Goal: Task Accomplishment & Management: Complete application form

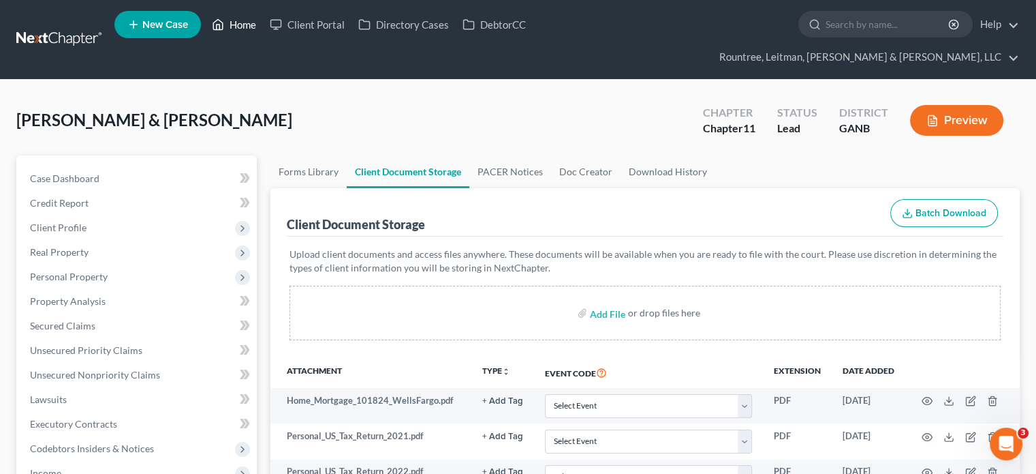
click at [249, 29] on link "Home" at bounding box center [234, 24] width 58 height 25
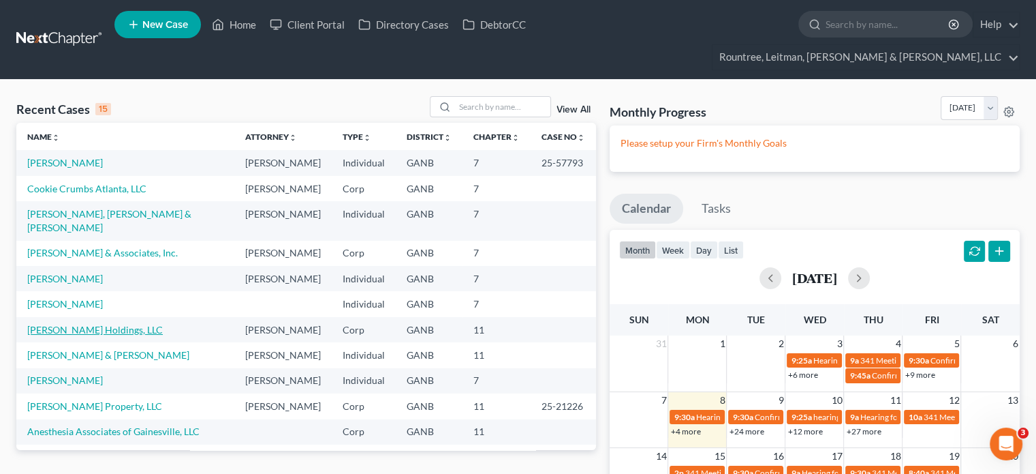
click at [74, 324] on link "[PERSON_NAME] Holdings, LLC" at bounding box center [95, 330] width 136 height 12
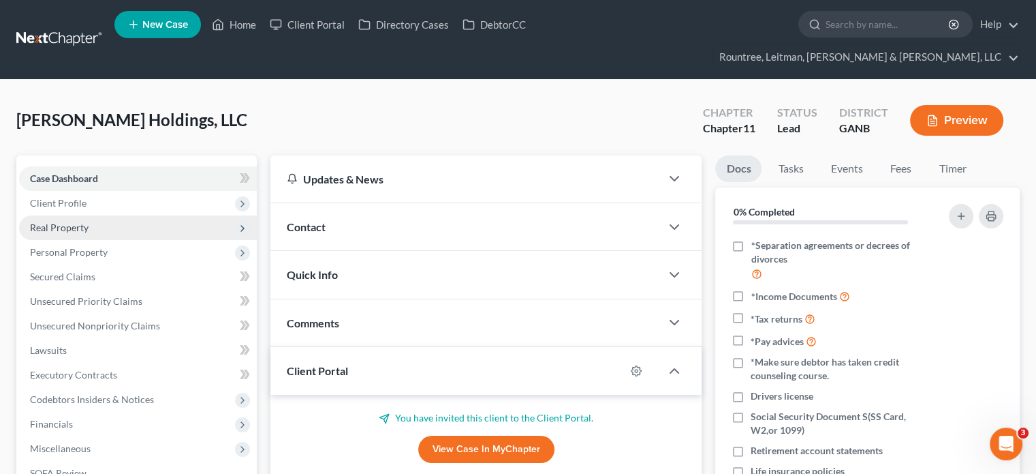
click at [67, 221] on span "Real Property" at bounding box center [59, 227] width 59 height 12
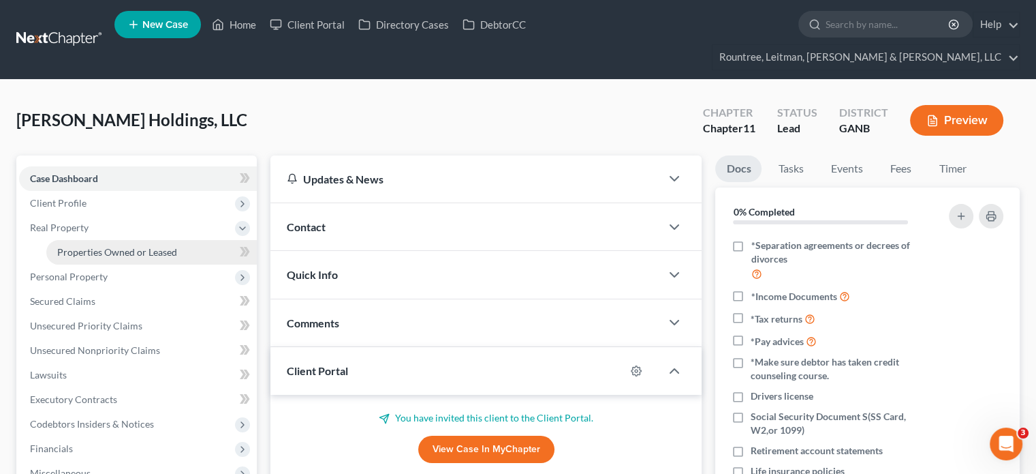
click at [112, 246] on span "Properties Owned or Leased" at bounding box center [117, 252] width 120 height 12
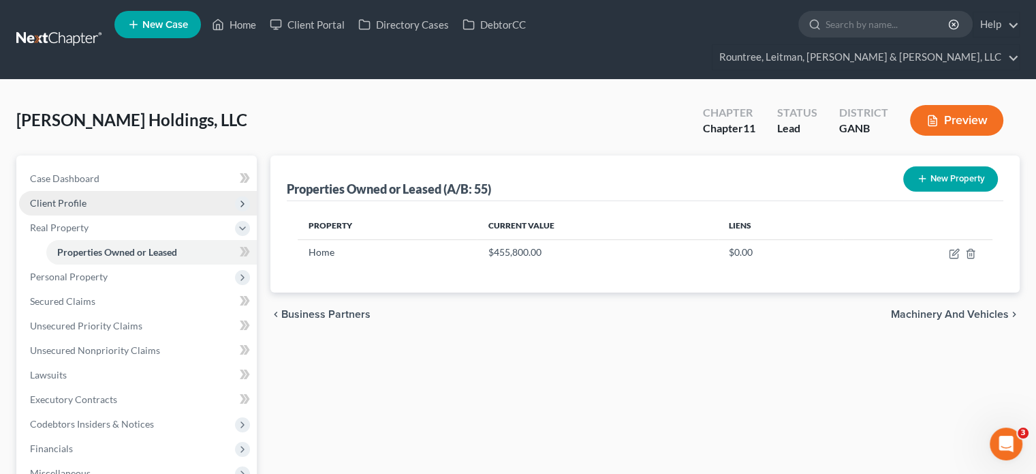
click at [70, 197] on span "Client Profile" at bounding box center [58, 203] width 57 height 12
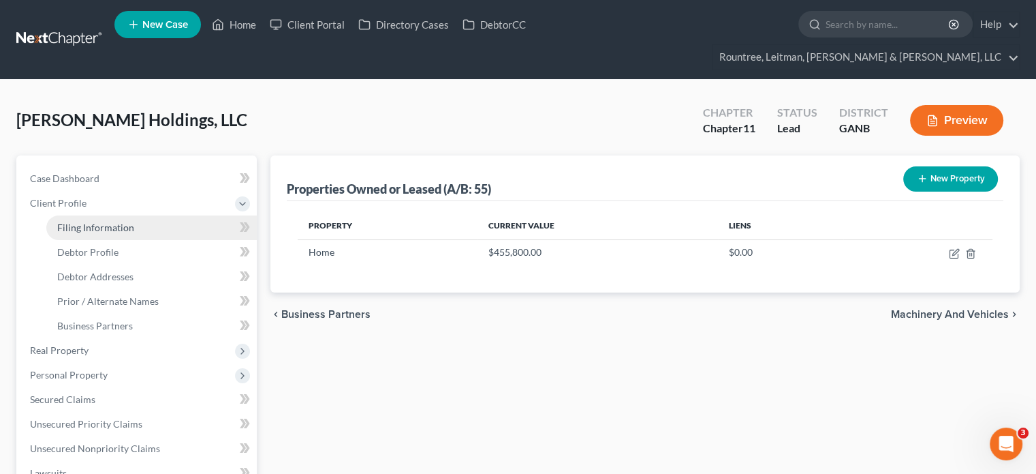
click at [76, 221] on span "Filing Information" at bounding box center [95, 227] width 77 height 12
select select "3"
select select "1"
select select "19"
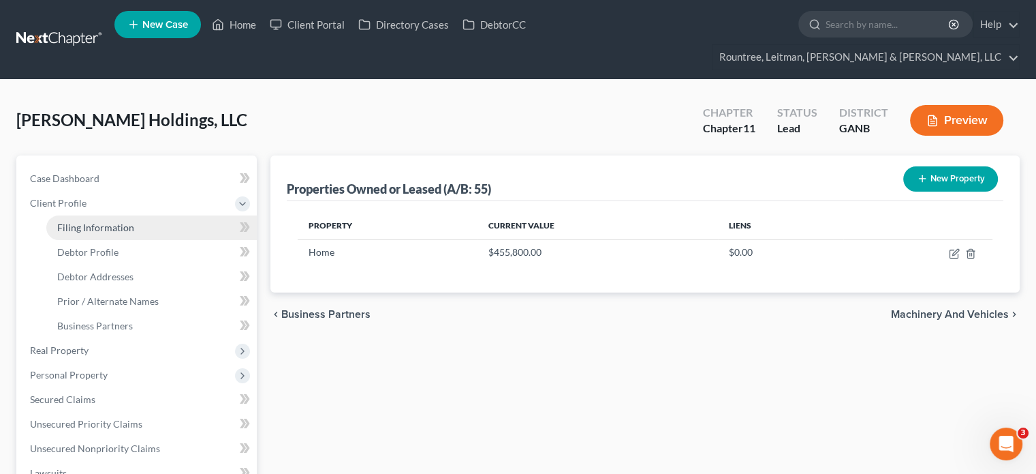
select select "3"
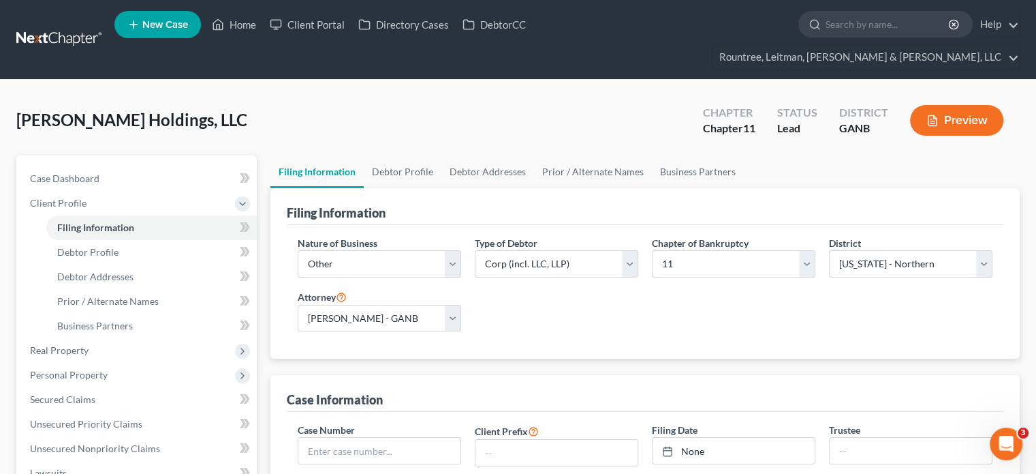
scroll to position [68, 0]
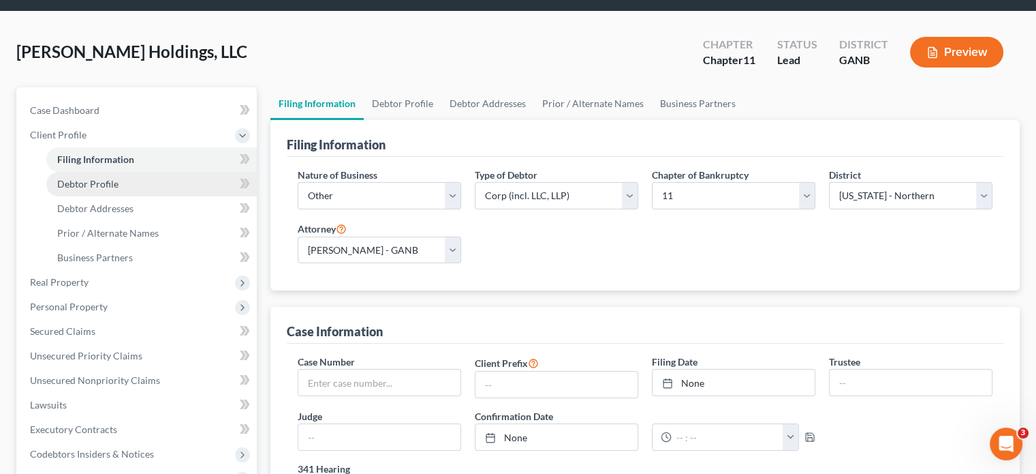
click at [92, 172] on link "Debtor Profile" at bounding box center [151, 184] width 211 height 25
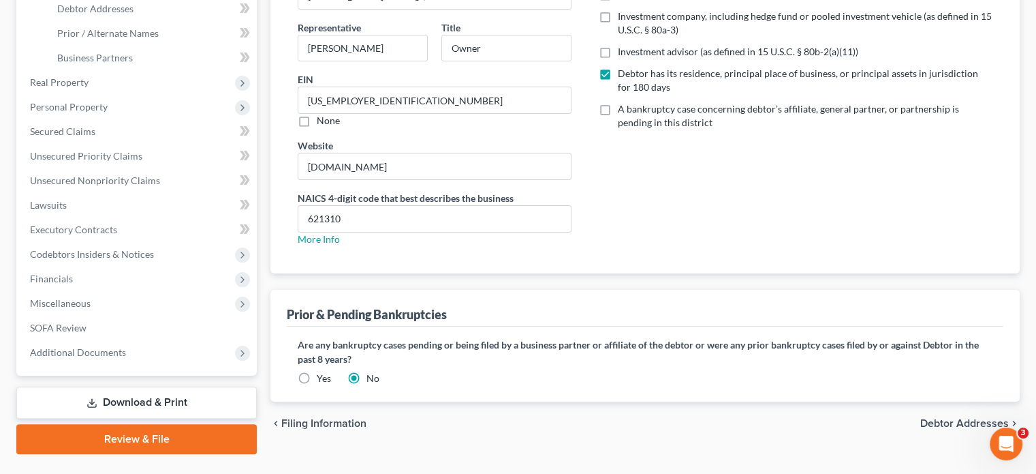
scroll to position [274, 0]
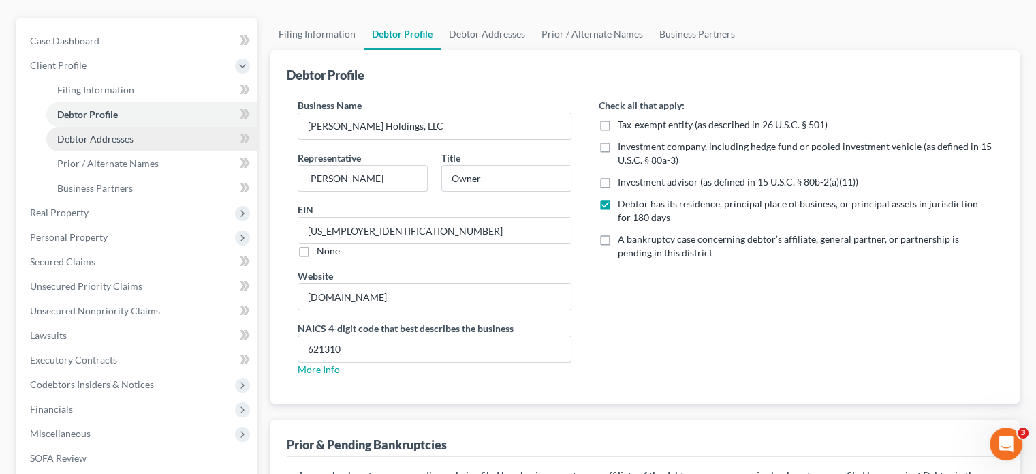
click at [114, 127] on link "Debtor Addresses" at bounding box center [151, 139] width 211 height 25
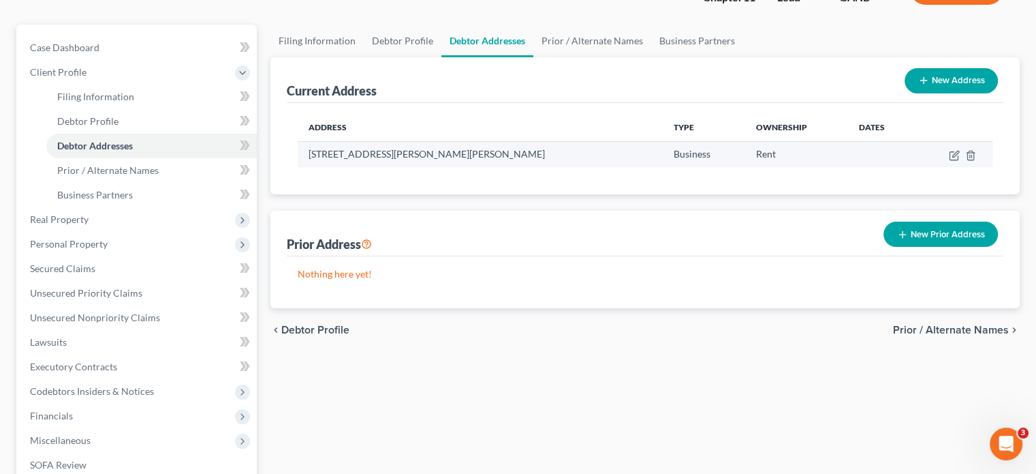
scroll to position [136, 0]
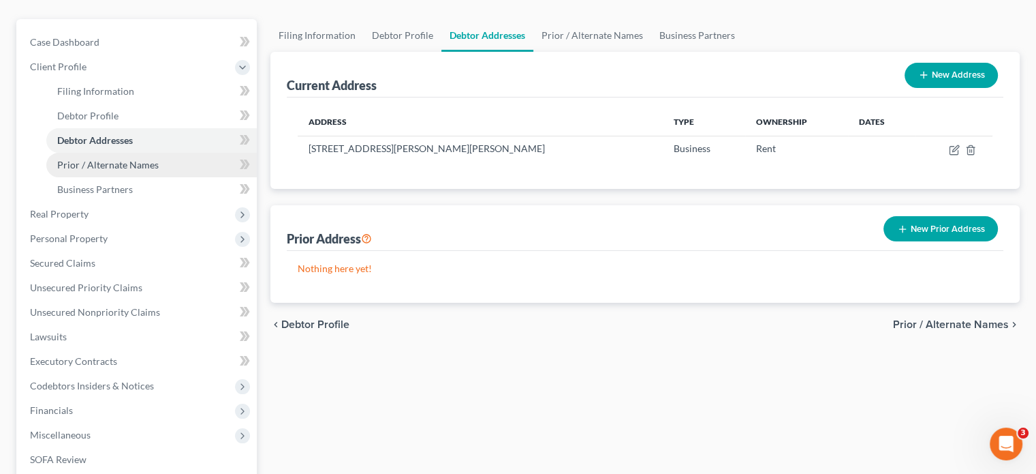
click at [128, 159] on span "Prior / Alternate Names" at bounding box center [108, 165] width 102 height 12
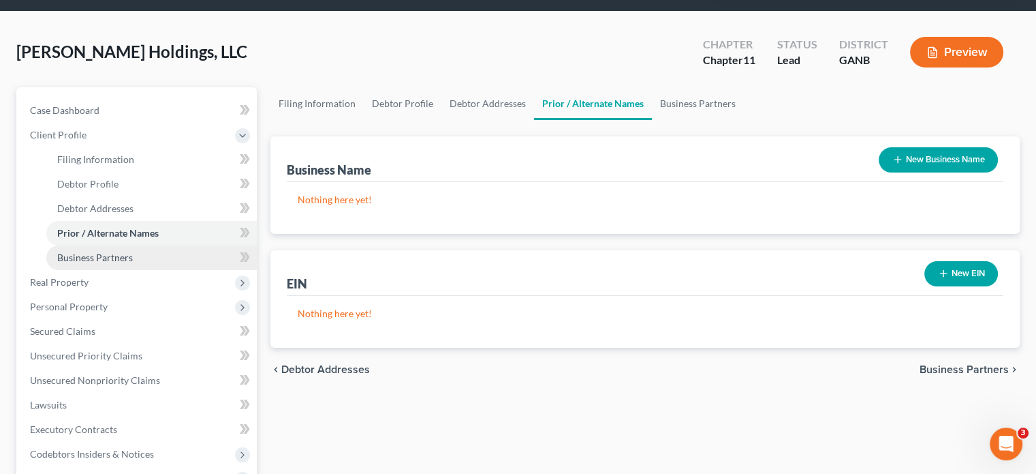
click at [122, 251] on span "Business Partners" at bounding box center [95, 257] width 76 height 12
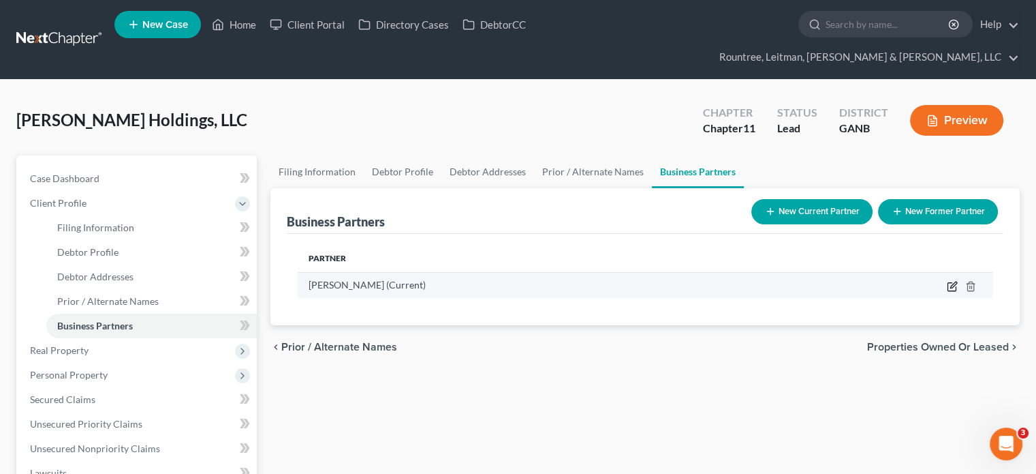
click at [953, 281] on icon "button" at bounding box center [953, 284] width 6 height 6
select select "10"
select select "3"
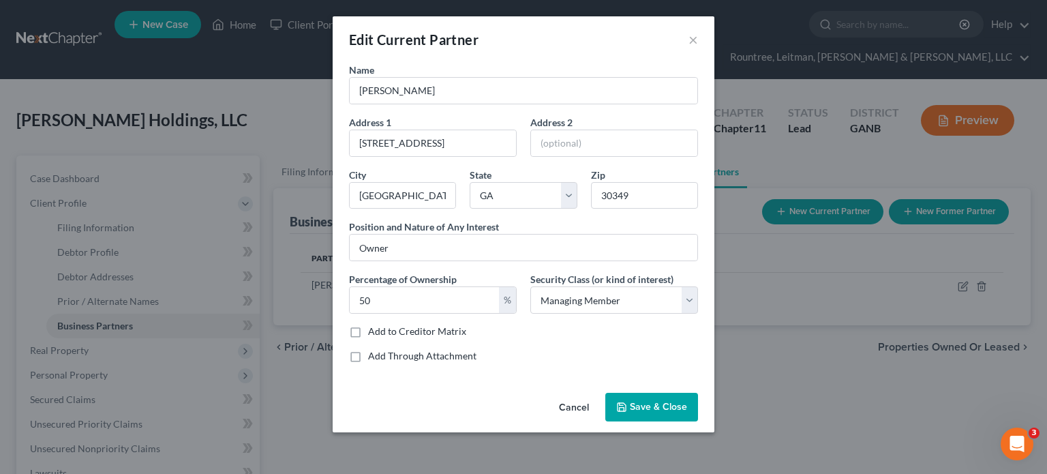
click at [648, 407] on span "Save & Close" at bounding box center [658, 407] width 57 height 12
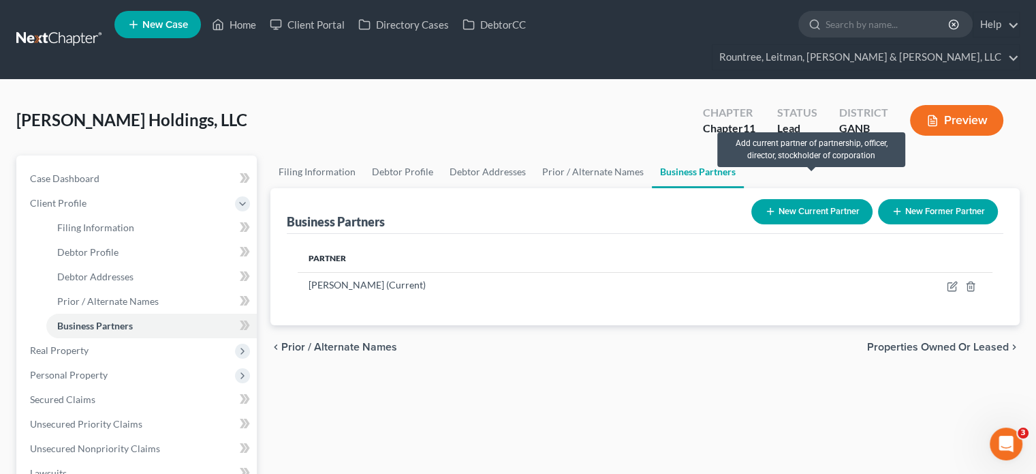
click at [808, 199] on button "New Current Partner" at bounding box center [812, 211] width 121 height 25
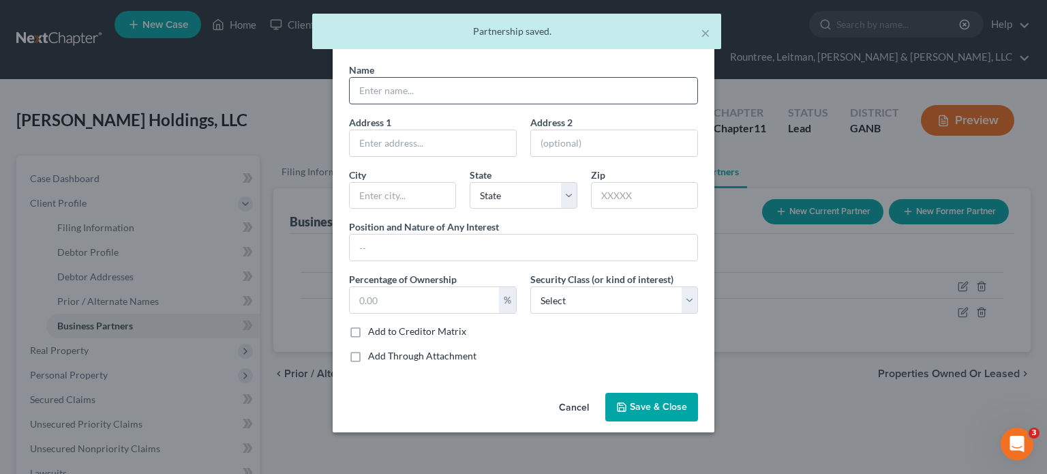
click at [422, 89] on input "text" at bounding box center [523, 91] width 347 height 26
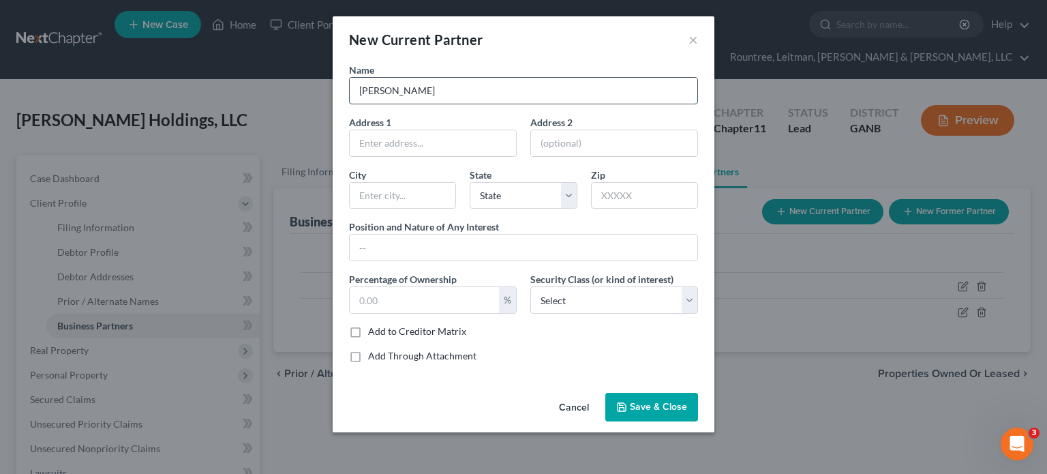
type input "[PERSON_NAME]"
click at [655, 403] on span "Save & Close" at bounding box center [658, 407] width 57 height 12
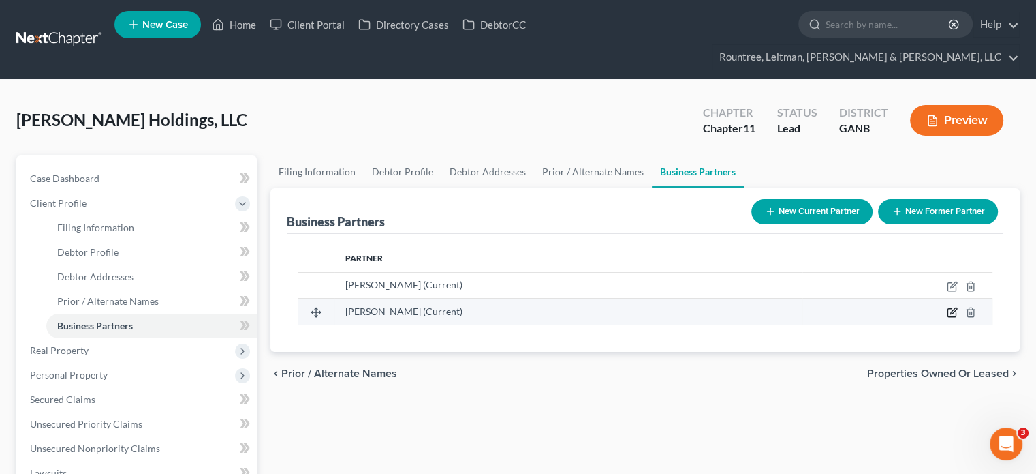
click at [949, 307] on icon "button" at bounding box center [952, 312] width 11 height 11
select select "10"
select select "3"
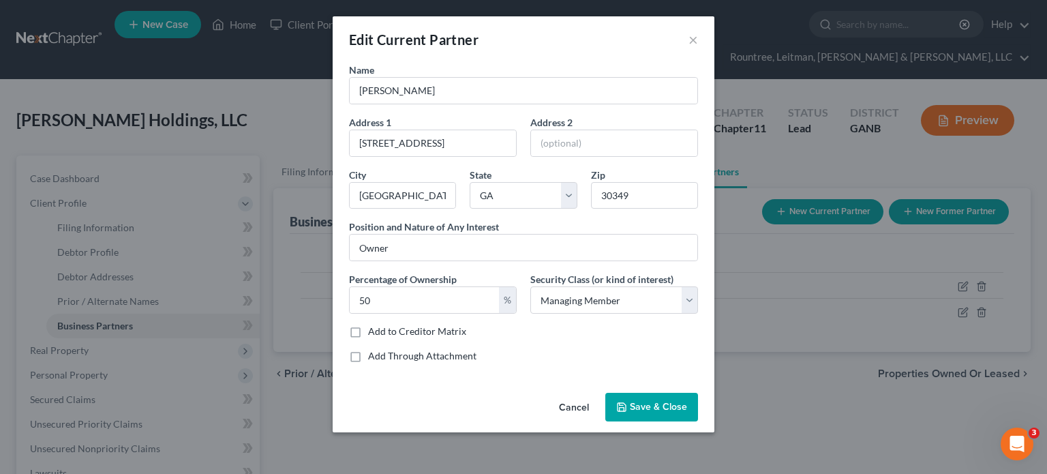
drag, startPoint x: 651, startPoint y: 409, endPoint x: 669, endPoint y: 392, distance: 24.1
click at [651, 408] on span "Save & Close" at bounding box center [658, 407] width 57 height 12
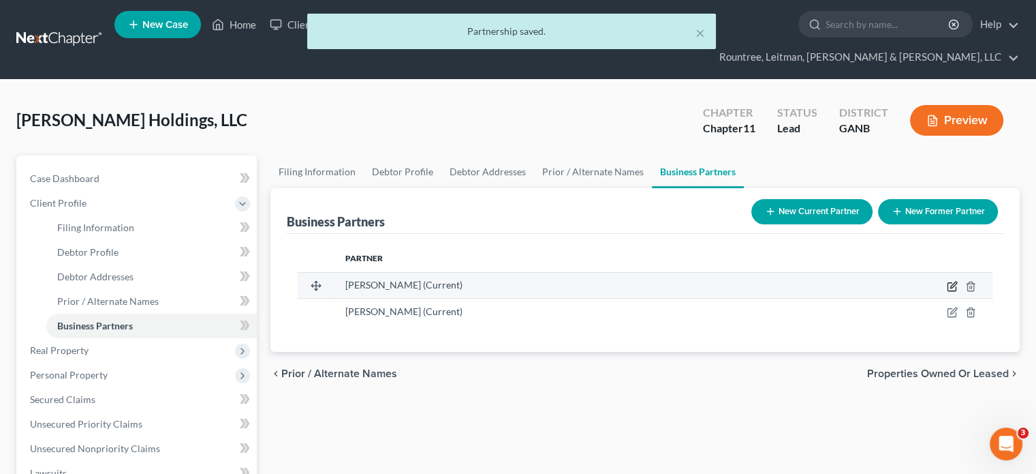
click at [953, 281] on icon "button" at bounding box center [952, 286] width 11 height 11
select select "10"
select select "3"
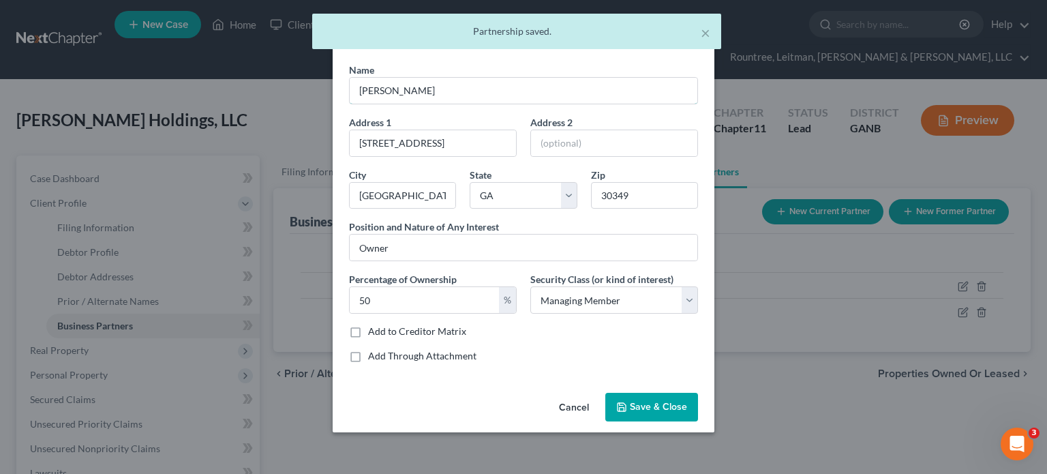
drag, startPoint x: 461, startPoint y: 83, endPoint x: -3, endPoint y: 46, distance: 465.5
click at [0, 46] on html "Home New Case Client Portal Directory Cases DebtorCC Rountree, [PERSON_NAME], […" at bounding box center [523, 386] width 1047 height 773
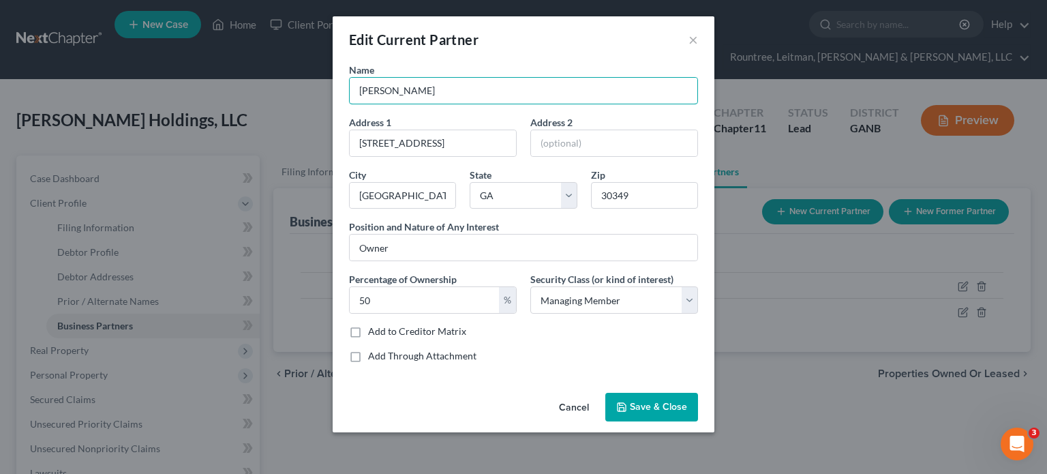
type input "[PERSON_NAME]"
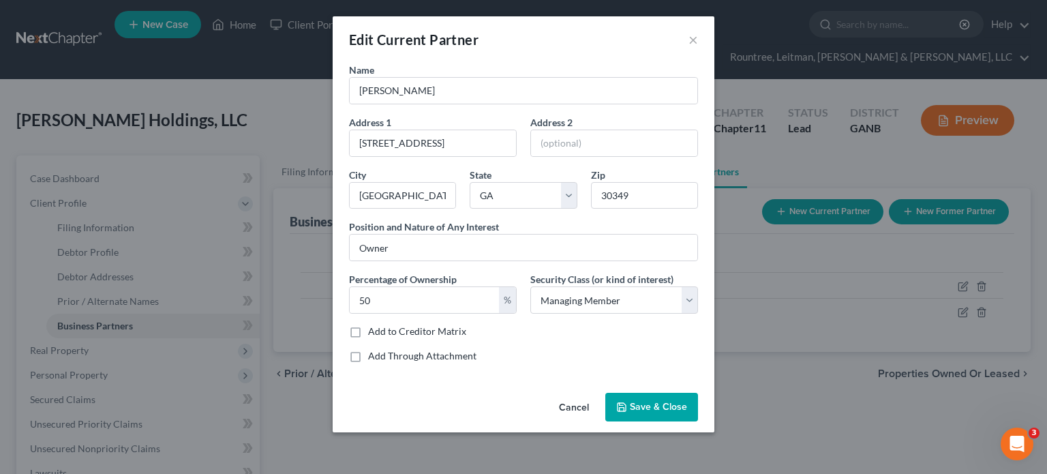
click at [651, 397] on button "Save & Close" at bounding box center [651, 406] width 93 height 29
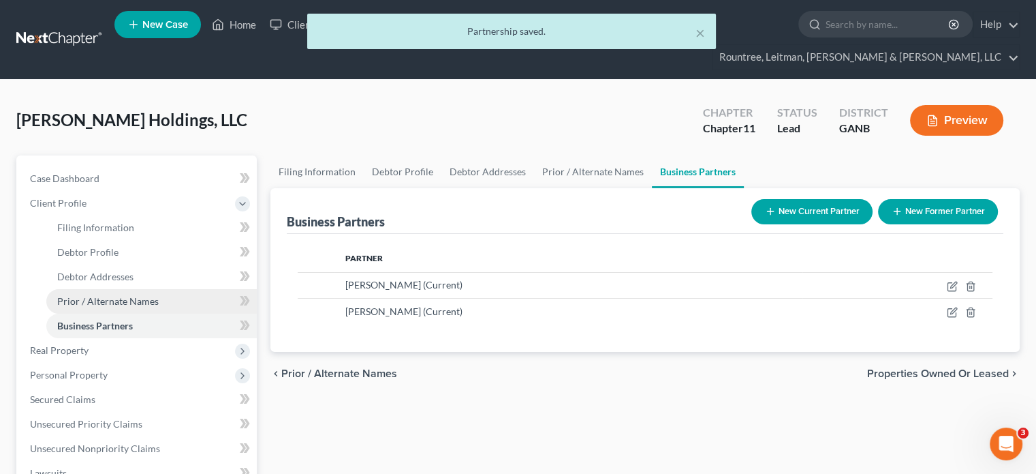
click at [98, 295] on span "Prior / Alternate Names" at bounding box center [108, 301] width 102 height 12
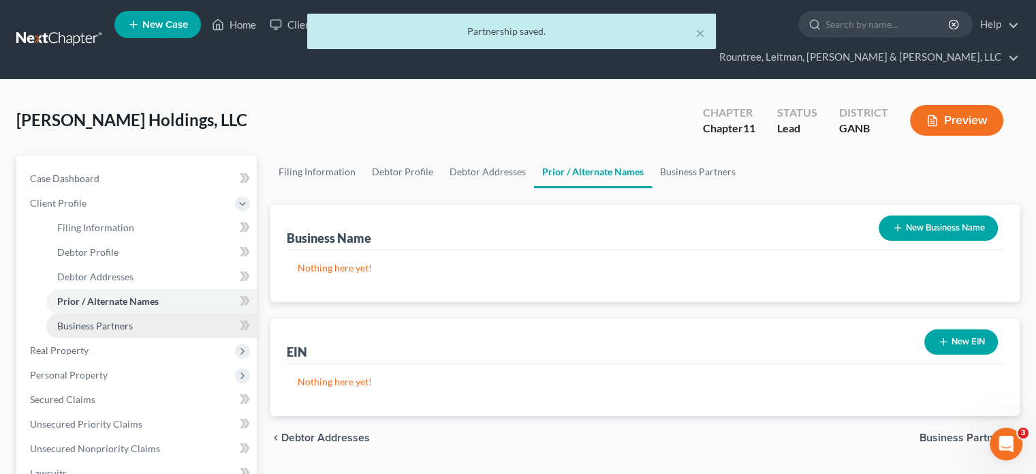
click at [107, 320] on span "Business Partners" at bounding box center [95, 326] width 76 height 12
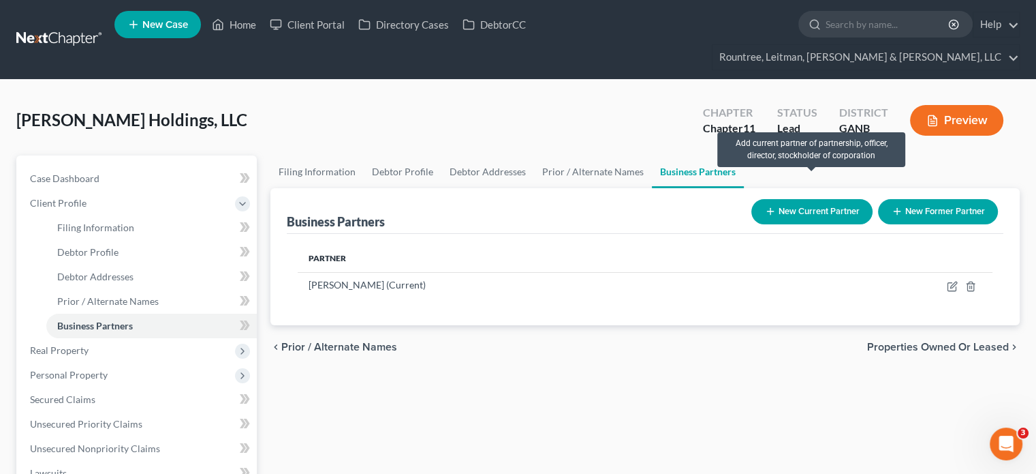
click at [816, 199] on button "New Current Partner" at bounding box center [812, 211] width 121 height 25
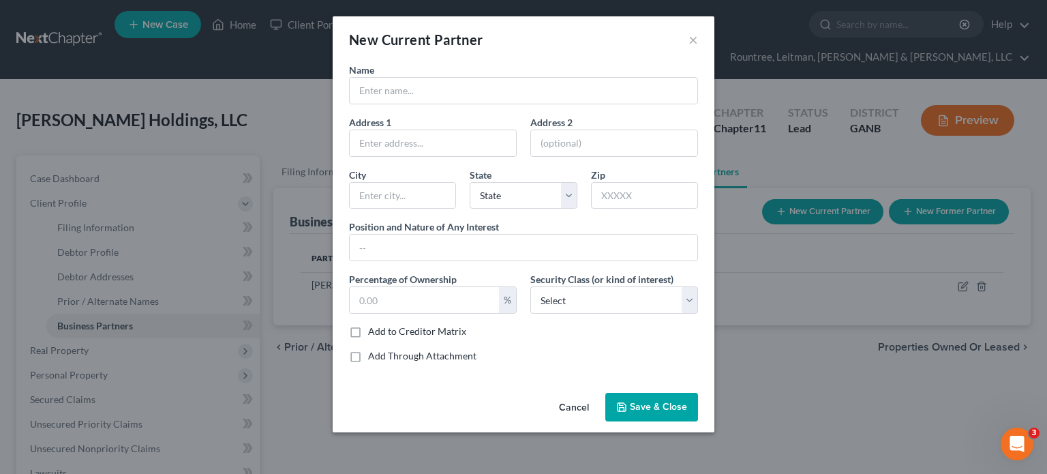
click at [581, 403] on button "Cancel" at bounding box center [574, 407] width 52 height 27
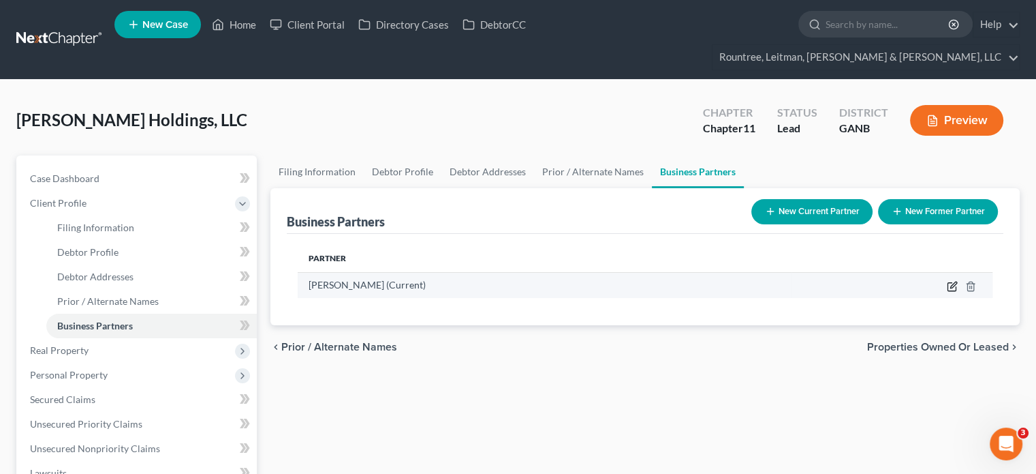
click at [954, 281] on icon "button" at bounding box center [952, 286] width 11 height 11
select select "10"
select select "3"
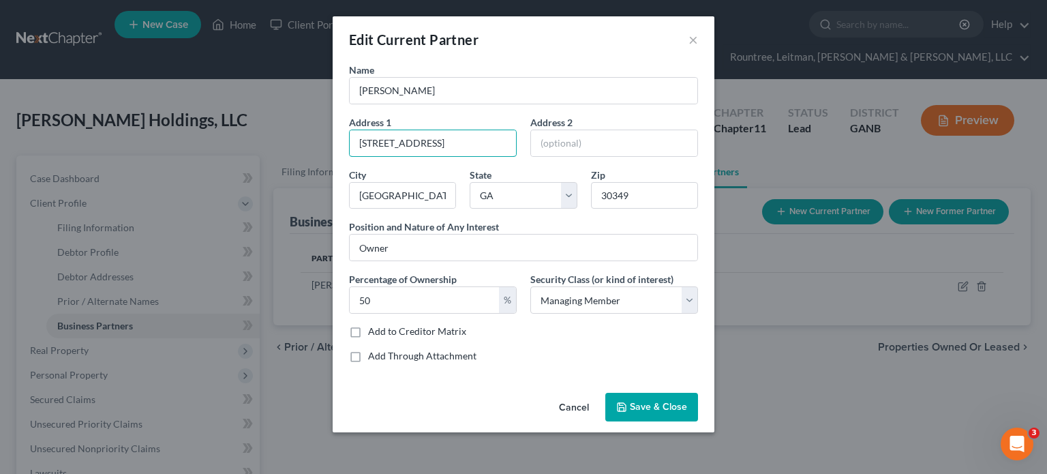
drag, startPoint x: 452, startPoint y: 134, endPoint x: 15, endPoint y: 113, distance: 437.9
click at [15, 113] on div "Edit Current Partner × Name [PERSON_NAME] Address 1 [STREET_ADDRESS] Address 2 …" at bounding box center [523, 237] width 1047 height 474
click at [649, 402] on span "Save & Close" at bounding box center [658, 407] width 57 height 12
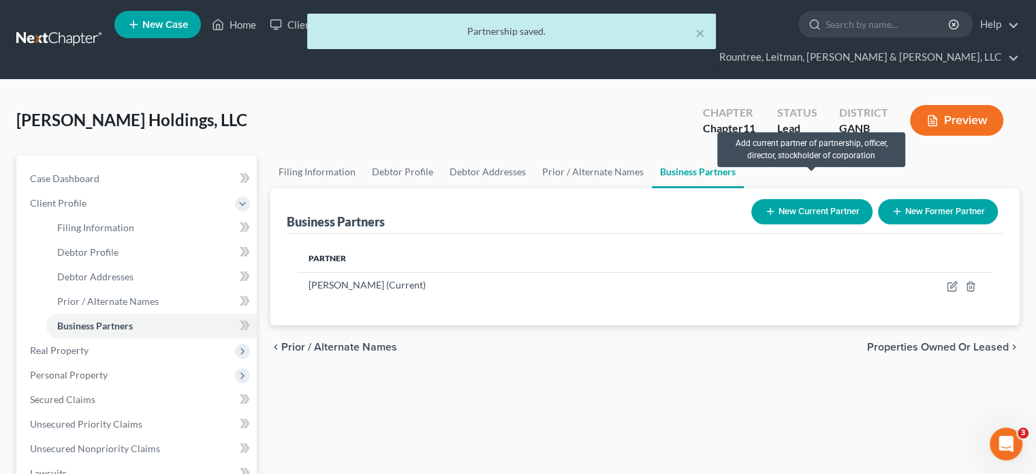
click at [815, 199] on button "New Current Partner" at bounding box center [812, 211] width 121 height 25
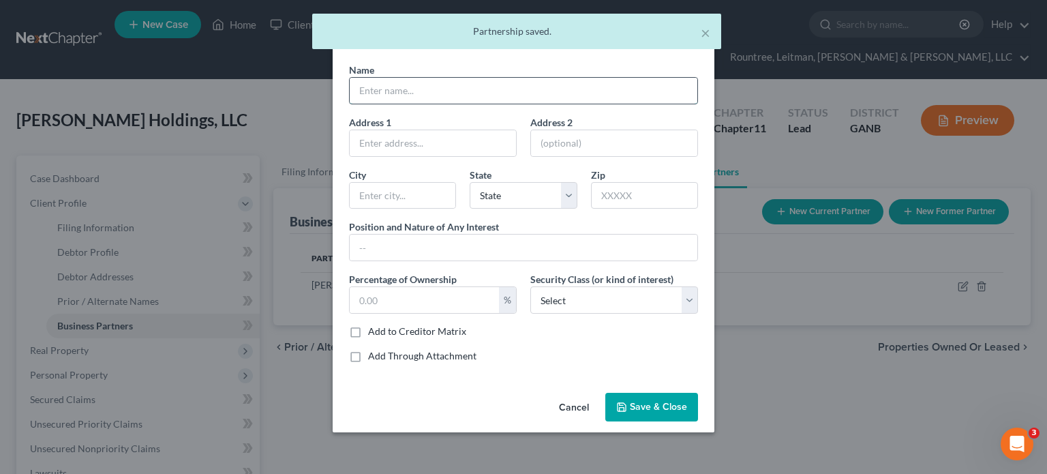
click at [392, 93] on input "text" at bounding box center [523, 91] width 347 height 26
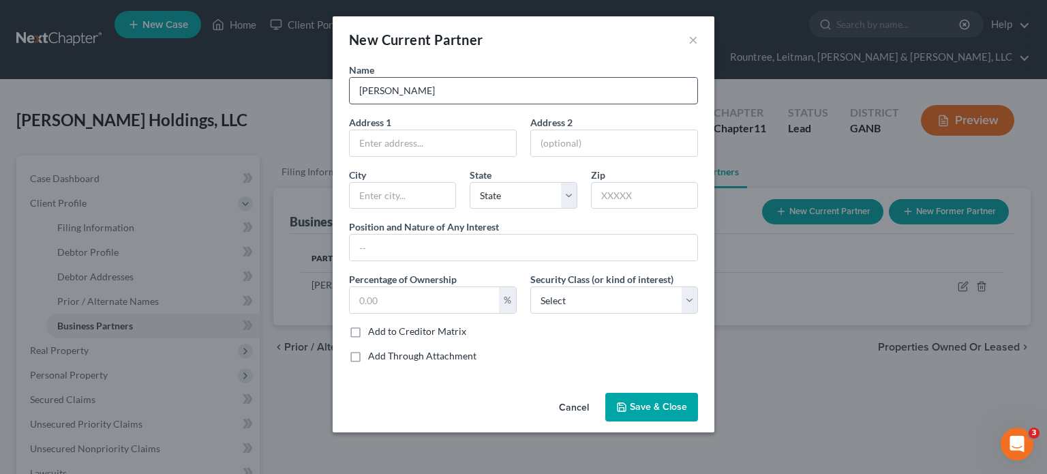
type input "[PERSON_NAME]"
click at [447, 144] on input "text" at bounding box center [433, 143] width 166 height 26
paste input "[STREET_ADDRESS]"
type input "[STREET_ADDRESS]"
click at [643, 198] on input "text" at bounding box center [644, 195] width 107 height 27
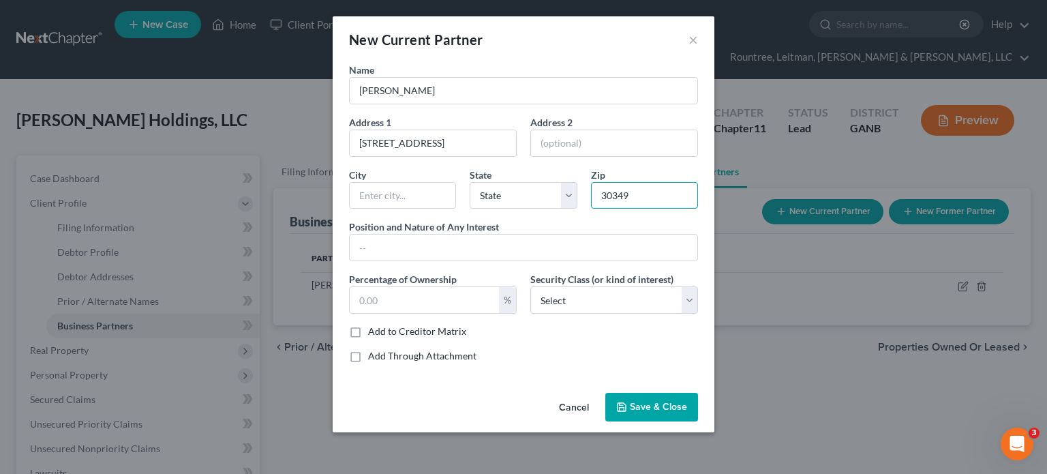
type input "30349"
type input "[GEOGRAPHIC_DATA]"
select select "10"
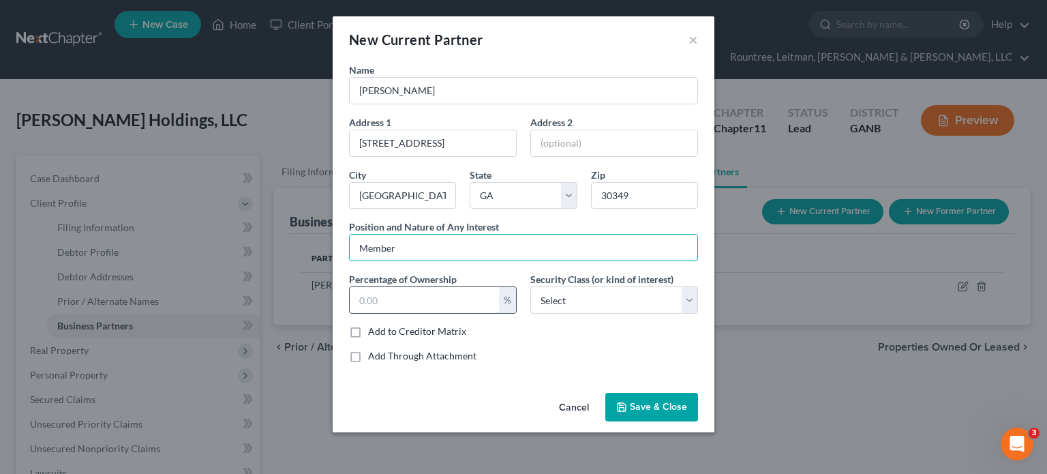
type input "Member"
click at [391, 299] on input "text" at bounding box center [424, 300] width 149 height 26
type input "50.00"
click at [615, 296] on select "Select Select Common Stockholder General Partner Limited Partner Managing Membe…" at bounding box center [614, 299] width 168 height 27
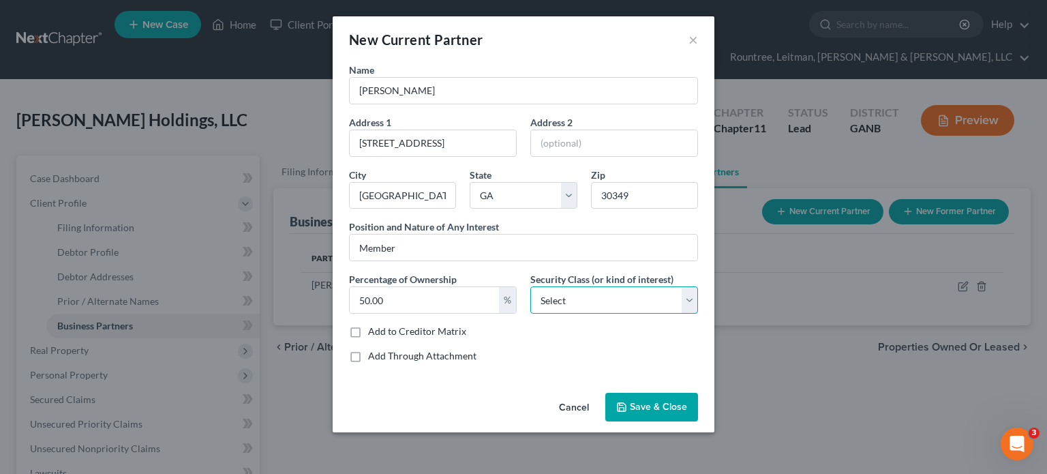
select select "3"
click at [530, 286] on select "Select Select Common Stockholder General Partner Limited Partner Managing Membe…" at bounding box center [614, 299] width 168 height 27
click at [652, 403] on span "Save & Close" at bounding box center [658, 407] width 57 height 12
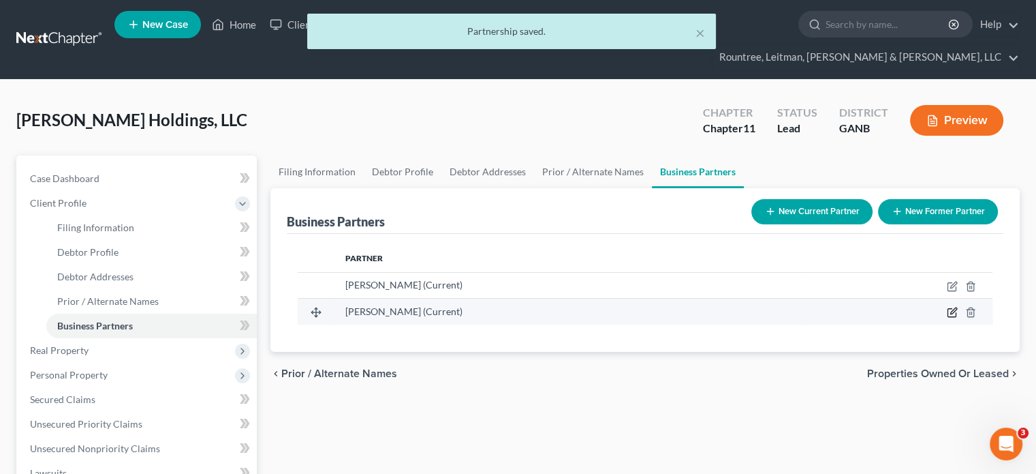
click at [951, 308] on icon "button" at bounding box center [953, 311] width 6 height 6
select select "10"
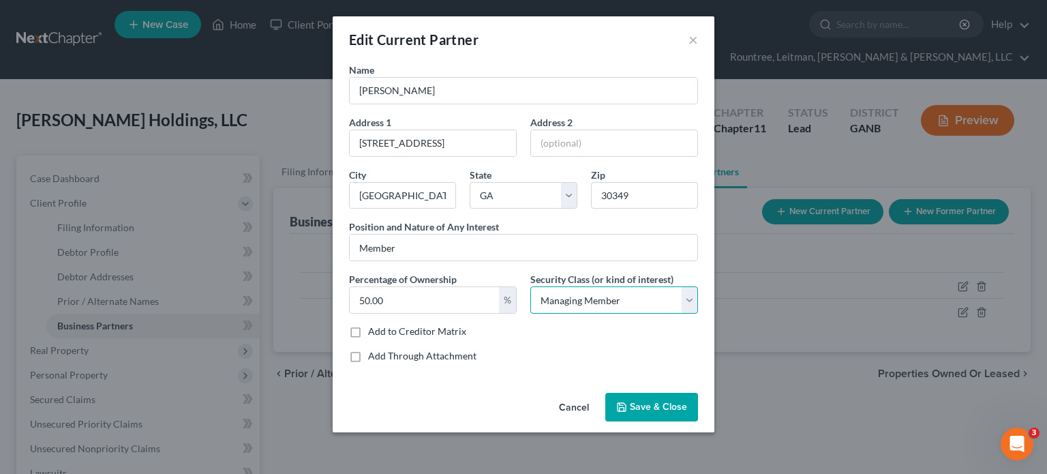
click at [689, 296] on select "Select Select Common Stockholder General Partner Limited Partner Managing Membe…" at bounding box center [614, 299] width 168 height 27
select select "6"
click at [530, 286] on select "Select Select Common Stockholder General Partner Limited Partner Managing Membe…" at bounding box center [614, 299] width 168 height 27
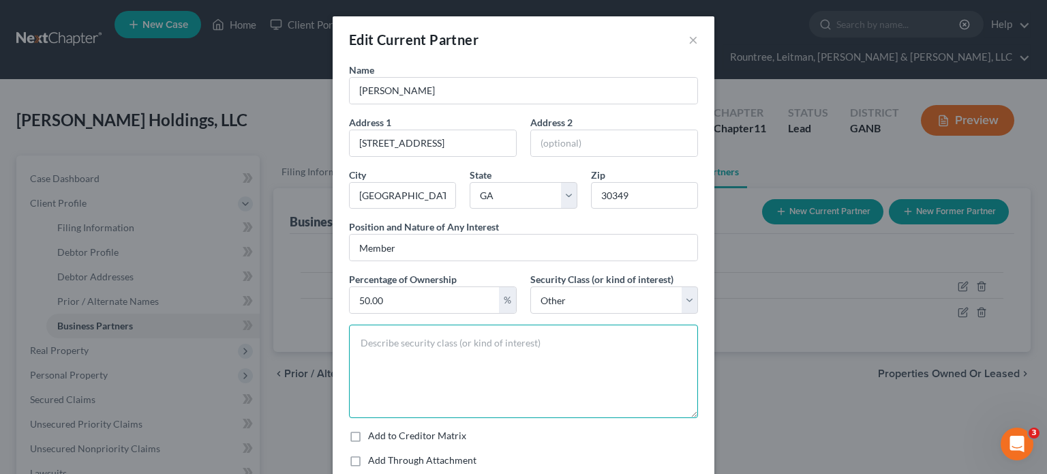
click at [583, 367] on textarea at bounding box center [523, 370] width 349 height 93
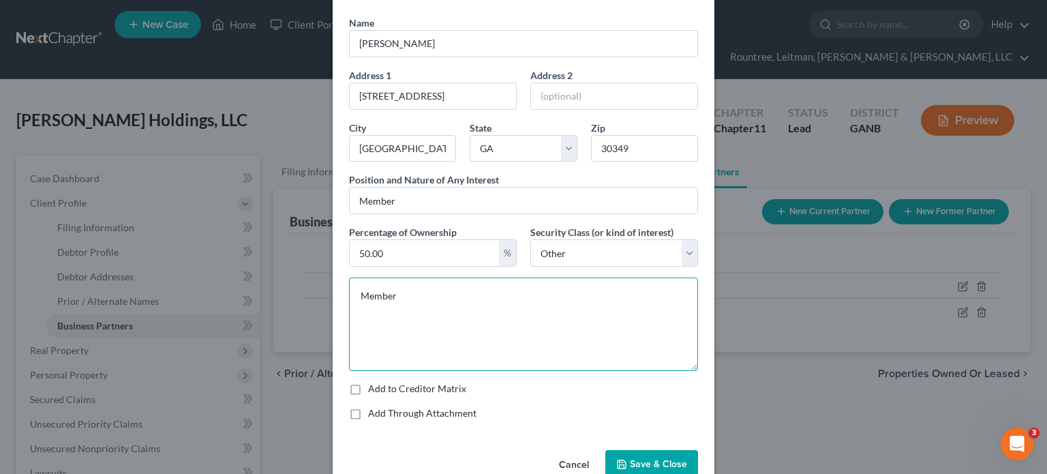
scroll to position [76, 0]
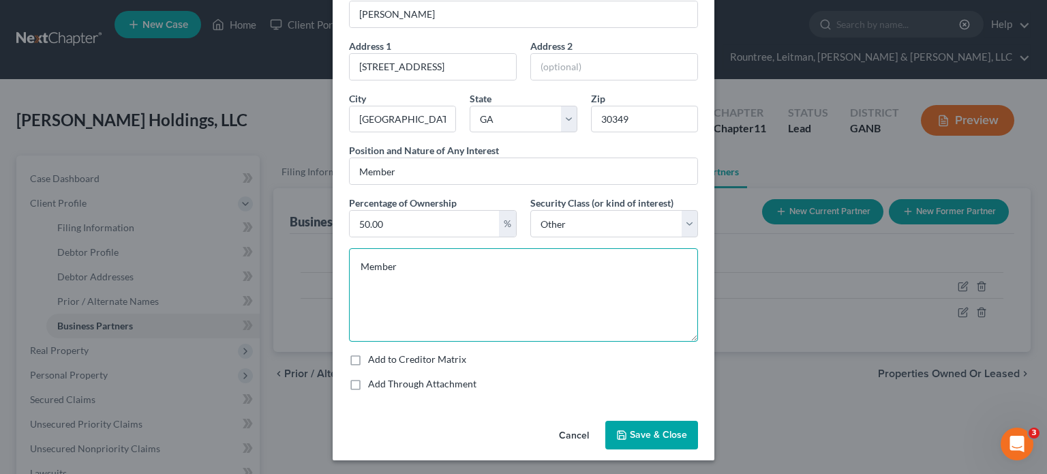
type textarea "Member"
click at [660, 435] on span "Save & Close" at bounding box center [658, 435] width 57 height 12
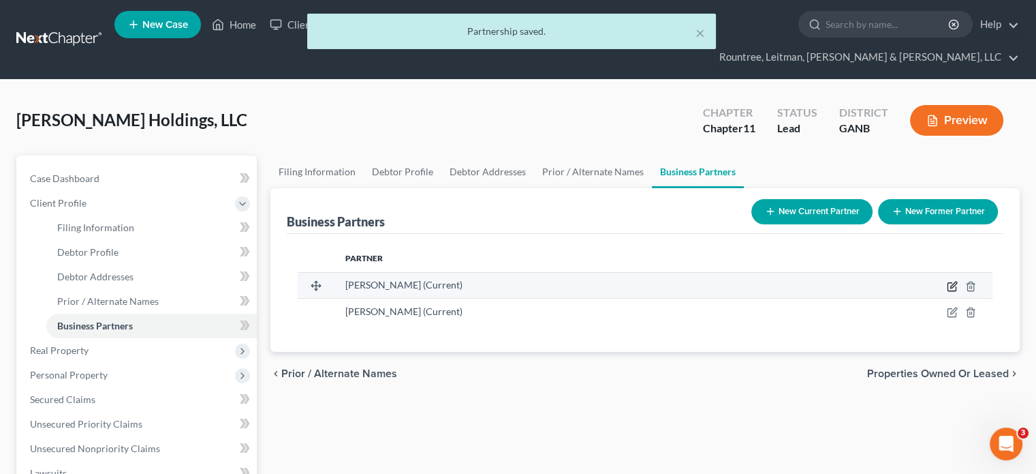
click at [953, 281] on icon "button" at bounding box center [953, 284] width 6 height 6
select select "10"
select select "3"
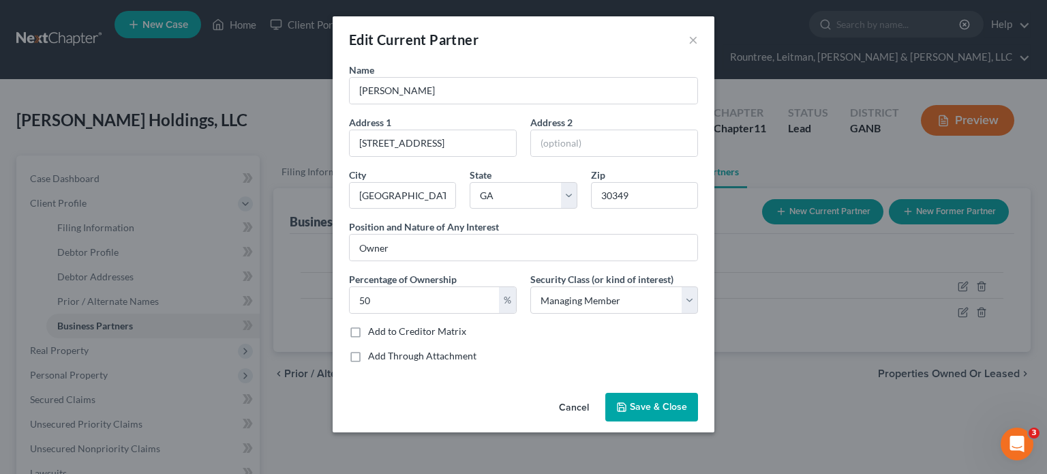
click at [654, 395] on button "Save & Close" at bounding box center [651, 406] width 93 height 29
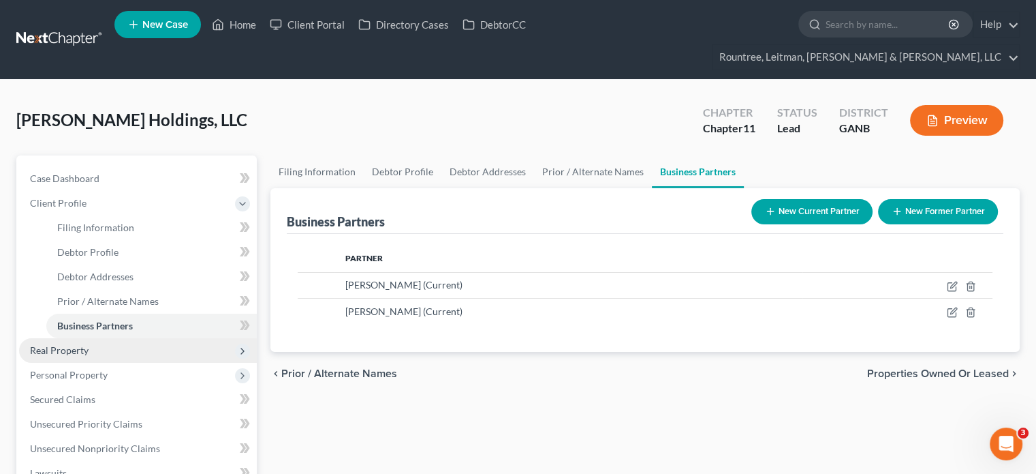
click at [67, 344] on span "Real Property" at bounding box center [59, 350] width 59 height 12
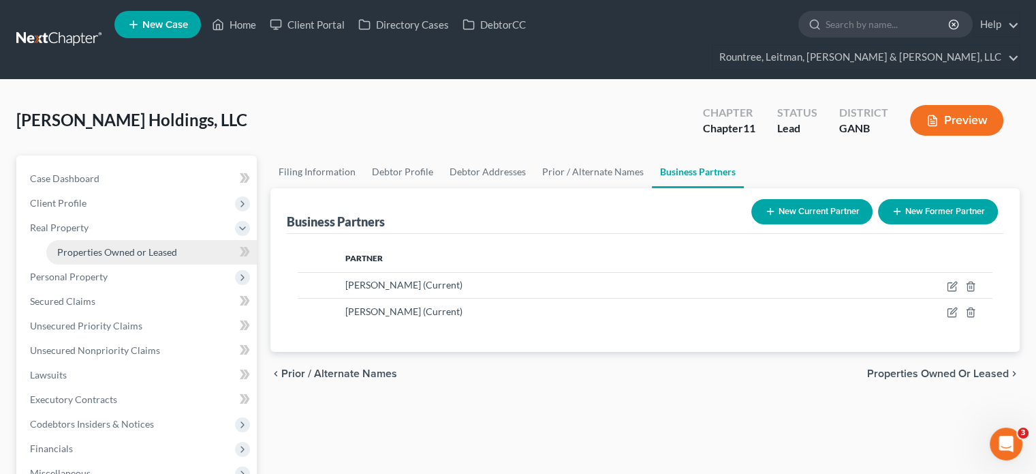
click at [101, 246] on span "Properties Owned or Leased" at bounding box center [117, 252] width 120 height 12
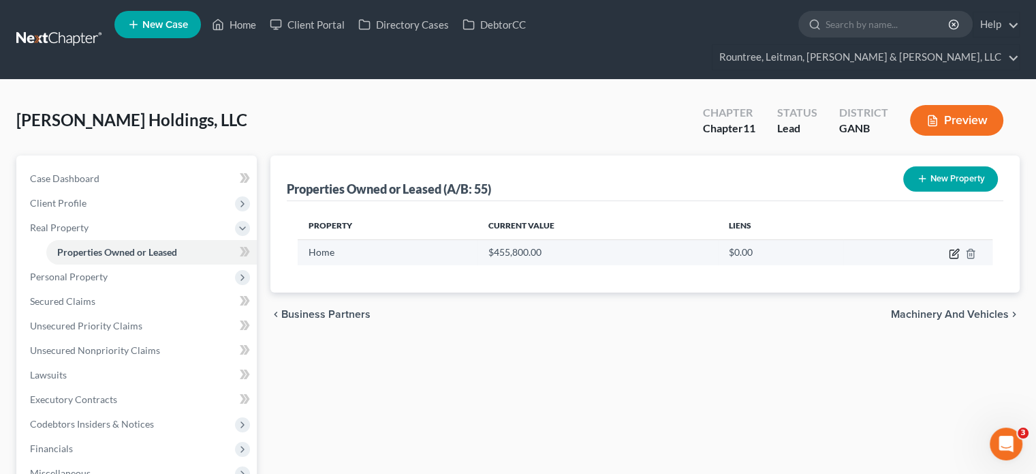
click at [953, 248] on icon "button" at bounding box center [954, 253] width 11 height 11
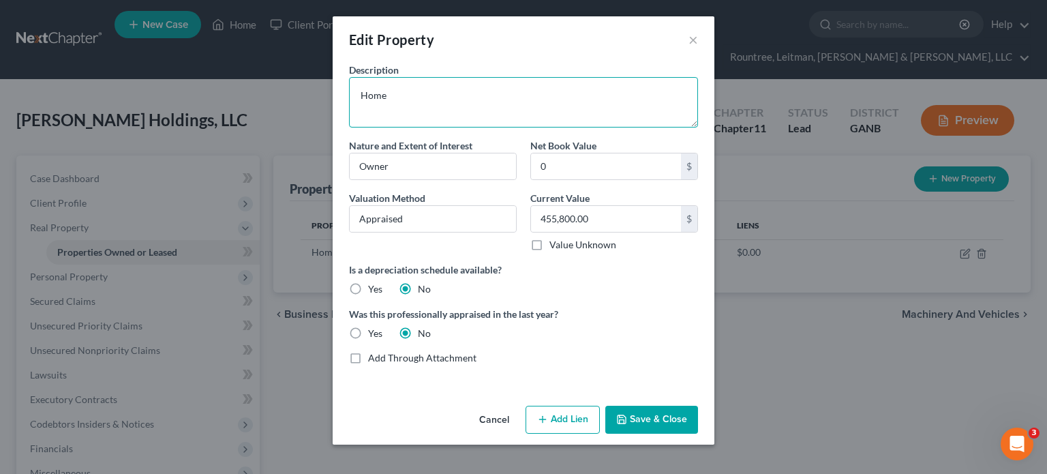
drag, startPoint x: 460, startPoint y: 97, endPoint x: 63, endPoint y: 52, distance: 399.1
click at [65, 52] on div "Edit Property × Description Home Nature and Extent of Interest Owner Net Book V…" at bounding box center [523, 237] width 1047 height 474
paste textarea "[STREET_ADDRESS]"
type textarea "[STREET_ADDRESS]"
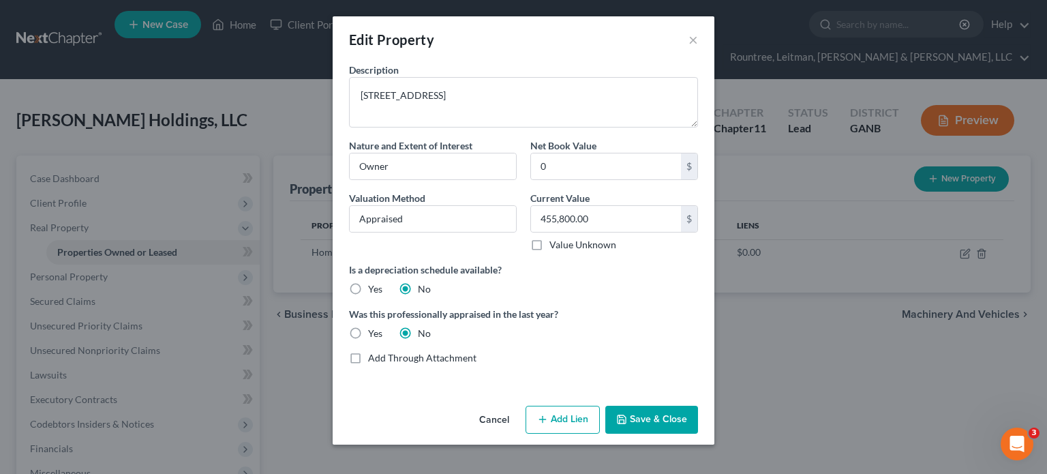
click at [656, 420] on button "Save & Close" at bounding box center [651, 419] width 93 height 29
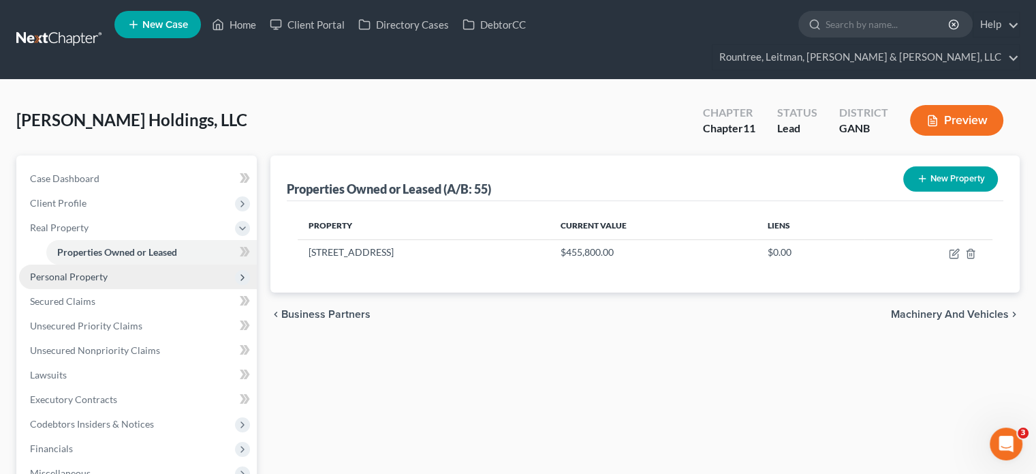
click at [97, 270] on span "Personal Property" at bounding box center [69, 276] width 78 height 12
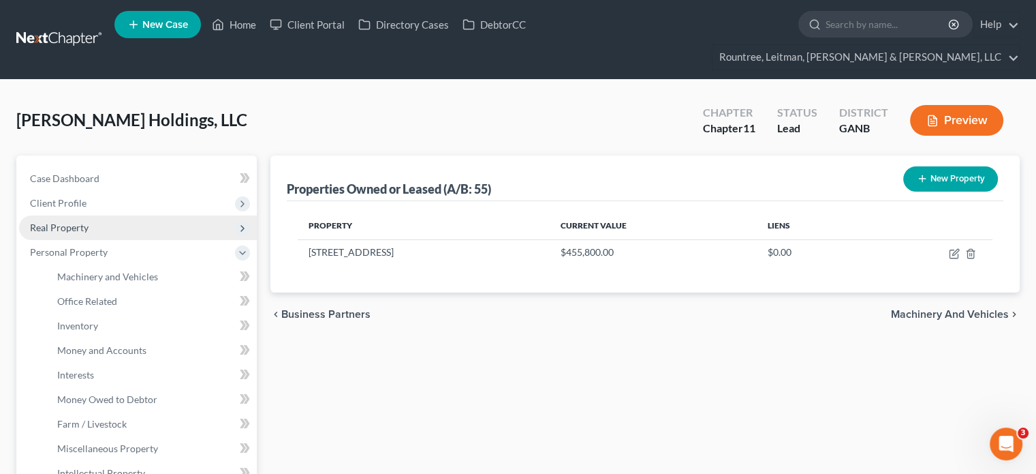
click at [86, 221] on span "Real Property" at bounding box center [59, 227] width 59 height 12
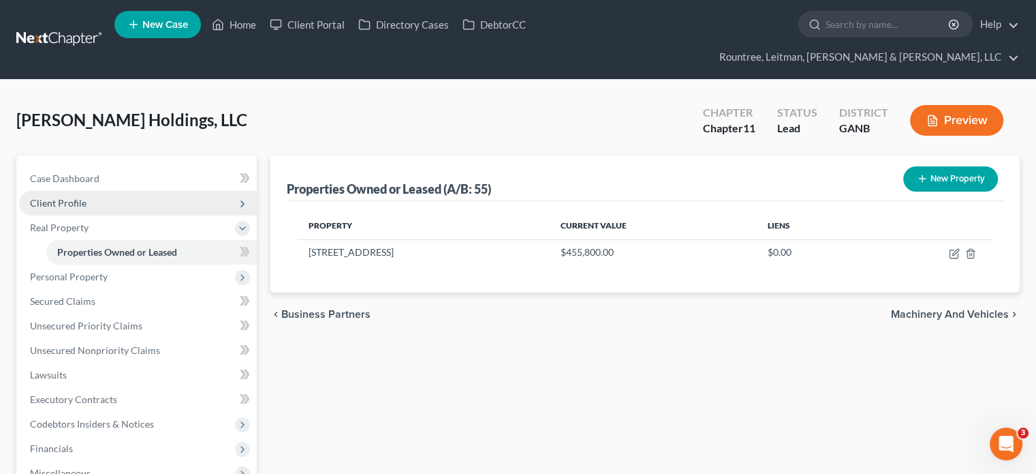
click at [74, 197] on span "Client Profile" at bounding box center [58, 203] width 57 height 12
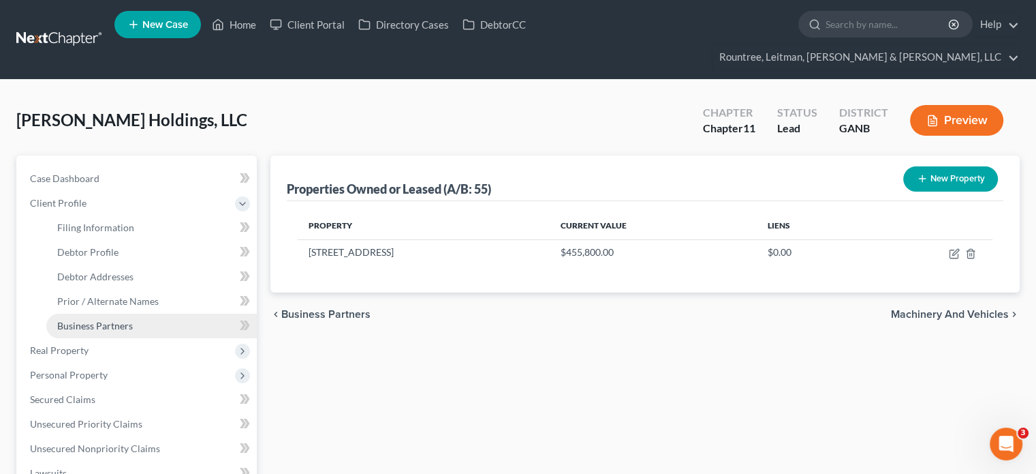
click at [114, 320] on span "Business Partners" at bounding box center [95, 326] width 76 height 12
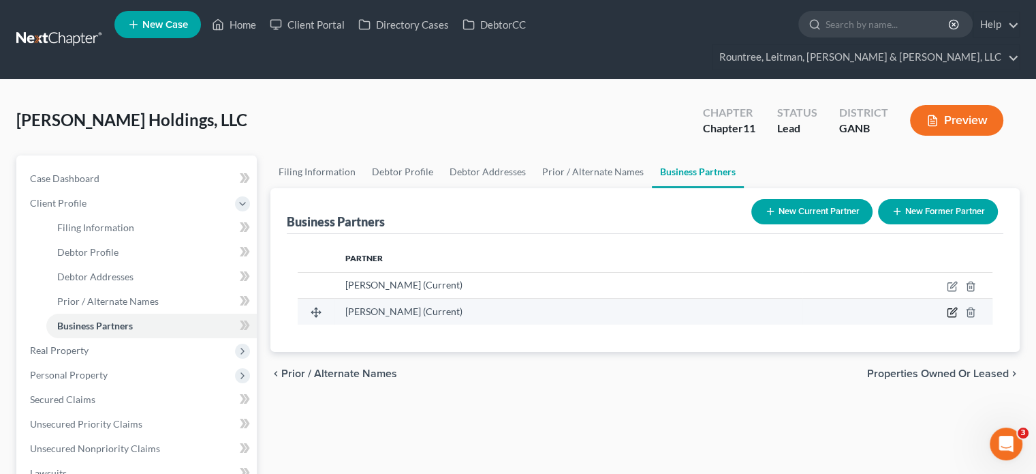
click at [953, 308] on icon "button" at bounding box center [953, 311] width 6 height 6
select select "10"
select select "6"
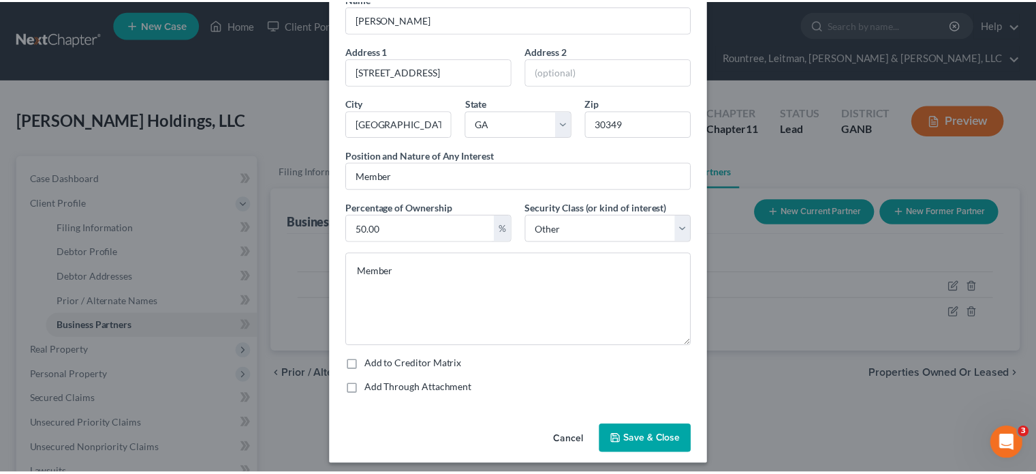
scroll to position [76, 0]
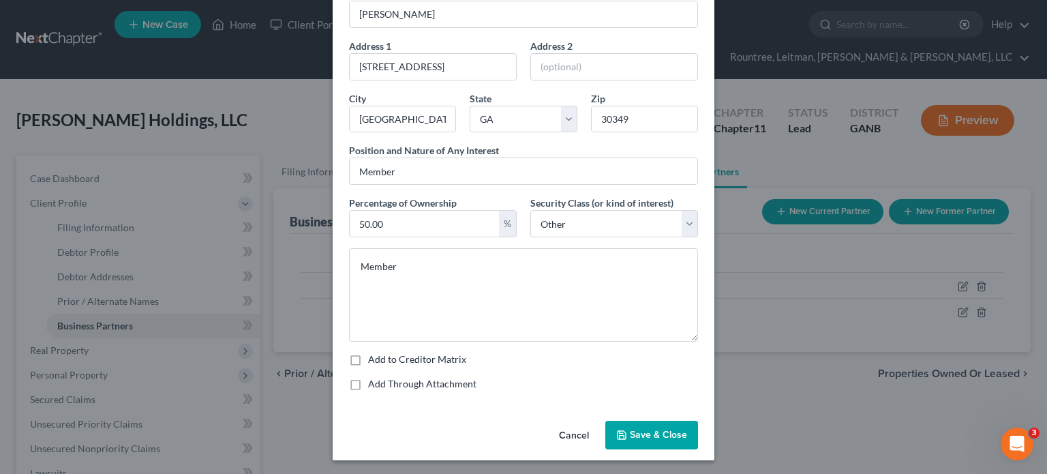
click at [657, 430] on span "Save & Close" at bounding box center [658, 435] width 57 height 12
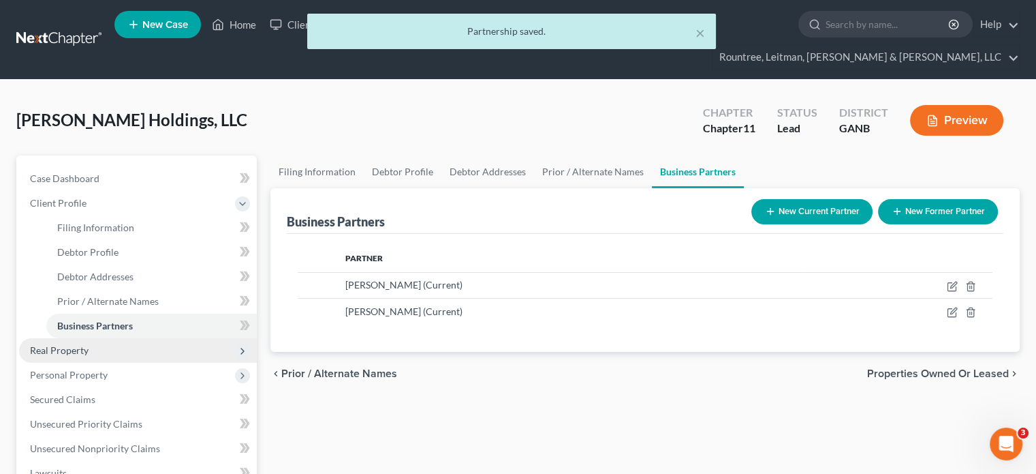
click at [93, 338] on span "Real Property" at bounding box center [138, 350] width 238 height 25
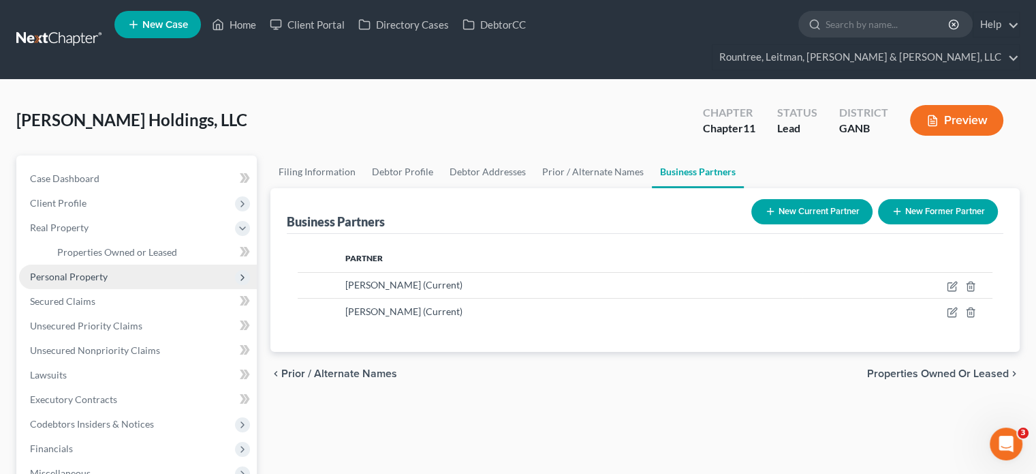
click at [112, 264] on span "Personal Property" at bounding box center [138, 276] width 238 height 25
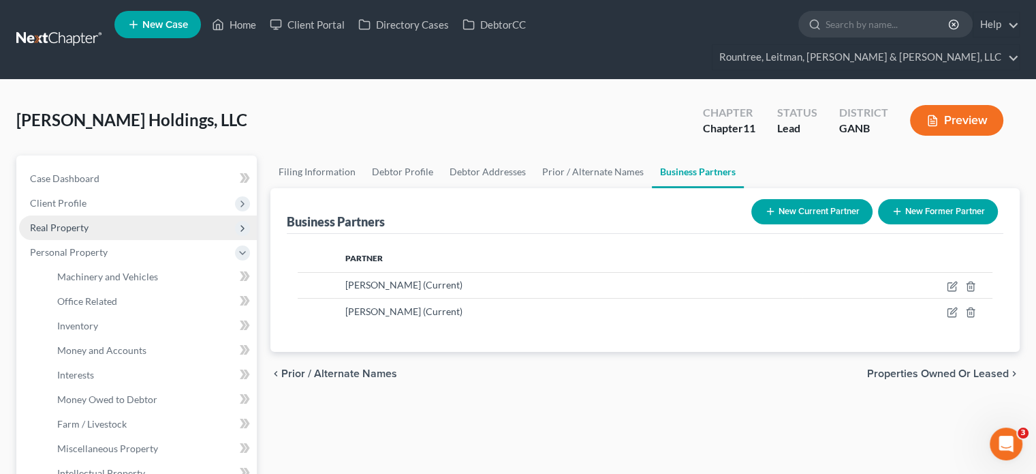
click at [86, 221] on span "Real Property" at bounding box center [59, 227] width 59 height 12
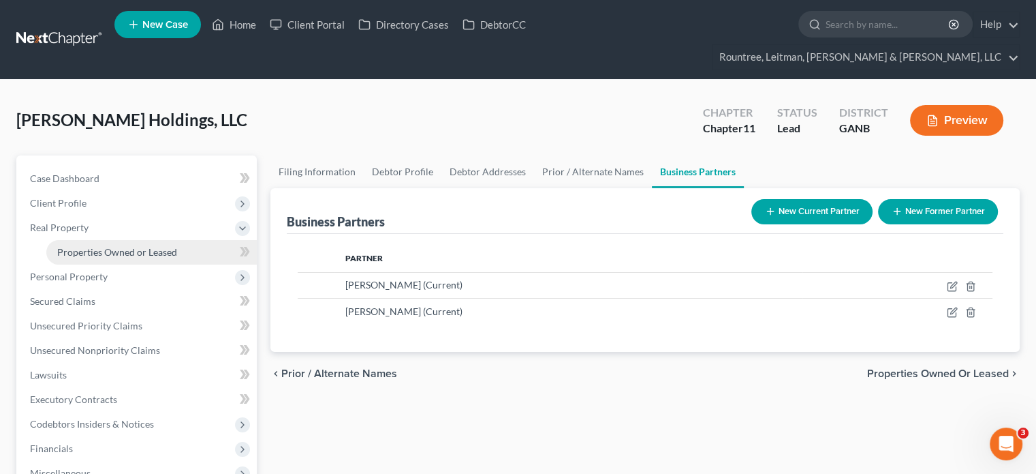
click at [123, 246] on span "Properties Owned or Leased" at bounding box center [117, 252] width 120 height 12
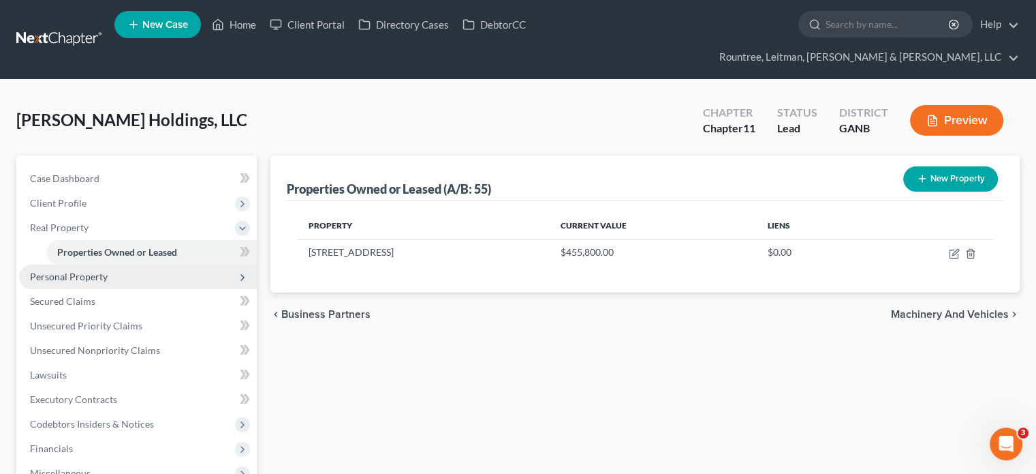
click at [87, 270] on span "Personal Property" at bounding box center [69, 276] width 78 height 12
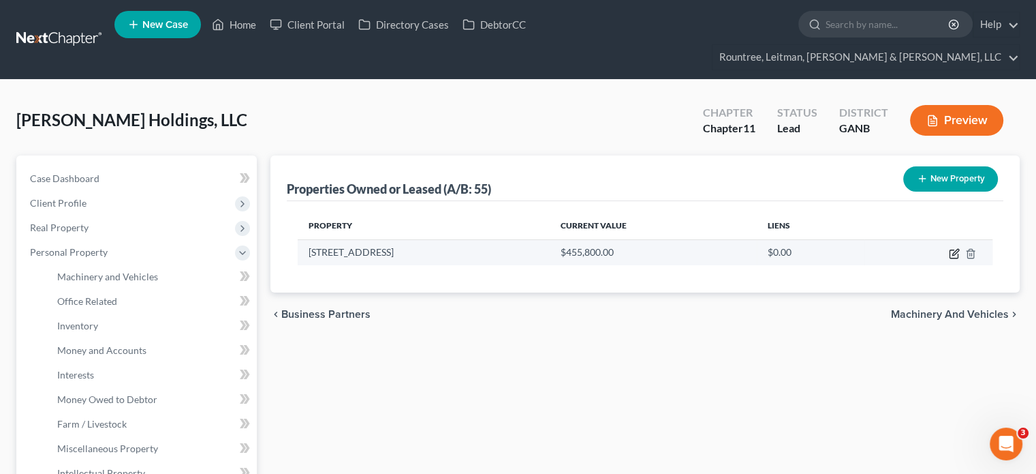
click at [953, 248] on icon "button" at bounding box center [954, 253] width 11 height 11
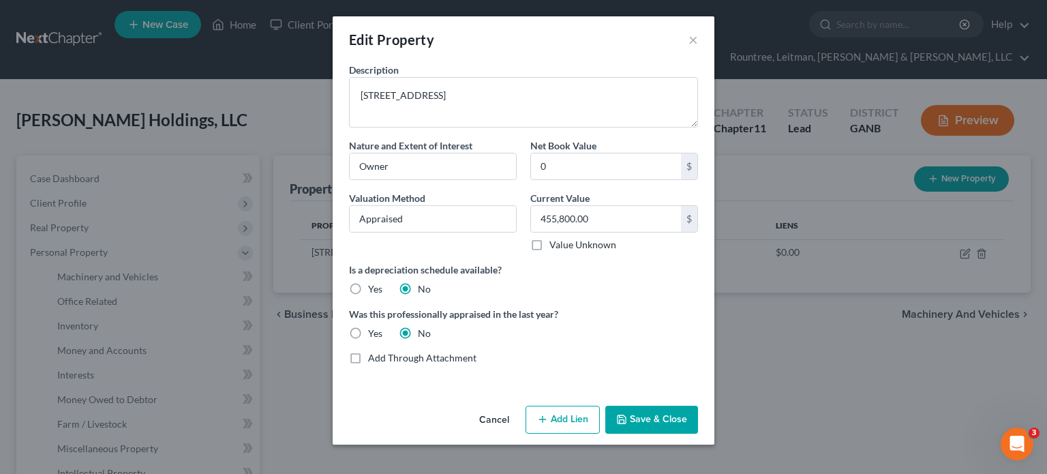
drag, startPoint x: 662, startPoint y: 413, endPoint x: 584, endPoint y: 384, distance: 82.8
click at [662, 413] on button "Save & Close" at bounding box center [651, 419] width 93 height 29
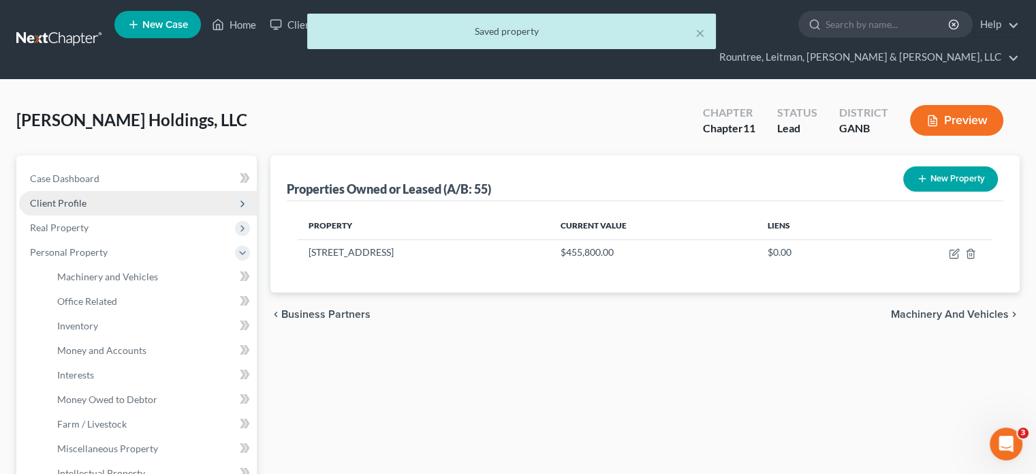
click at [79, 197] on span "Client Profile" at bounding box center [58, 203] width 57 height 12
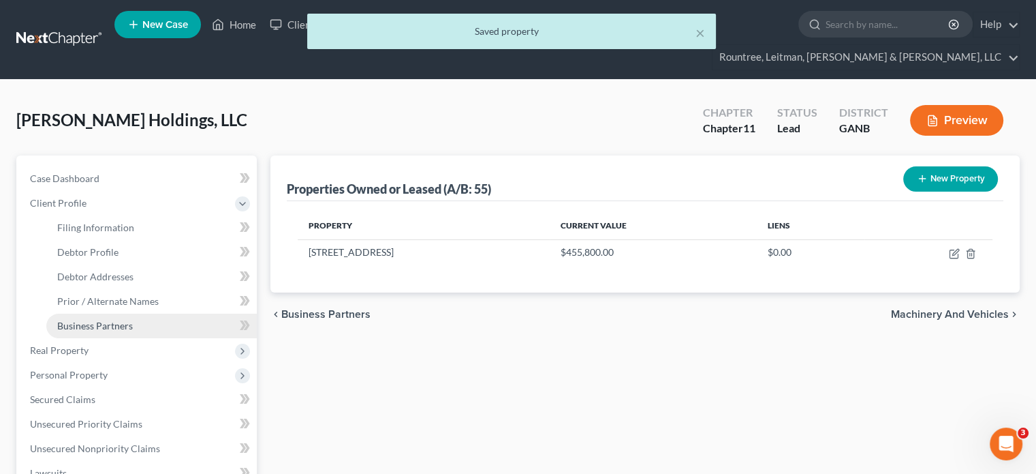
click at [123, 320] on span "Business Partners" at bounding box center [95, 326] width 76 height 12
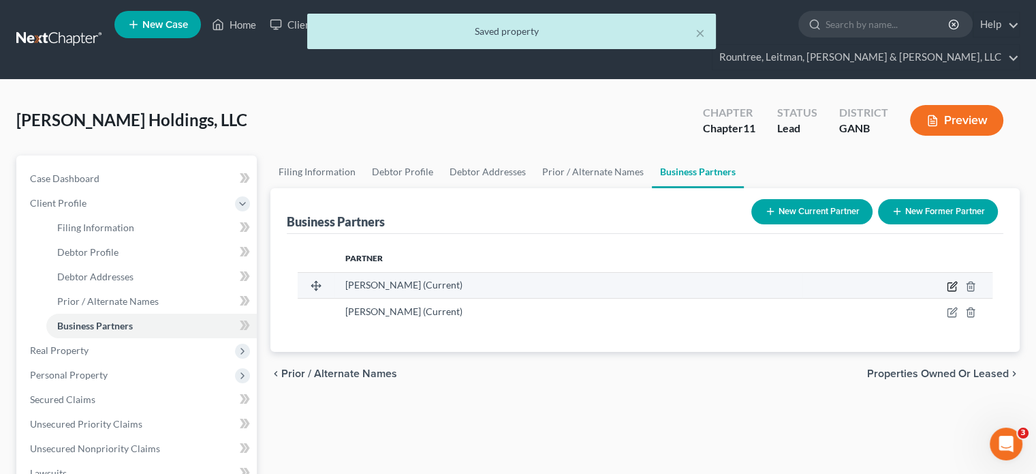
click at [954, 281] on icon "button" at bounding box center [952, 286] width 11 height 11
select select "10"
select select "3"
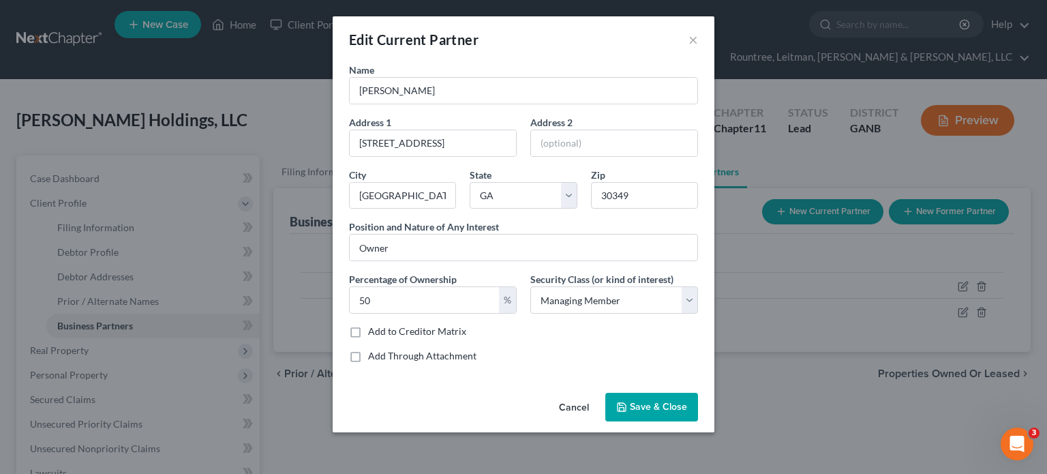
click at [657, 402] on span "Save & Close" at bounding box center [658, 407] width 57 height 12
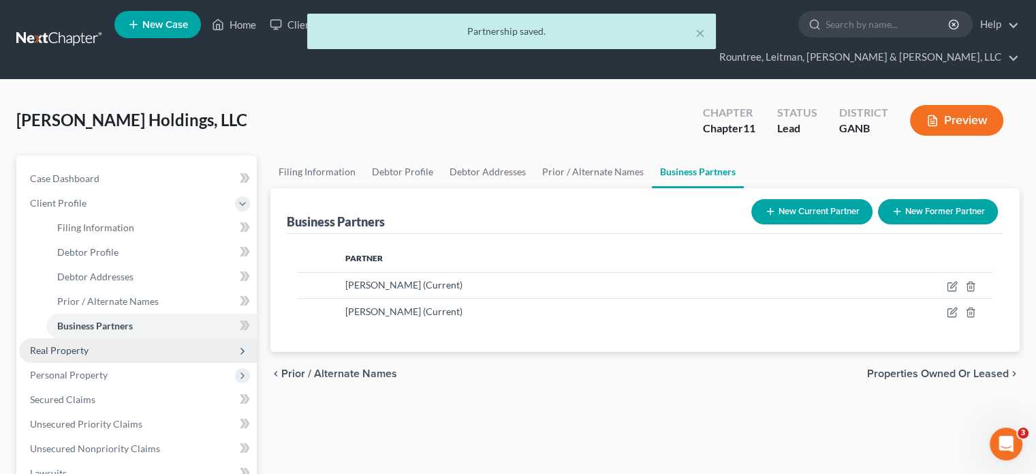
drag, startPoint x: 80, startPoint y: 328, endPoint x: 99, endPoint y: 324, distance: 19.7
click at [80, 344] on span "Real Property" at bounding box center [59, 350] width 59 height 12
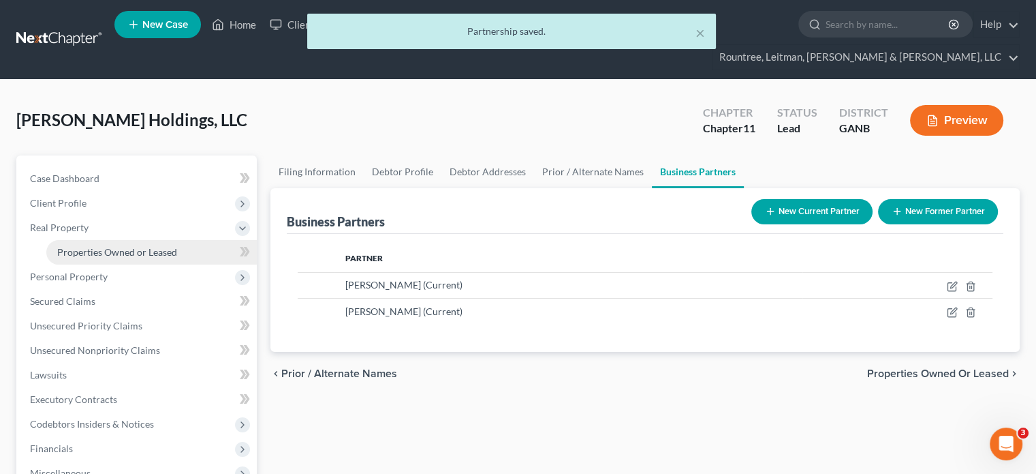
click at [136, 246] on span "Properties Owned or Leased" at bounding box center [117, 252] width 120 height 12
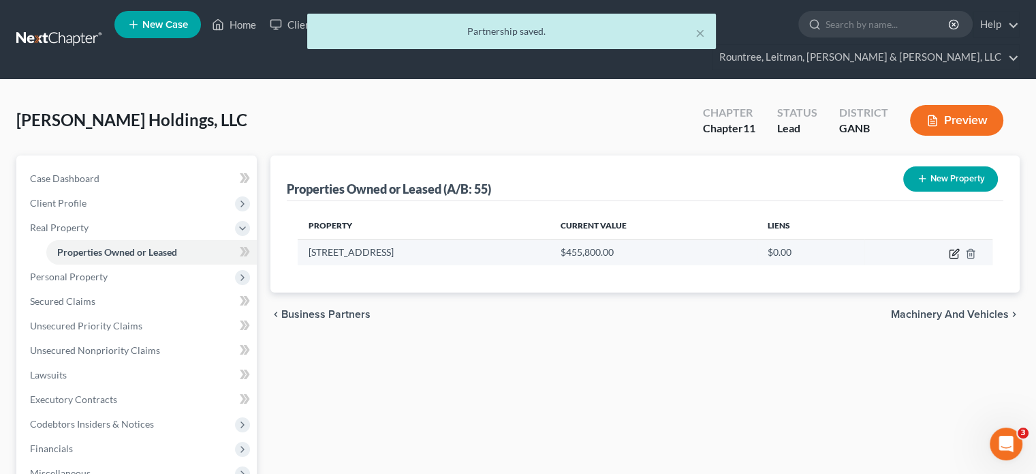
click at [953, 248] on icon "button" at bounding box center [954, 253] width 11 height 11
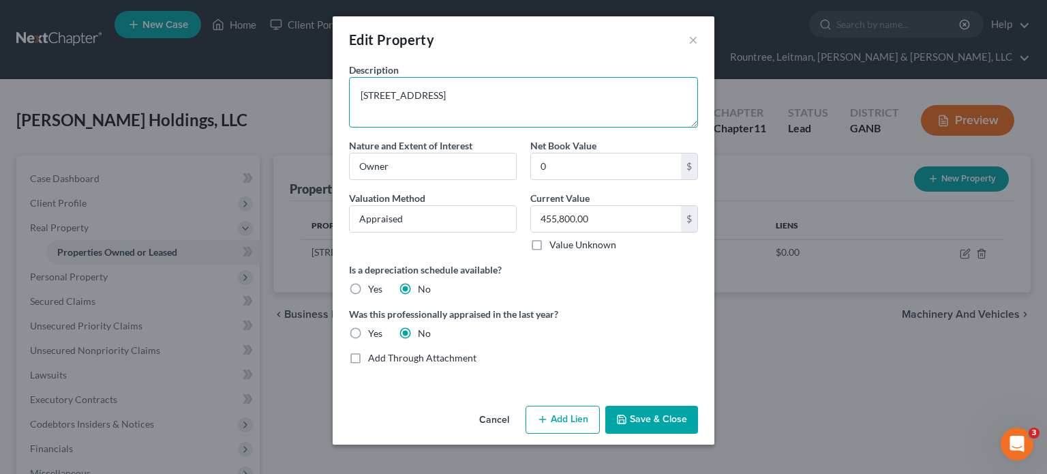
click at [480, 106] on textarea "[STREET_ADDRESS]" at bounding box center [523, 102] width 349 height 50
type textarea "[STREET_ADDRESS]"
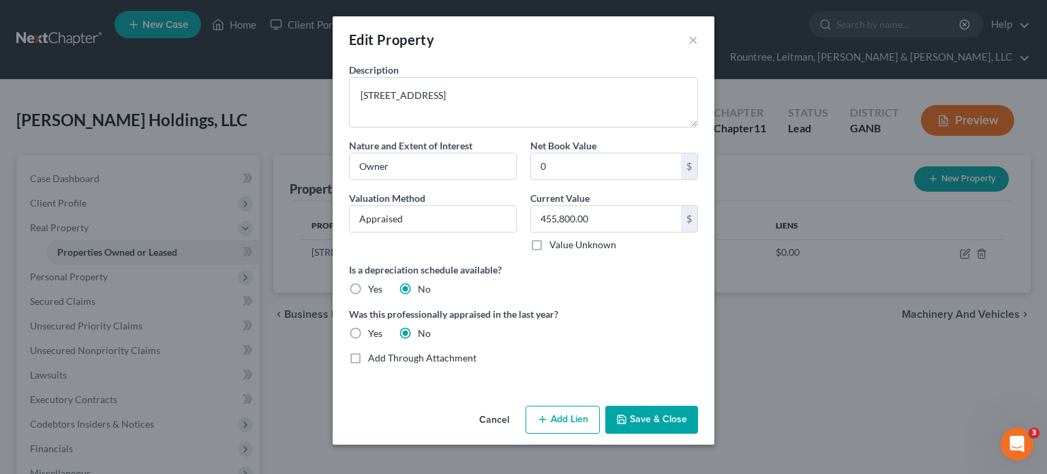
click at [660, 414] on button "Save & Close" at bounding box center [651, 419] width 93 height 29
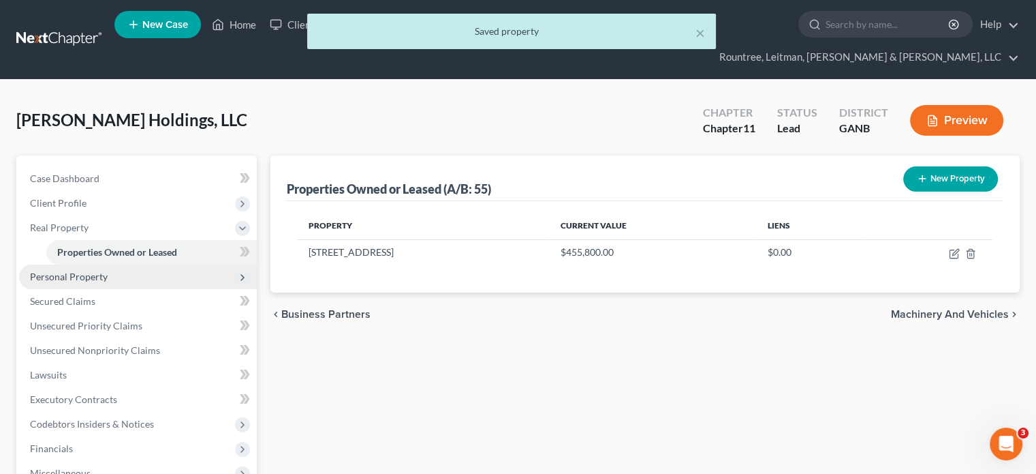
click at [72, 270] on span "Personal Property" at bounding box center [69, 276] width 78 height 12
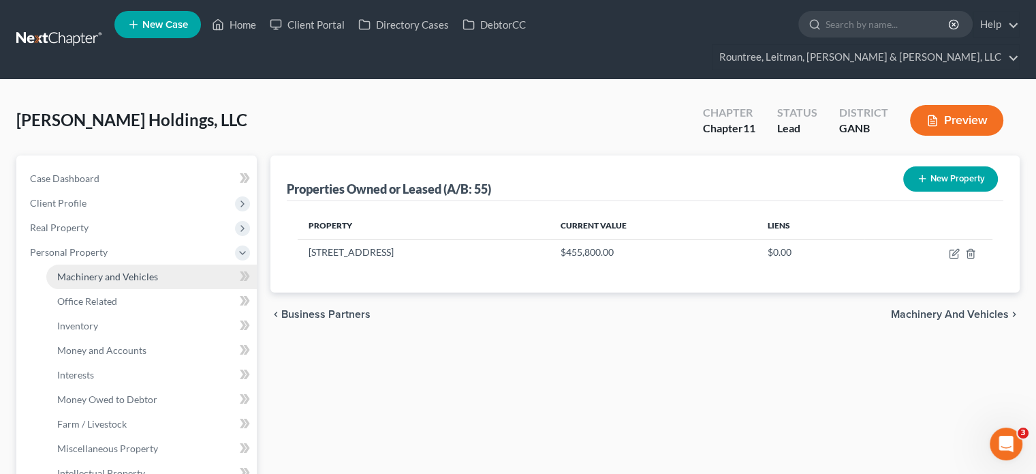
click at [137, 270] on span "Machinery and Vehicles" at bounding box center [107, 276] width 101 height 12
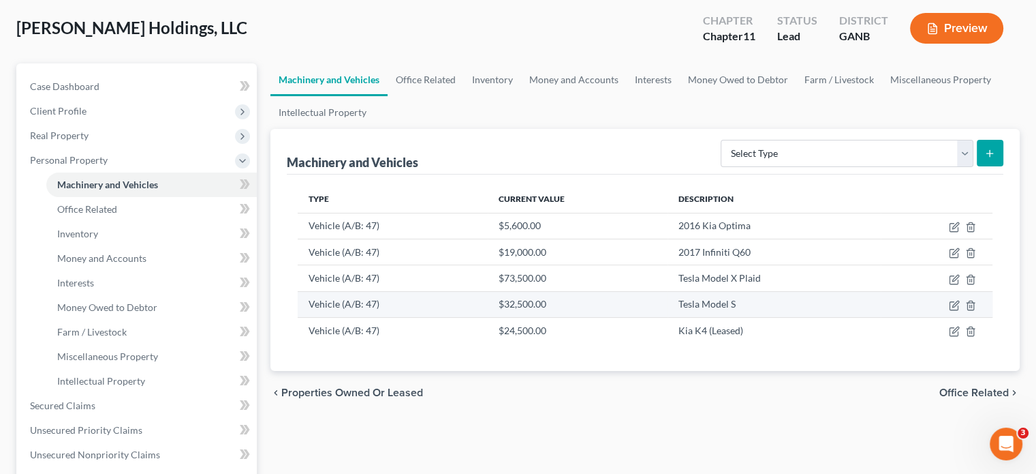
scroll to position [136, 0]
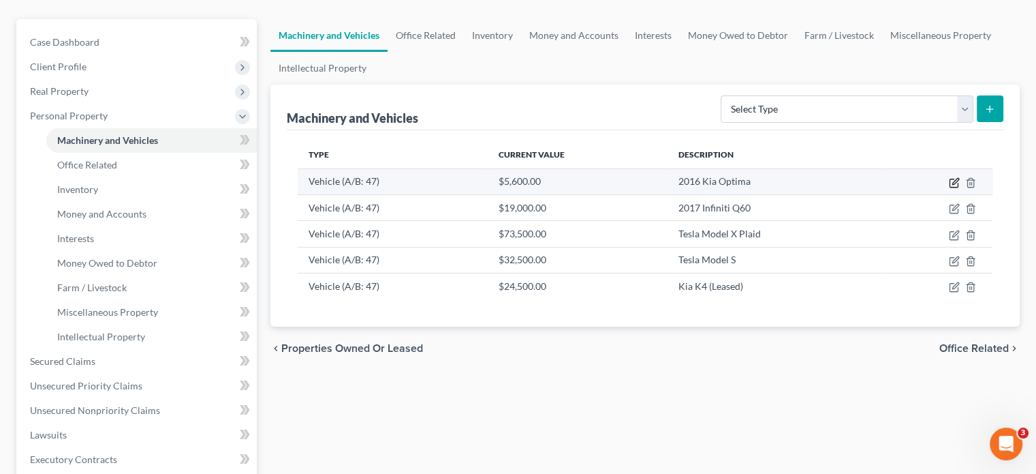
click at [955, 177] on icon "button" at bounding box center [954, 182] width 11 height 11
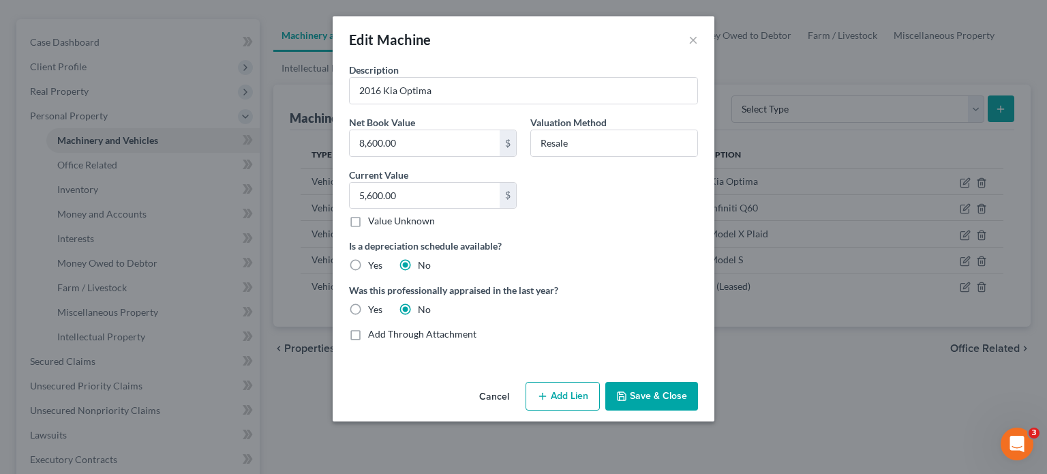
click at [662, 401] on button "Save & Close" at bounding box center [651, 396] width 93 height 29
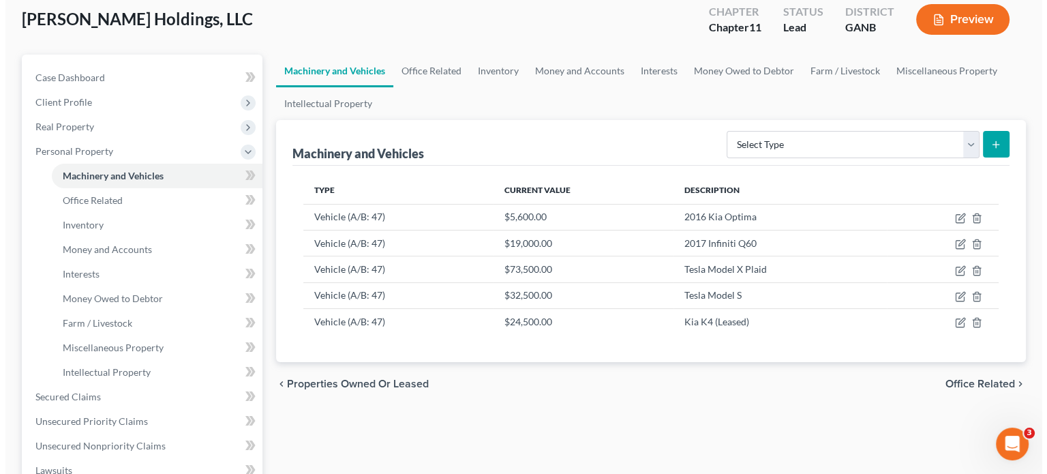
scroll to position [0, 0]
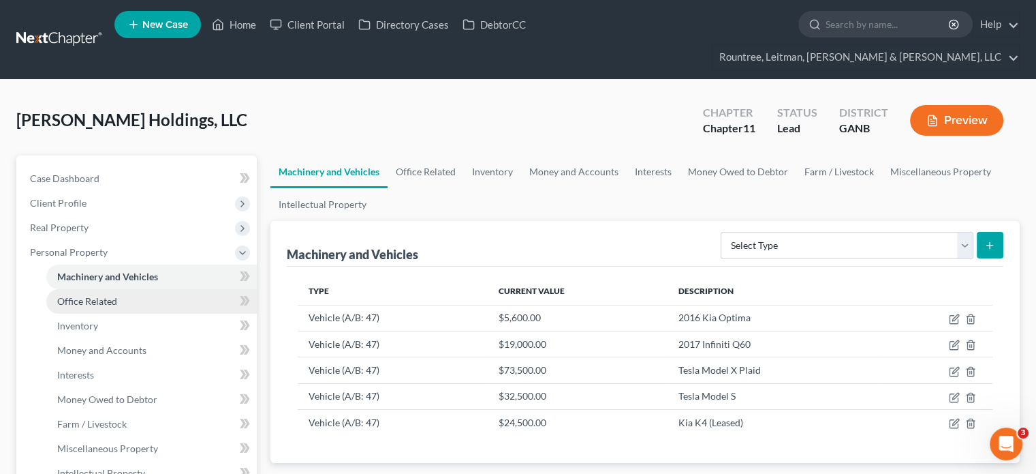
click at [87, 295] on span "Office Related" at bounding box center [87, 301] width 60 height 12
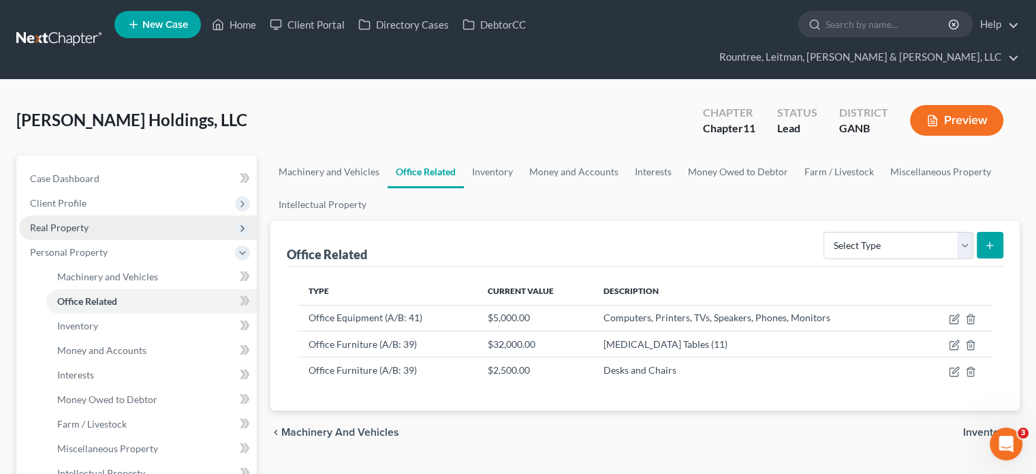
click at [74, 221] on span "Real Property" at bounding box center [59, 227] width 59 height 12
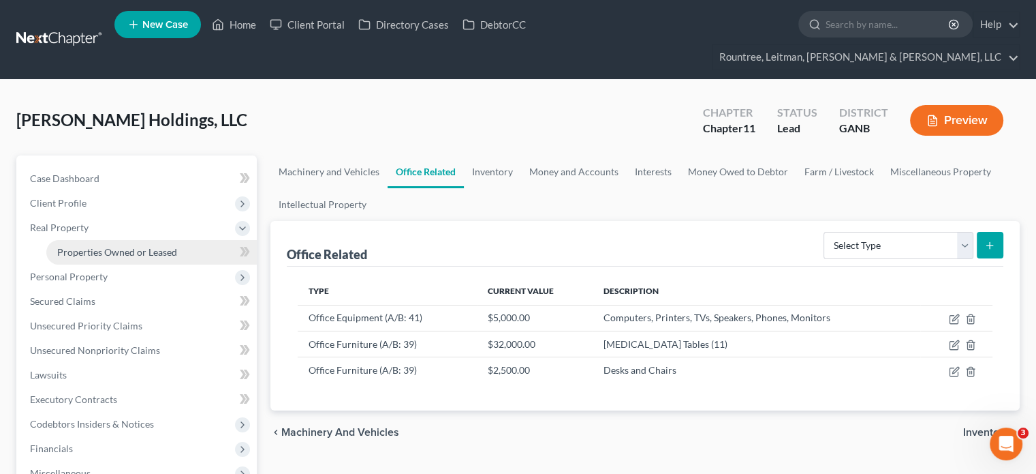
click at [104, 246] on span "Properties Owned or Leased" at bounding box center [117, 252] width 120 height 12
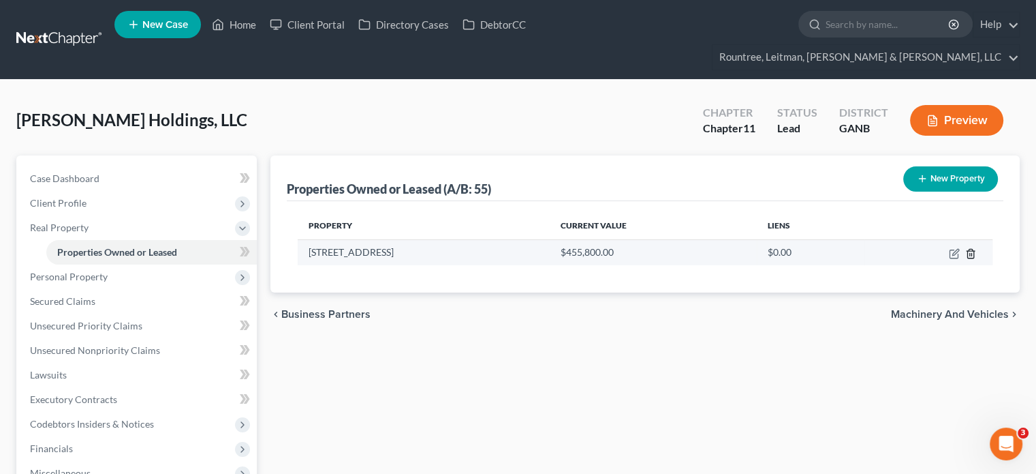
click at [972, 253] on line "button" at bounding box center [972, 254] width 0 height 3
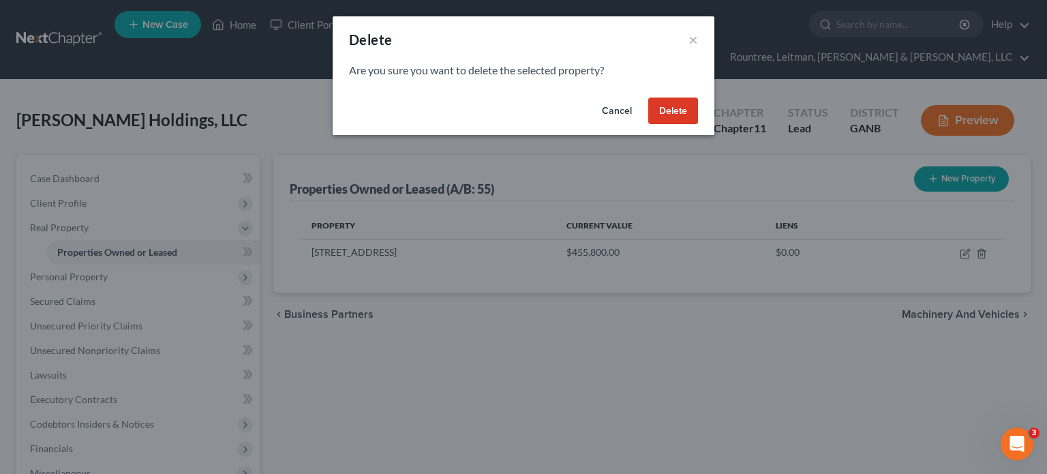
click at [675, 111] on button "Delete" at bounding box center [673, 110] width 50 height 27
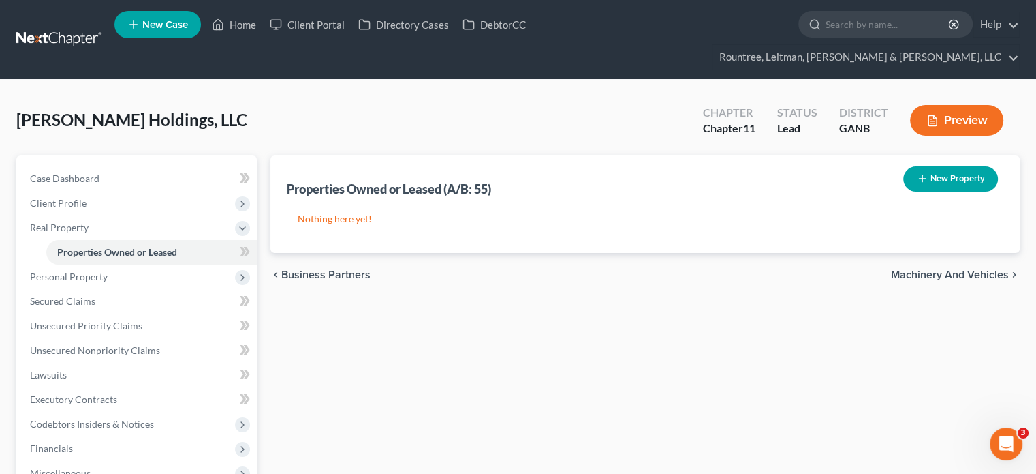
click at [942, 166] on button "New Property" at bounding box center [950, 178] width 95 height 25
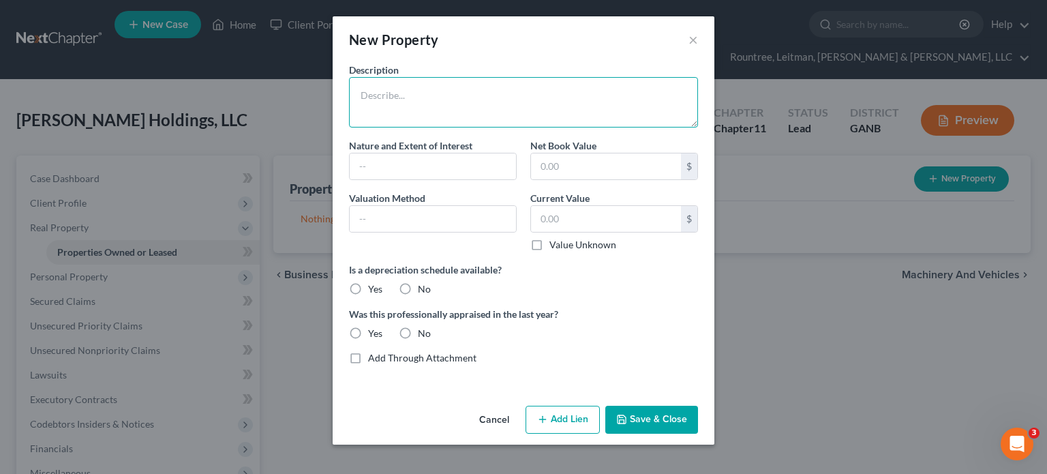
click at [427, 91] on textarea at bounding box center [523, 102] width 349 height 50
type textarea "Lease - [STREET_ADDRESS][PERSON_NAME][PERSON_NAME]"
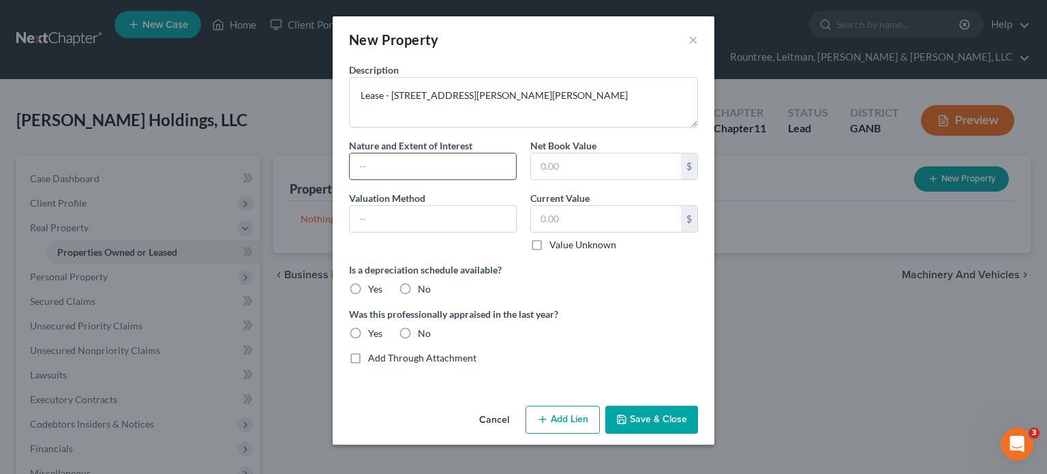
click at [434, 174] on input "text" at bounding box center [433, 166] width 166 height 26
type input "Lease"
click at [589, 215] on input "text" at bounding box center [606, 219] width 150 height 26
type input "0.00"
click at [595, 163] on input "text" at bounding box center [606, 166] width 150 height 26
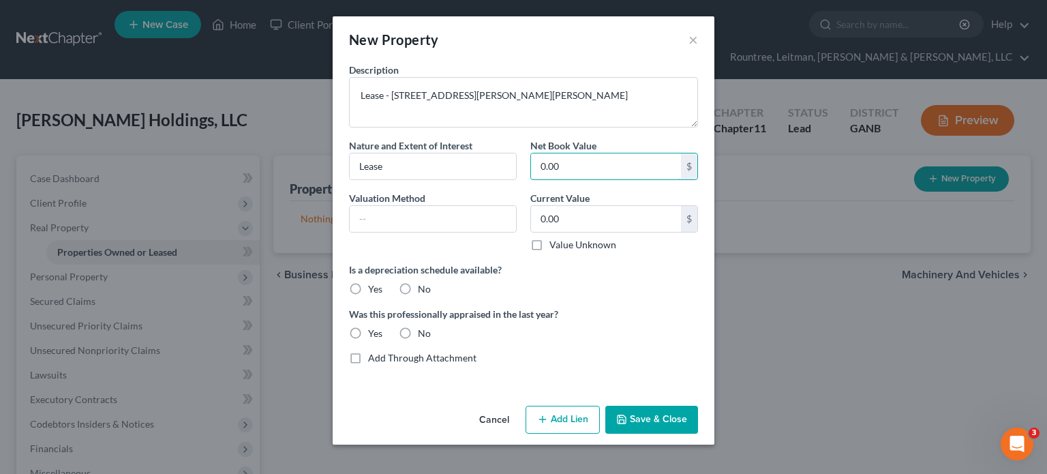
type input "0.00"
drag, startPoint x: 403, startPoint y: 285, endPoint x: 396, endPoint y: 340, distance: 55.0
click at [418, 289] on label "No" at bounding box center [424, 289] width 13 height 14
click at [423, 289] on input "No" at bounding box center [427, 286] width 9 height 9
radio input "true"
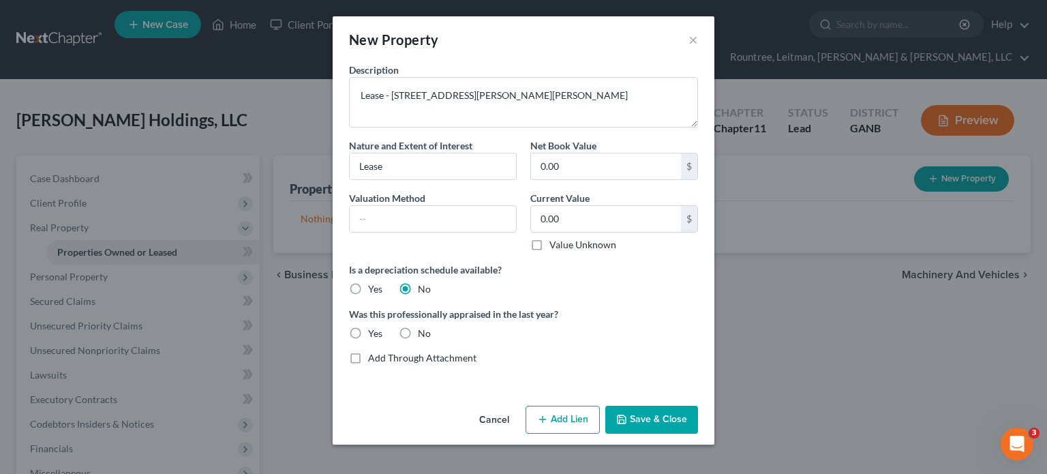
click at [418, 333] on label "No" at bounding box center [424, 333] width 13 height 14
click at [423, 333] on input "No" at bounding box center [427, 330] width 9 height 9
radio input "true"
click at [664, 417] on button "Save & Close" at bounding box center [651, 419] width 93 height 29
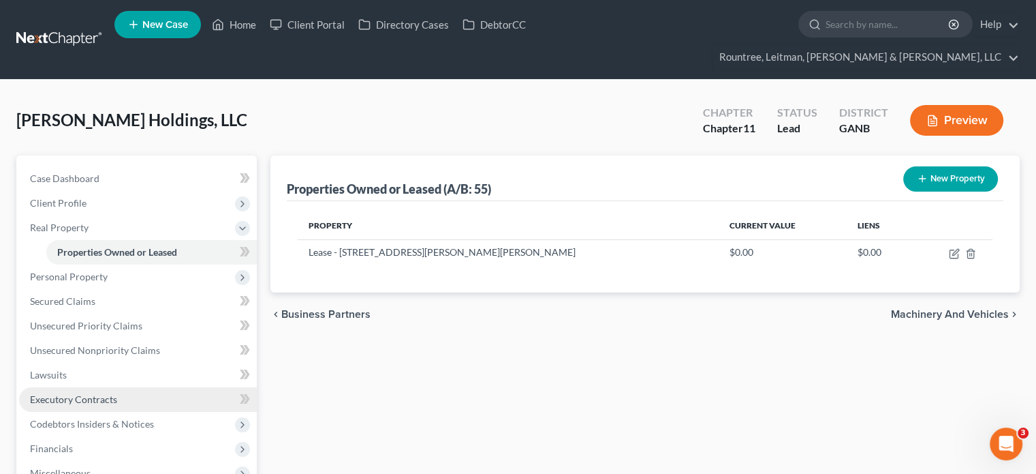
click at [92, 393] on span "Executory Contracts" at bounding box center [73, 399] width 87 height 12
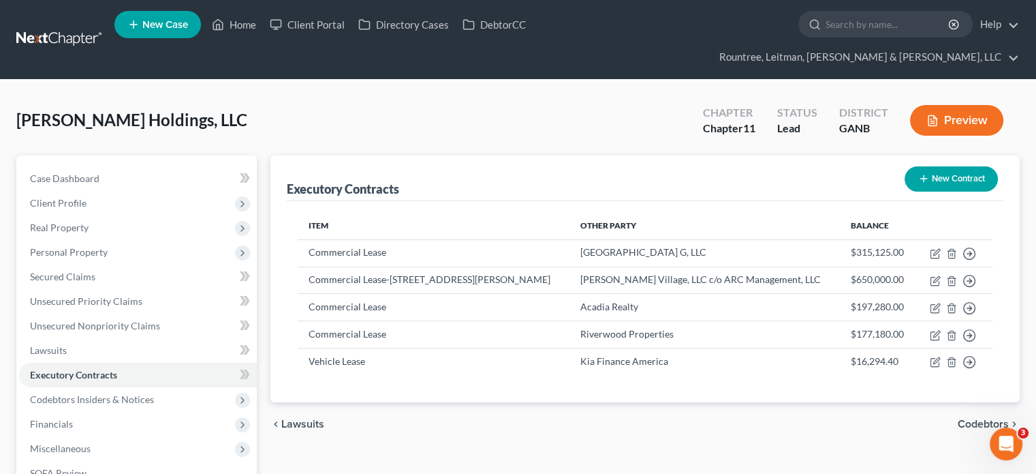
click at [959, 166] on button "New Contract" at bounding box center [951, 178] width 93 height 25
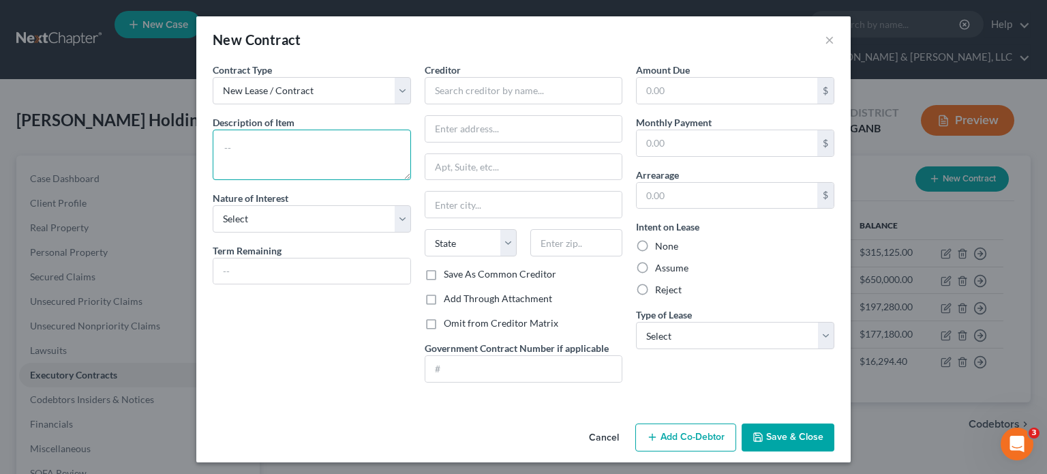
click at [318, 138] on textarea at bounding box center [312, 154] width 198 height 50
type textarea "Franchise Agreement - The Joint Corp"
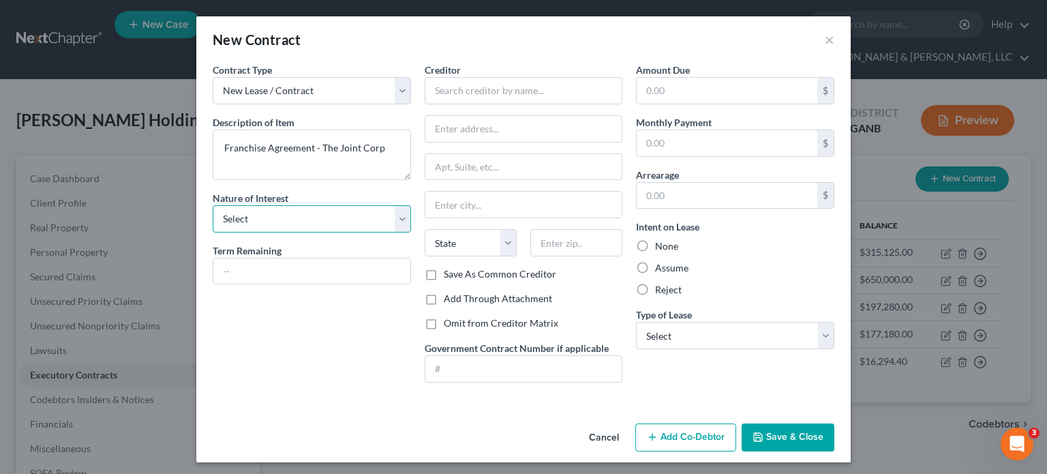
click at [397, 216] on select "Select Purchaser Agent Lessor Lessee" at bounding box center [312, 218] width 198 height 27
click at [371, 273] on input "text" at bounding box center [311, 271] width 197 height 26
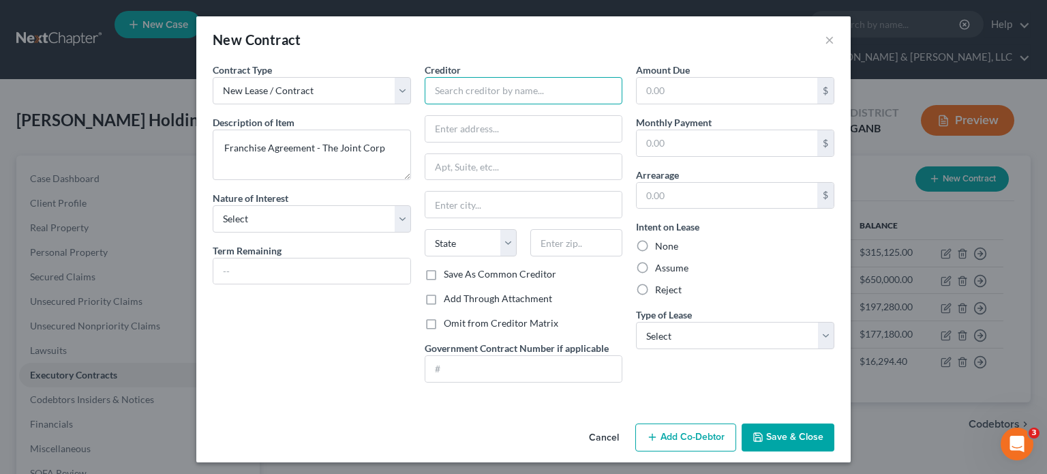
click at [452, 85] on input "text" at bounding box center [523, 90] width 198 height 27
type input "The Joint Corp."
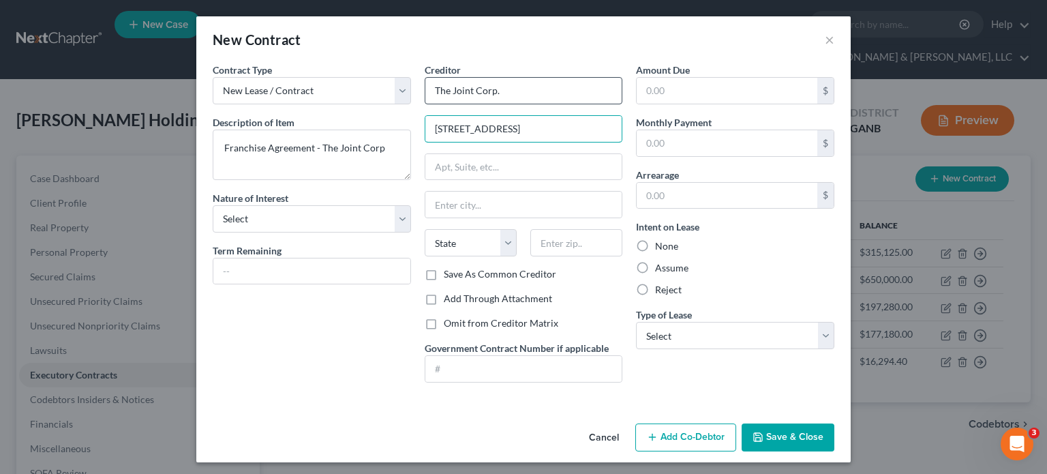
type input "[STREET_ADDRESS]"
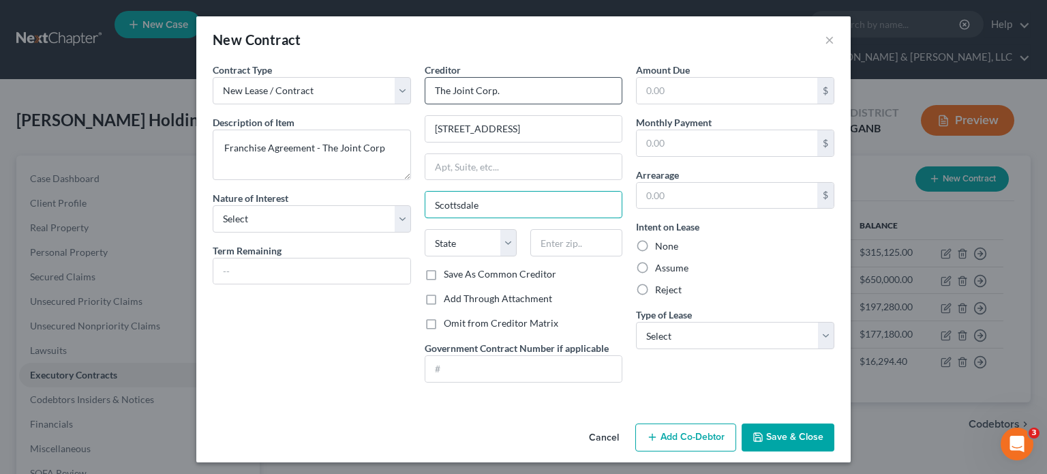
type input "Scottsdale"
select select "3"
type input "85260"
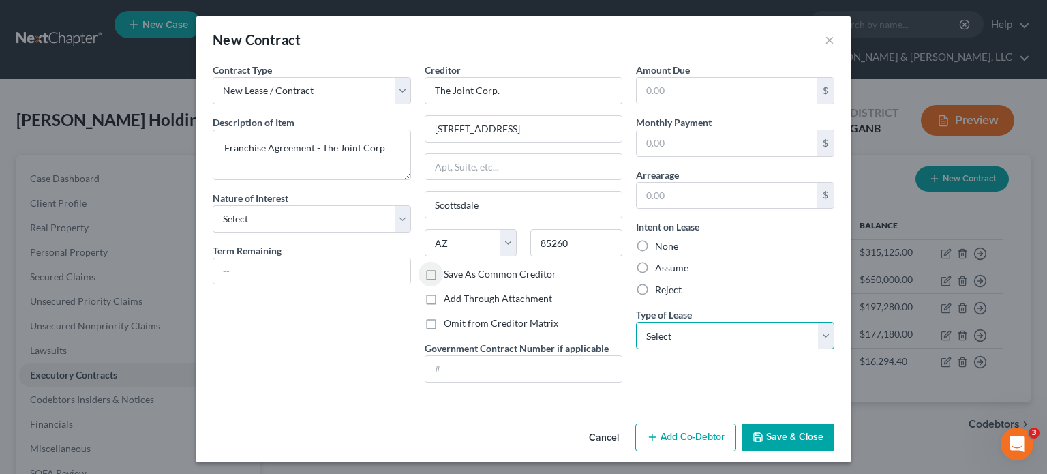
click at [822, 328] on select "Select Real Estate Car Other" at bounding box center [735, 335] width 198 height 27
select select "2"
click at [636, 322] on select "Select Real Estate Car Other" at bounding box center [735, 335] width 198 height 27
click at [305, 281] on input "text" at bounding box center [311, 271] width 197 height 26
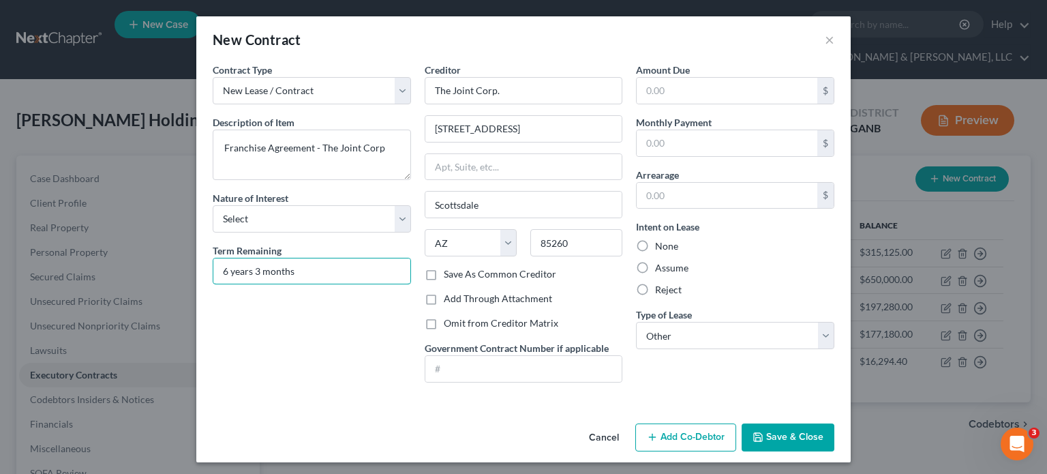
type input "6 years 3 months"
click at [788, 431] on button "Save & Close" at bounding box center [787, 437] width 93 height 29
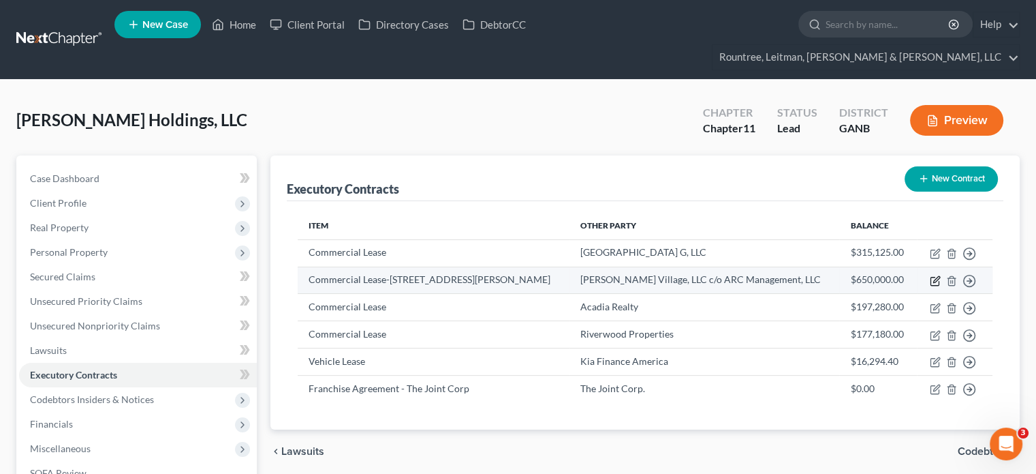
click at [941, 275] on icon "button" at bounding box center [935, 280] width 11 height 11
select select "2"
select select "48"
select select "0"
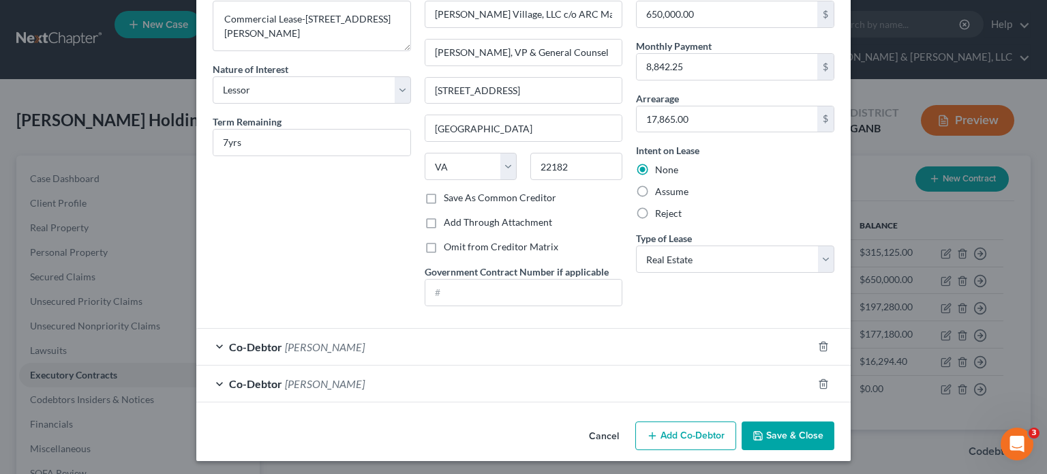
scroll to position [77, 0]
click at [786, 431] on button "Save & Close" at bounding box center [787, 434] width 93 height 29
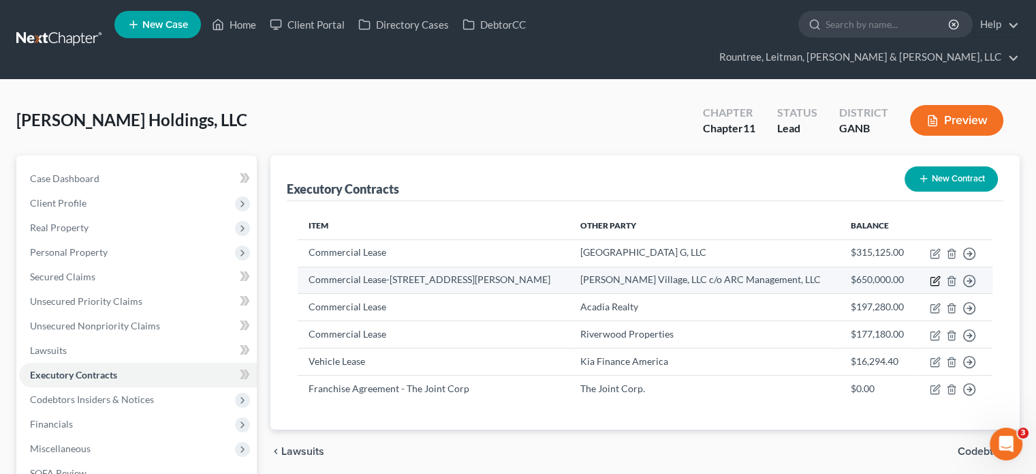
click at [940, 276] on icon "button" at bounding box center [936, 279] width 6 height 6
select select "2"
select select "48"
select select "0"
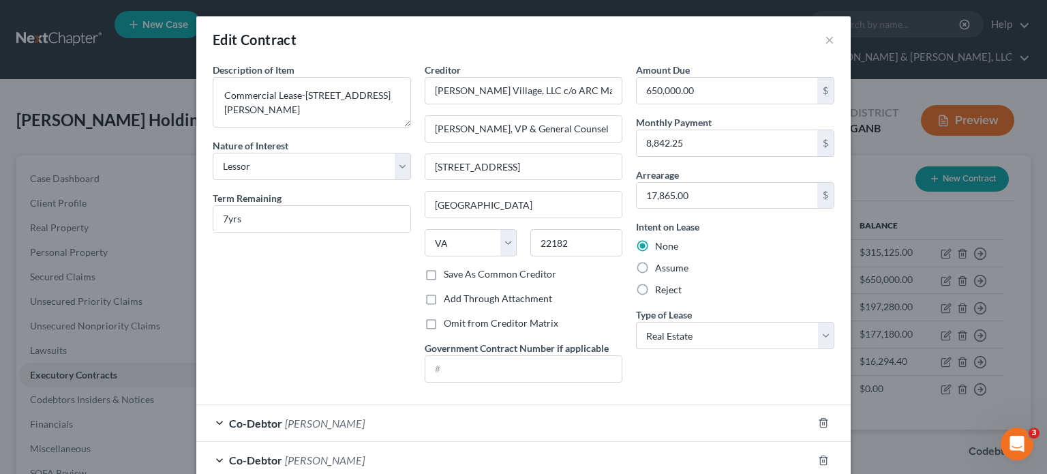
click at [444, 273] on label "Save As Common Creditor" at bounding box center [500, 274] width 112 height 14
click at [449, 273] on input "Save As Common Creditor" at bounding box center [453, 271] width 9 height 9
checkbox input "true"
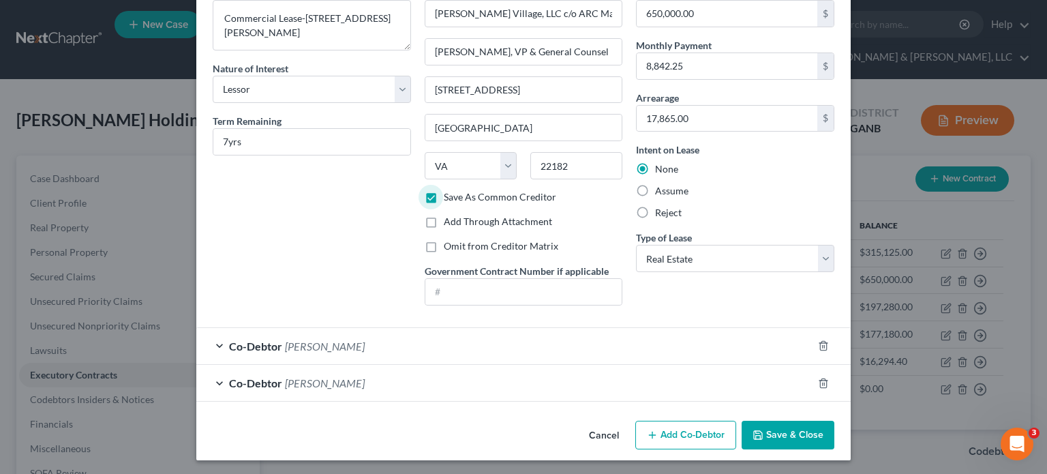
click at [782, 426] on button "Save & Close" at bounding box center [787, 434] width 93 height 29
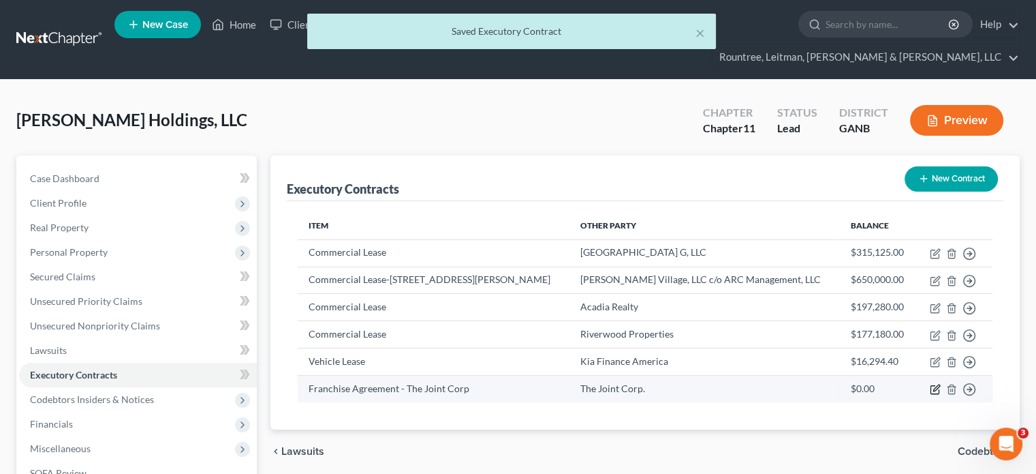
click at [939, 394] on icon "button" at bounding box center [935, 390] width 8 height 8
select select "3"
select select "2"
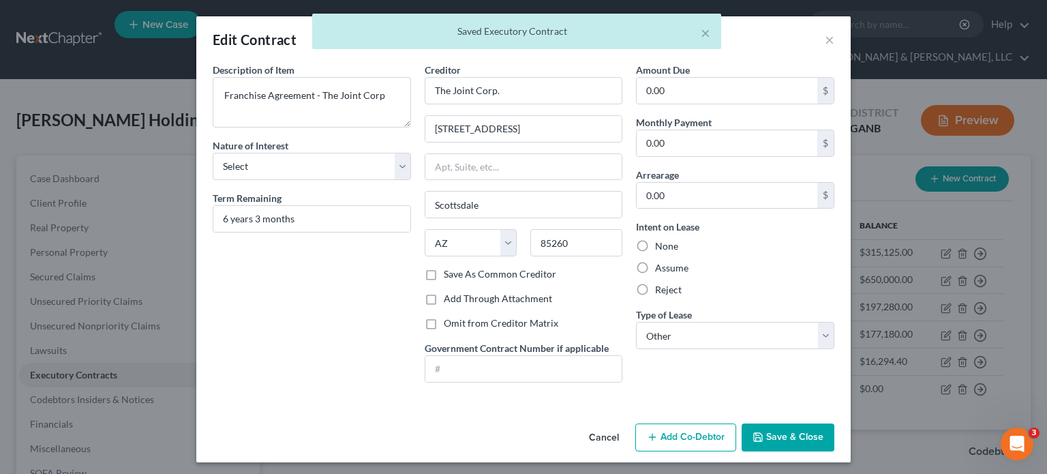
click at [444, 269] on label "Save As Common Creditor" at bounding box center [500, 274] width 112 height 14
click at [449, 269] on input "Save As Common Creditor" at bounding box center [453, 271] width 9 height 9
checkbox input "true"
click at [791, 433] on button "Save & Close" at bounding box center [787, 437] width 93 height 29
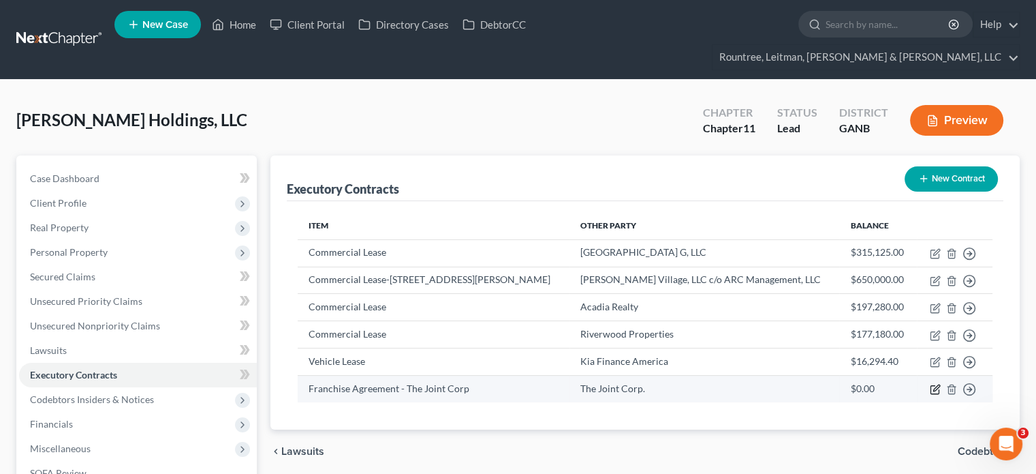
click at [939, 394] on icon "button" at bounding box center [935, 390] width 8 height 8
select select "3"
select select "2"
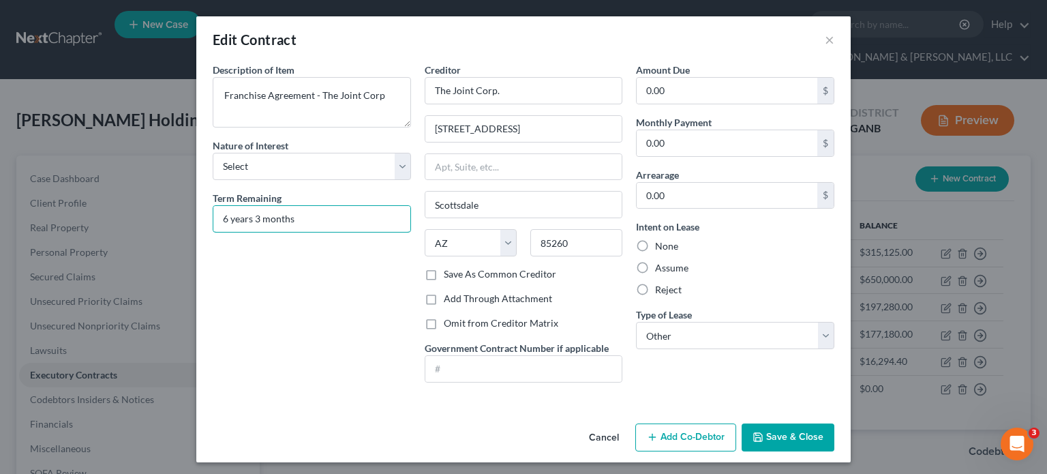
drag, startPoint x: 332, startPoint y: 213, endPoint x: 7, endPoint y: 201, distance: 325.2
click at [44, 202] on div "Edit Contract × Description of non-residential real property * Description of I…" at bounding box center [523, 237] width 1047 height 474
type input "67 months"
click at [768, 433] on button "Save & Close" at bounding box center [787, 437] width 93 height 29
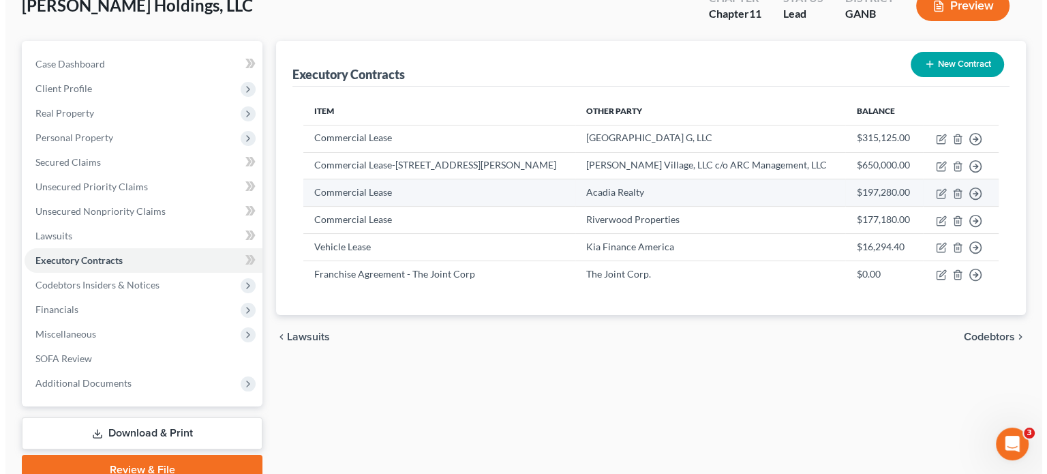
scroll to position [151, 0]
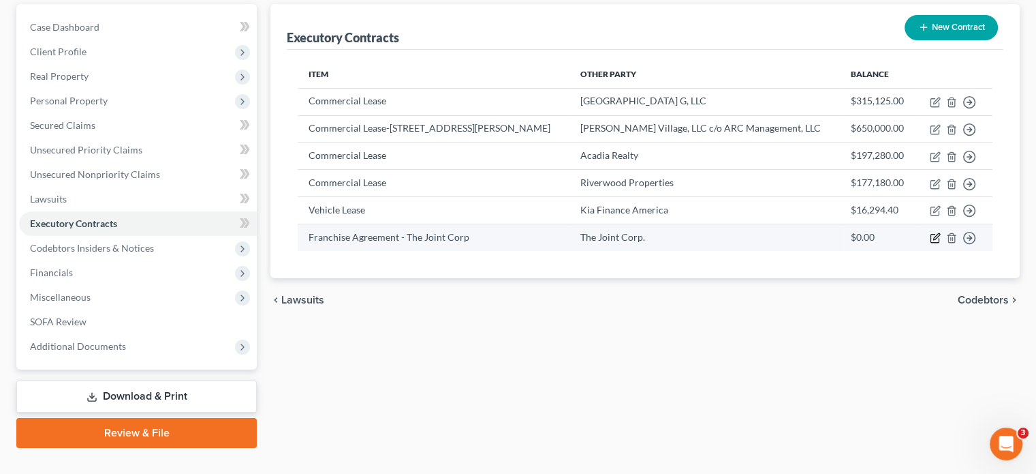
click at [941, 243] on icon "button" at bounding box center [935, 237] width 11 height 11
select select "3"
select select "2"
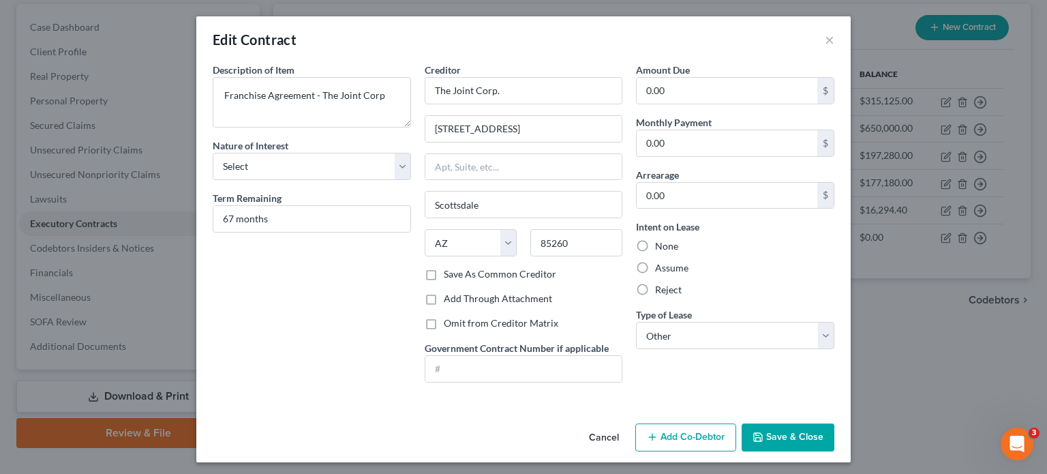
click at [679, 435] on button "Add Co-Debtor" at bounding box center [685, 437] width 101 height 29
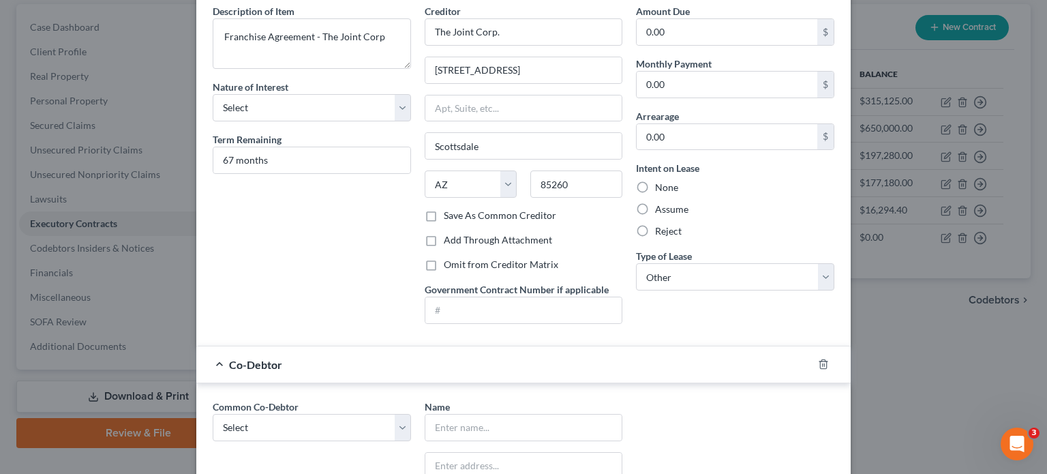
scroll to position [204, 0]
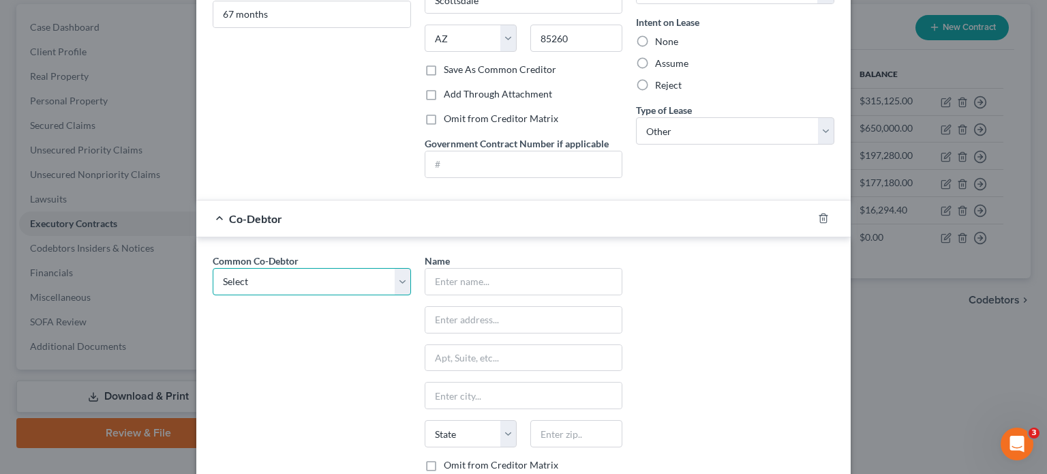
click at [399, 275] on select "Select [PERSON_NAME] [PERSON_NAME]" at bounding box center [312, 281] width 198 height 27
select select "0"
click at [213, 268] on select "Select [PERSON_NAME] [PERSON_NAME]" at bounding box center [312, 281] width 198 height 27
type input "[PERSON_NAME]"
type input "[STREET_ADDRESS]"
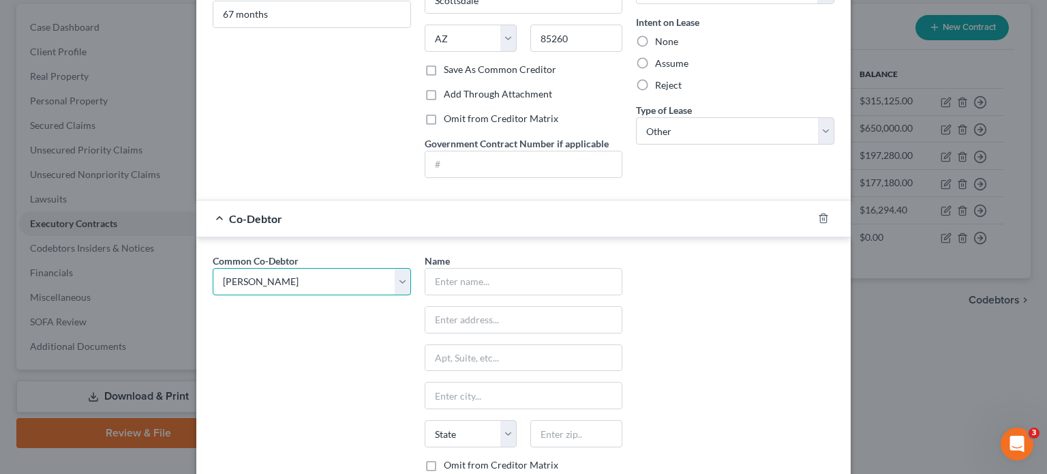
type input "[GEOGRAPHIC_DATA]"
select select "10"
type input "30349"
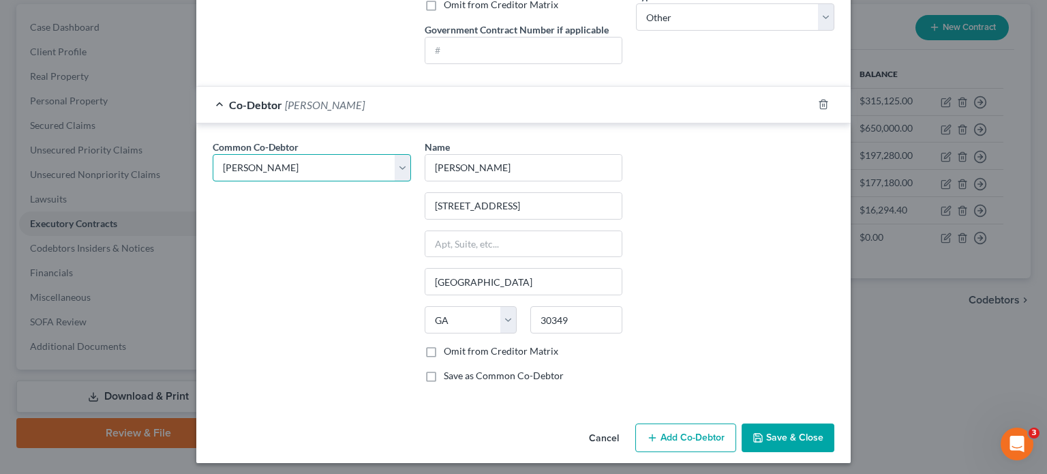
scroll to position [320, 0]
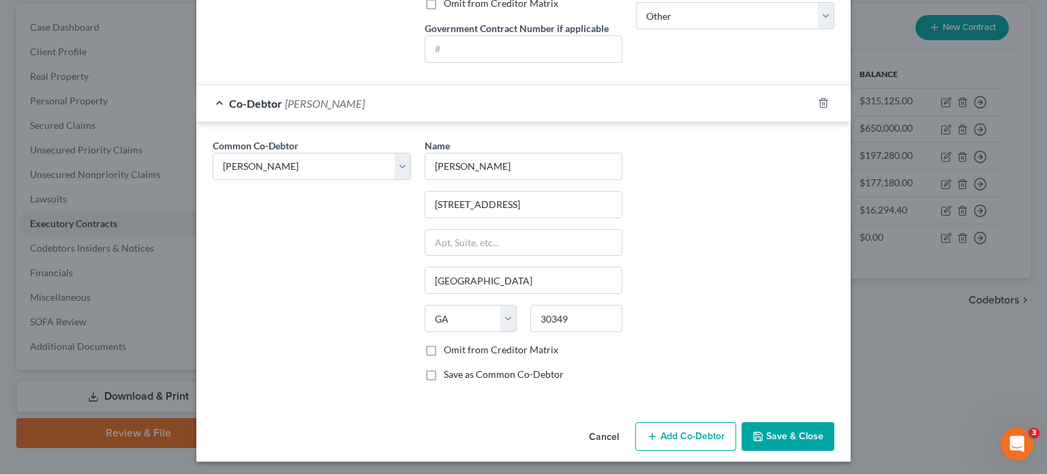
click at [692, 432] on button "Add Co-Debtor" at bounding box center [685, 436] width 101 height 29
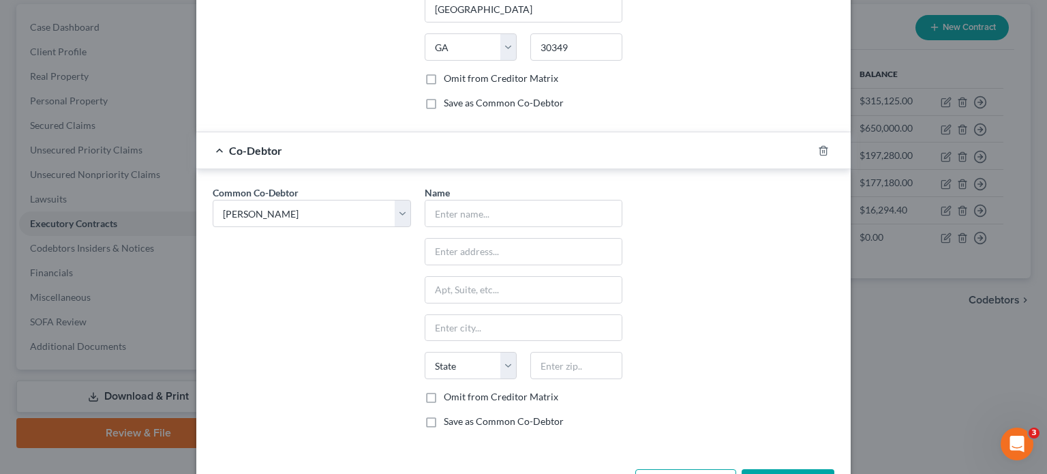
scroll to position [592, 0]
click at [396, 205] on select "Select [PERSON_NAME] [PERSON_NAME]" at bounding box center [312, 211] width 198 height 27
select select "1"
click at [213, 198] on select "Select [PERSON_NAME] [PERSON_NAME]" at bounding box center [312, 211] width 198 height 27
select select "1"
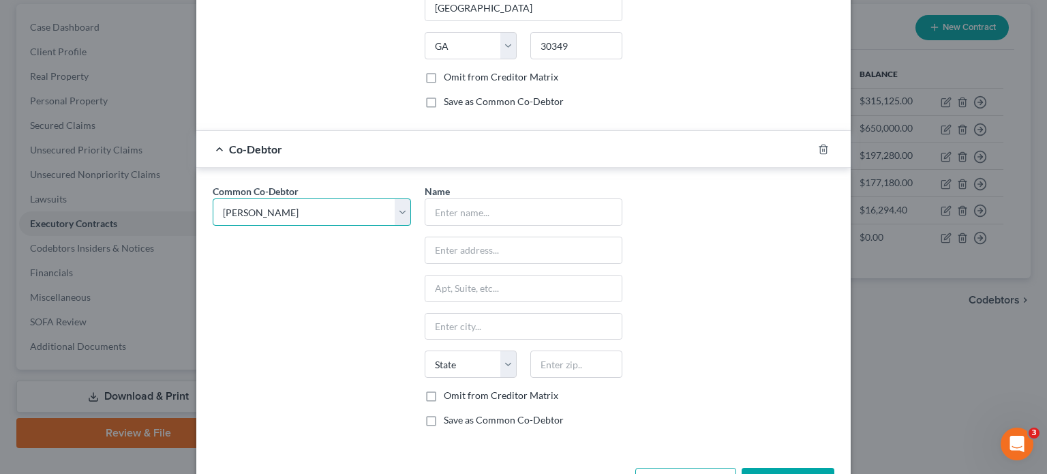
type input "[PERSON_NAME]"
type input "[STREET_ADDRESS]"
type input "[GEOGRAPHIC_DATA]"
select select "10"
type input "30349"
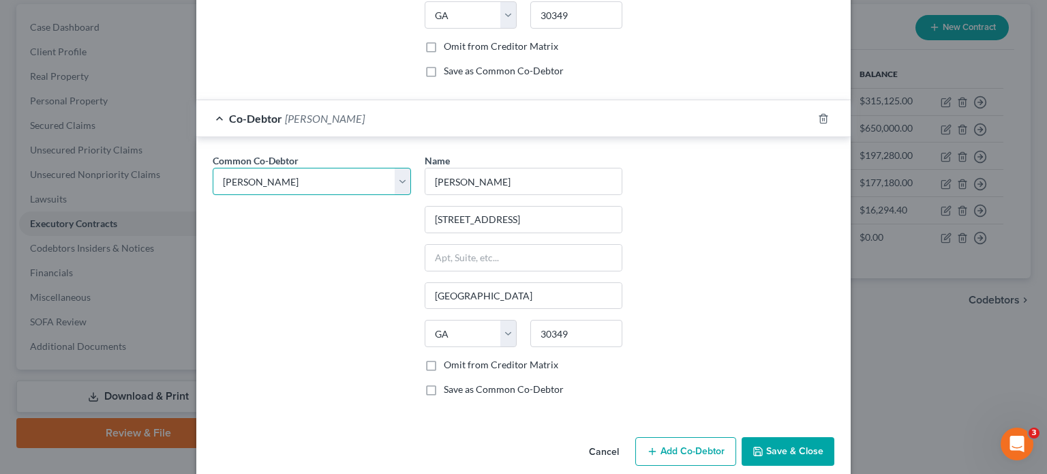
scroll to position [636, 0]
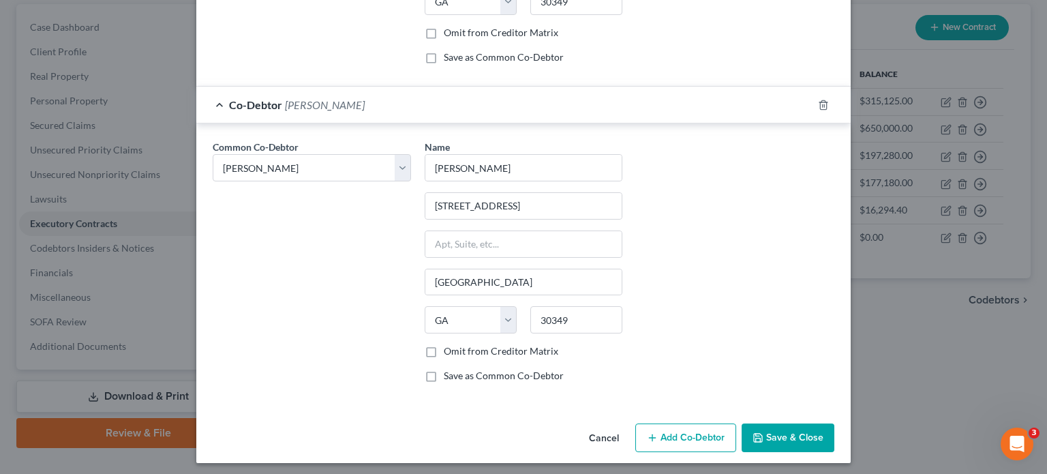
click at [777, 430] on button "Save & Close" at bounding box center [787, 437] width 93 height 29
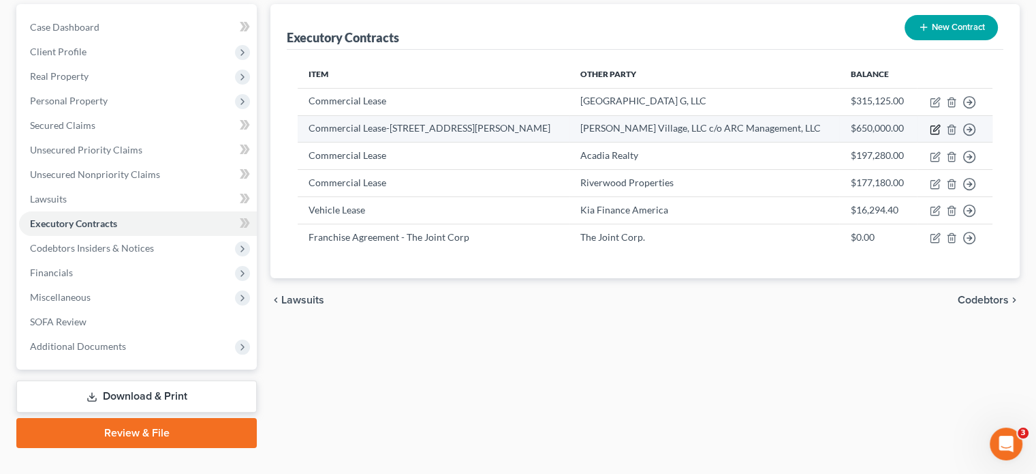
click at [941, 124] on icon "button" at bounding box center [935, 129] width 11 height 11
select select "2"
select select "48"
select select "0"
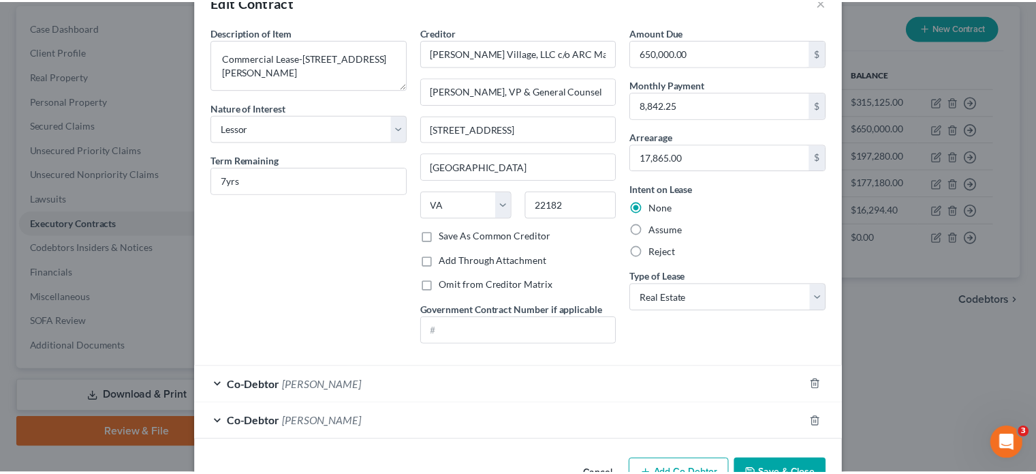
scroll to position [77, 0]
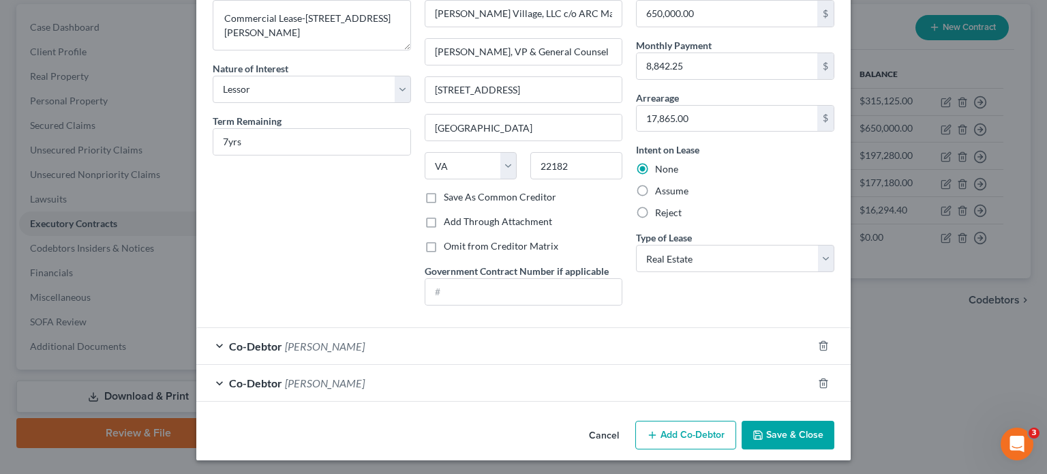
click at [777, 433] on button "Save & Close" at bounding box center [787, 434] width 93 height 29
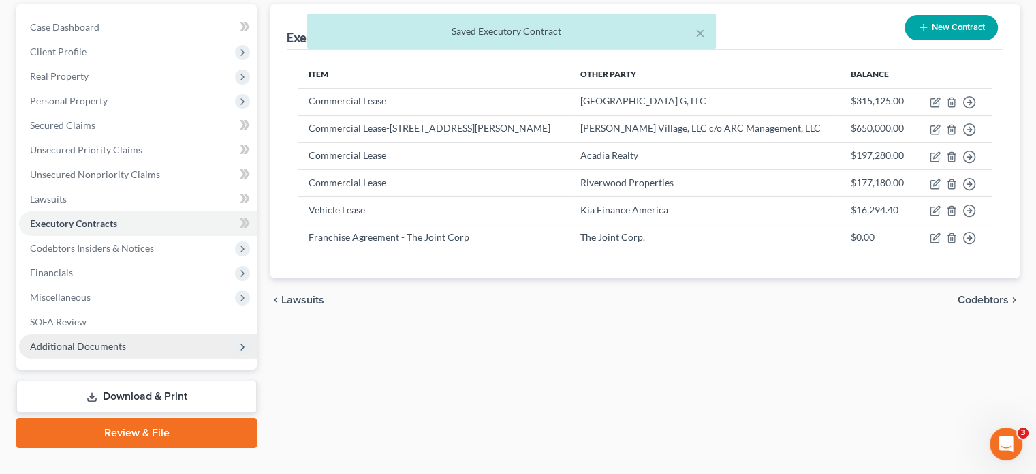
scroll to position [83, 0]
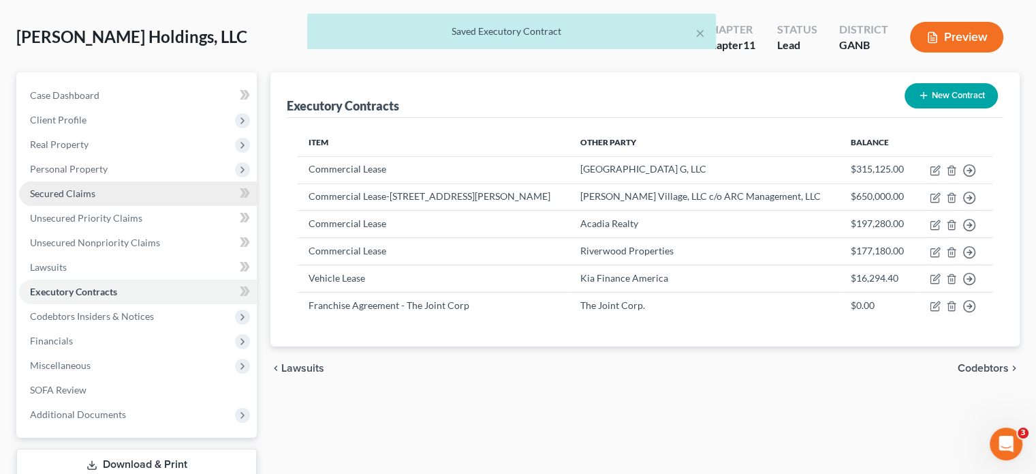
click at [64, 187] on span "Secured Claims" at bounding box center [62, 193] width 65 height 12
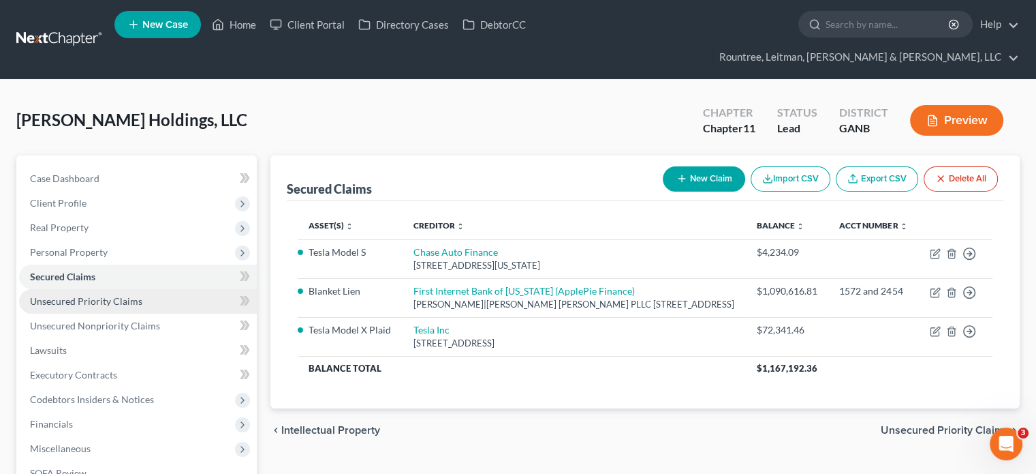
click at [101, 295] on span "Unsecured Priority Claims" at bounding box center [86, 301] width 112 height 12
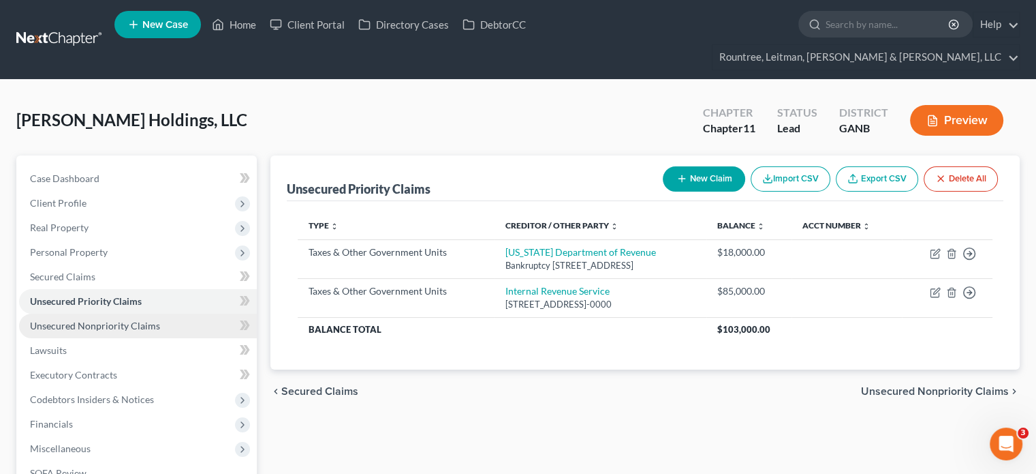
click at [109, 320] on span "Unsecured Nonpriority Claims" at bounding box center [95, 326] width 130 height 12
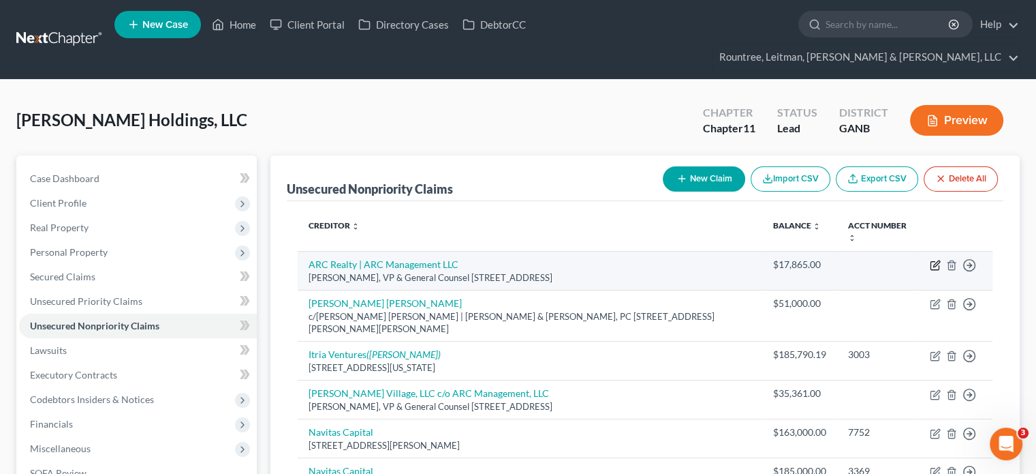
click at [934, 260] on icon "button" at bounding box center [935, 265] width 11 height 11
select select "48"
select select "11"
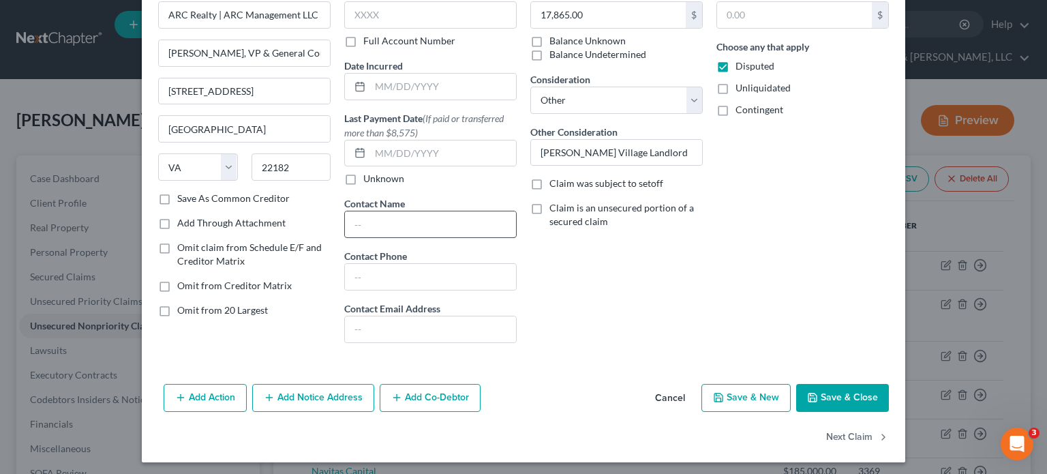
scroll to position [78, 0]
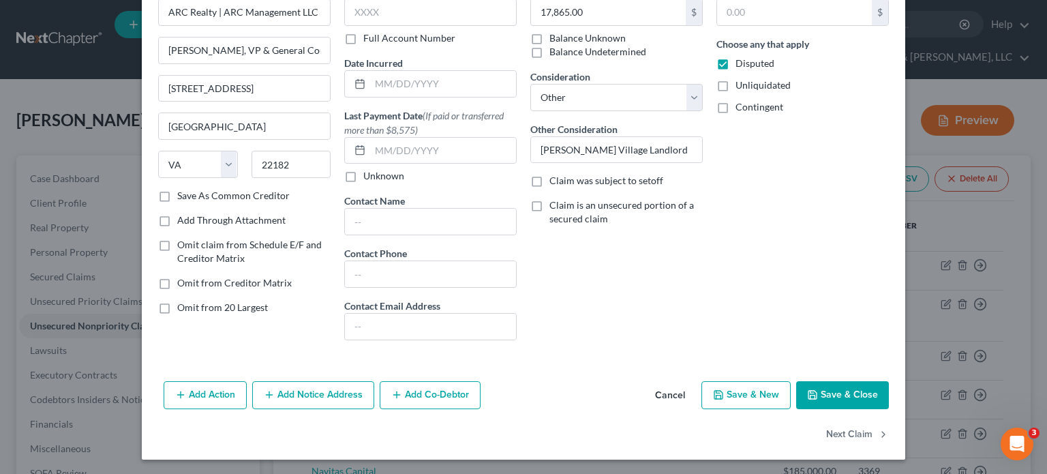
click at [439, 392] on button "Add Co-Debtor" at bounding box center [430, 395] width 101 height 29
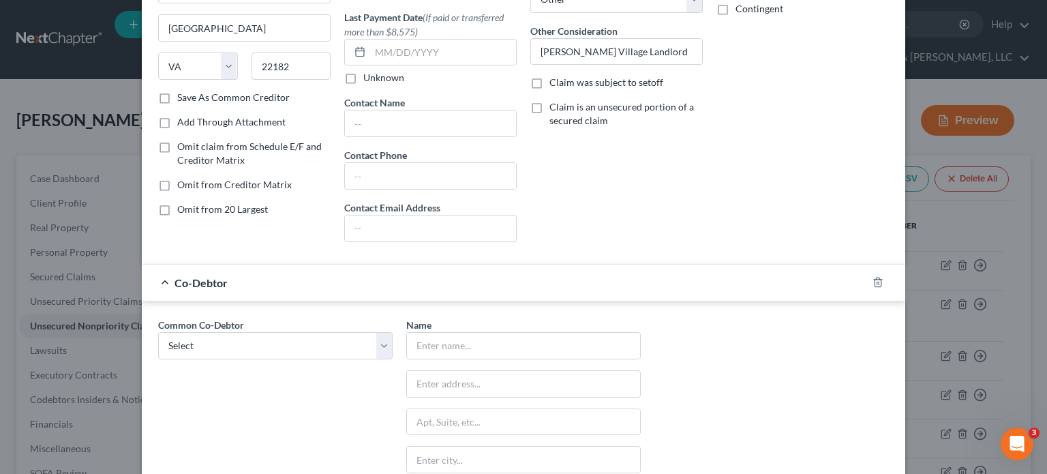
scroll to position [351, 0]
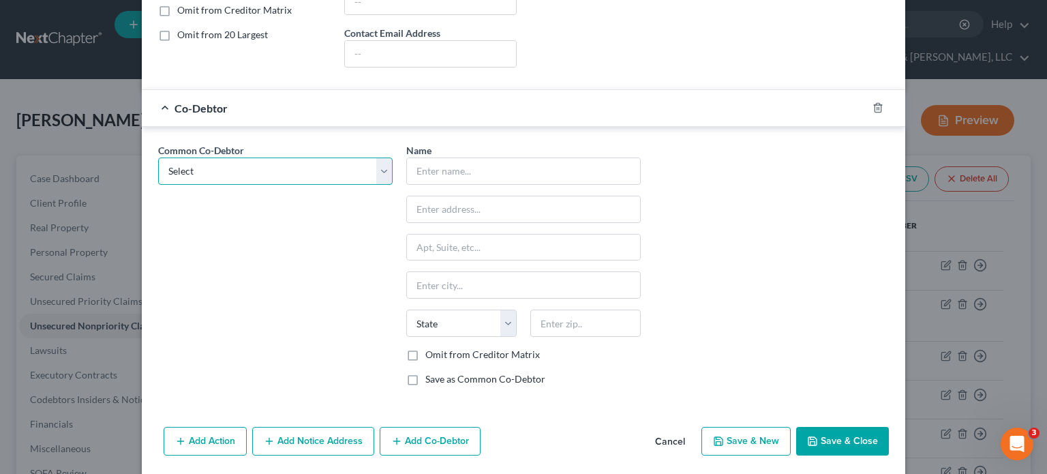
click at [378, 164] on select "Select [PERSON_NAME] [PERSON_NAME]" at bounding box center [275, 170] width 234 height 27
select select "0"
click at [158, 157] on select "Select [PERSON_NAME] [PERSON_NAME]" at bounding box center [275, 170] width 234 height 27
type input "[PERSON_NAME]"
type input "[STREET_ADDRESS]"
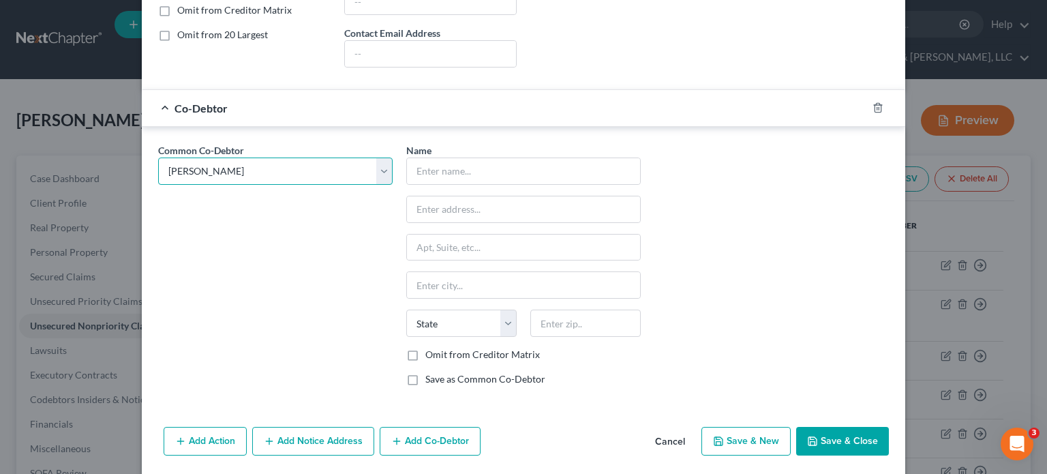
type input "[GEOGRAPHIC_DATA]"
select select "10"
type input "30349"
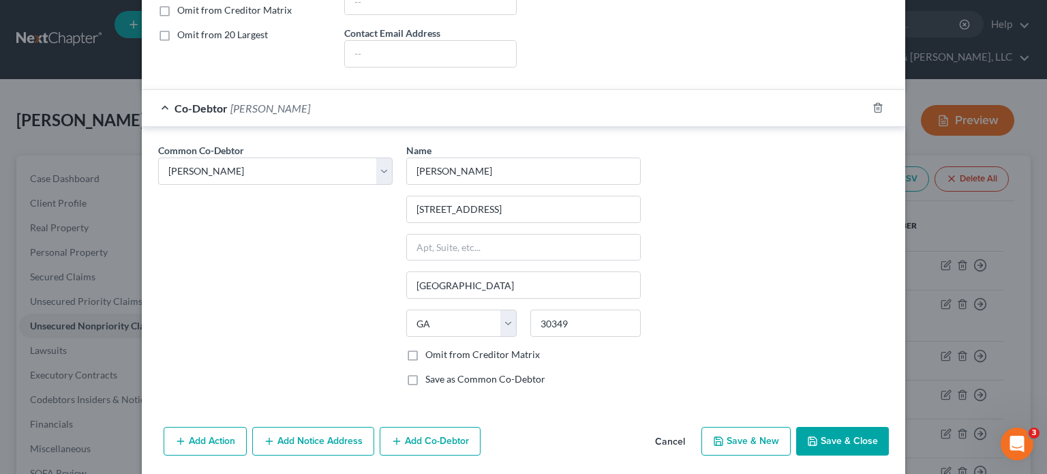
drag, startPoint x: 450, startPoint y: 443, endPoint x: 398, endPoint y: 380, distance: 82.3
click at [450, 442] on button "Add Co-Debtor" at bounding box center [430, 441] width 101 height 29
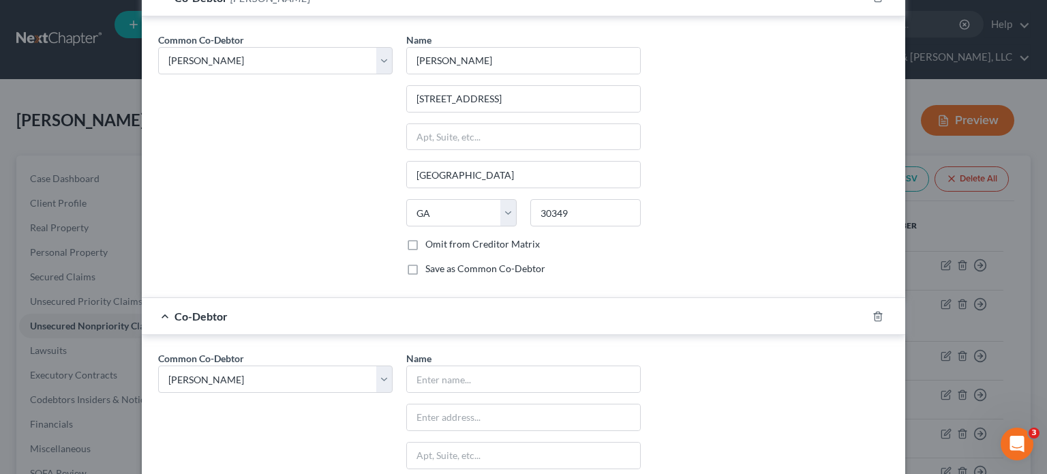
scroll to position [623, 0]
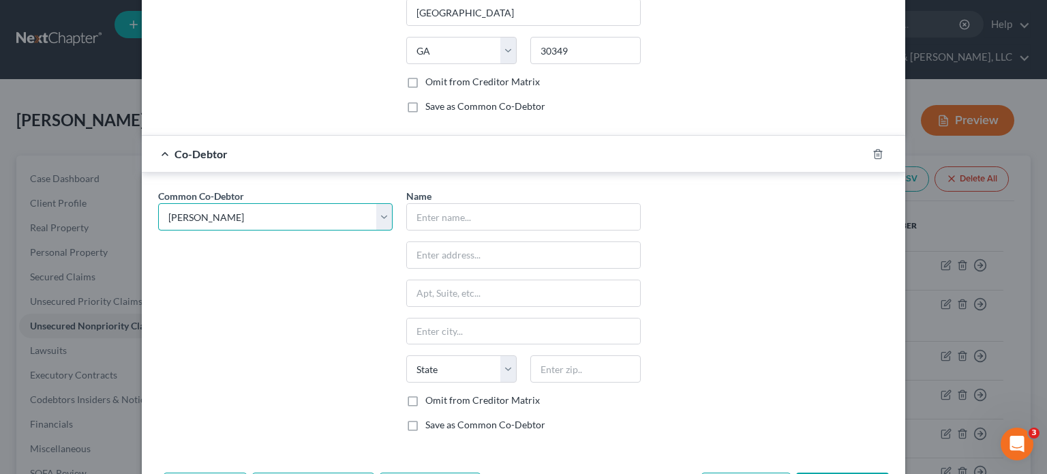
click at [380, 213] on select "Select [PERSON_NAME] [PERSON_NAME]" at bounding box center [275, 216] width 234 height 27
select select "1"
click at [158, 203] on select "Select [PERSON_NAME] [PERSON_NAME]" at bounding box center [275, 216] width 234 height 27
select select "1"
type input "[PERSON_NAME]"
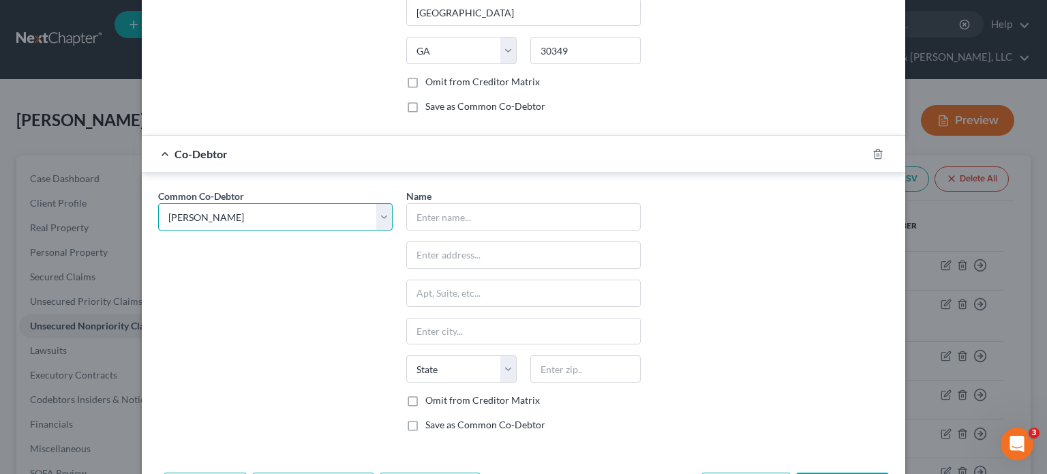
type input "[STREET_ADDRESS]"
type input "[GEOGRAPHIC_DATA]"
select select "10"
type input "30349"
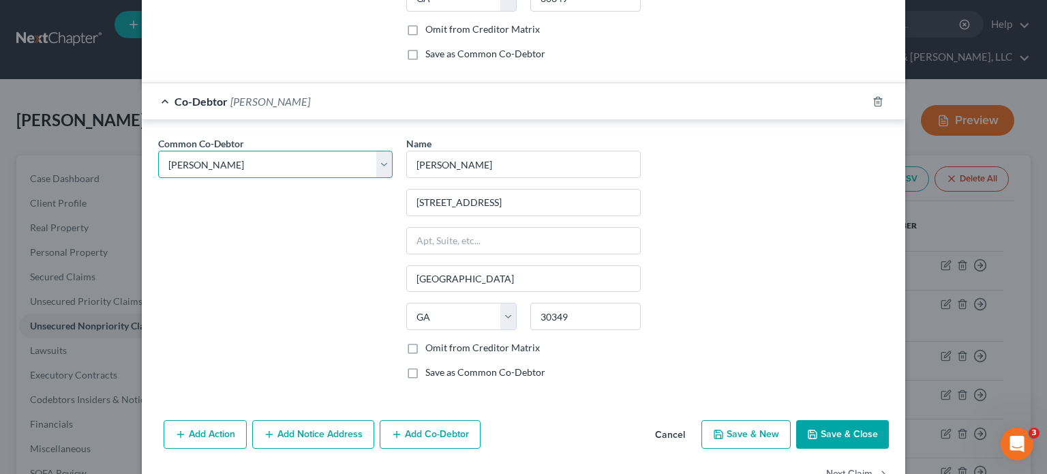
scroll to position [692, 0]
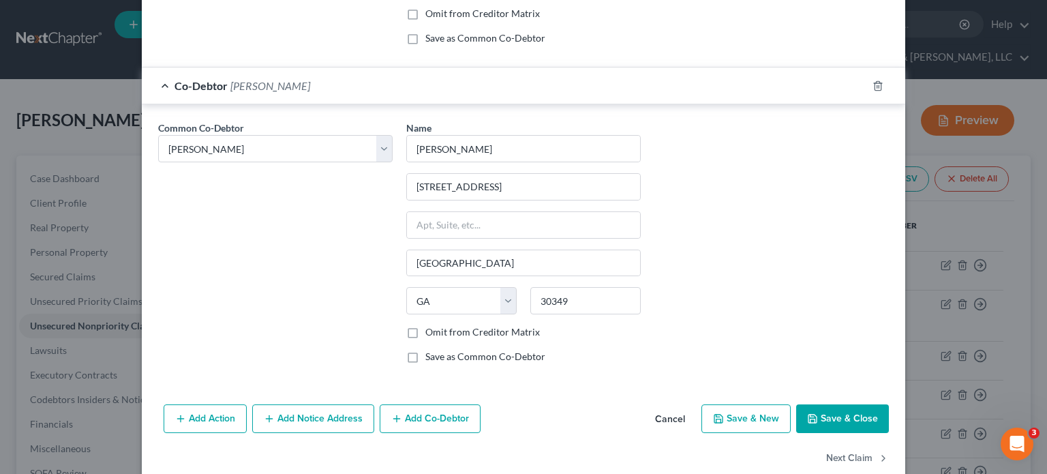
click at [826, 416] on button "Save & Close" at bounding box center [842, 418] width 93 height 29
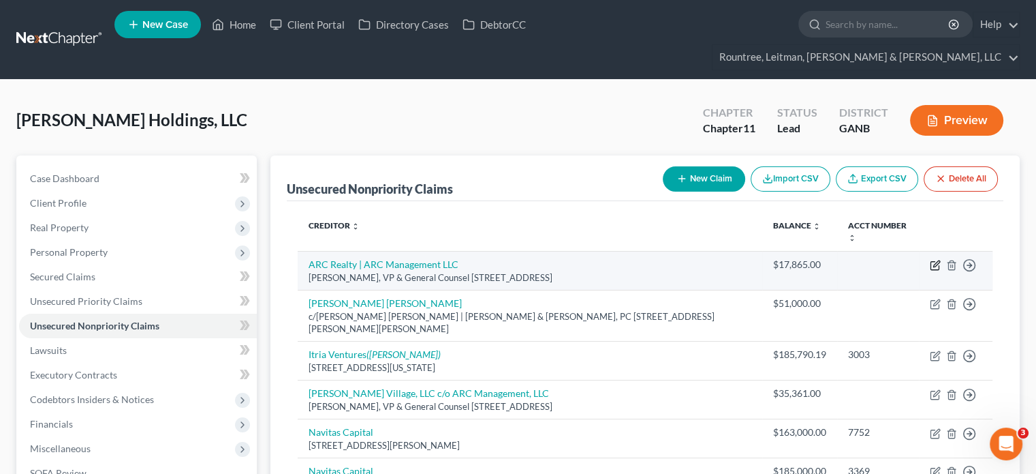
click at [935, 260] on icon "button" at bounding box center [935, 265] width 11 height 11
select select "48"
select select "11"
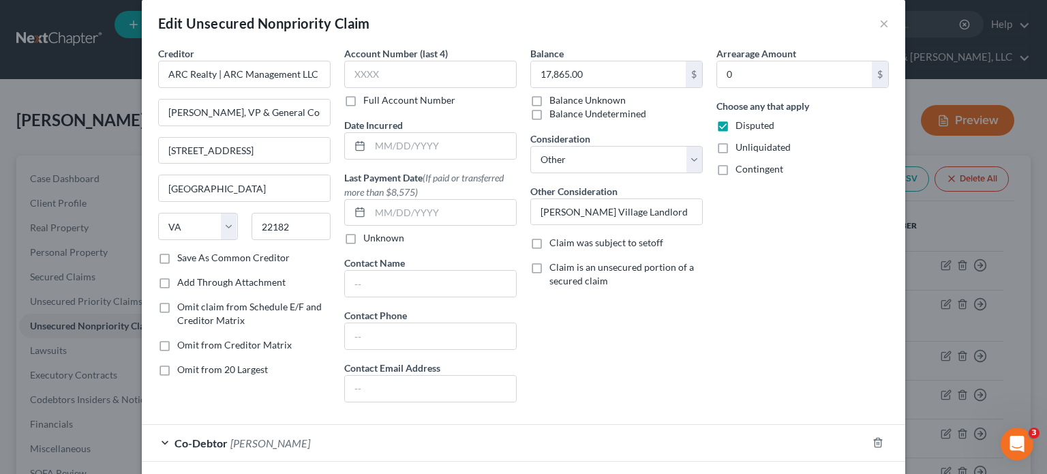
scroll to position [153, 0]
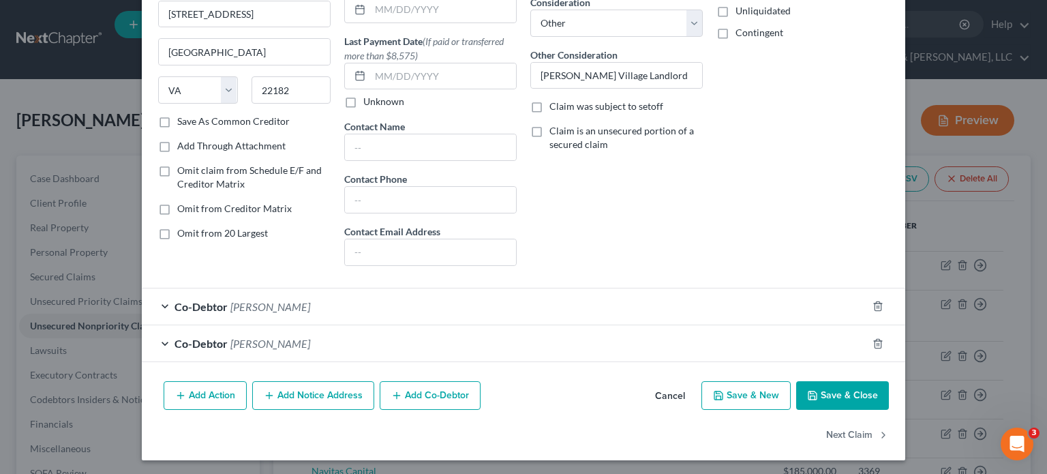
click at [829, 393] on button "Save & Close" at bounding box center [842, 395] width 93 height 29
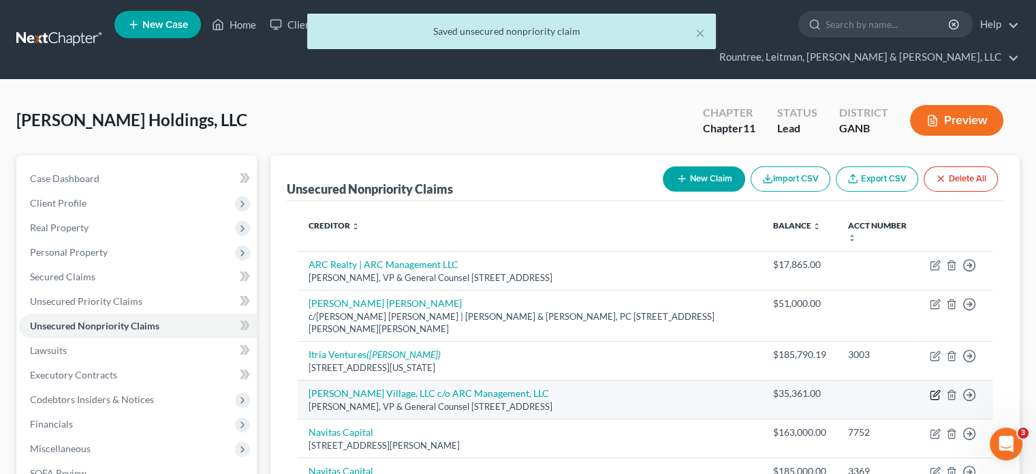
click at [932, 389] on icon "button" at bounding box center [935, 394] width 11 height 11
select select "48"
select select "11"
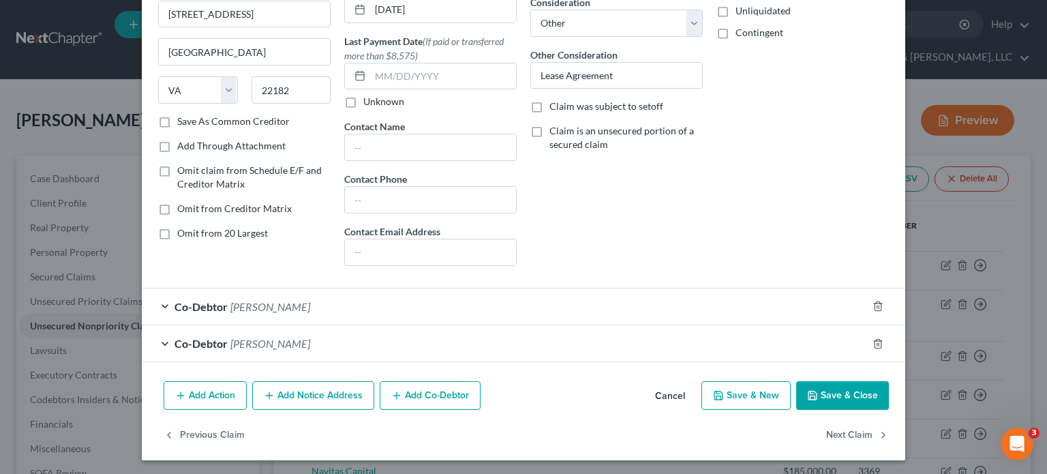
click at [835, 395] on button "Save & Close" at bounding box center [842, 395] width 93 height 29
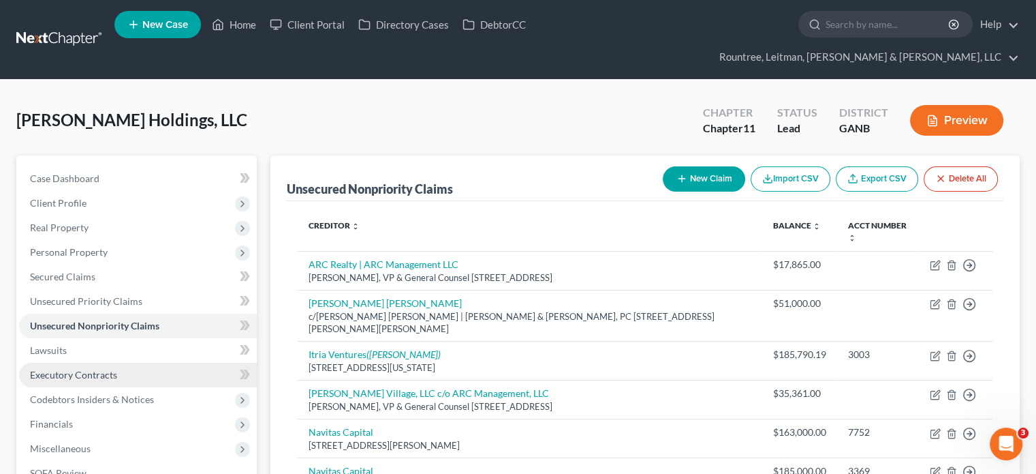
click at [72, 362] on link "Executory Contracts" at bounding box center [138, 374] width 238 height 25
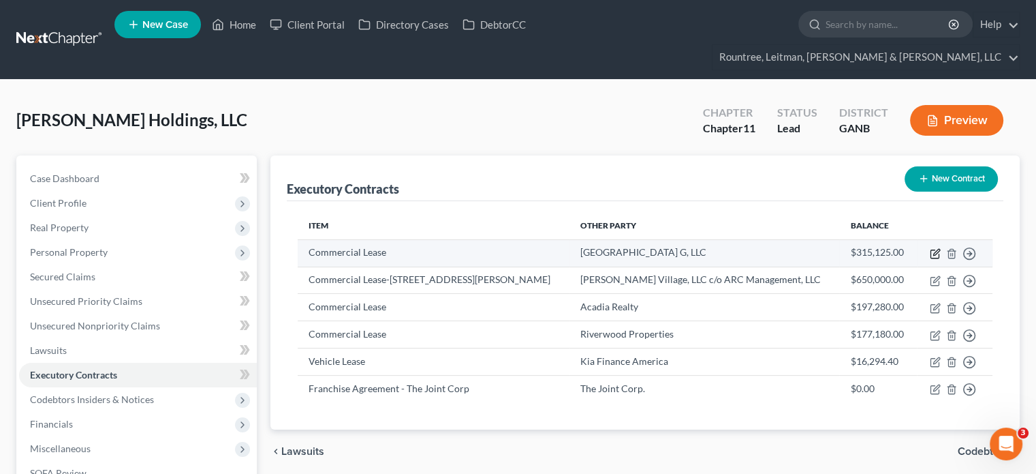
click at [939, 250] on icon "button" at bounding box center [935, 254] width 8 height 8
select select "2"
select select "21"
select select "0"
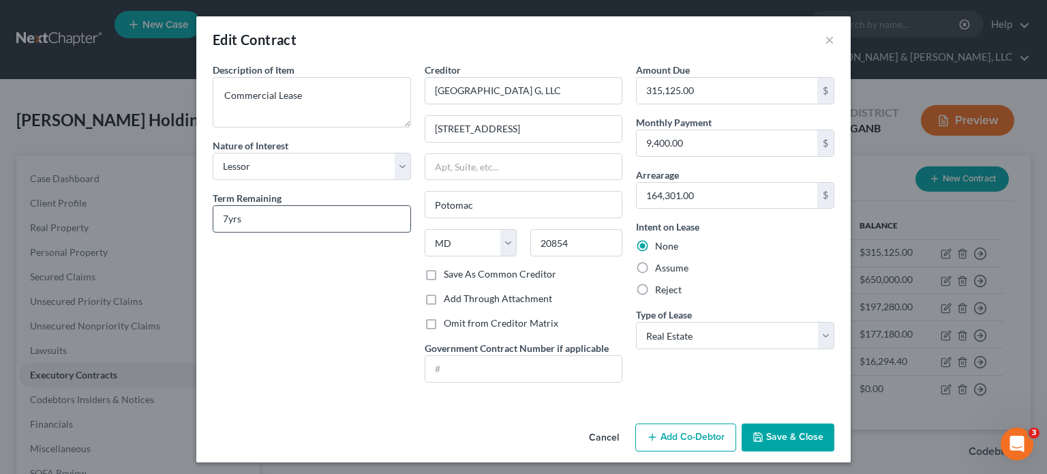
click at [219, 215] on input "7yrs" at bounding box center [311, 219] width 197 height 26
click at [226, 215] on input "7yrs" at bounding box center [311, 219] width 197 height 26
click at [223, 213] on input "7yrs" at bounding box center [311, 219] width 197 height 26
type input "7 yrs"
click at [694, 439] on button "Add Co-Debtor" at bounding box center [685, 437] width 101 height 29
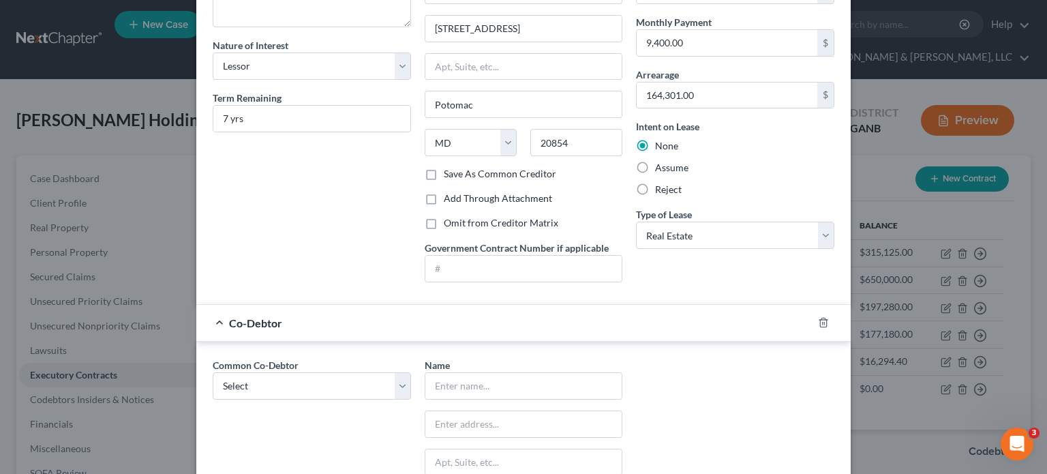
scroll to position [204, 0]
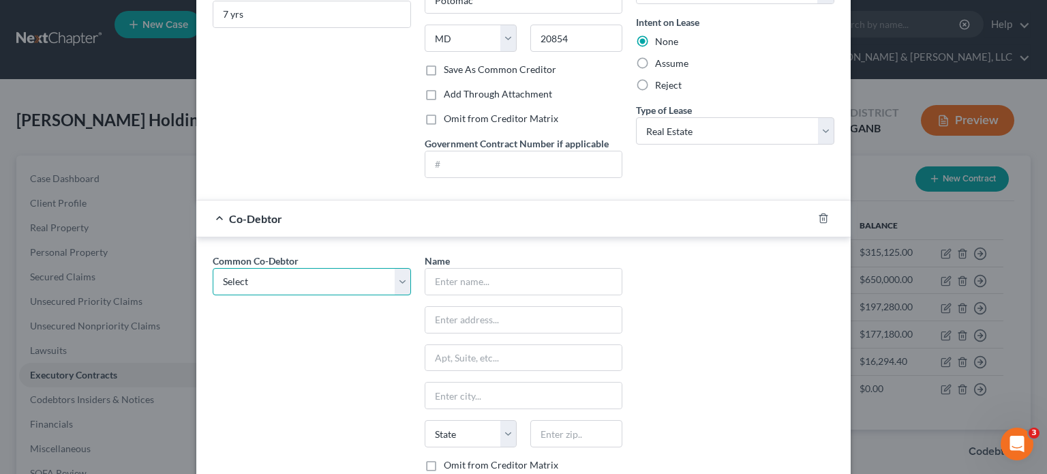
click at [397, 273] on select "Select [PERSON_NAME] [PERSON_NAME]" at bounding box center [312, 281] width 198 height 27
select select "0"
click at [213, 268] on select "Select [PERSON_NAME] [PERSON_NAME]" at bounding box center [312, 281] width 198 height 27
type input "[PERSON_NAME]"
type input "[STREET_ADDRESS]"
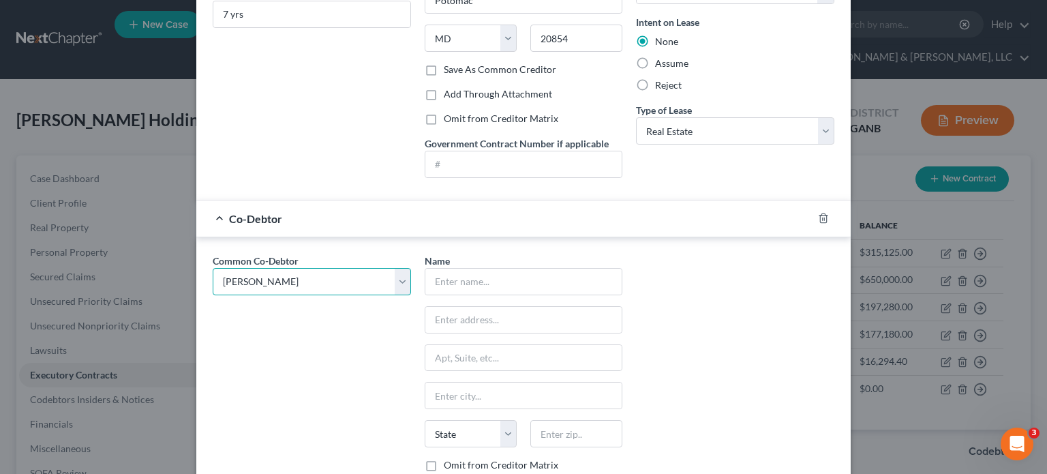
type input "[GEOGRAPHIC_DATA]"
select select "10"
type input "30349"
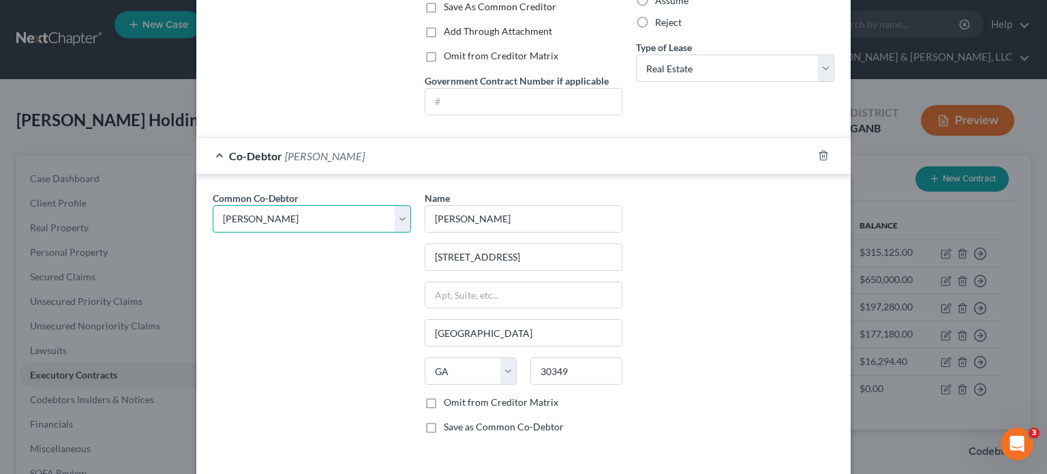
scroll to position [320, 0]
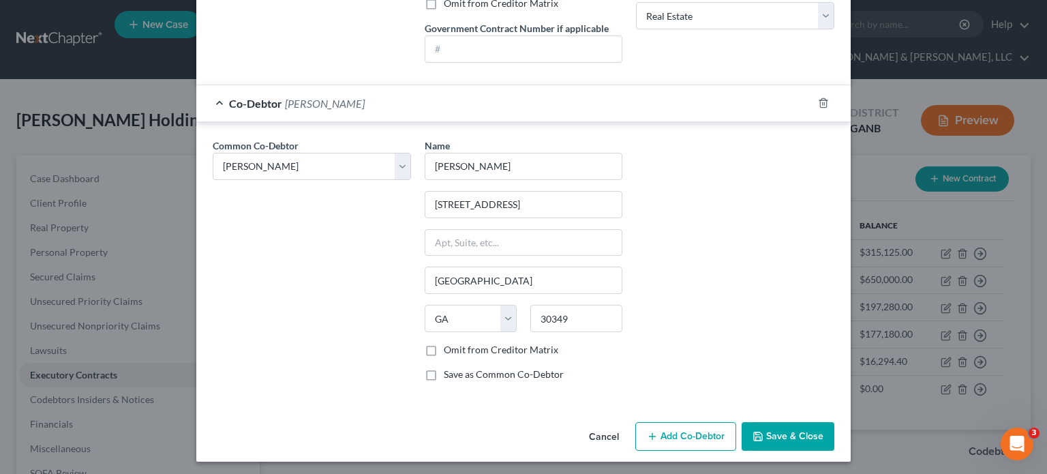
click at [774, 430] on button "Save & Close" at bounding box center [787, 436] width 93 height 29
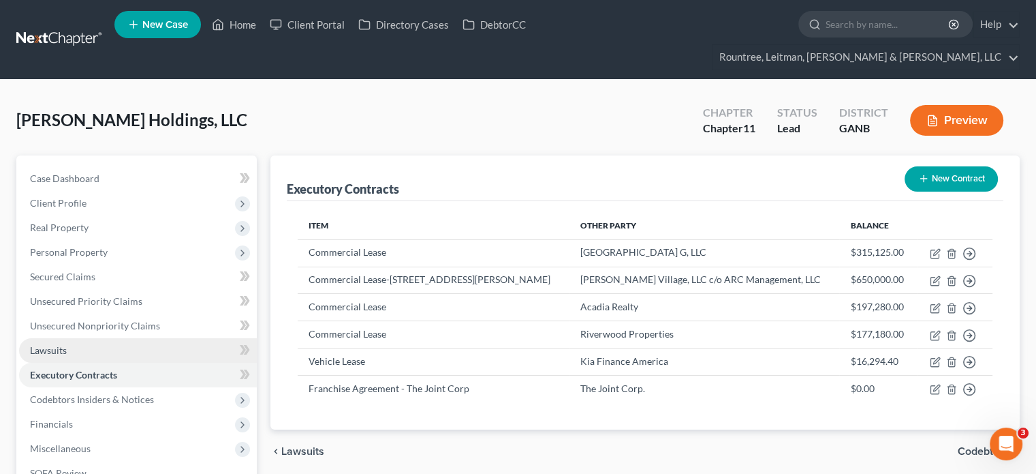
click at [69, 338] on link "Lawsuits" at bounding box center [138, 350] width 238 height 25
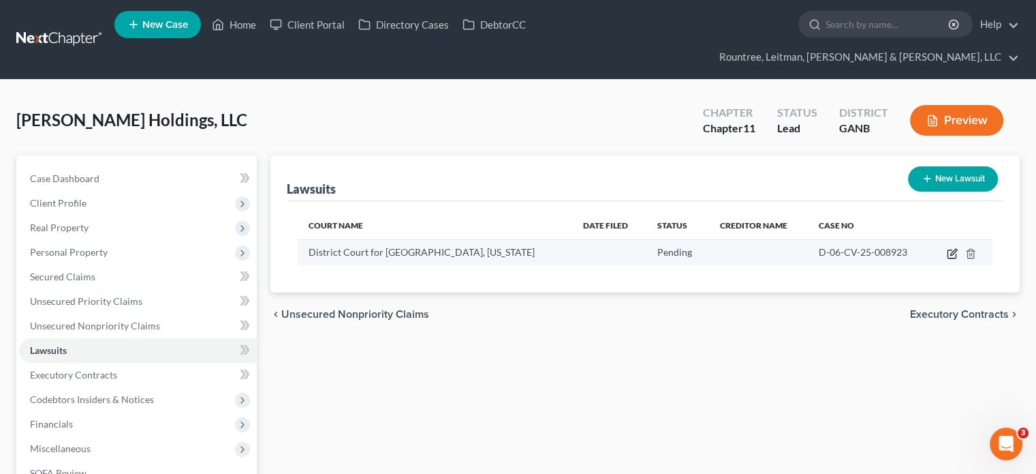
click at [951, 248] on icon "button" at bounding box center [952, 253] width 11 height 11
select select "0"
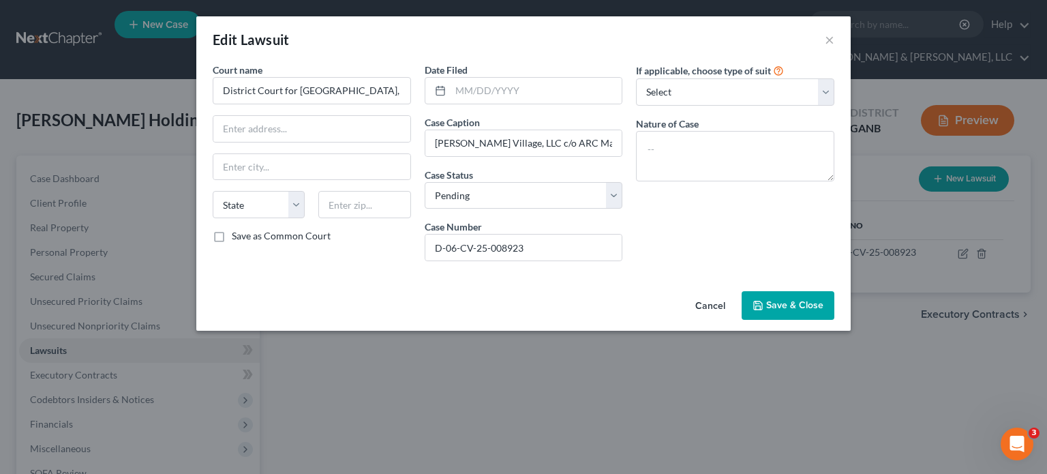
click at [786, 303] on span "Save & Close" at bounding box center [794, 305] width 57 height 12
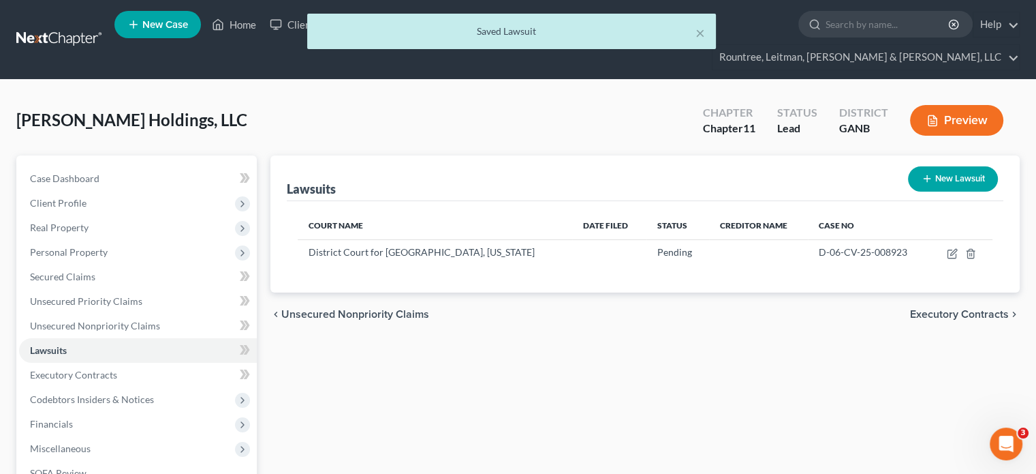
click at [947, 166] on button "New Lawsuit" at bounding box center [953, 178] width 90 height 25
select select "0"
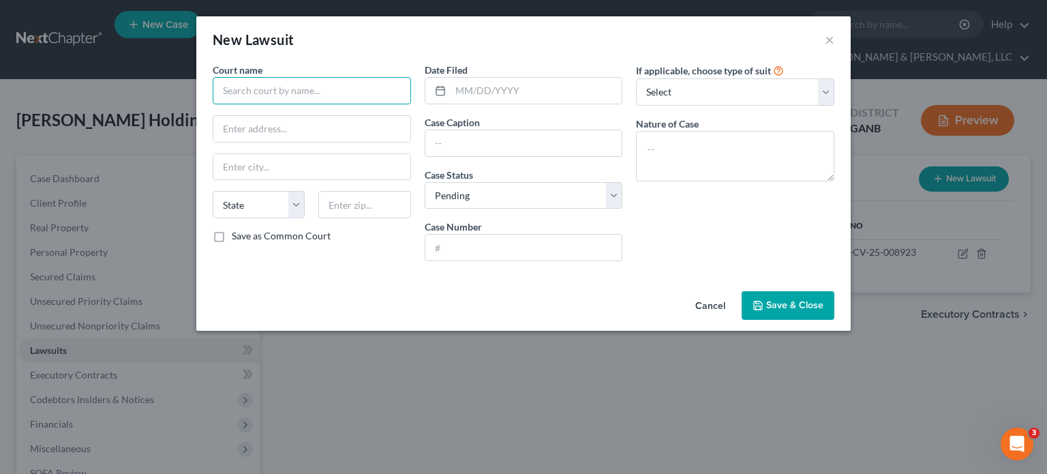
click at [270, 93] on input "text" at bounding box center [312, 90] width 198 height 27
type input "[GEOGRAPHIC_DATA] MD Circuit Court"
click at [474, 136] on input "text" at bounding box center [523, 143] width 197 height 26
paste input "[GEOGRAPHIC_DATA] G, LLC vs [PERSON_NAME] Holdings, LLC and [PERSON_NAME]"
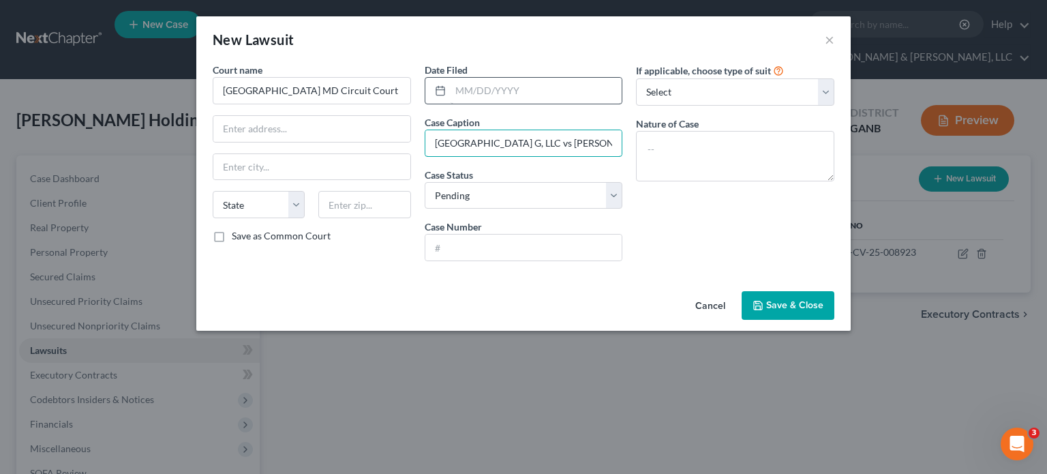
type input "[GEOGRAPHIC_DATA] G, LLC vs [PERSON_NAME] Holdings, LLC and [PERSON_NAME]"
click at [480, 95] on input "text" at bounding box center [536, 91] width 172 height 26
type input "C-15-24-004254"
drag, startPoint x: 529, startPoint y: 85, endPoint x: 427, endPoint y: 84, distance: 102.2
click at [427, 84] on div "C-15-24-004254" at bounding box center [523, 90] width 198 height 27
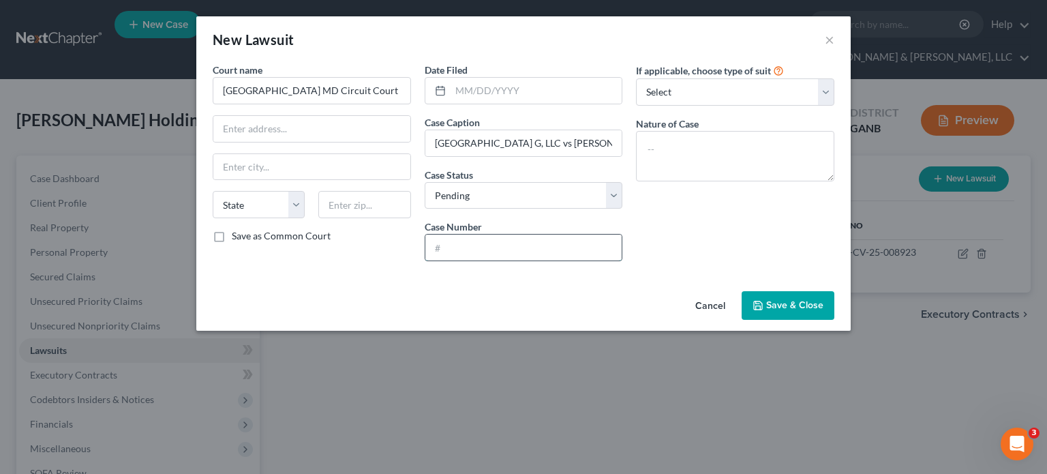
click at [491, 245] on input "text" at bounding box center [523, 247] width 197 height 26
paste input "C-15-24-004254"
type input "C-15-24-004254"
click at [738, 263] on div "If applicable, choose type of suit Select Repossession Foreclosure Returns Othe…" at bounding box center [735, 167] width 212 height 209
click at [675, 153] on textarea at bounding box center [735, 156] width 198 height 50
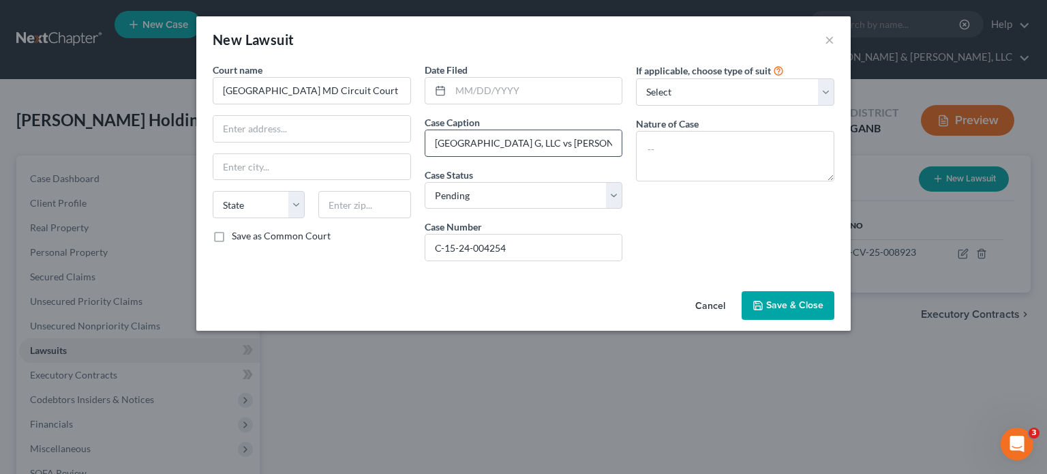
click at [559, 142] on input "[GEOGRAPHIC_DATA] G, LLC vs [PERSON_NAME] Holdings, LLC and [PERSON_NAME]" at bounding box center [523, 143] width 197 height 26
click at [785, 303] on span "Save & Close" at bounding box center [794, 305] width 57 height 12
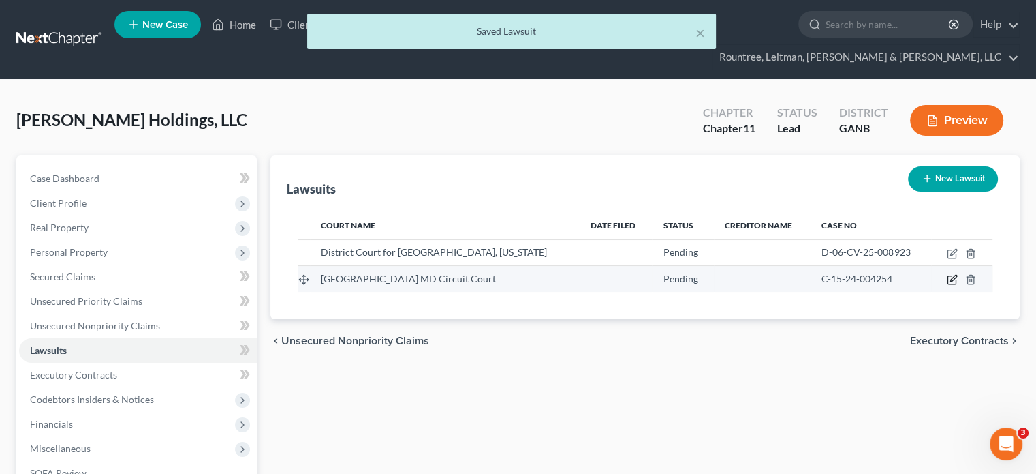
click at [948, 276] on icon "button" at bounding box center [952, 280] width 8 height 8
select select "0"
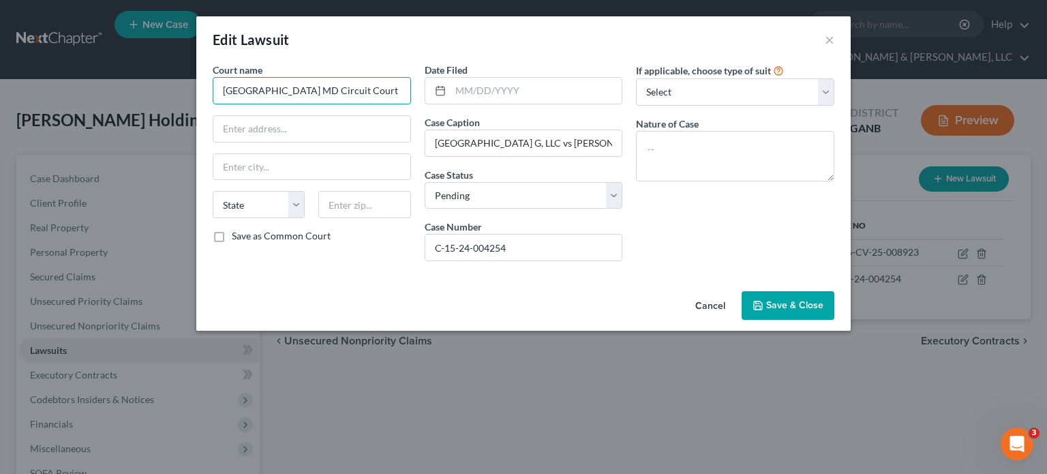
click at [223, 87] on input "[GEOGRAPHIC_DATA] MD Circuit Court" at bounding box center [312, 90] width 198 height 27
click at [362, 93] on input "Circuit Court for [GEOGRAPHIC_DATA] MD Circuit Court" at bounding box center [312, 90] width 198 height 27
type input "Circuit Court for [GEOGRAPHIC_DATA], [GEOGRAPHIC_DATA]"
click at [805, 305] on span "Save & Close" at bounding box center [794, 305] width 57 height 12
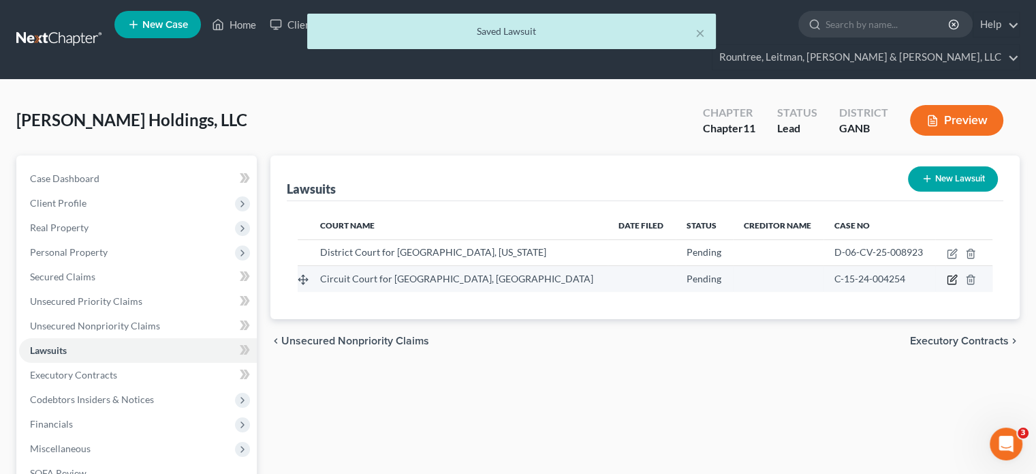
click at [953, 274] on icon "button" at bounding box center [952, 279] width 11 height 11
select select "0"
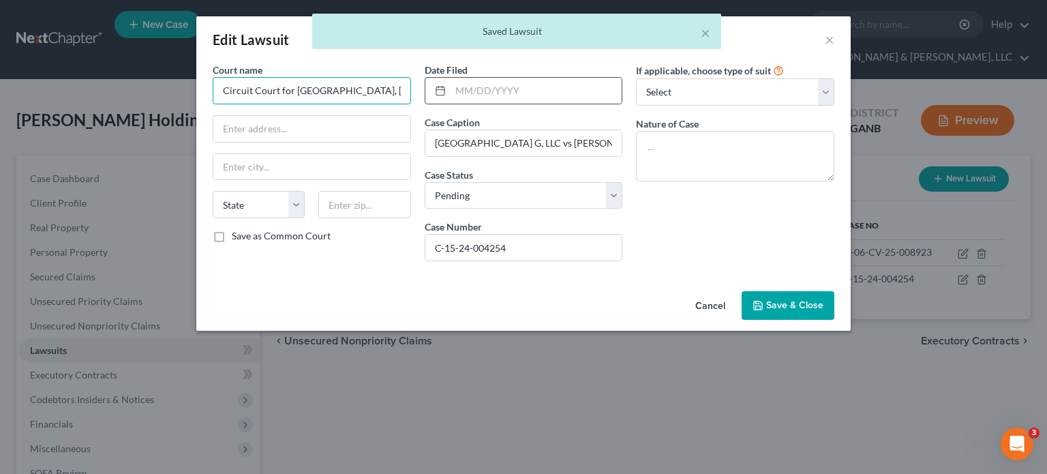
drag, startPoint x: 387, startPoint y: 87, endPoint x: 431, endPoint y: 87, distance: 44.3
click at [431, 87] on div "Court name * Circuit Court for [GEOGRAPHIC_DATA], [GEOGRAPHIC_DATA] [US_STATE] …" at bounding box center [523, 167] width 635 height 209
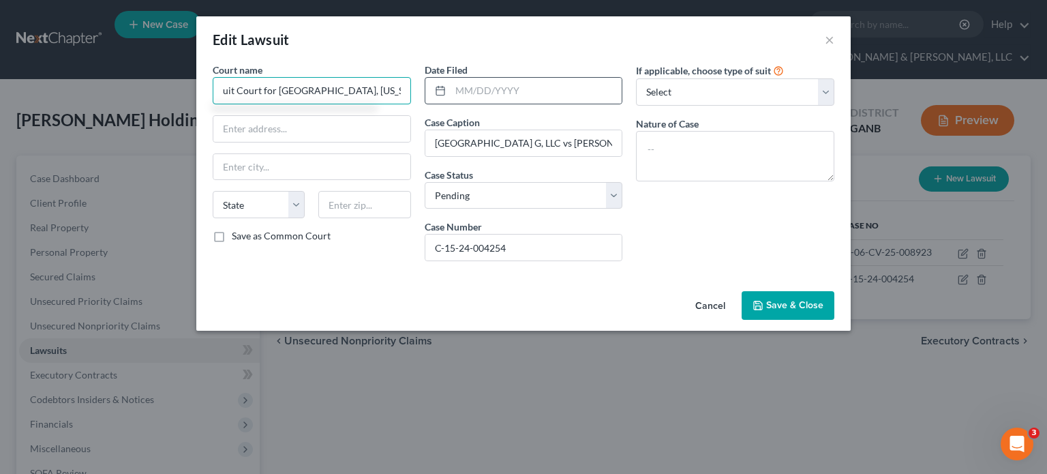
scroll to position [0, 24]
type input "Circuit Court for [GEOGRAPHIC_DATA], [US_STATE]"
click at [777, 300] on span "Save & Close" at bounding box center [794, 305] width 57 height 12
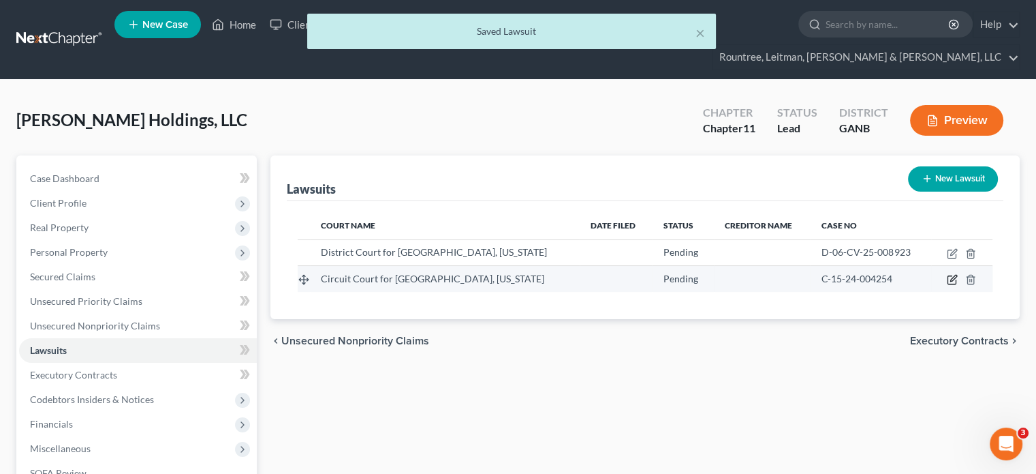
click at [951, 275] on icon "button" at bounding box center [953, 278] width 6 height 6
select select "0"
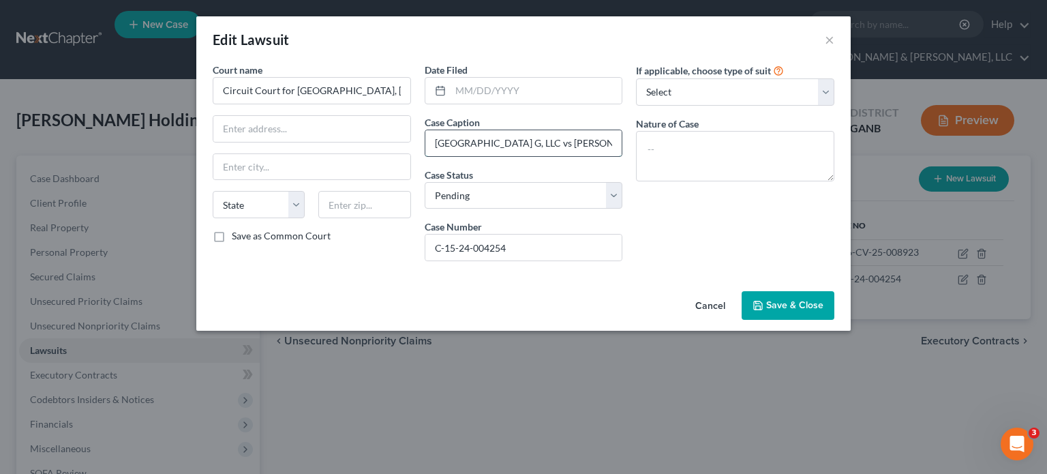
click at [580, 140] on input "[GEOGRAPHIC_DATA] G, LLC vs [PERSON_NAME] Holdings, LLC and [PERSON_NAME]" at bounding box center [523, 143] width 197 height 26
click at [778, 299] on span "Save & Close" at bounding box center [794, 305] width 57 height 12
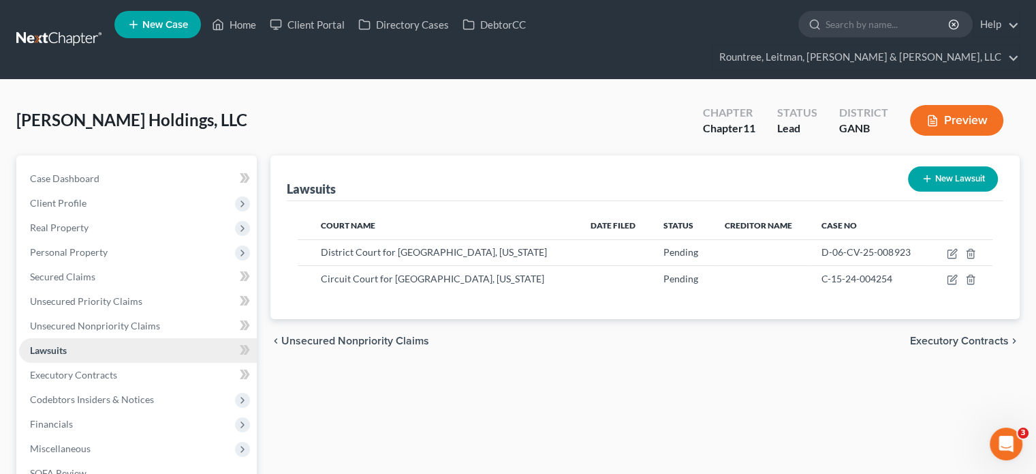
scroll to position [136, 0]
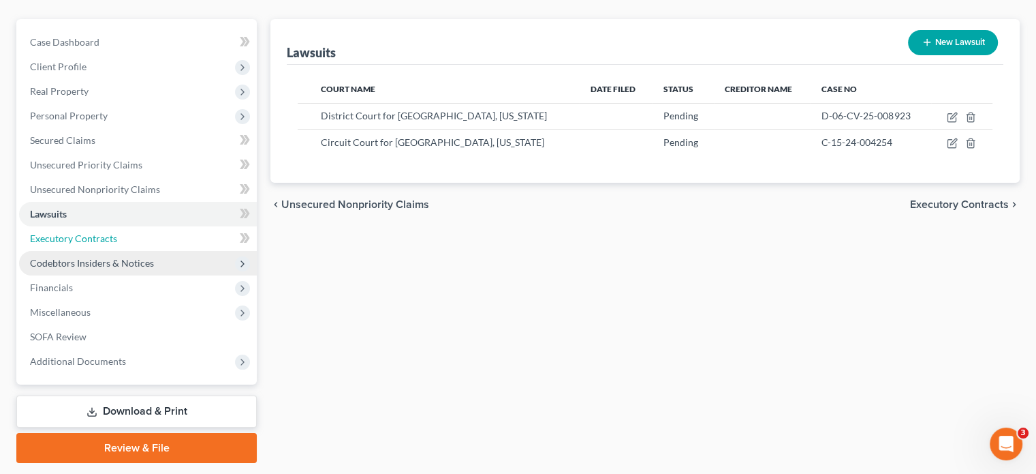
drag, startPoint x: 112, startPoint y: 220, endPoint x: 191, endPoint y: 236, distance: 79.9
click at [112, 226] on link "Executory Contracts" at bounding box center [138, 238] width 238 height 25
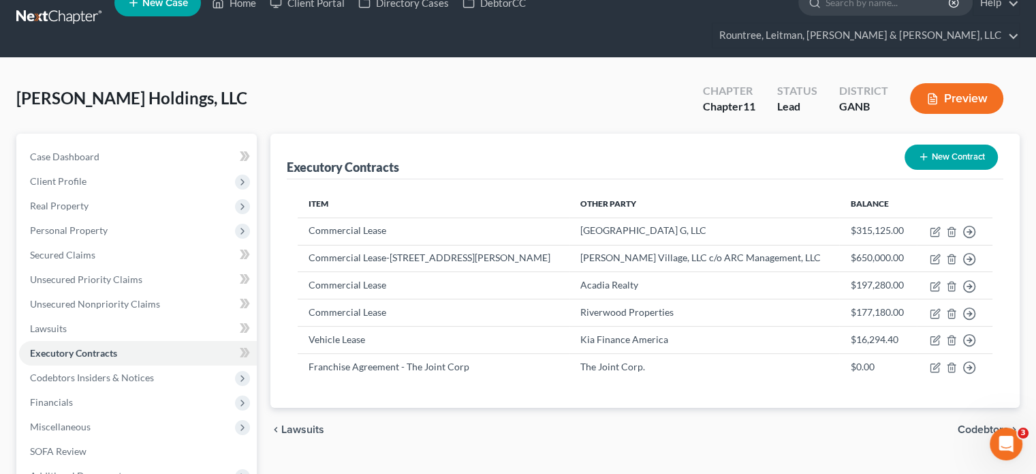
scroll to position [15, 0]
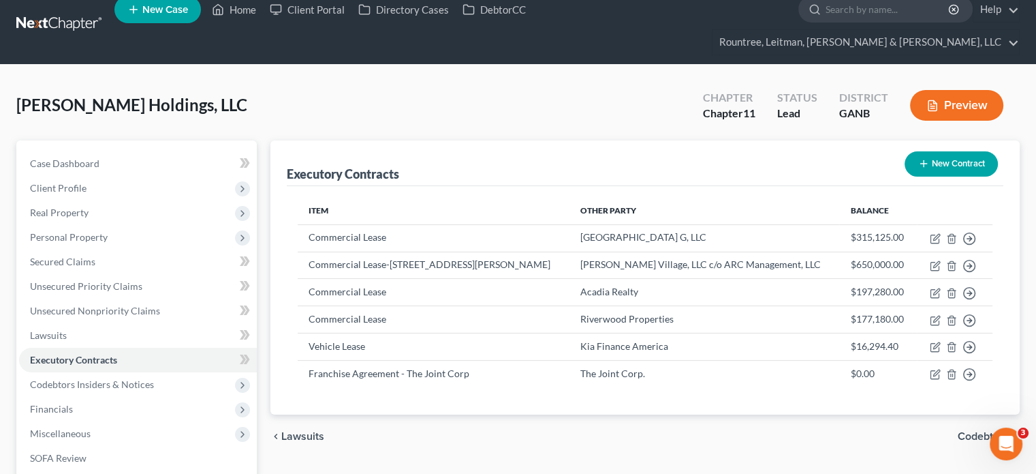
click at [946, 151] on button "New Contract" at bounding box center [951, 163] width 93 height 25
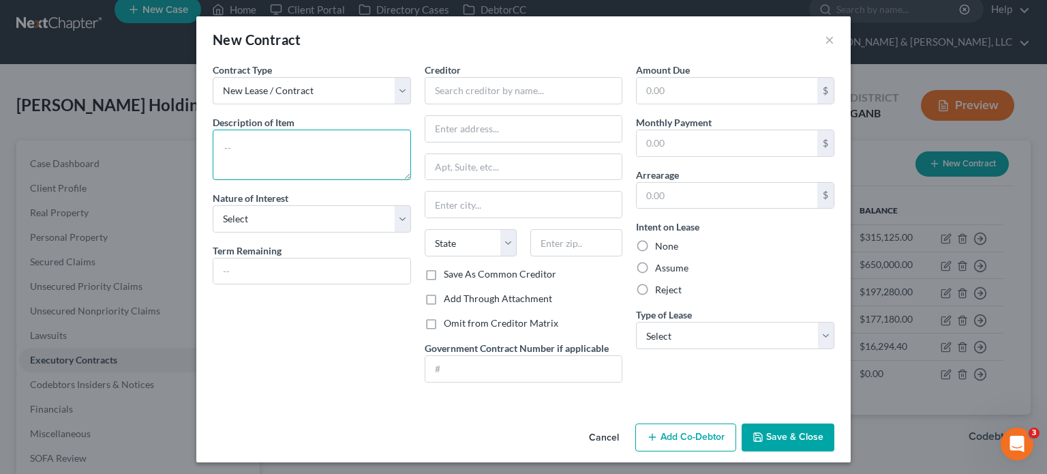
click at [254, 157] on textarea at bounding box center [312, 154] width 198 height 50
type textarea "Lease -"
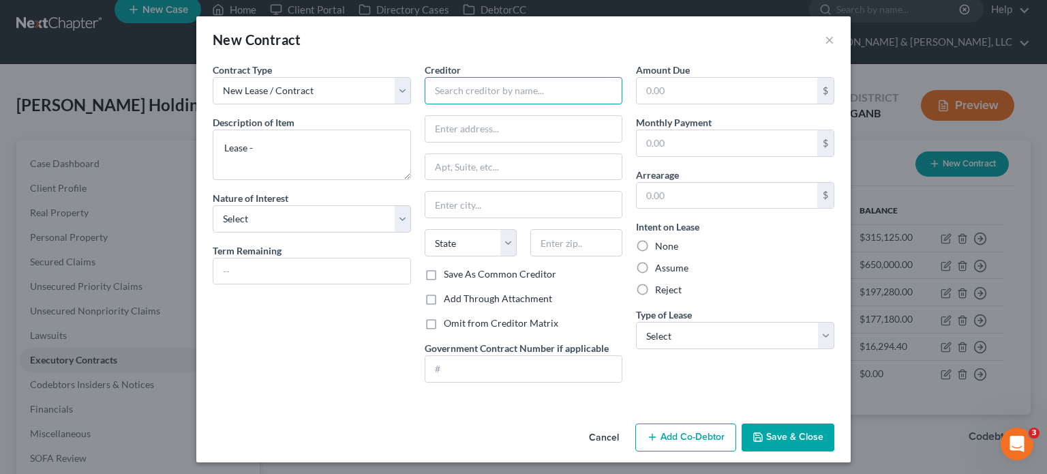
click at [462, 91] on input "text" at bounding box center [523, 90] width 198 height 27
type input "[PERSON_NAME] Pavilion Owner, LLC"
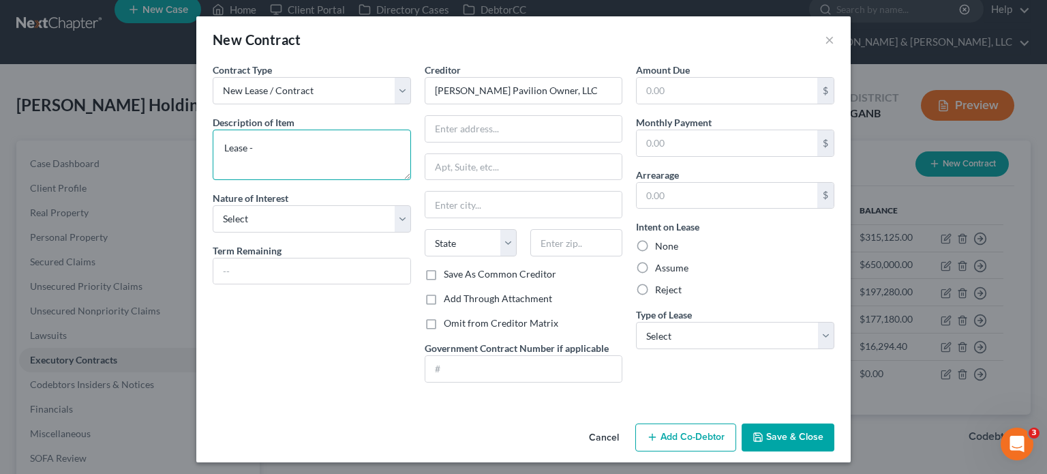
click at [296, 147] on textarea "Lease -" at bounding box center [312, 154] width 198 height 50
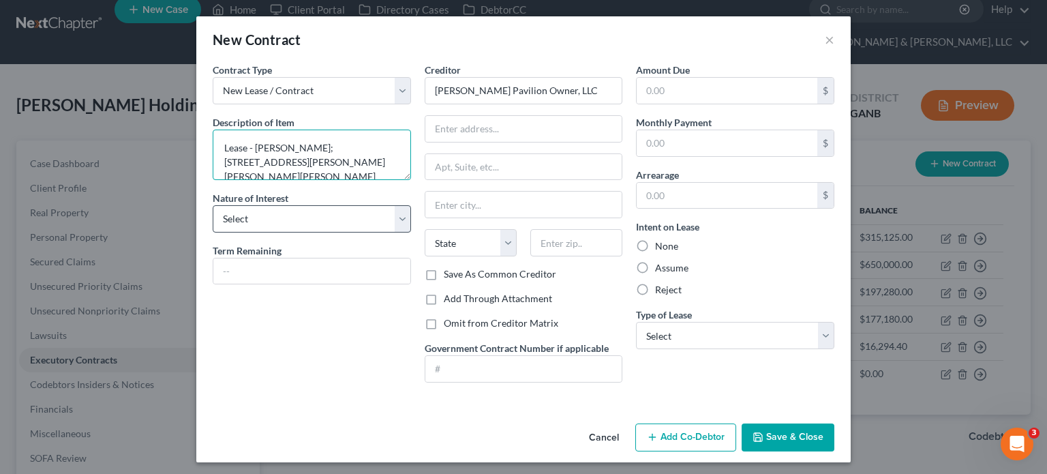
type textarea "Lease - [PERSON_NAME]; [STREET_ADDRESS][PERSON_NAME][PERSON_NAME][PERSON_NAME]"
click at [288, 212] on select "Select Purchaser Agent Lessor Lessee" at bounding box center [312, 218] width 198 height 27
select select "3"
click at [213, 205] on select "Select Purchaser Agent Lessor Lessee" at bounding box center [312, 218] width 198 height 27
click at [497, 128] on input "text" at bounding box center [523, 129] width 197 height 26
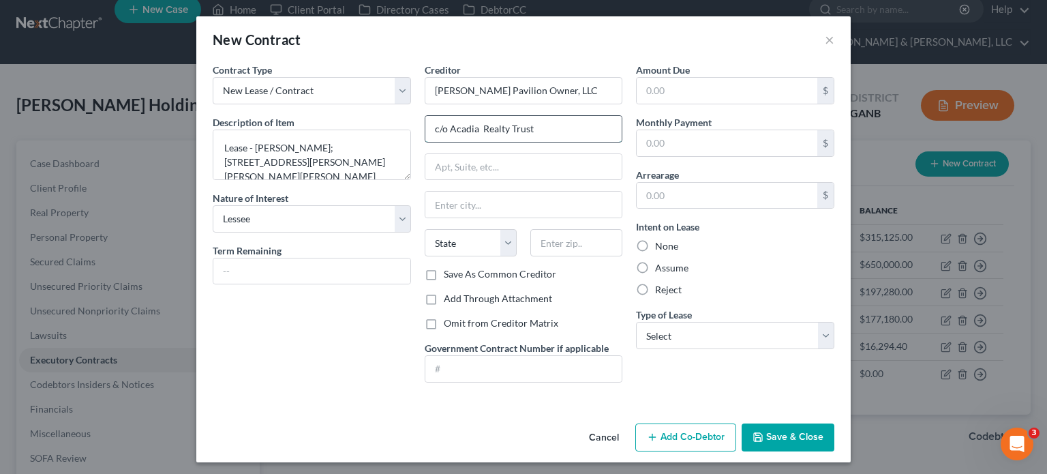
type input "c/o Acadia Realty Trust"
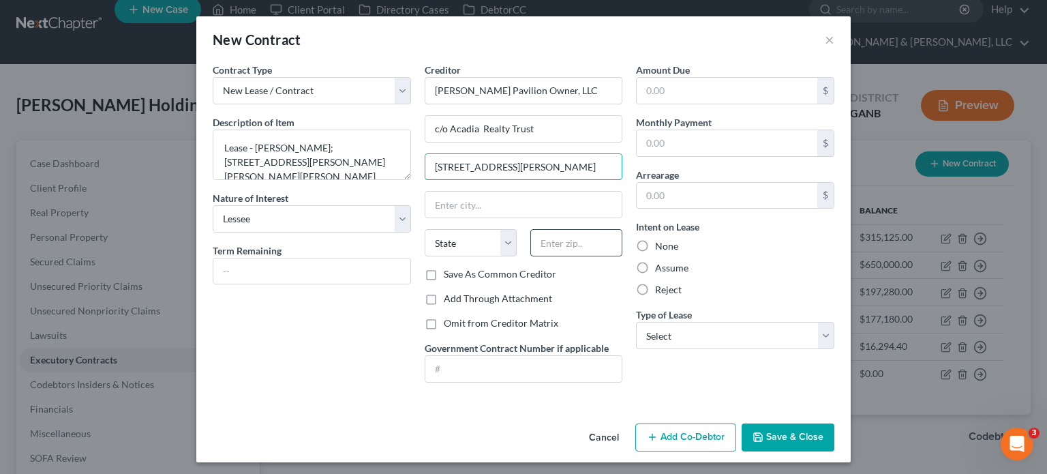
type input "[STREET_ADDRESS][PERSON_NAME]"
click at [555, 245] on input "text" at bounding box center [576, 242] width 92 height 27
type input "10580"
type input "Rye"
select select "35"
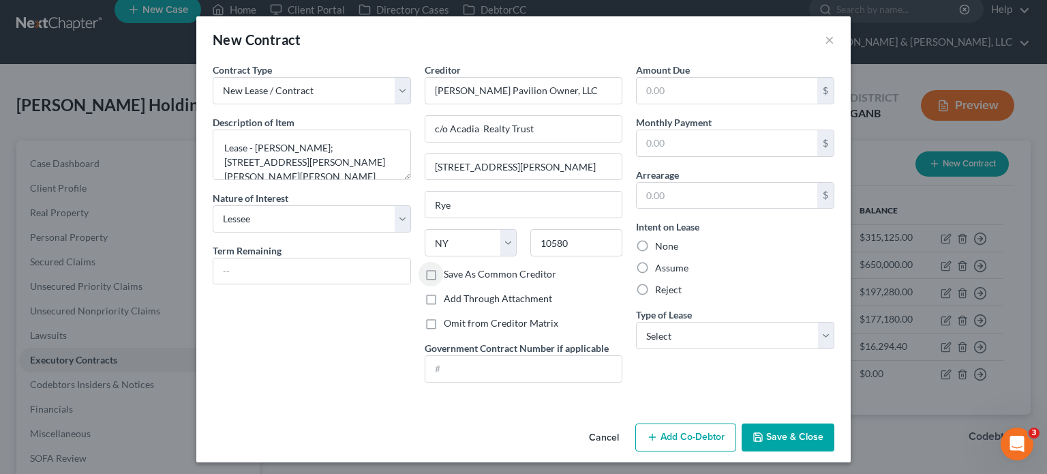
click at [444, 273] on label "Save As Common Creditor" at bounding box center [500, 274] width 112 height 14
click at [449, 273] on input "Save As Common Creditor" at bounding box center [453, 271] width 9 height 9
checkbox input "true"
click at [298, 269] on input "text" at bounding box center [311, 271] width 197 height 26
type input "4 years 5 months"
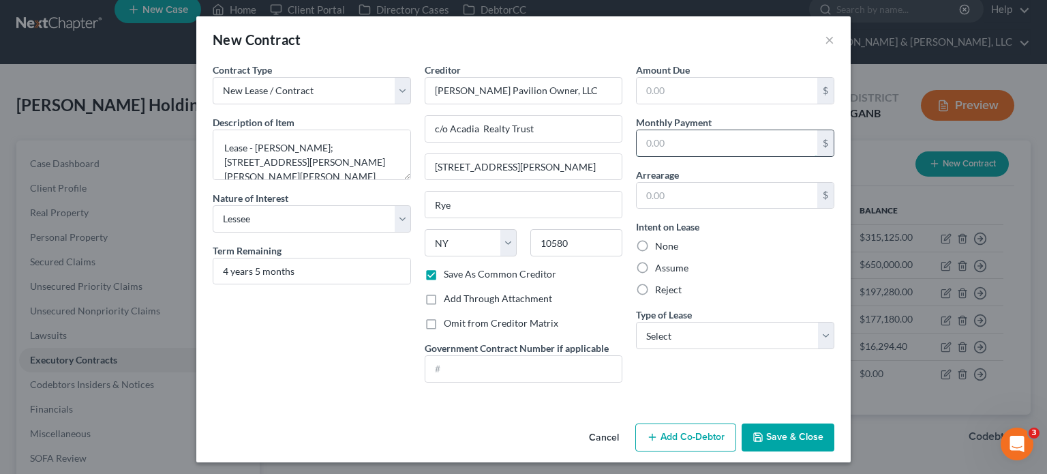
click at [692, 144] on input "text" at bounding box center [726, 143] width 181 height 26
type input "3,570.67"
click at [712, 332] on select "Select Real Estate Car Other" at bounding box center [735, 335] width 198 height 27
select select "0"
click at [636, 322] on select "Select Real Estate Car Other" at bounding box center [735, 335] width 198 height 27
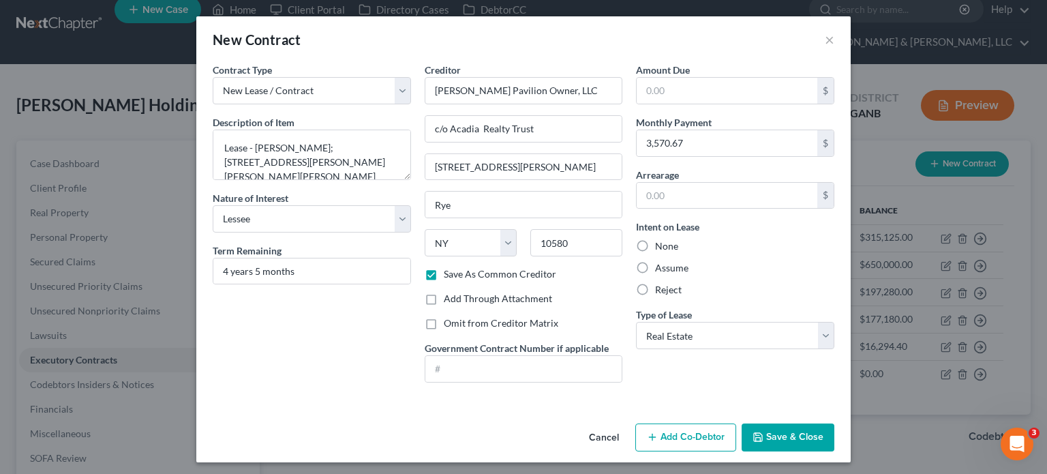
click at [787, 438] on button "Save & Close" at bounding box center [787, 437] width 93 height 29
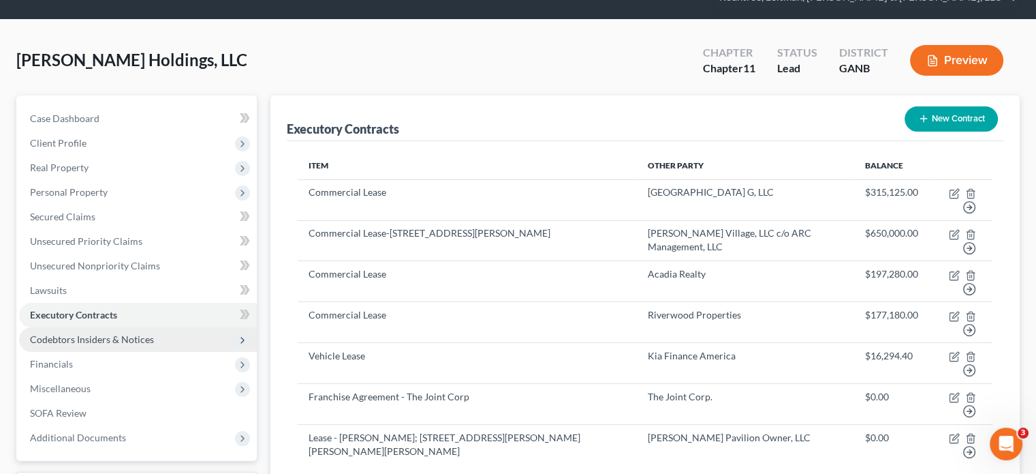
scroll to position [83, 0]
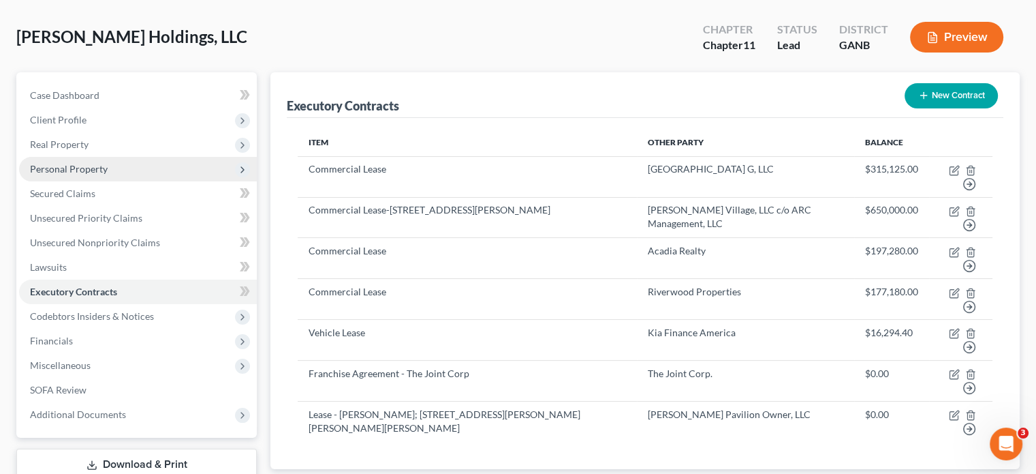
click at [76, 163] on span "Personal Property" at bounding box center [69, 169] width 78 height 12
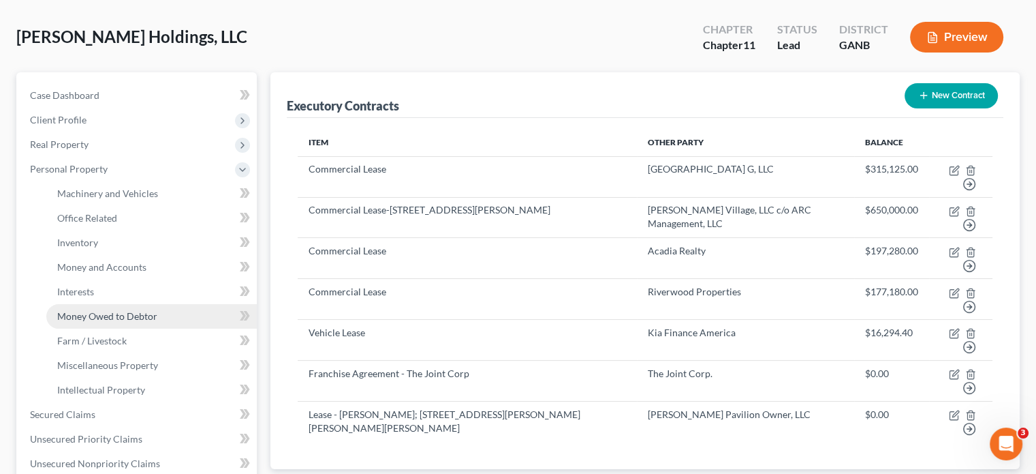
click at [114, 310] on span "Money Owed to Debtor" at bounding box center [107, 316] width 100 height 12
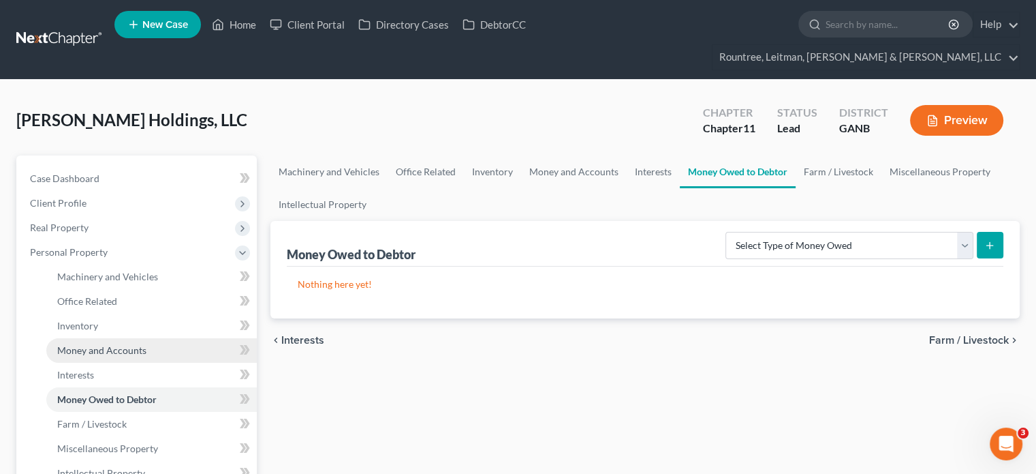
click at [98, 344] on span "Money and Accounts" at bounding box center [101, 350] width 89 height 12
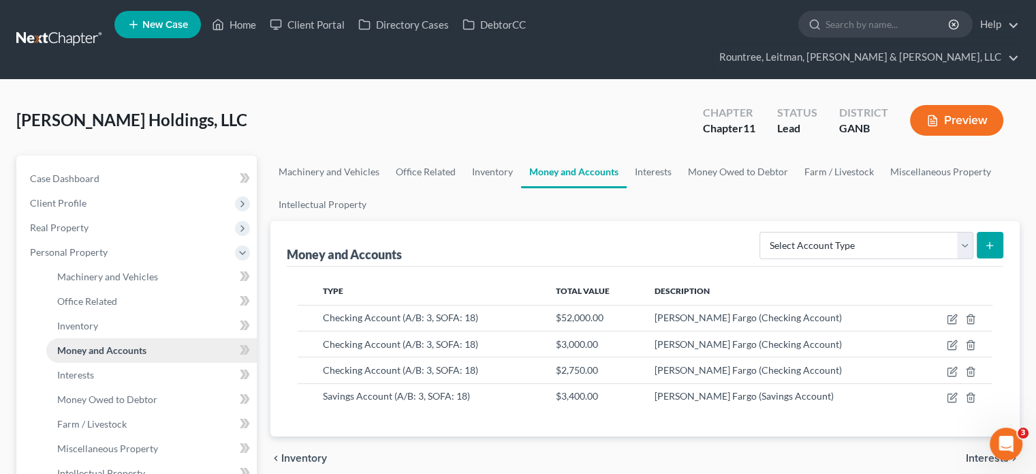
scroll to position [68, 0]
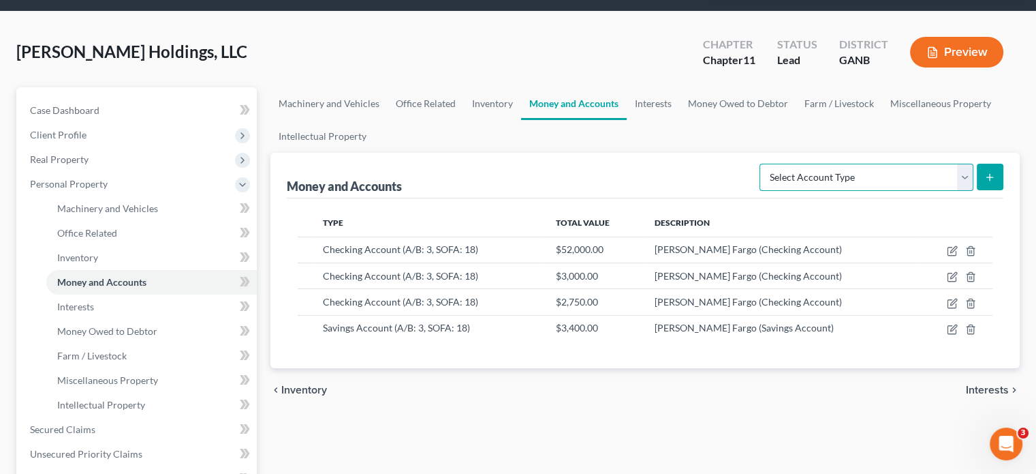
click at [963, 164] on select "Select Account Type Brokerage (A/B: 3, SOFA: 18) Cash on Hand (A/B: 2) Certific…" at bounding box center [867, 177] width 214 height 27
select select "security_deposits"
click at [762, 164] on select "Select Account Type Brokerage (A/B: 3, SOFA: 18) Cash on Hand (A/B: 2) Certific…" at bounding box center [867, 177] width 214 height 27
click at [989, 177] on line "submit" at bounding box center [990, 177] width 6 height 0
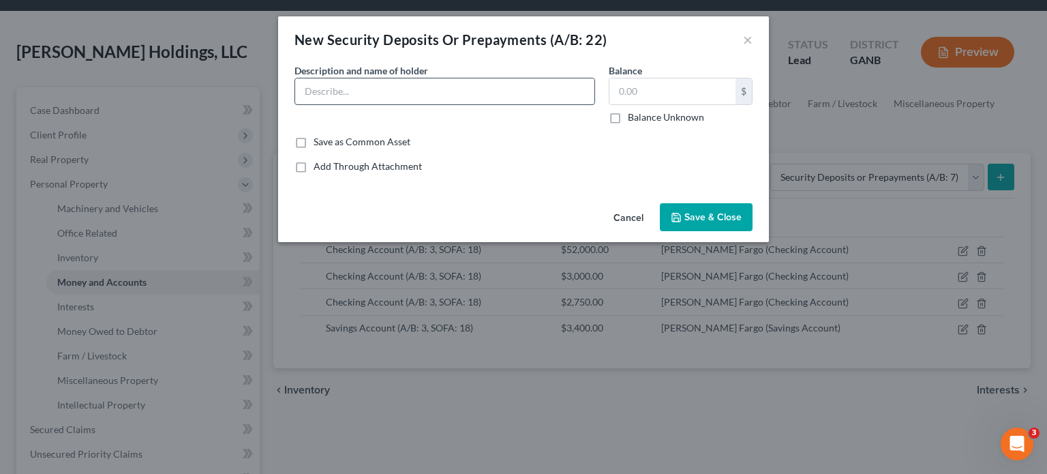
click at [457, 89] on input "text" at bounding box center [444, 91] width 299 height 26
click at [305, 87] on input "[PERSON_NAME] Lease -" at bounding box center [444, 91] width 299 height 26
click at [480, 85] on input "Security Deposit on [PERSON_NAME] Lease -" at bounding box center [444, 91] width 299 height 26
type input "Security Deposit on [PERSON_NAME] Lease"
click at [660, 73] on div "Balance $ Balance Unknown Balance Undetermined $ Balance Unknown" at bounding box center [680, 93] width 157 height 61
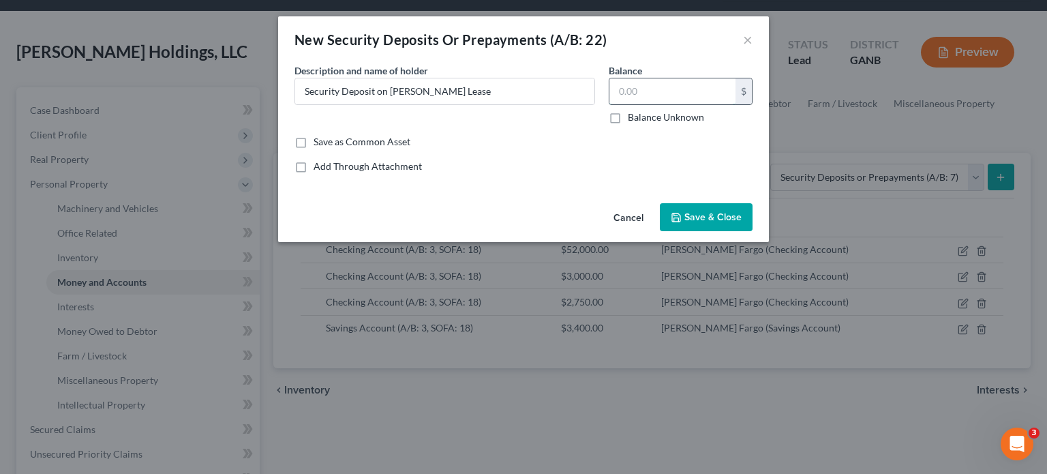
click at [662, 84] on input "text" at bounding box center [672, 91] width 126 height 26
type input "7,466.66"
click at [715, 215] on span "Save & Close" at bounding box center [712, 217] width 57 height 12
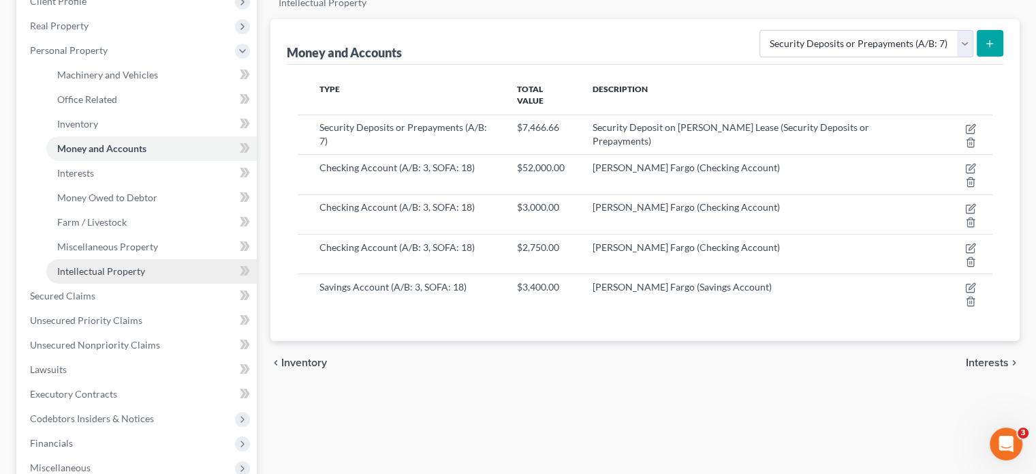
scroll to position [273, 0]
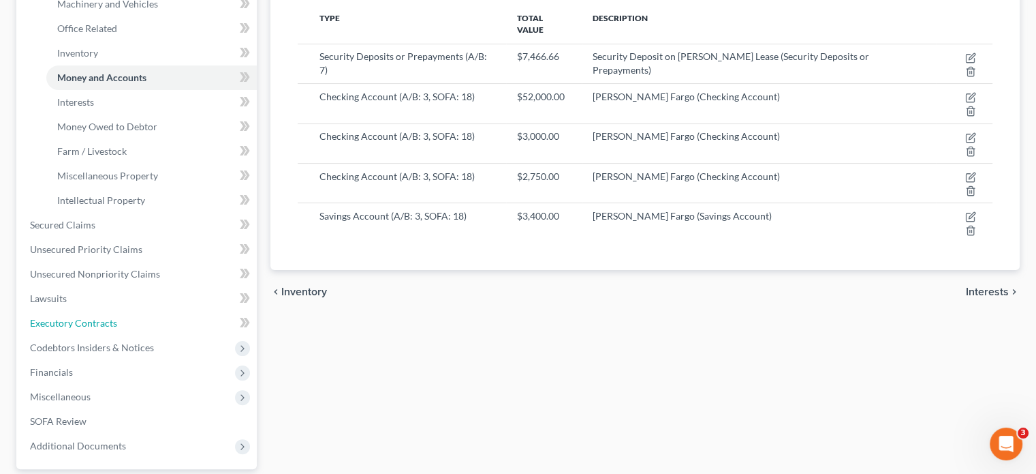
drag, startPoint x: 84, startPoint y: 294, endPoint x: 268, endPoint y: 291, distance: 183.3
click at [84, 317] on span "Executory Contracts" at bounding box center [73, 323] width 87 height 12
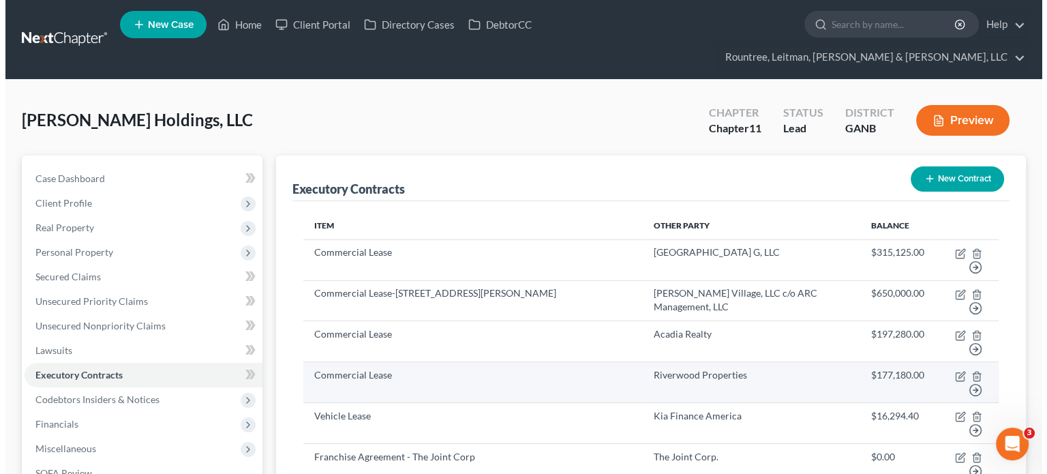
scroll to position [68, 0]
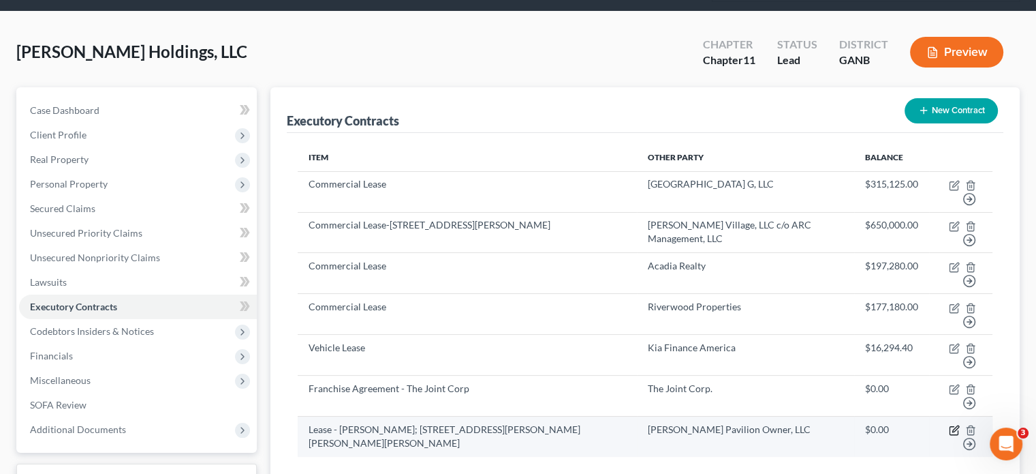
click at [950, 427] on icon "button" at bounding box center [954, 431] width 8 height 8
select select "3"
select select "35"
select select "0"
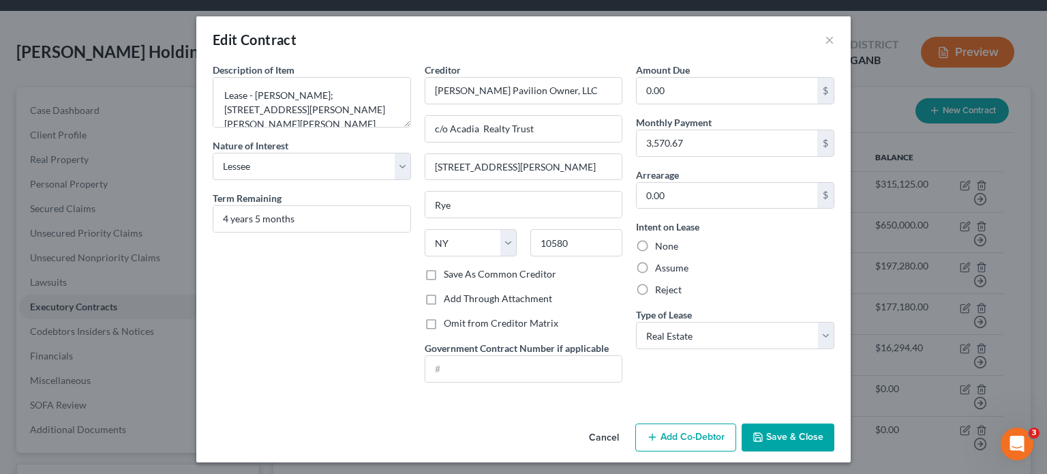
click at [444, 272] on label "Save As Common Creditor" at bounding box center [500, 274] width 112 height 14
click at [449, 272] on input "Save As Common Creditor" at bounding box center [453, 271] width 9 height 9
checkbox input "true"
click at [788, 429] on button "Save & Close" at bounding box center [787, 437] width 93 height 29
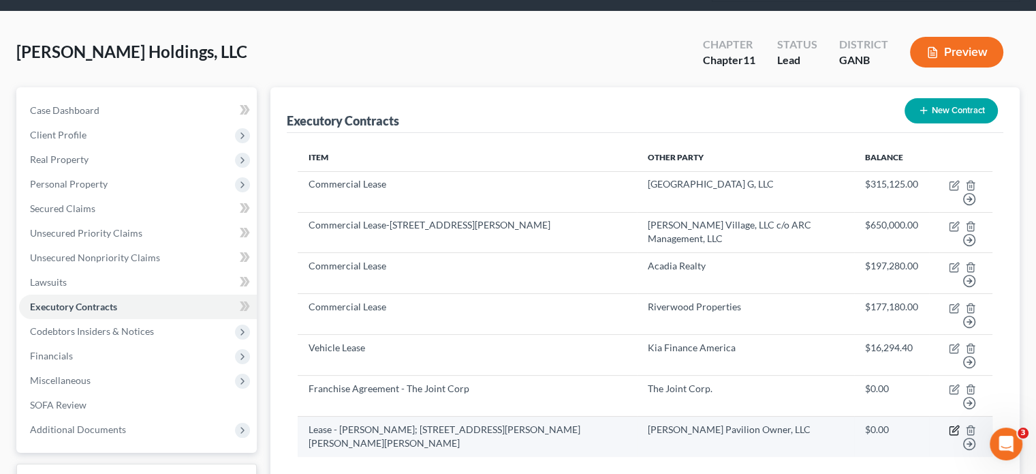
click at [946, 416] on td "Move to D Move to E Move to F Move to Notice Only" at bounding box center [960, 436] width 63 height 40
click at [954, 425] on icon "button" at bounding box center [956, 428] width 6 height 6
select select "3"
select select "35"
select select "0"
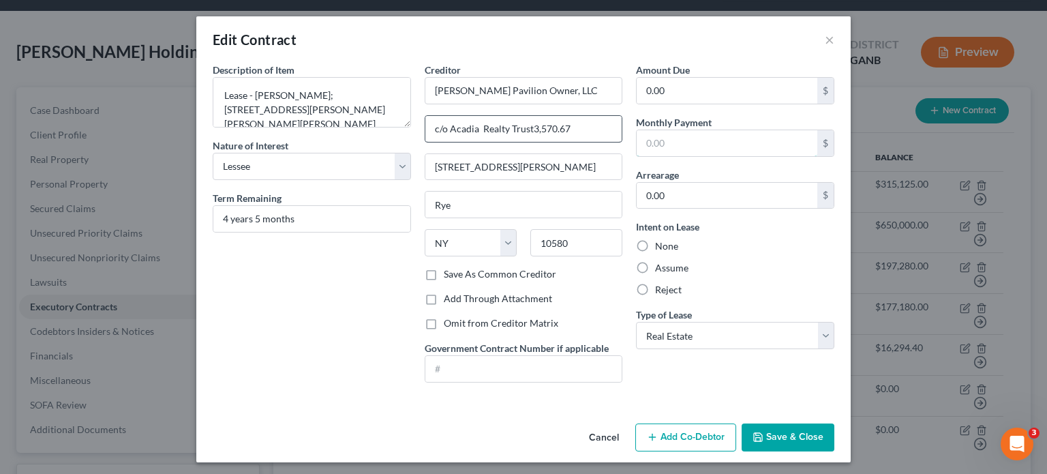
type input "c/o Acadia Realty Trust"
type input "3,570.67"
click at [333, 373] on div "Description of non-residential real property * Description of Item * Lease - [P…" at bounding box center [312, 228] width 212 height 330
click at [590, 48] on div "Edit Contract ×" at bounding box center [523, 39] width 654 height 46
click at [692, 95] on input "0.00" at bounding box center [726, 91] width 181 height 26
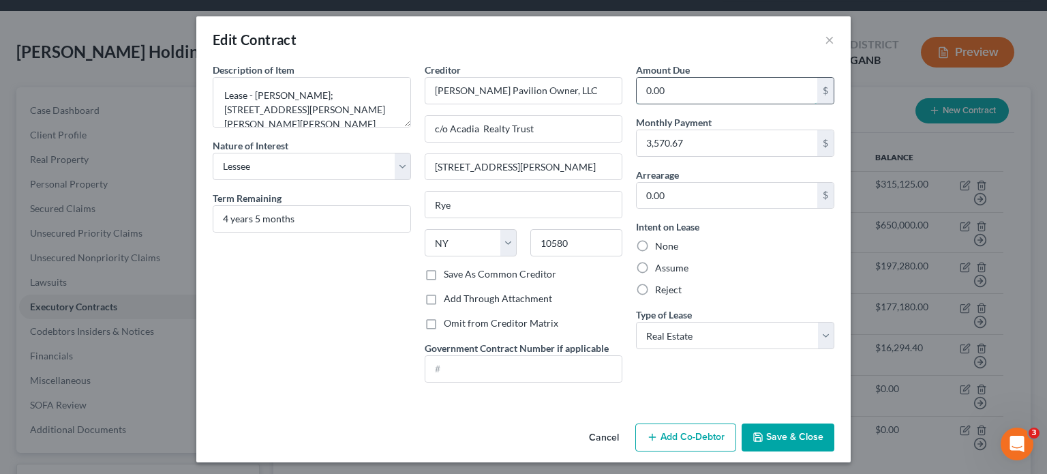
paste input "189,245.51"
type input "189,245.51"
click at [782, 433] on button "Save & Close" at bounding box center [787, 437] width 93 height 29
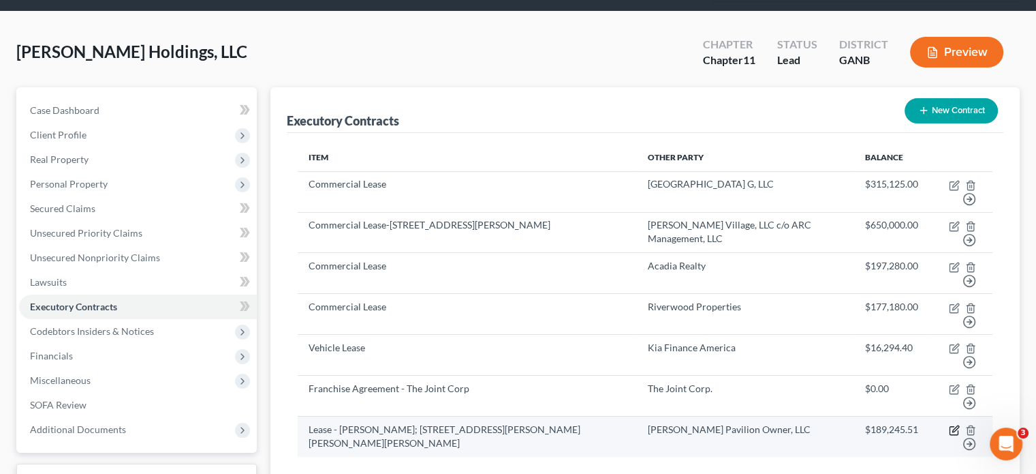
click at [955, 425] on icon "button" at bounding box center [956, 428] width 6 height 6
select select "3"
select select "35"
select select "0"
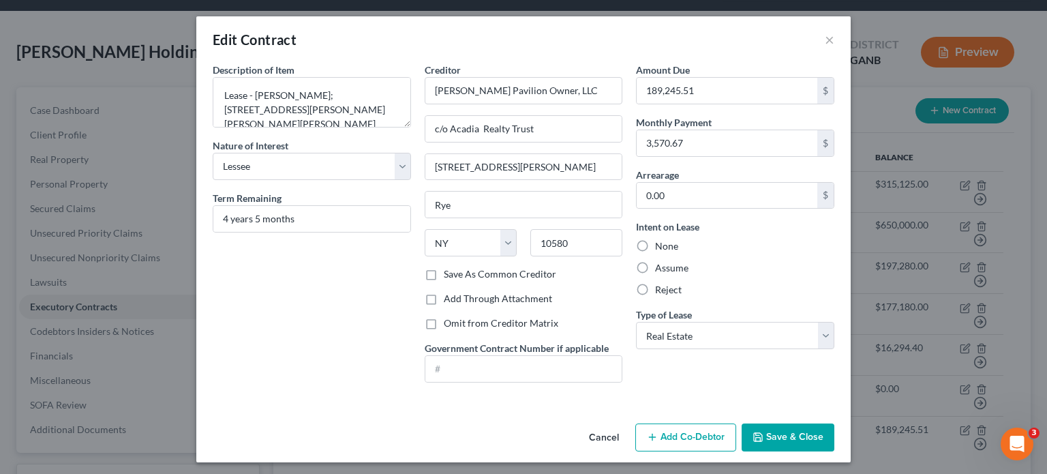
click at [690, 434] on button "Add Co-Debtor" at bounding box center [685, 437] width 101 height 29
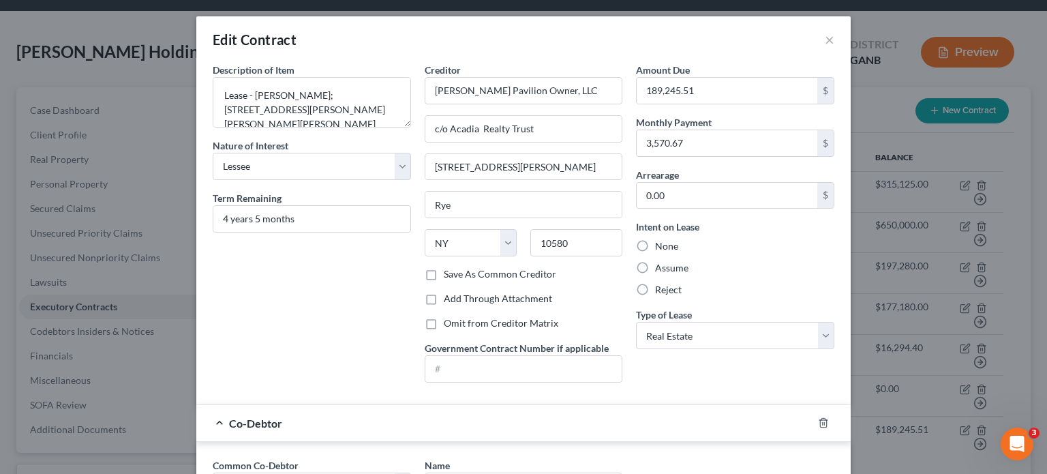
scroll to position [204, 0]
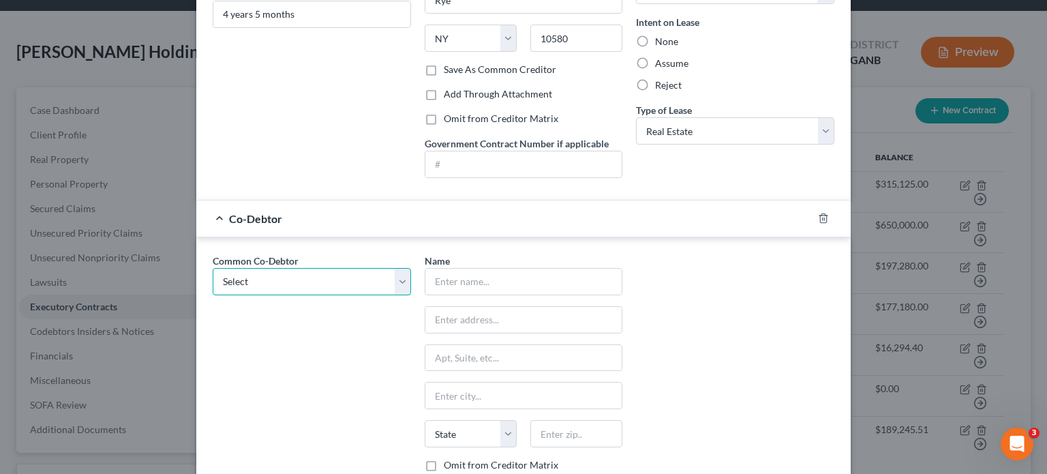
click at [395, 285] on select "Select [PERSON_NAME] [PERSON_NAME]" at bounding box center [312, 281] width 198 height 27
select select "0"
click at [213, 268] on select "Select [PERSON_NAME] [PERSON_NAME]" at bounding box center [312, 281] width 198 height 27
type input "[PERSON_NAME]"
type input "[STREET_ADDRESS]"
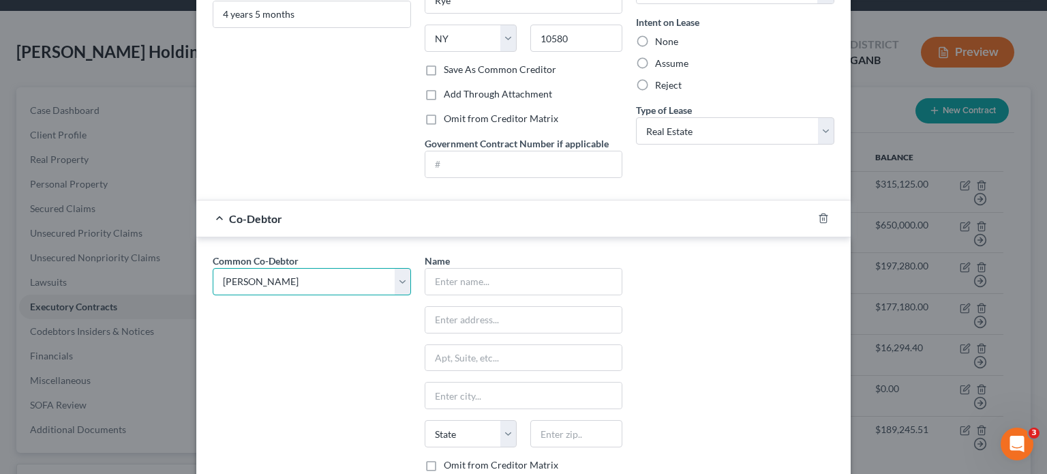
type input "[GEOGRAPHIC_DATA]"
select select "10"
type input "30349"
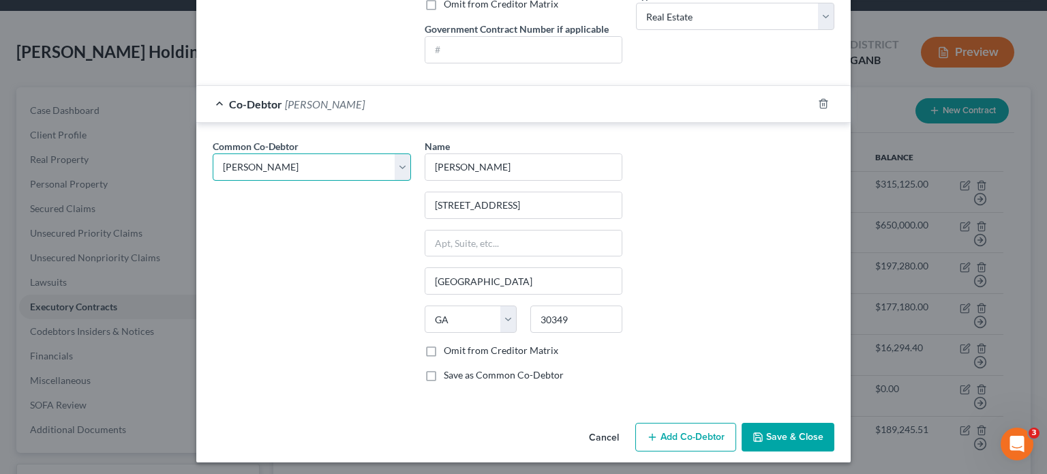
scroll to position [320, 0]
click at [792, 435] on button "Save & Close" at bounding box center [787, 436] width 93 height 29
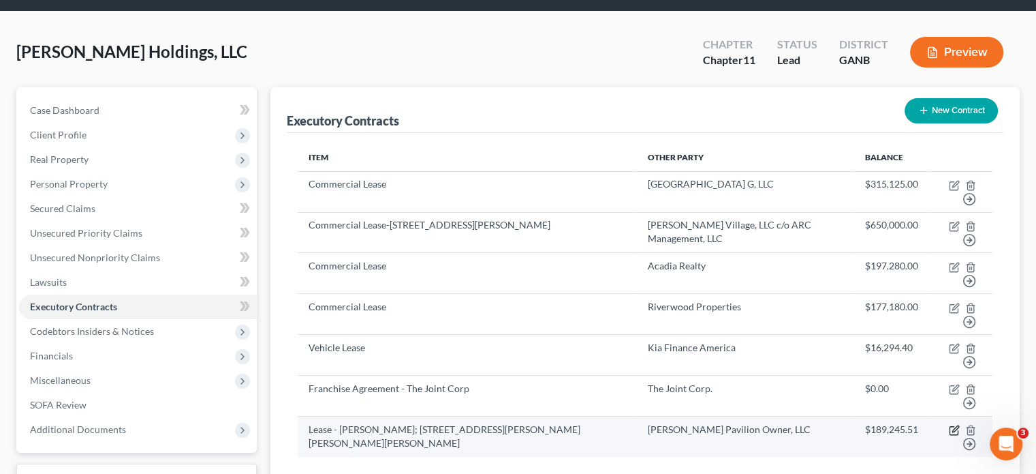
click at [954, 424] on icon "button" at bounding box center [954, 429] width 11 height 11
select select "3"
select select "35"
select select "0"
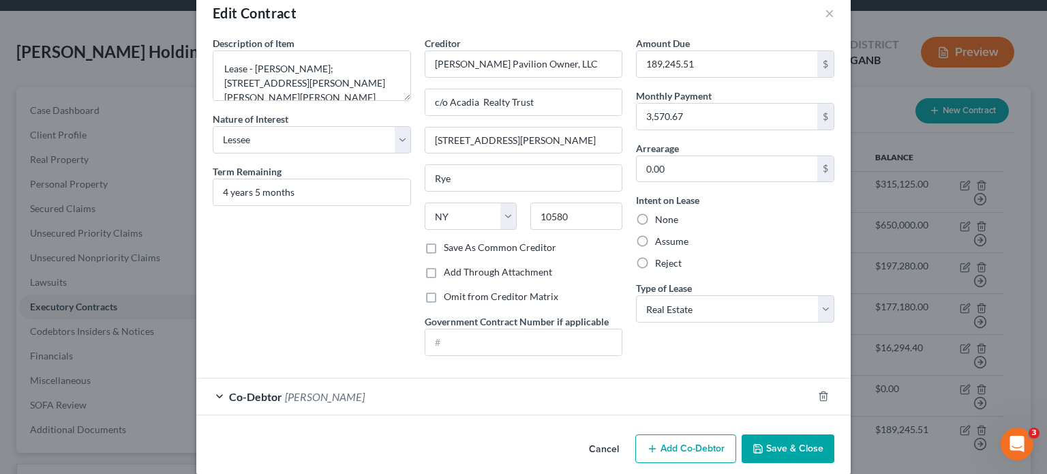
scroll to position [41, 0]
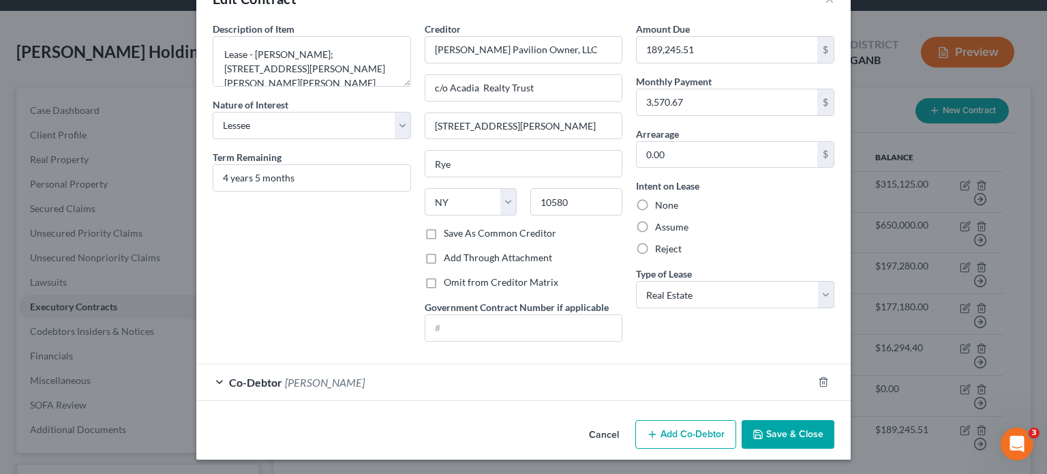
click at [774, 433] on button "Save & Close" at bounding box center [787, 434] width 93 height 29
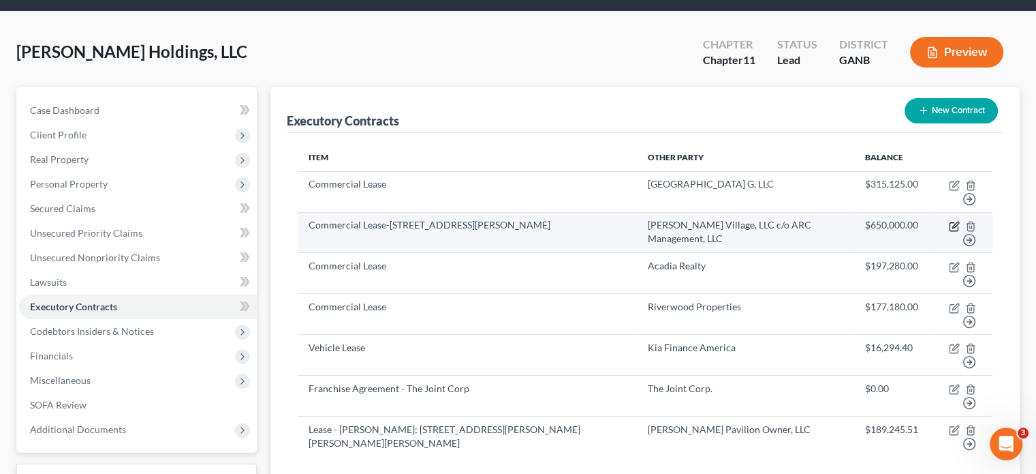
click at [950, 222] on icon "button" at bounding box center [954, 226] width 8 height 8
select select "2"
select select "48"
select select "0"
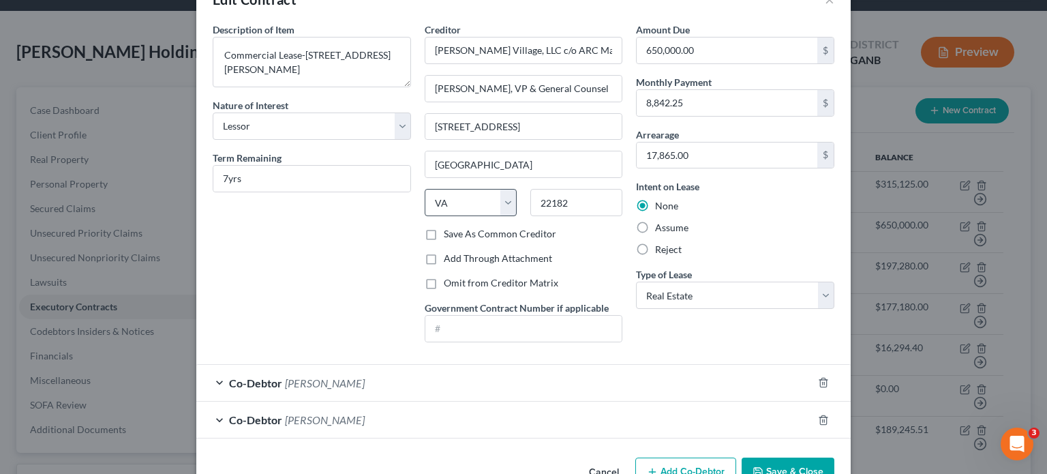
scroll to position [9, 0]
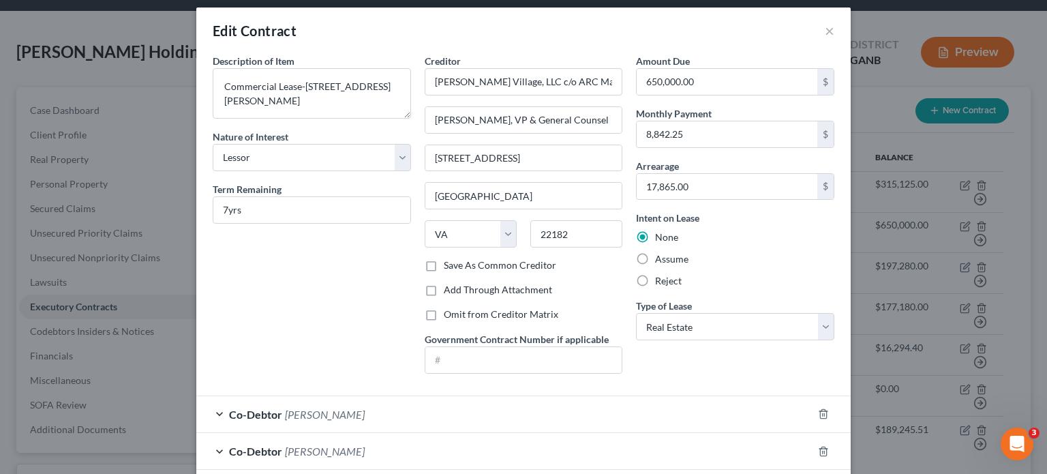
click at [444, 264] on label "Save As Common Creditor" at bounding box center [500, 265] width 112 height 14
click at [449, 264] on input "Save As Common Creditor" at bounding box center [453, 262] width 9 height 9
checkbox input "true"
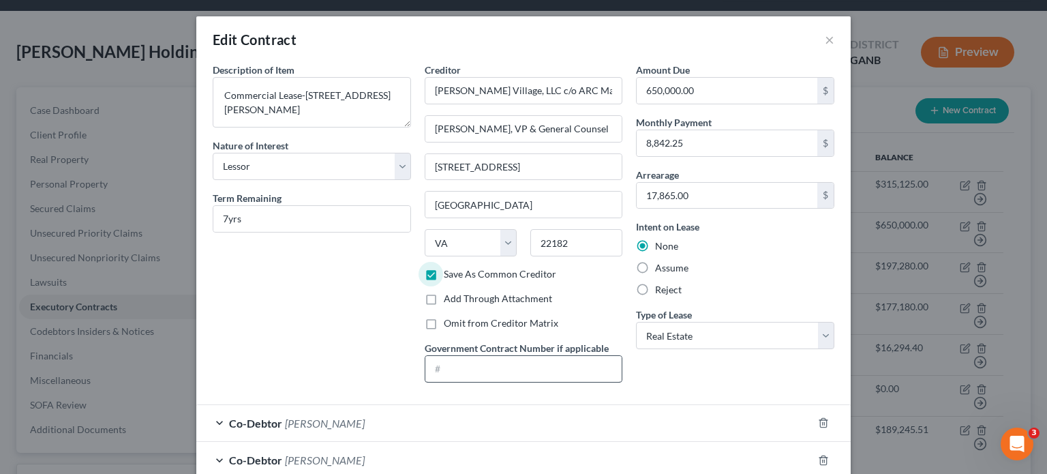
scroll to position [0, 0]
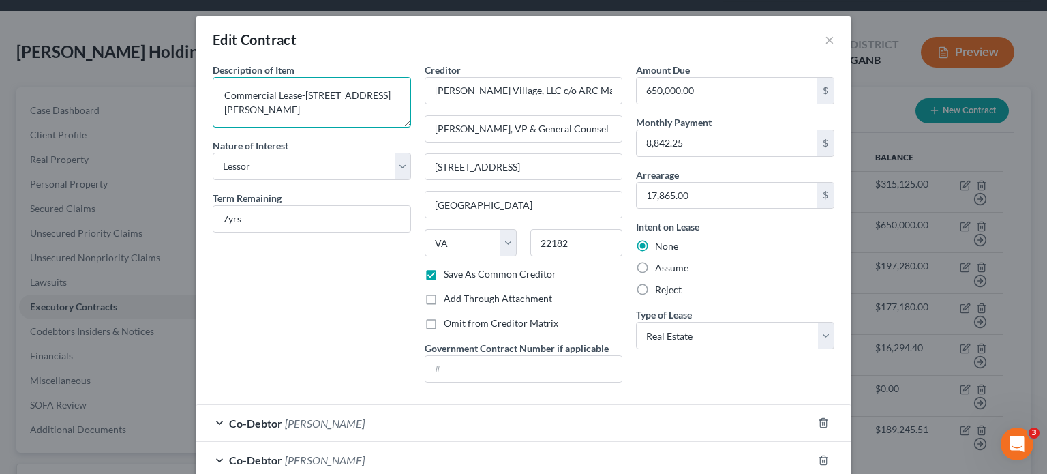
drag, startPoint x: 377, startPoint y: 106, endPoint x: 93, endPoint y: 72, distance: 286.8
click at [93, 72] on div "Edit Contract × Description of non-residential real property * Description of I…" at bounding box center [523, 237] width 1047 height 474
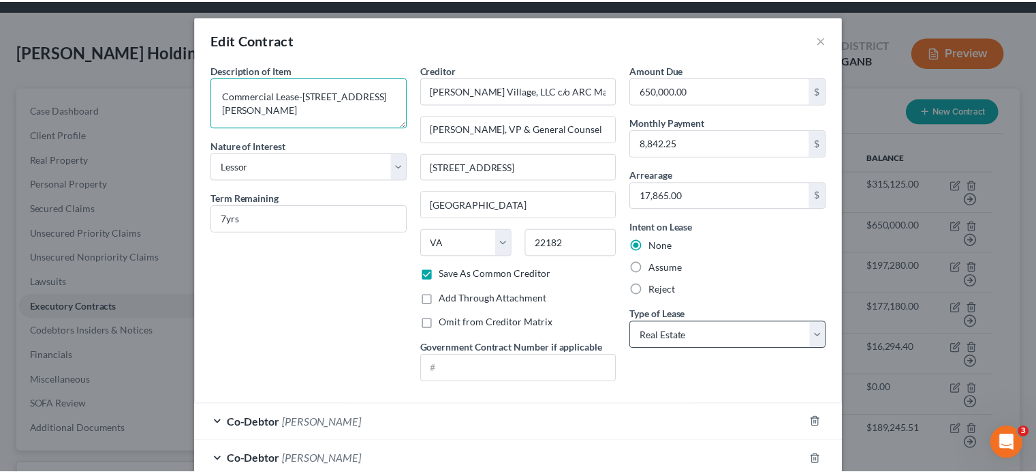
scroll to position [77, 0]
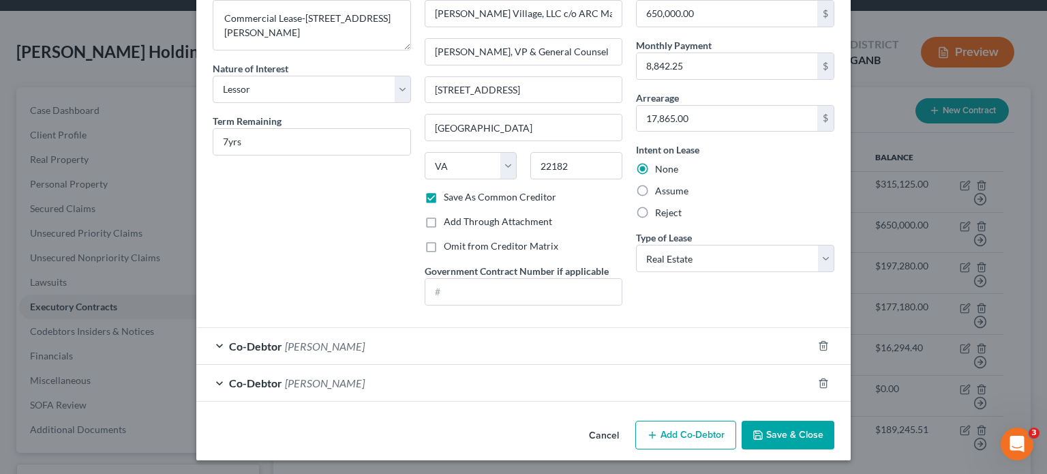
click at [808, 431] on button "Save & Close" at bounding box center [787, 434] width 93 height 29
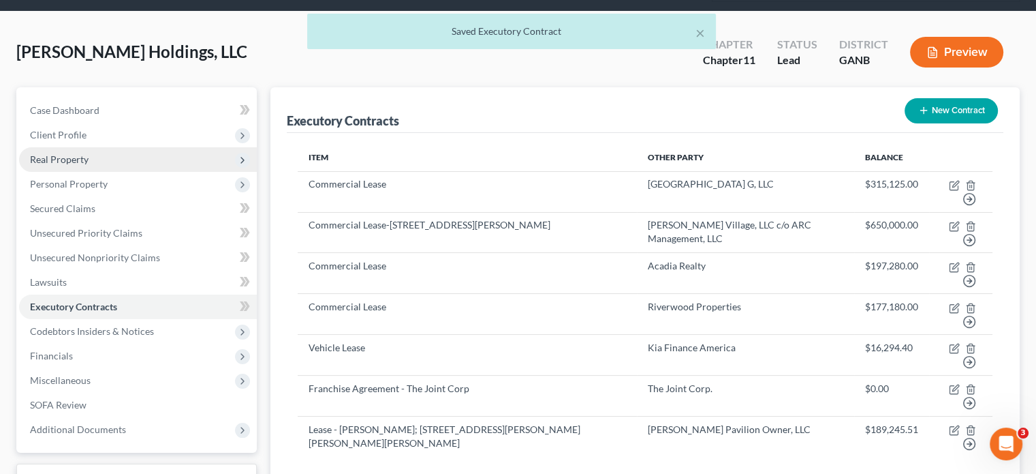
click at [55, 153] on span "Real Property" at bounding box center [59, 159] width 59 height 12
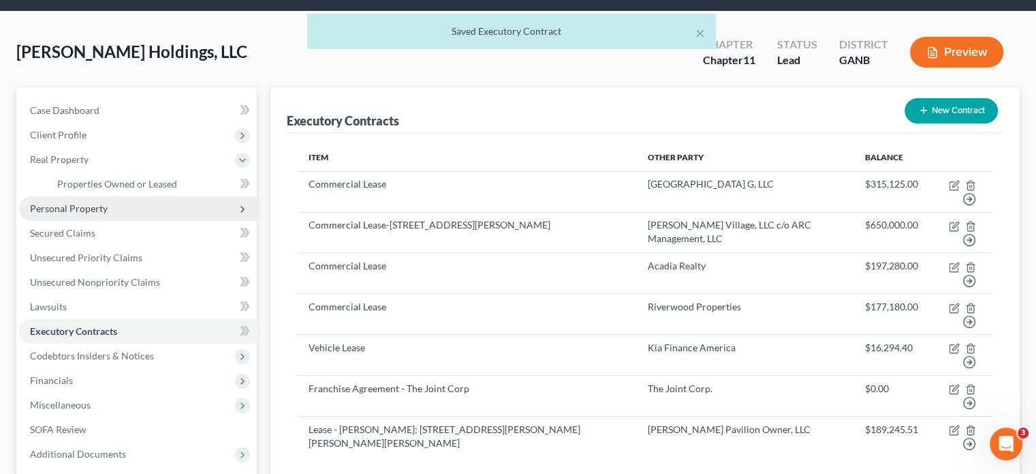
click at [72, 196] on span "Personal Property" at bounding box center [138, 208] width 238 height 25
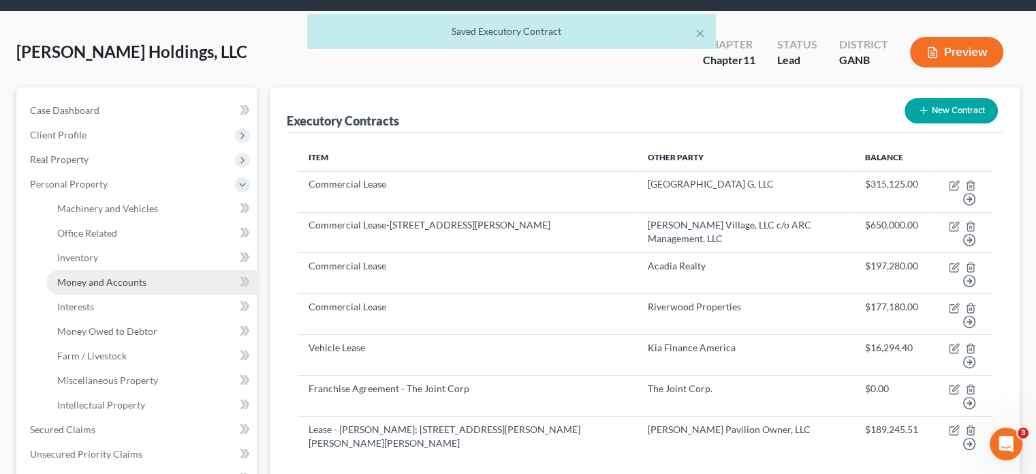
click at [82, 276] on span "Money and Accounts" at bounding box center [101, 282] width 89 height 12
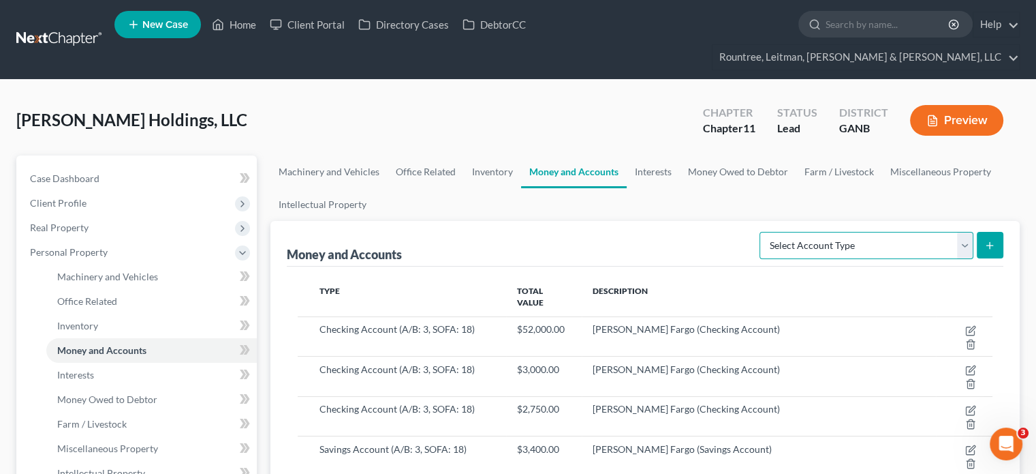
drag, startPoint x: 967, startPoint y: 215, endPoint x: 960, endPoint y: 219, distance: 7.9
click at [967, 232] on select "Select Account Type Brokerage (A/B: 3, SOFA: 18) Cash on Hand (A/B: 2) Certific…" at bounding box center [867, 245] width 214 height 27
select select "security_deposits"
click at [762, 232] on select "Select Account Type Brokerage (A/B: 3, SOFA: 18) Cash on Hand (A/B: 2) Certific…" at bounding box center [867, 245] width 214 height 27
click at [997, 232] on button "submit" at bounding box center [990, 245] width 27 height 27
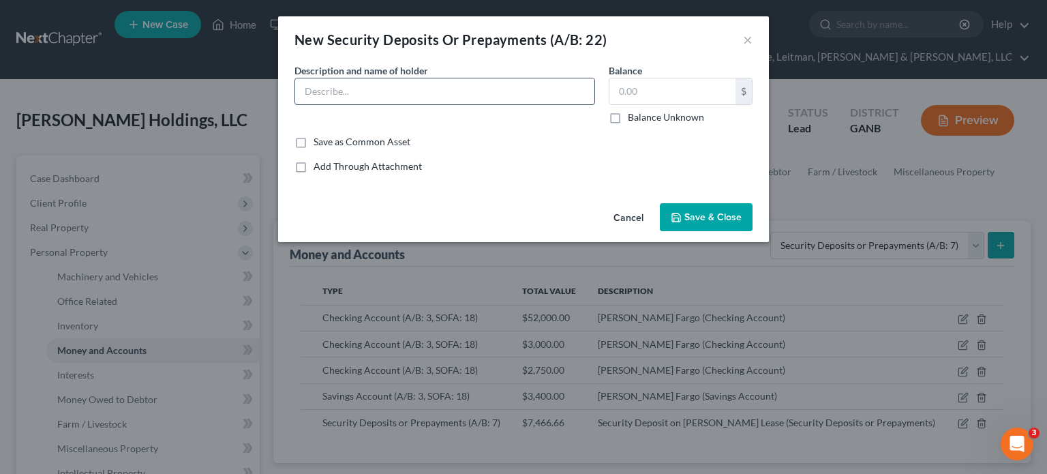
click at [331, 87] on input "text" at bounding box center [444, 91] width 299 height 26
paste input "Commercial Lease-[STREET_ADDRESS][PERSON_NAME]"
drag, startPoint x: 358, startPoint y: 92, endPoint x: -44, endPoint y: 89, distance: 402.0
click at [0, 89] on html "Home New Case Client Portal Directory Cases DebtorCC Rountree, [PERSON_NAME], […" at bounding box center [523, 435] width 1047 height 871
type input "Security Deposit on [STREET_ADDRESS][PERSON_NAME]"
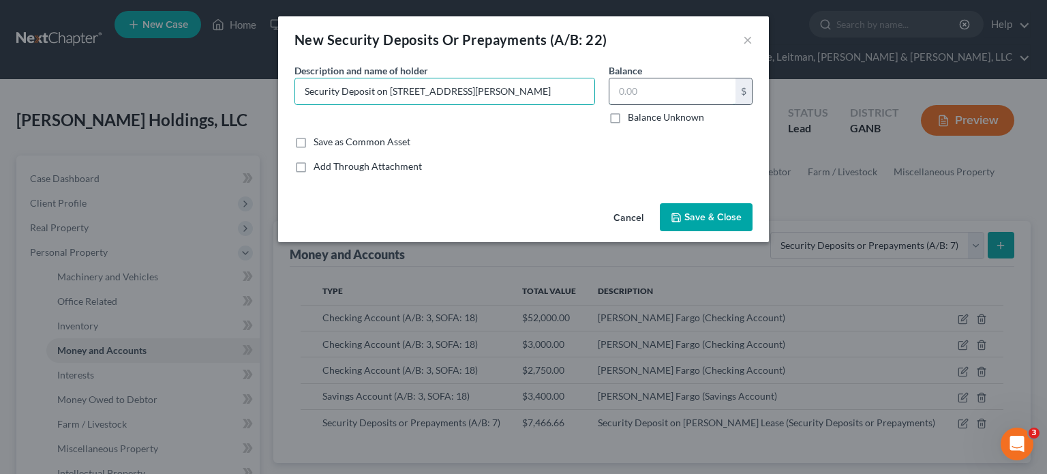
click at [649, 89] on input "text" at bounding box center [672, 91] width 126 height 26
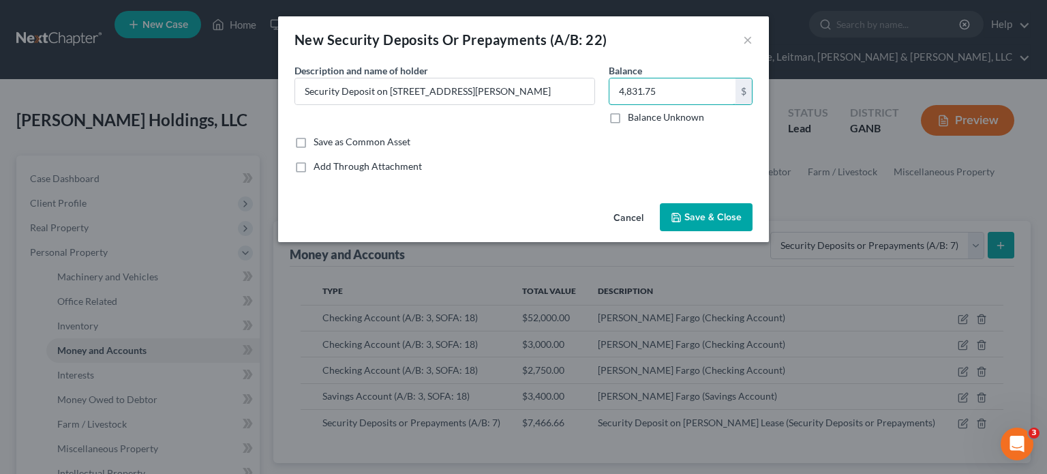
type input "4,831.75"
click at [700, 209] on button "Save & Close" at bounding box center [706, 217] width 93 height 29
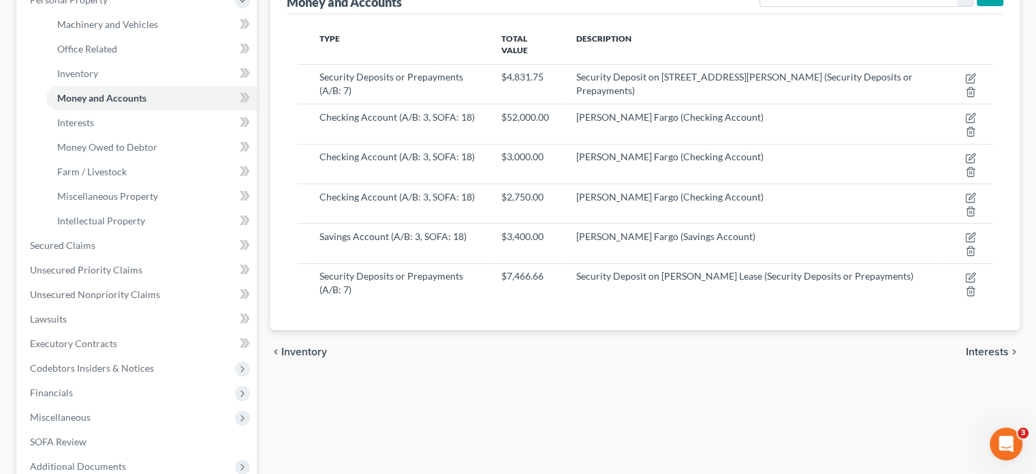
scroll to position [273, 0]
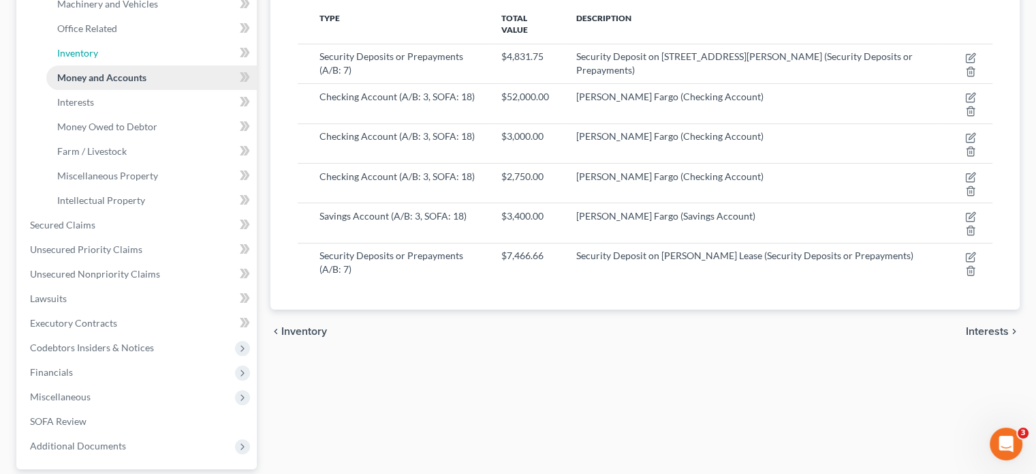
click at [89, 41] on link "Inventory" at bounding box center [151, 53] width 211 height 25
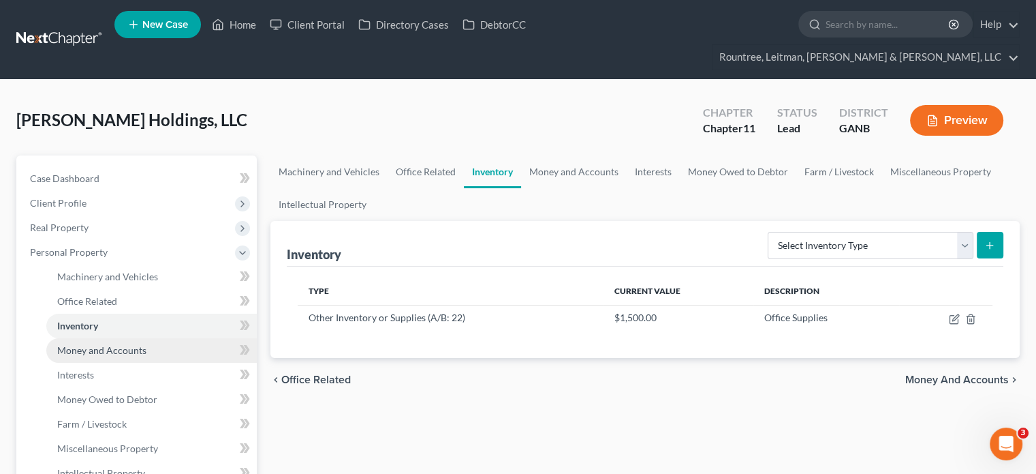
click at [114, 344] on span "Money and Accounts" at bounding box center [101, 350] width 89 height 12
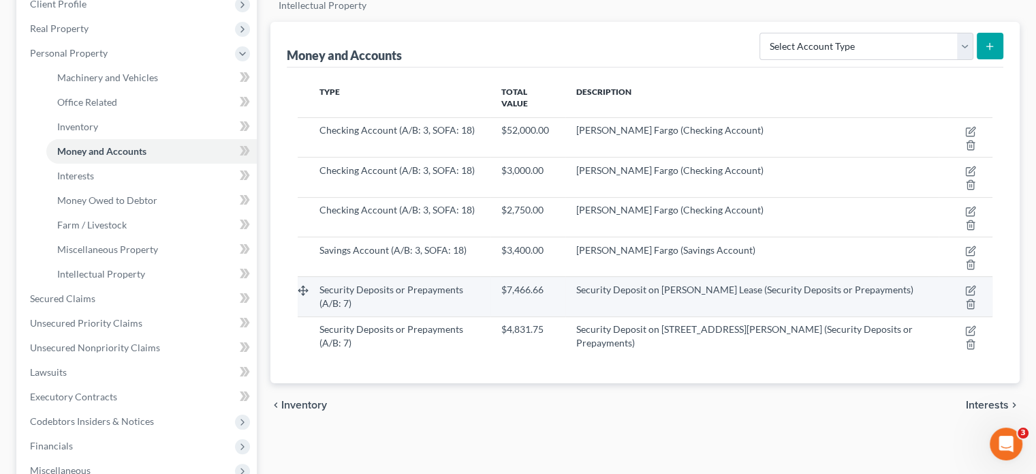
scroll to position [204, 0]
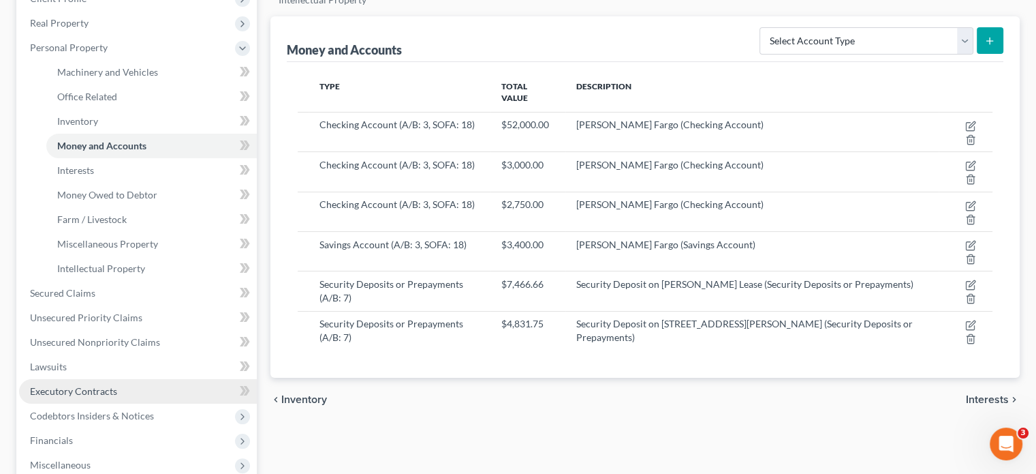
click at [80, 385] on span "Executory Contracts" at bounding box center [73, 391] width 87 height 12
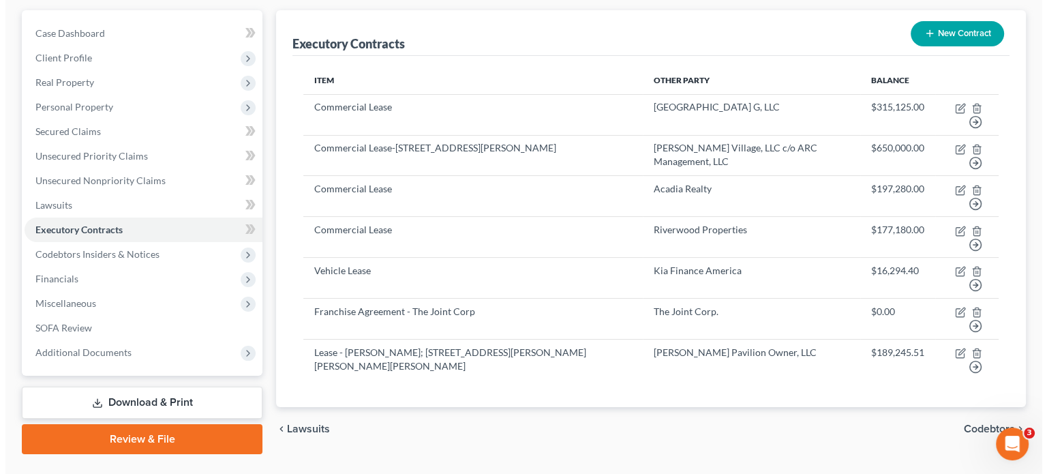
scroll to position [151, 0]
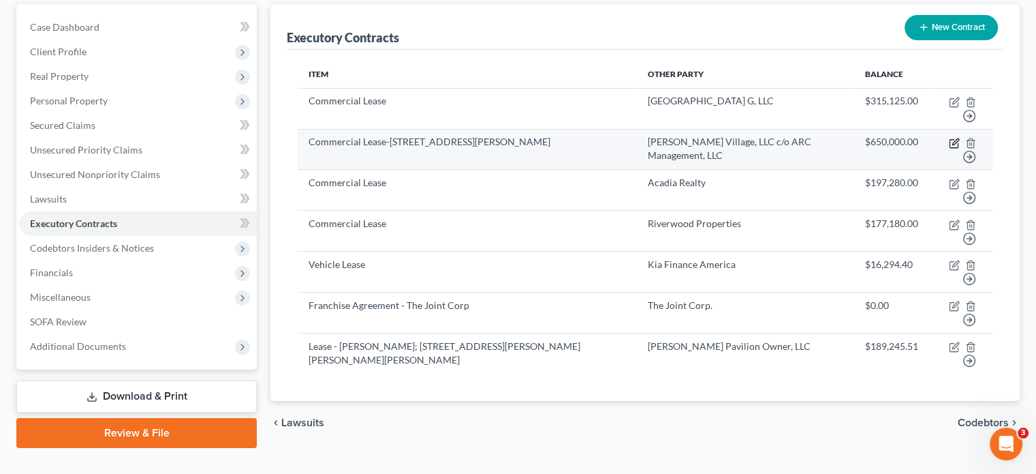
click at [954, 138] on icon "button" at bounding box center [956, 141] width 6 height 6
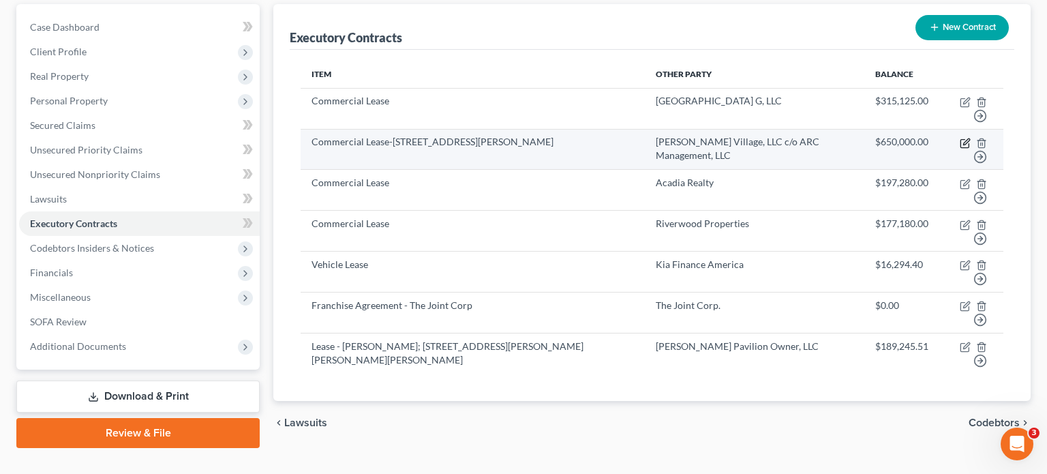
select select "2"
select select "48"
select select "0"
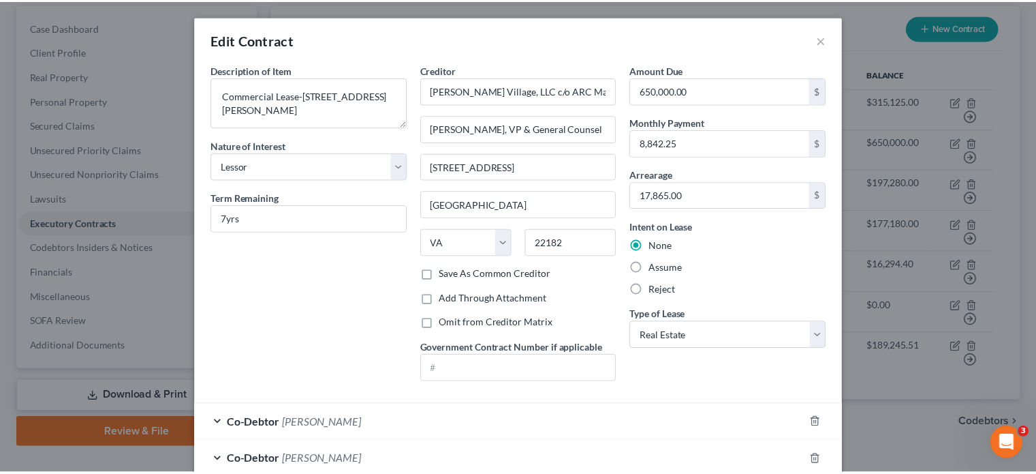
scroll to position [77, 0]
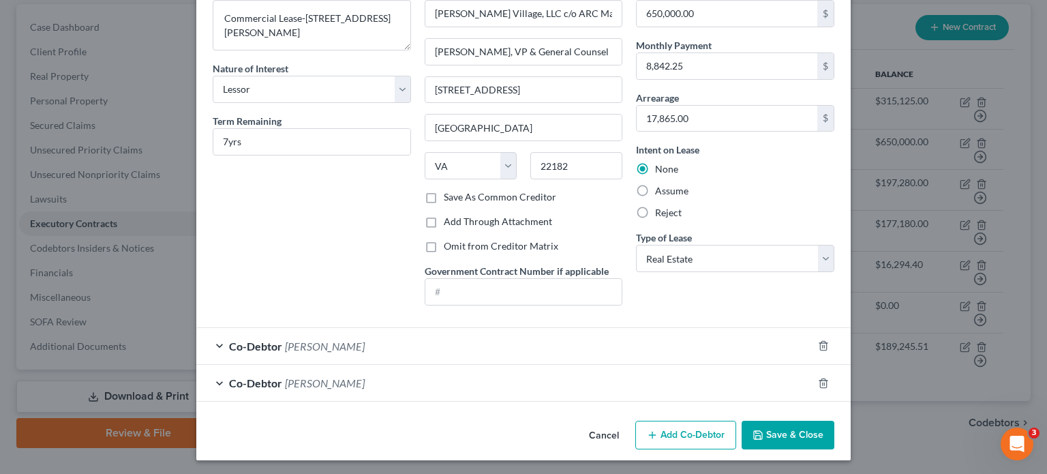
click at [785, 431] on button "Save & Close" at bounding box center [787, 434] width 93 height 29
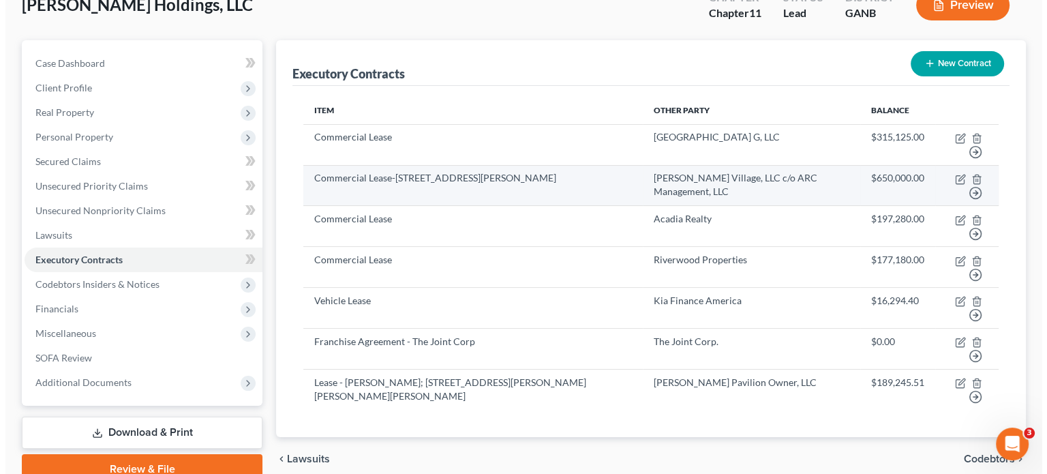
scroll to position [83, 0]
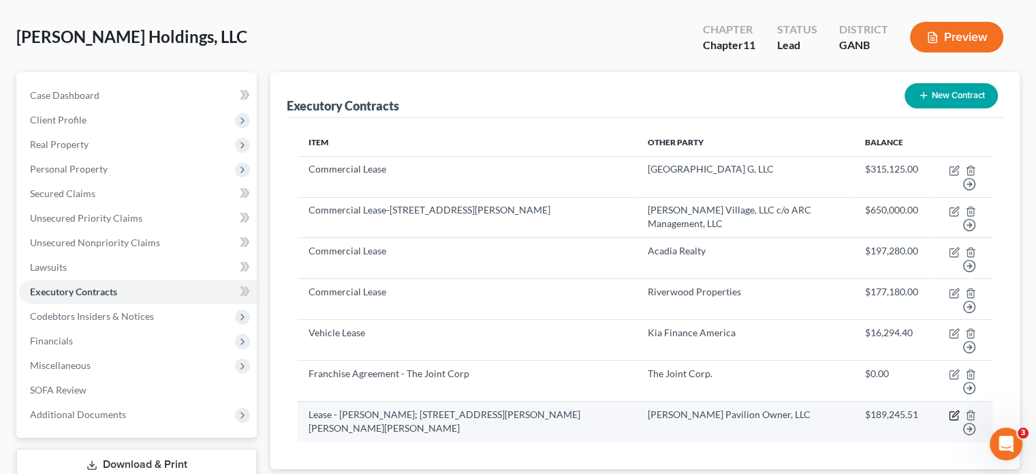
click at [954, 410] on icon "button" at bounding box center [956, 413] width 6 height 6
select select "3"
select select "35"
select select "0"
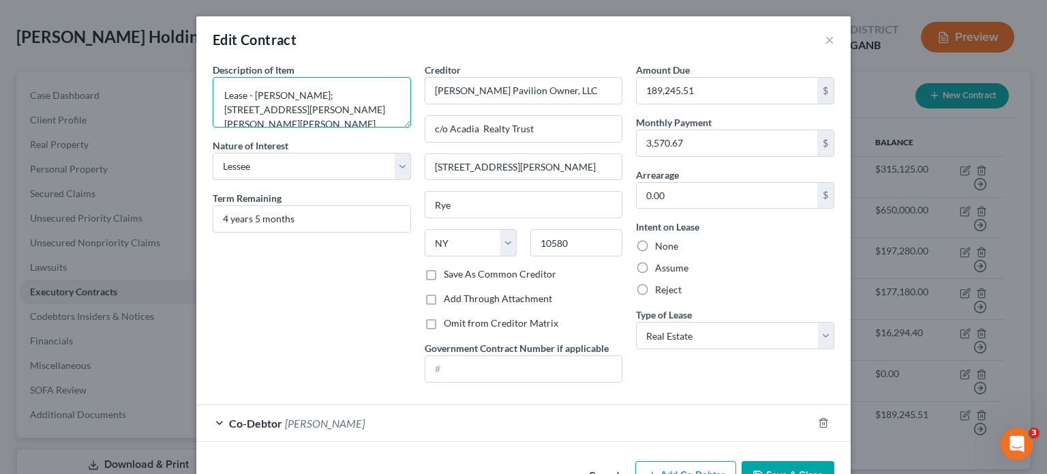
click at [216, 89] on textarea "Lease - [PERSON_NAME]; [STREET_ADDRESS][PERSON_NAME][PERSON_NAME][PERSON_NAME]" at bounding box center [312, 102] width 198 height 50
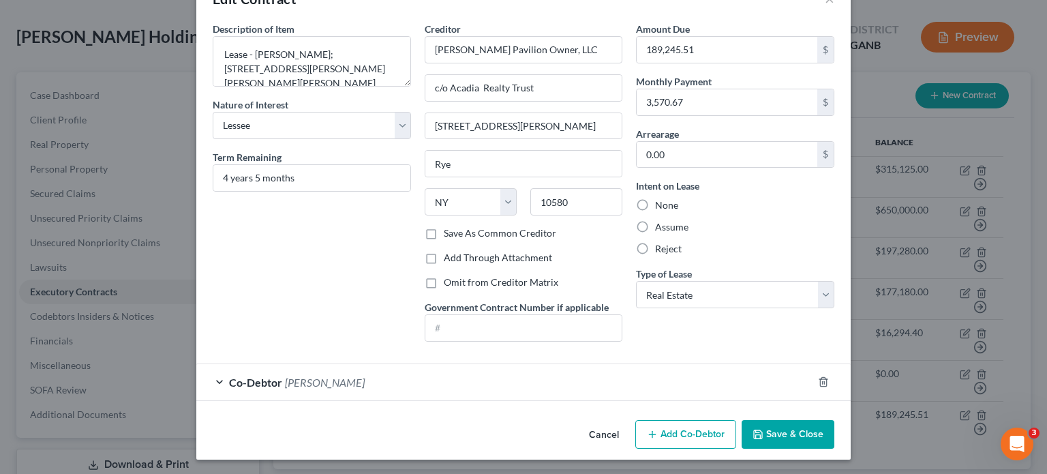
click at [797, 427] on button "Save & Close" at bounding box center [787, 434] width 93 height 29
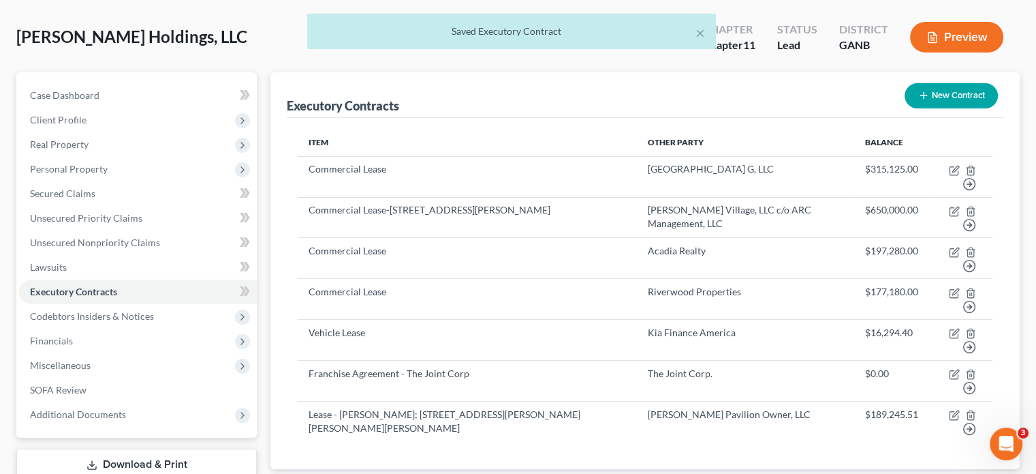
click at [938, 83] on button "New Contract" at bounding box center [951, 95] width 93 height 25
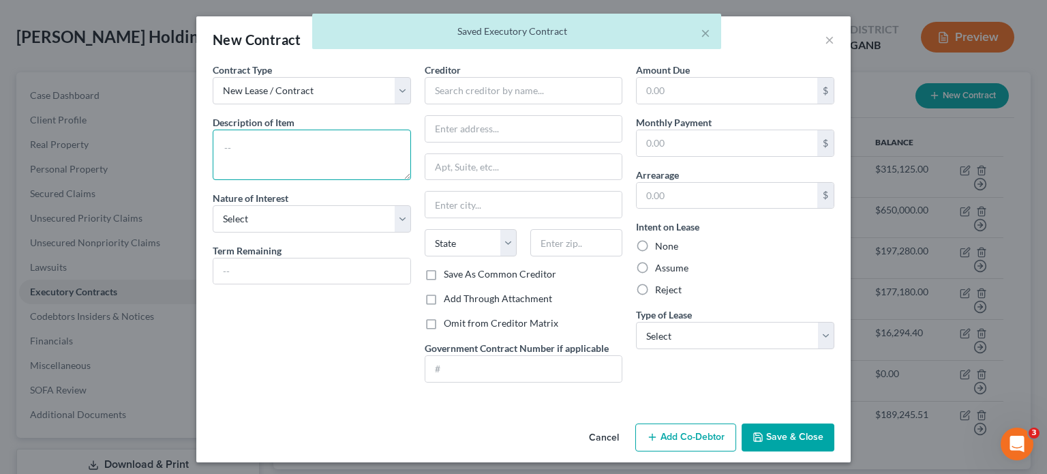
click at [267, 149] on textarea at bounding box center [312, 154] width 198 height 50
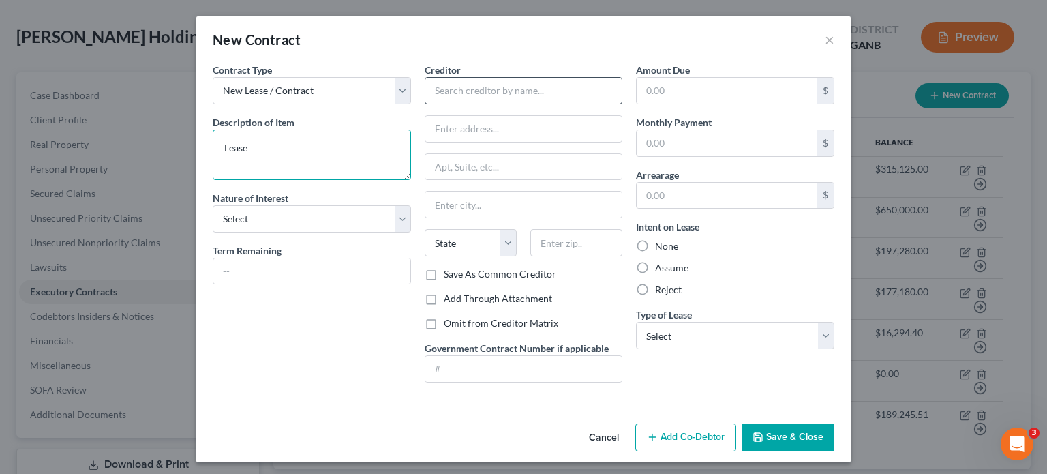
type textarea "Lease"
click at [539, 87] on input "text" at bounding box center [523, 90] width 198 height 27
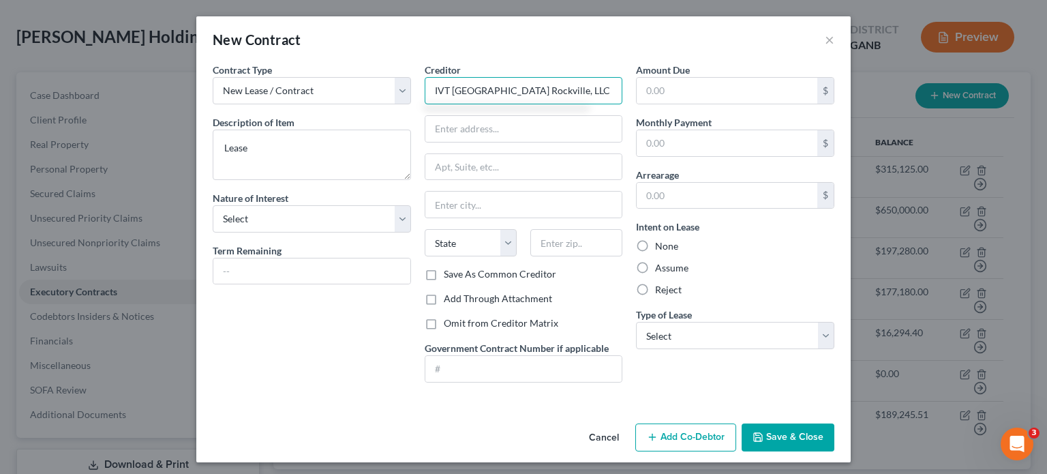
type input "IVT [GEOGRAPHIC_DATA] Rockville, LLC"
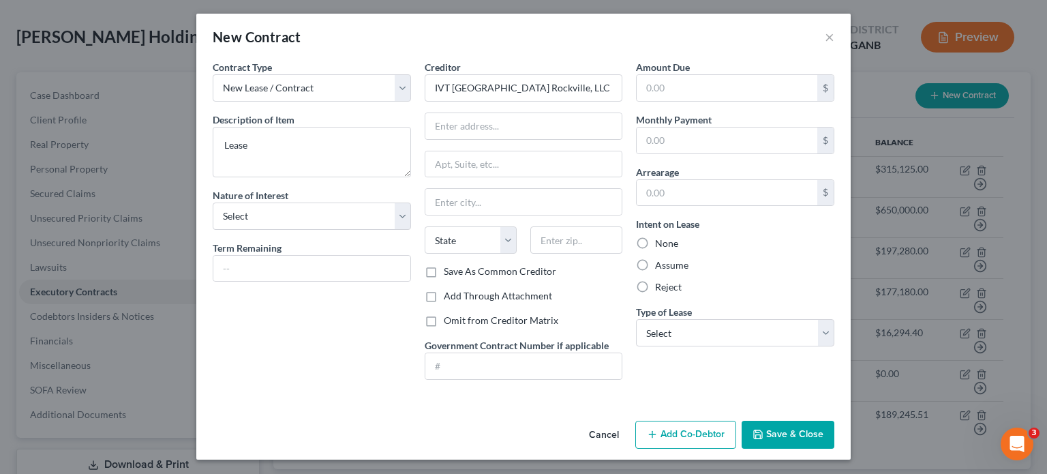
scroll to position [3, 0]
click at [681, 427] on button "Add Co-Debtor" at bounding box center [685, 434] width 101 height 29
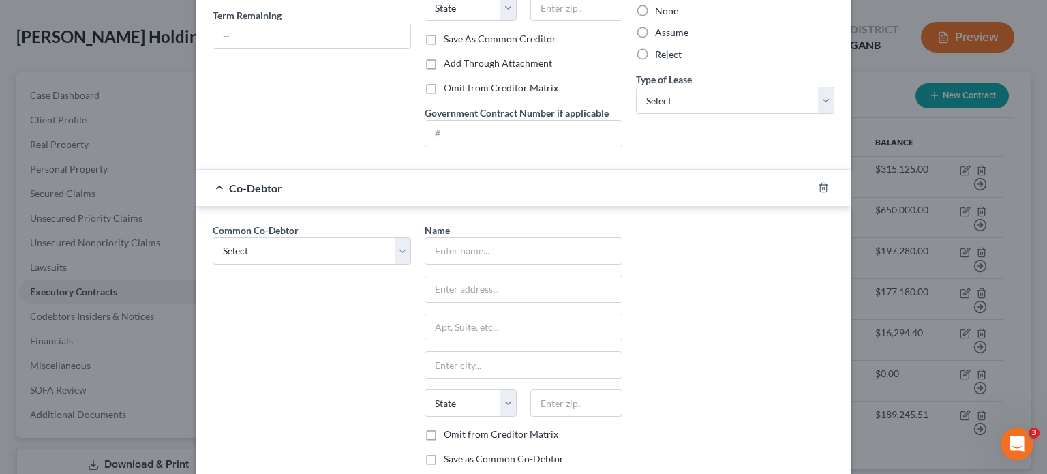
scroll to position [275, 0]
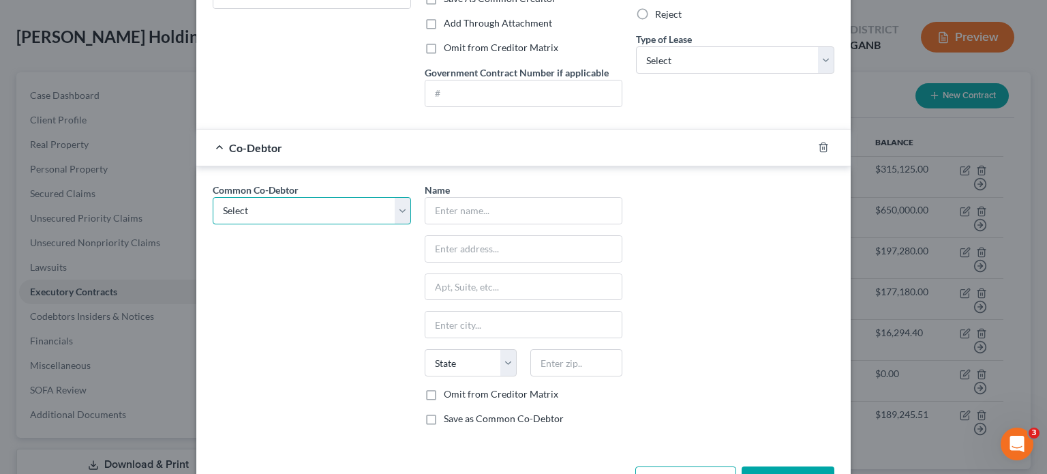
drag, startPoint x: 397, startPoint y: 209, endPoint x: 391, endPoint y: 215, distance: 7.7
click at [397, 209] on select "Select [PERSON_NAME] [PERSON_NAME]" at bounding box center [312, 210] width 198 height 27
select select "0"
click at [213, 197] on select "Select [PERSON_NAME] [PERSON_NAME]" at bounding box center [312, 210] width 198 height 27
type input "[PERSON_NAME]"
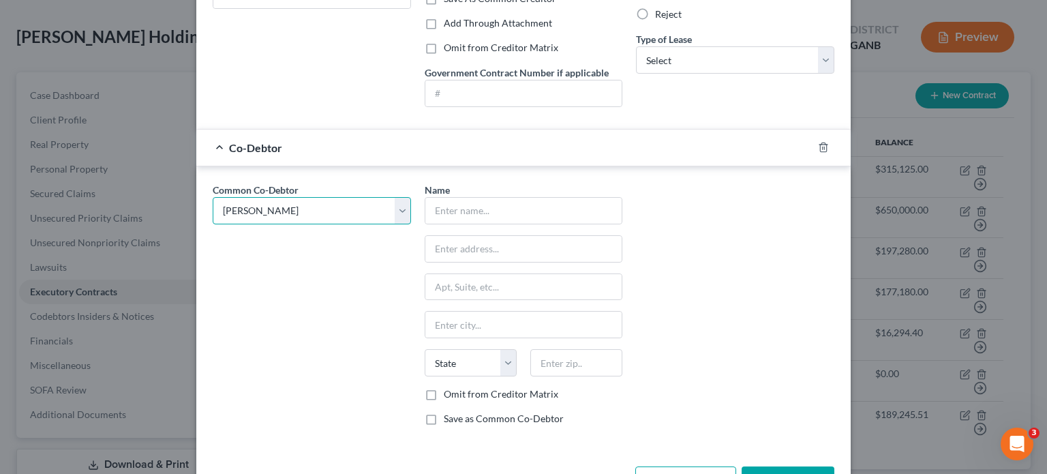
type input "[STREET_ADDRESS]"
type input "[GEOGRAPHIC_DATA]"
select select "10"
type input "30349"
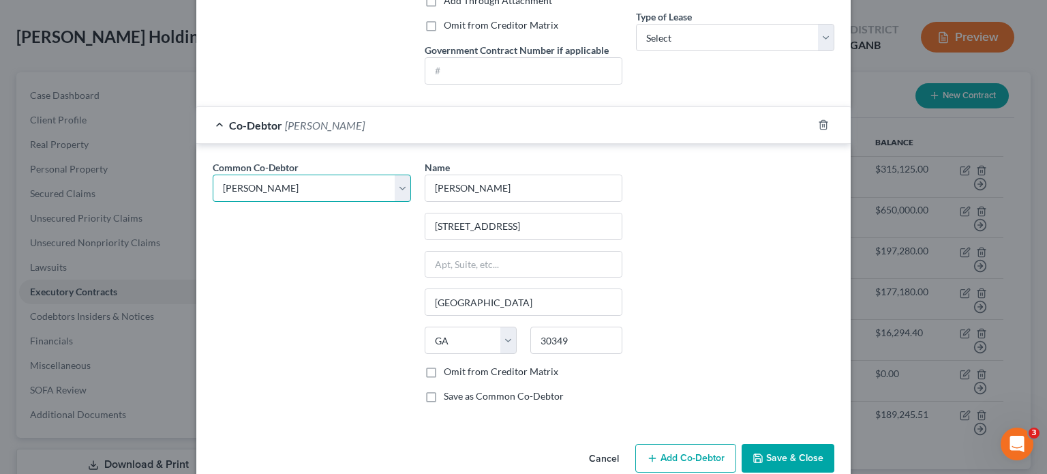
scroll to position [320, 0]
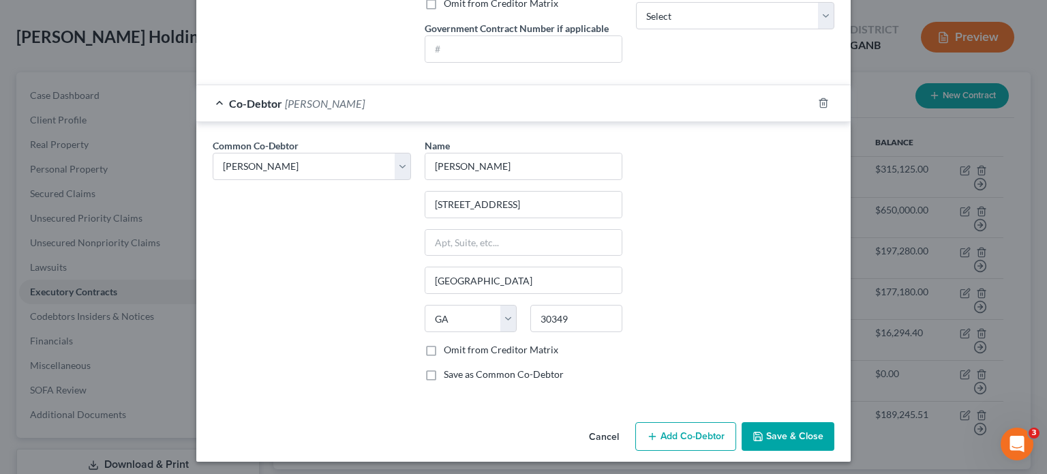
click at [683, 429] on button "Add Co-Debtor" at bounding box center [685, 436] width 101 height 29
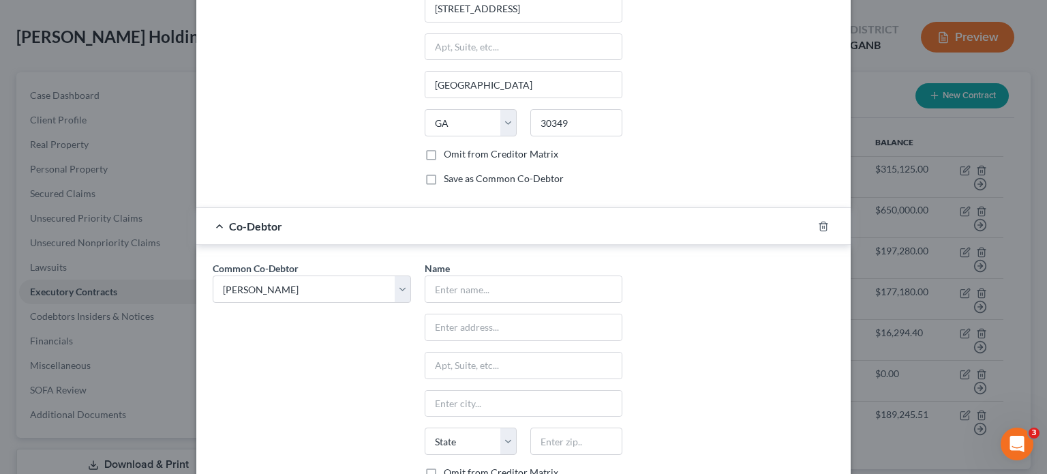
scroll to position [524, 0]
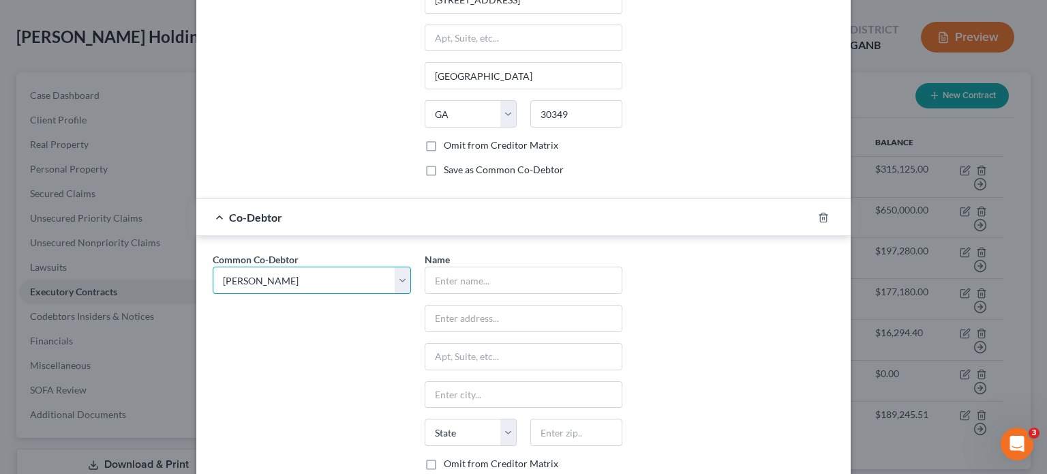
click at [395, 267] on select "Select [PERSON_NAME] [PERSON_NAME]" at bounding box center [312, 279] width 198 height 27
select select "1"
click at [213, 266] on select "Select [PERSON_NAME] [PERSON_NAME]" at bounding box center [312, 279] width 198 height 27
select select "1"
type input "[PERSON_NAME]"
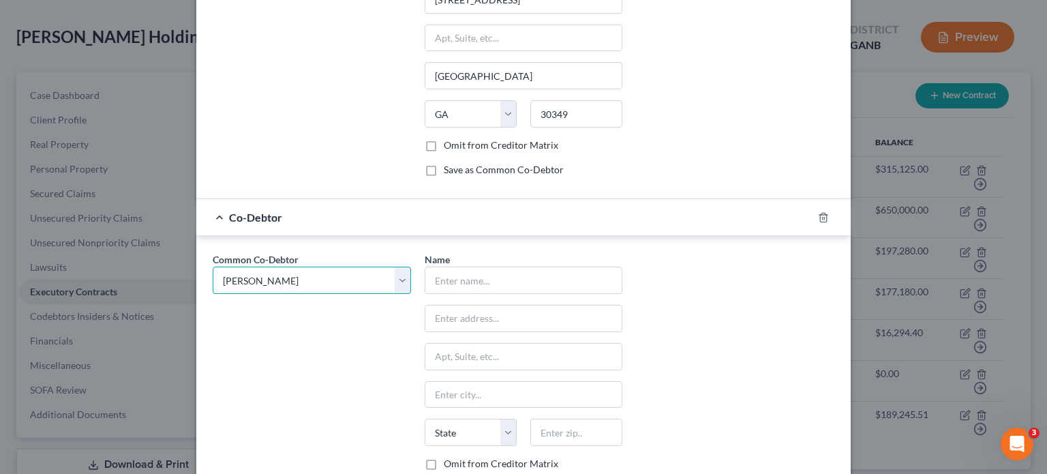
type input "[STREET_ADDRESS]"
type input "[GEOGRAPHIC_DATA]"
select select "10"
type input "30349"
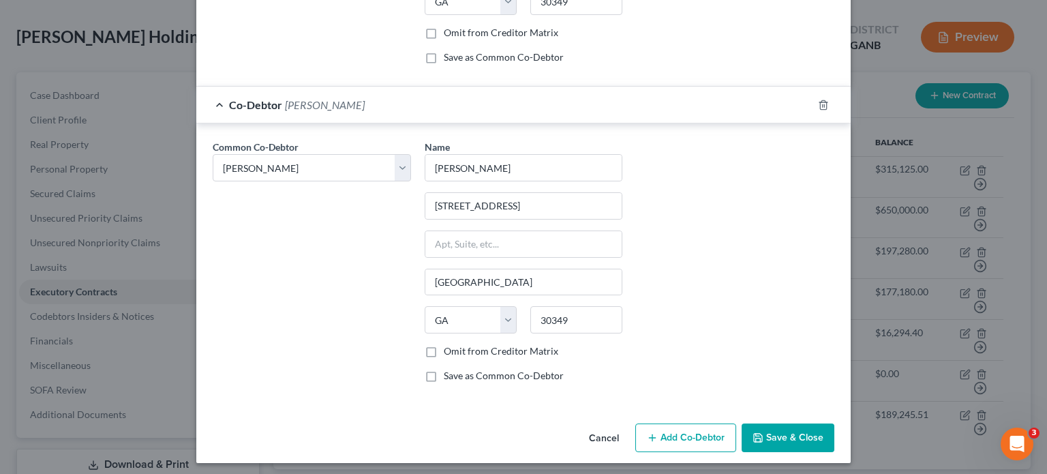
click at [769, 428] on button "Save & Close" at bounding box center [787, 437] width 93 height 29
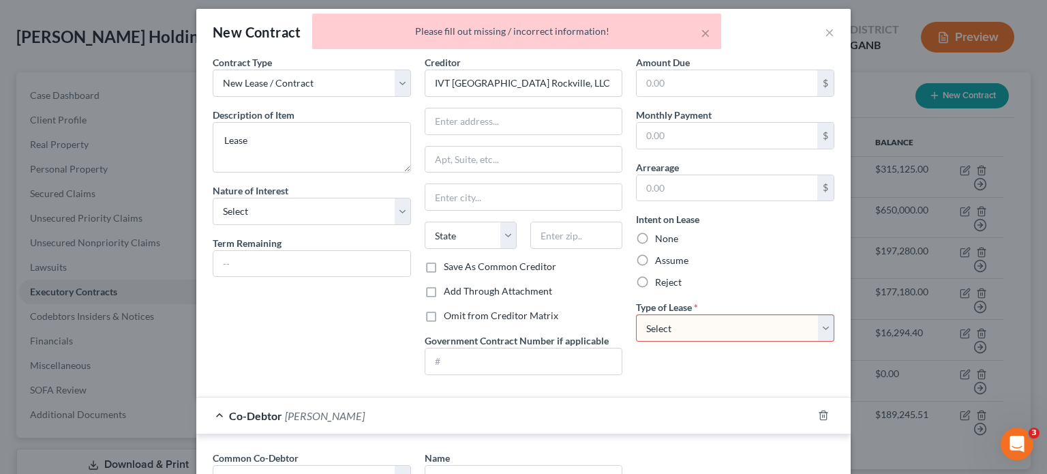
scroll to position [0, 0]
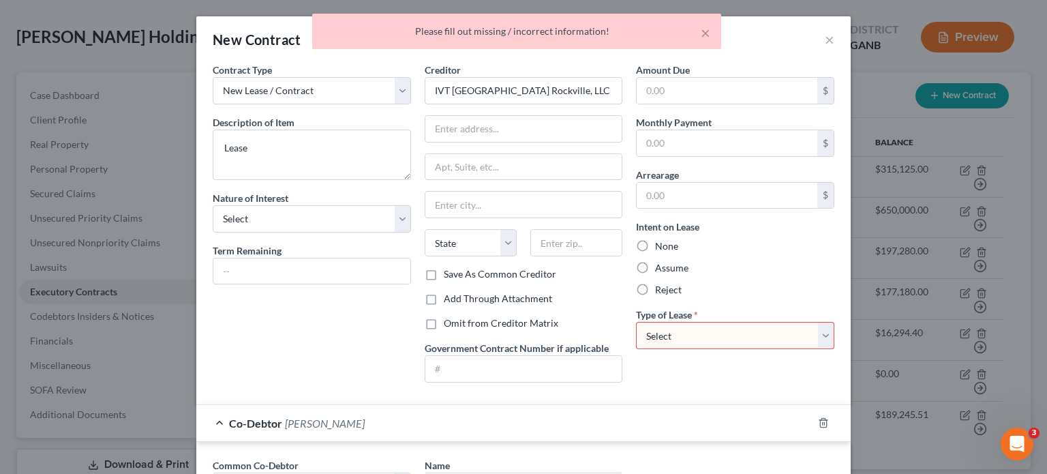
drag, startPoint x: 818, startPoint y: 333, endPoint x: 816, endPoint y: 343, distance: 9.8
click at [818, 333] on select "Select Real Estate Car Other" at bounding box center [735, 335] width 198 height 27
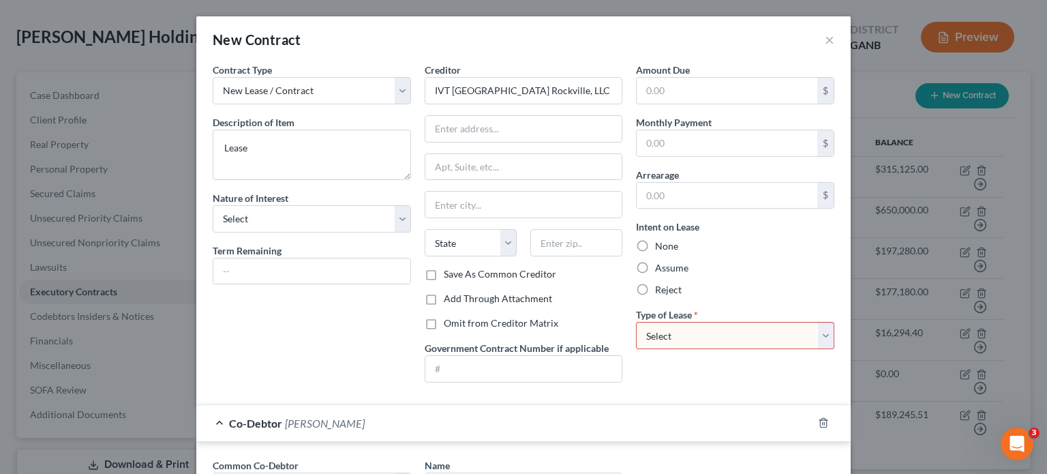
select select "0"
click at [636, 322] on select "Select Real Estate Car Other" at bounding box center [735, 335] width 198 height 27
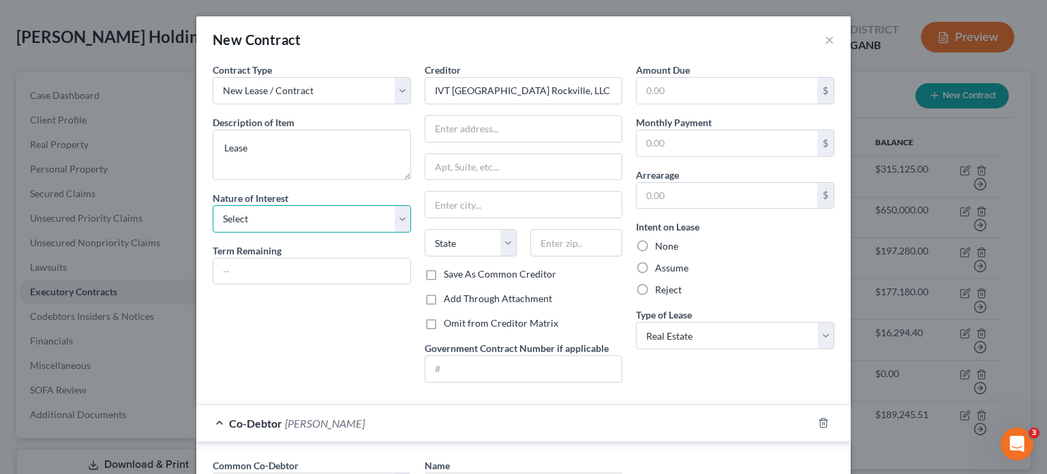
click at [400, 217] on select "Select Purchaser Agent Lessor Lessee" at bounding box center [312, 218] width 198 height 27
select select "3"
click at [213, 205] on select "Select Purchaser Agent Lessor Lessee" at bounding box center [312, 218] width 198 height 27
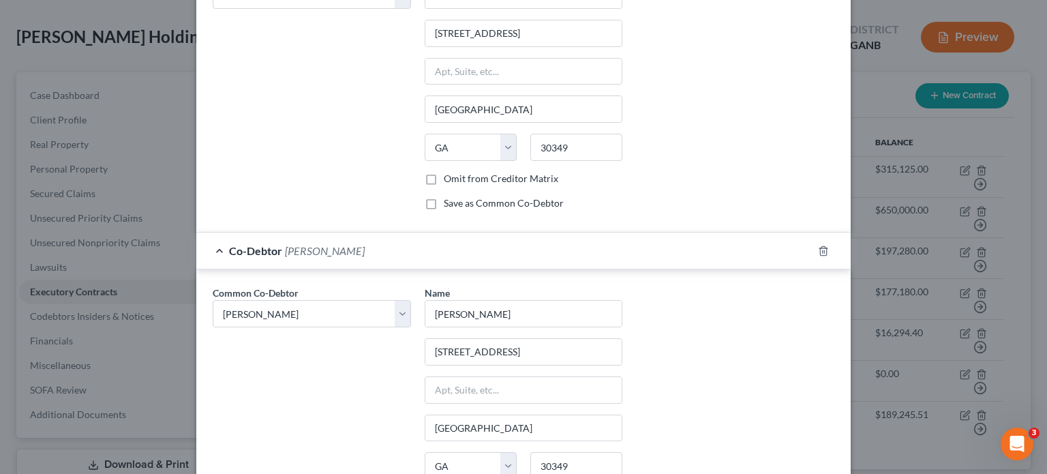
scroll to position [636, 0]
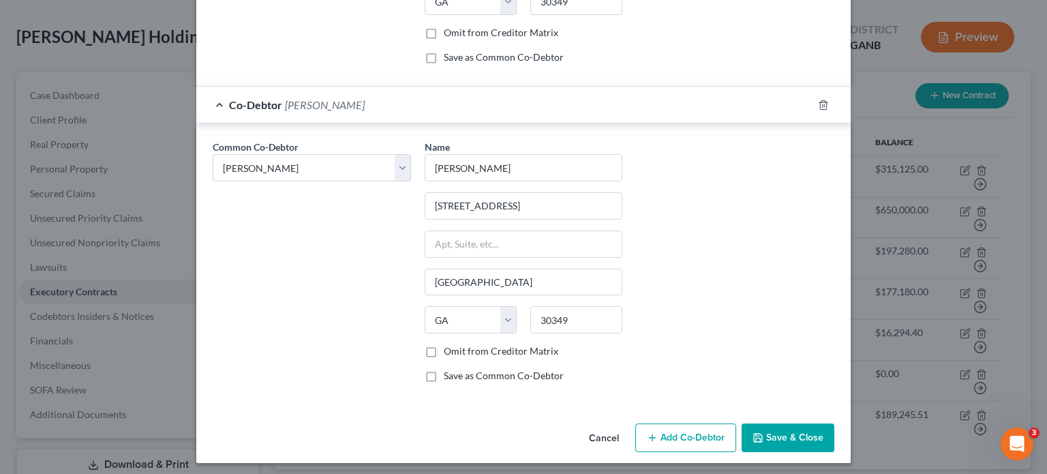
click at [774, 423] on button "Save & Close" at bounding box center [787, 437] width 93 height 29
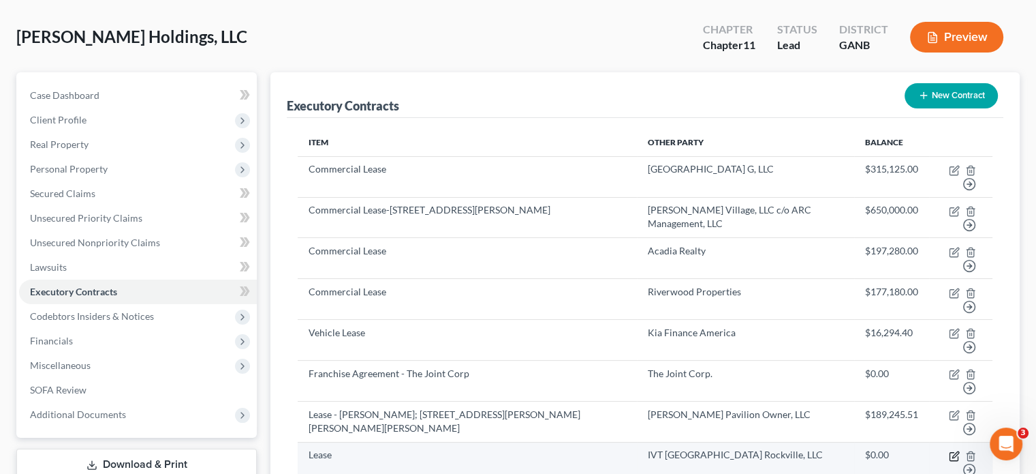
click at [957, 450] on icon "button" at bounding box center [954, 455] width 11 height 11
select select "3"
select select "0"
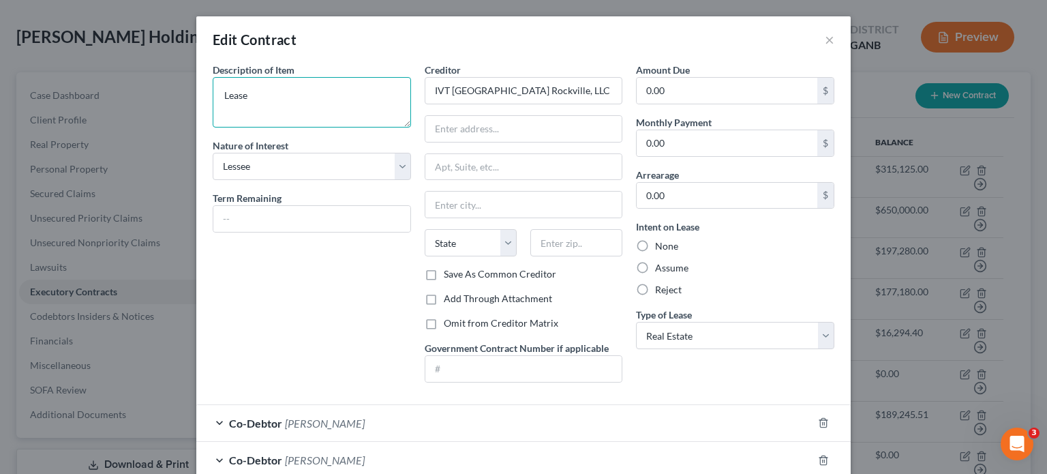
click at [359, 103] on textarea "Lease" at bounding box center [312, 102] width 198 height 50
click at [295, 92] on textarea "Lease-" at bounding box center [312, 102] width 198 height 50
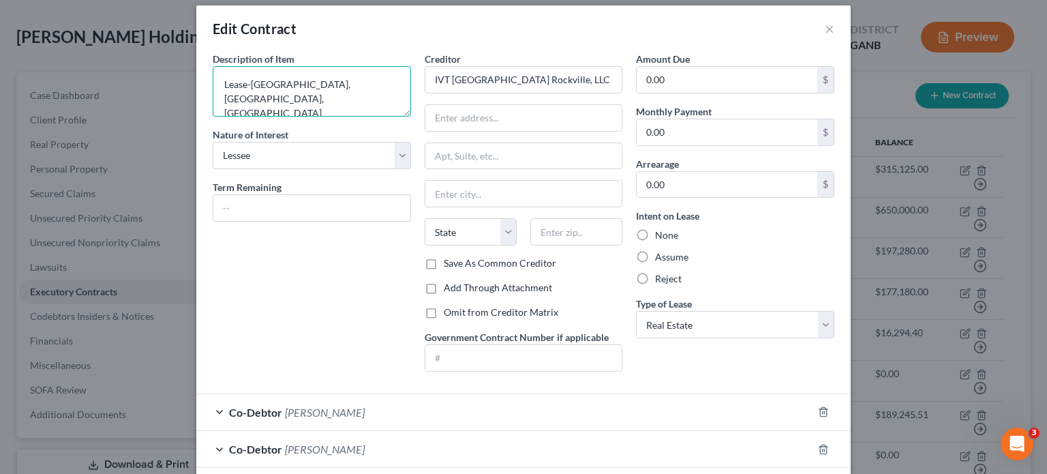
scroll to position [9, 0]
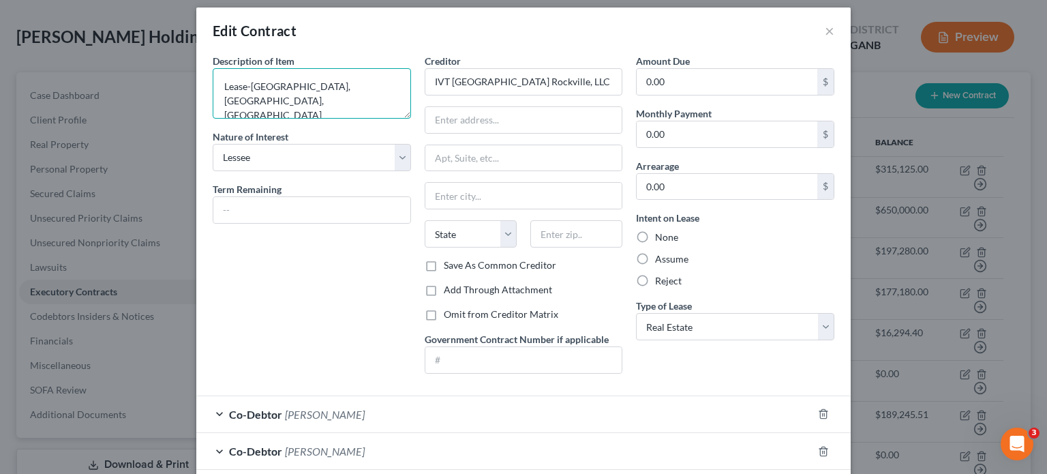
click at [329, 101] on textarea "Lease-[GEOGRAPHIC_DATA], [GEOGRAPHIC_DATA], [GEOGRAPHIC_DATA]" at bounding box center [312, 93] width 198 height 50
drag, startPoint x: 247, startPoint y: 83, endPoint x: 424, endPoint y: 78, distance: 177.2
click at [424, 78] on div "Description of non-residential real property * Description of Item * Lease-[GEO…" at bounding box center [523, 219] width 635 height 330
click at [267, 97] on textarea "Lease-[STREET_ADDRESS]" at bounding box center [312, 93] width 198 height 50
type textarea "Lease-[STREET_ADDRESS]"
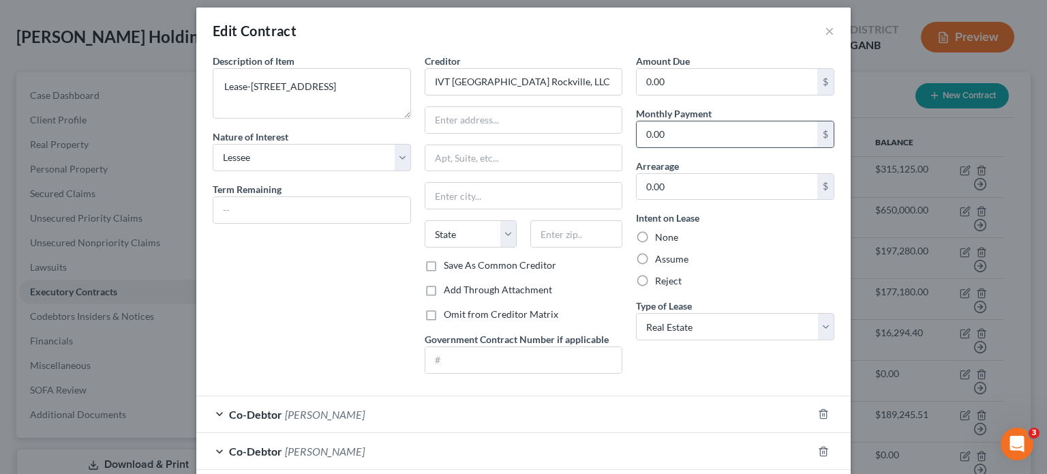
click at [657, 133] on input "0.00" at bounding box center [726, 134] width 181 height 26
paste input "9,412.78"
click at [670, 76] on input "0.00" at bounding box center [726, 82] width 181 height 26
click at [720, 133] on input "9,412.78" at bounding box center [726, 134] width 181 height 26
paste input "9,695.16"
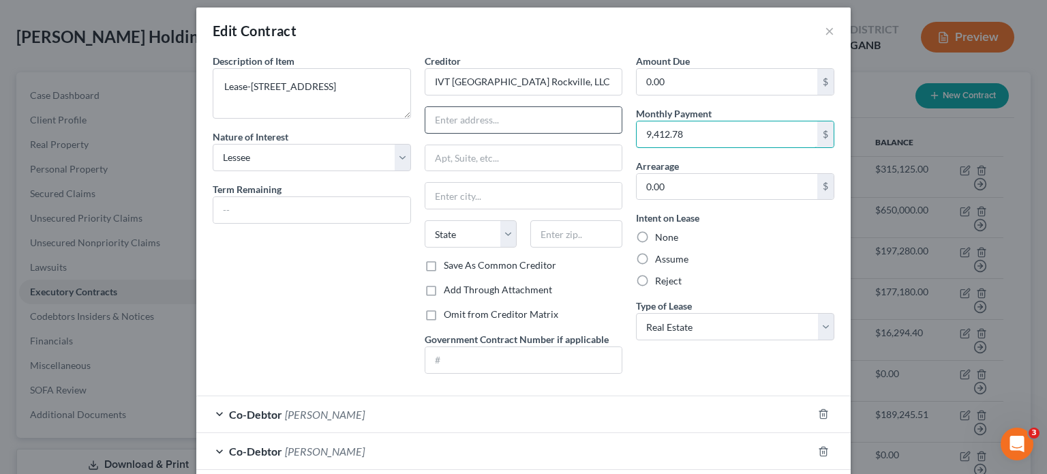
drag, startPoint x: 720, startPoint y: 133, endPoint x: 522, endPoint y: 130, distance: 198.3
click at [522, 130] on div "Description of non-residential real property * Description of Item * Lease-[STR…" at bounding box center [523, 219] width 635 height 330
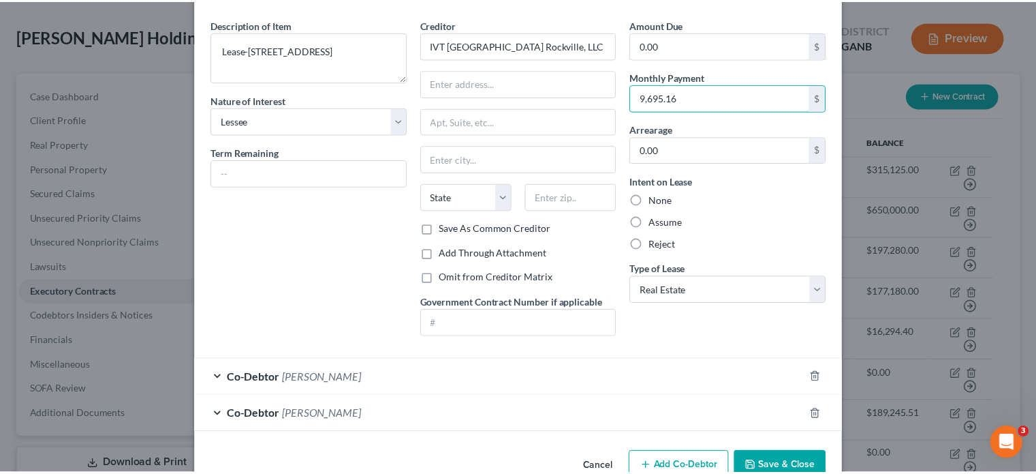
scroll to position [77, 0]
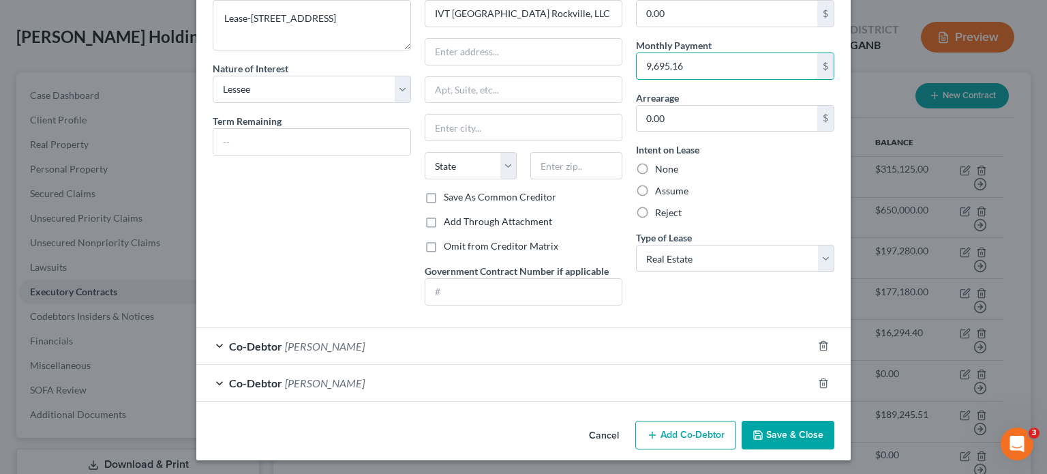
type input "9,695.16"
click at [788, 430] on button "Save & Close" at bounding box center [787, 434] width 93 height 29
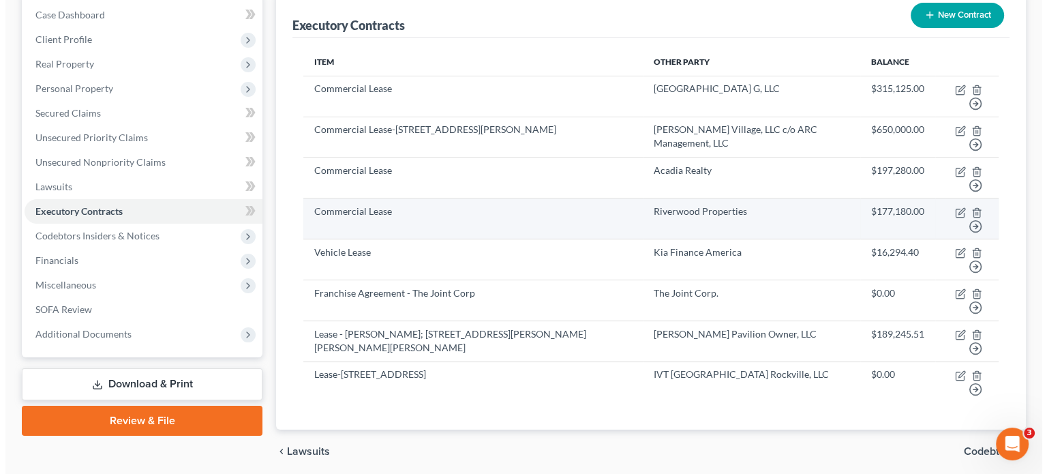
scroll to position [189, 0]
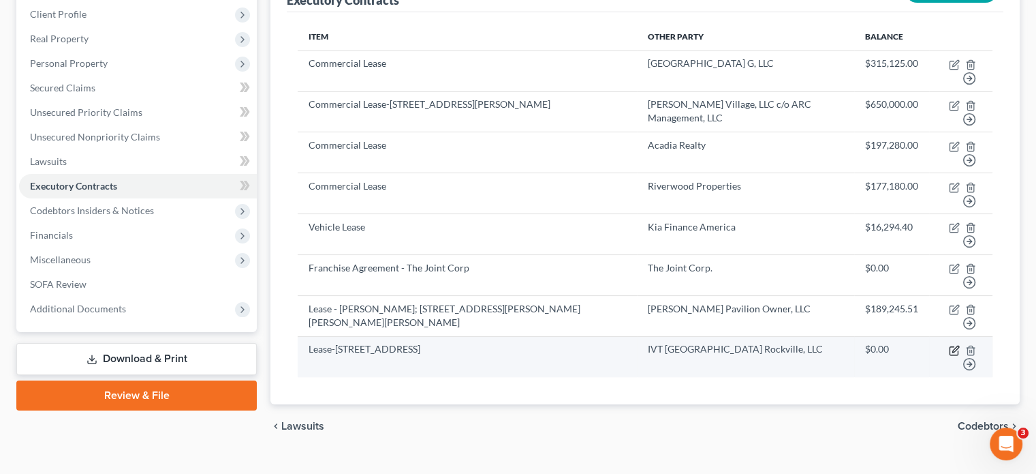
click at [955, 345] on icon "button" at bounding box center [954, 350] width 11 height 11
select select "3"
select select "0"
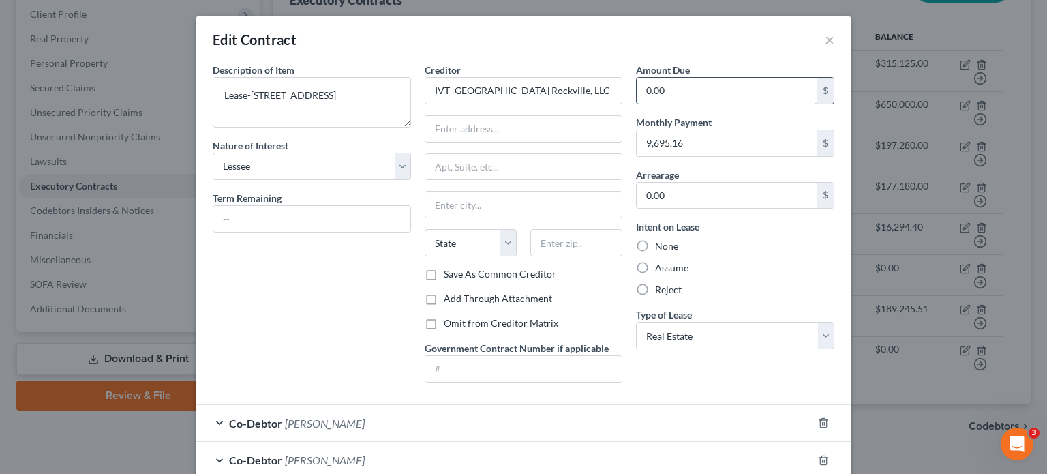
drag, startPoint x: 652, startPoint y: 92, endPoint x: 679, endPoint y: 114, distance: 34.4
click at [652, 92] on input "0.00" at bounding box center [726, 91] width 181 height 26
paste input "282,039.84"
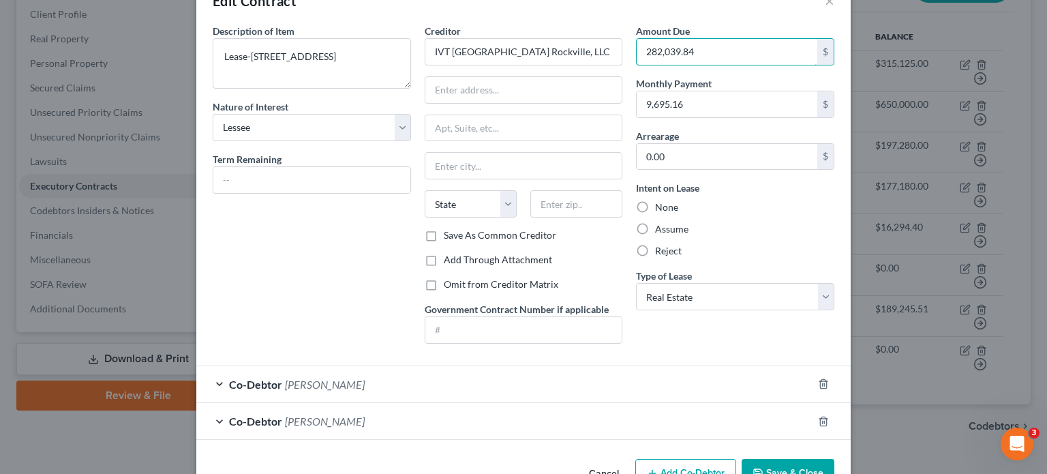
scroll to position [77, 0]
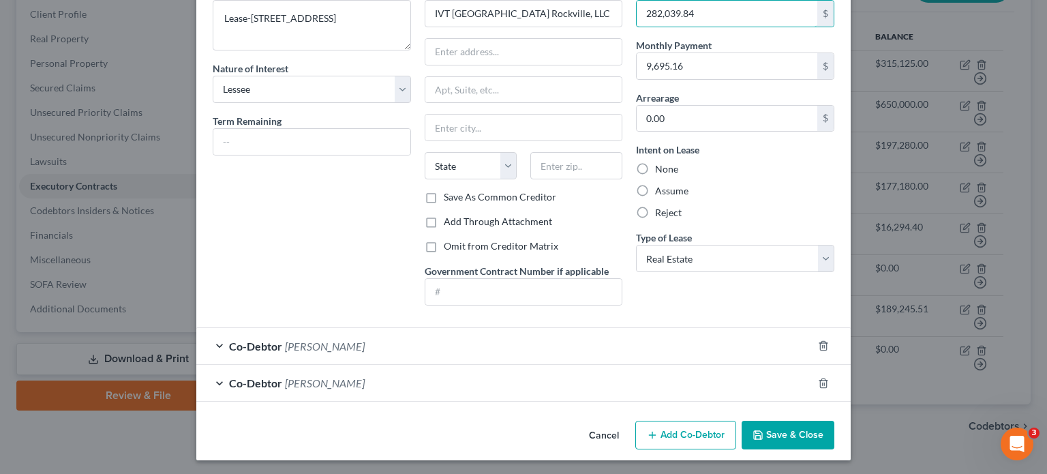
type input "282,039.84"
click at [775, 433] on button "Save & Close" at bounding box center [787, 434] width 93 height 29
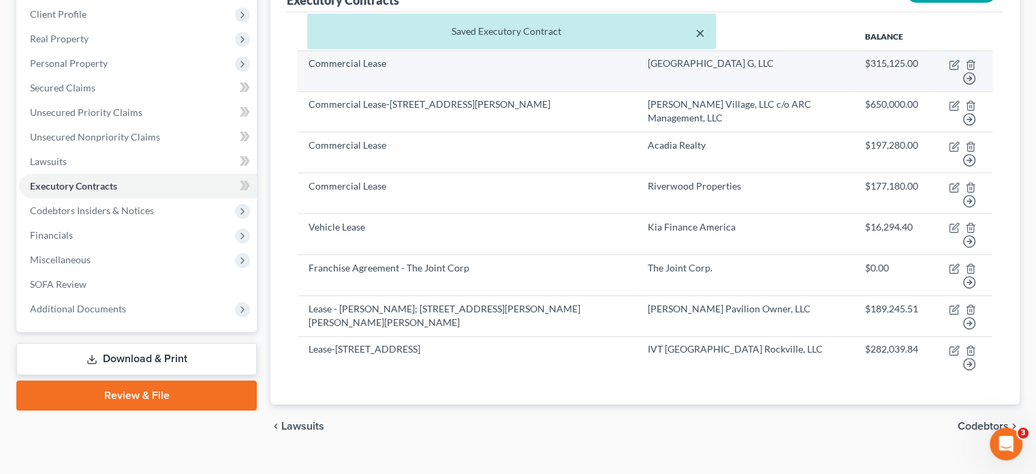
click at [699, 28] on button "×" at bounding box center [701, 33] width 10 height 16
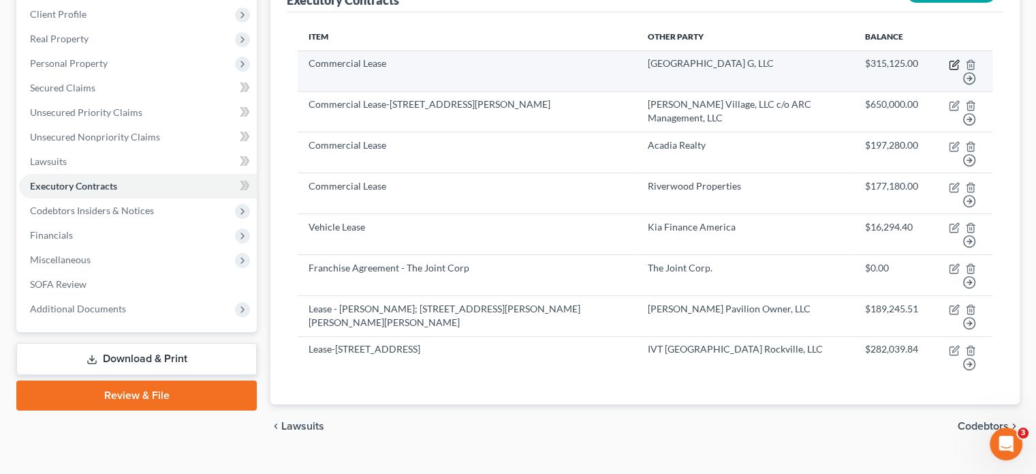
click at [953, 59] on icon "button" at bounding box center [954, 64] width 11 height 11
select select "2"
select select "21"
select select "0"
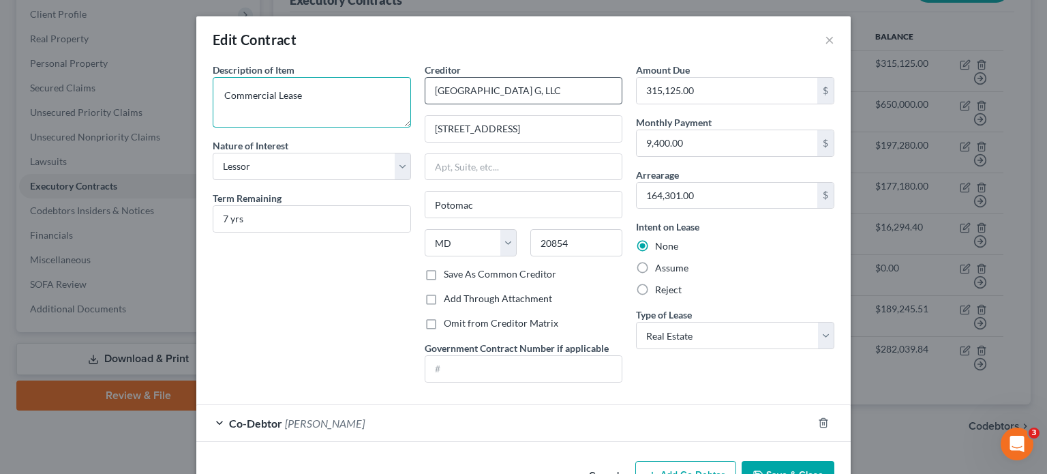
drag, startPoint x: 213, startPoint y: 93, endPoint x: 422, endPoint y: 87, distance: 210.0
click at [422, 87] on div "Description of non-residential real property * Description of Item * Commercial…" at bounding box center [523, 228] width 635 height 330
type textarea "Lease - [GEOGRAPHIC_DATA]; [STREET_ADDRESS]"
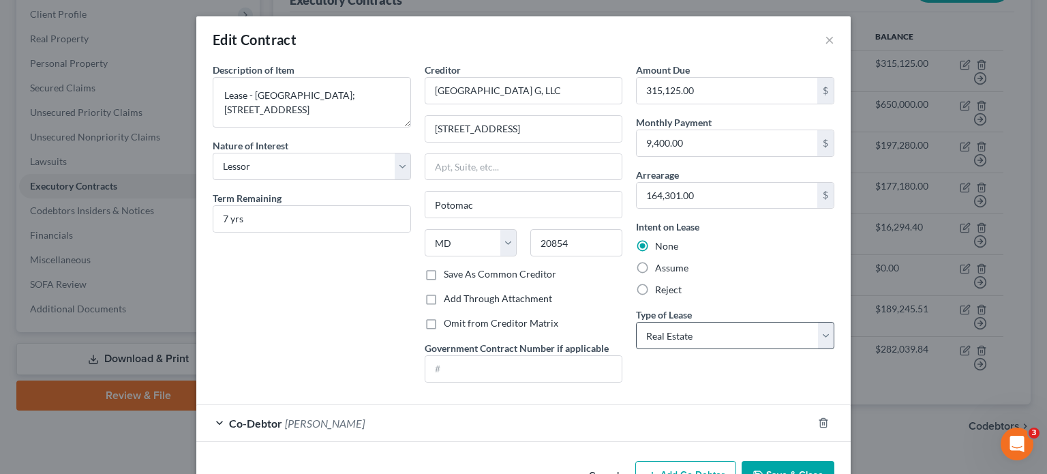
drag, startPoint x: 427, startPoint y: 272, endPoint x: 635, endPoint y: 342, distance: 220.0
click at [444, 272] on label "Save As Common Creditor" at bounding box center [500, 274] width 112 height 14
click at [449, 272] on input "Save As Common Creditor" at bounding box center [453, 271] width 9 height 9
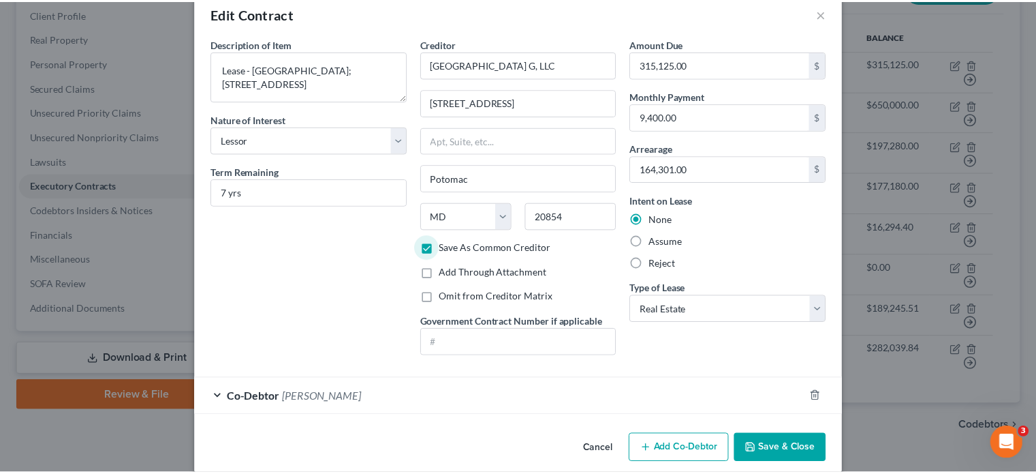
scroll to position [41, 0]
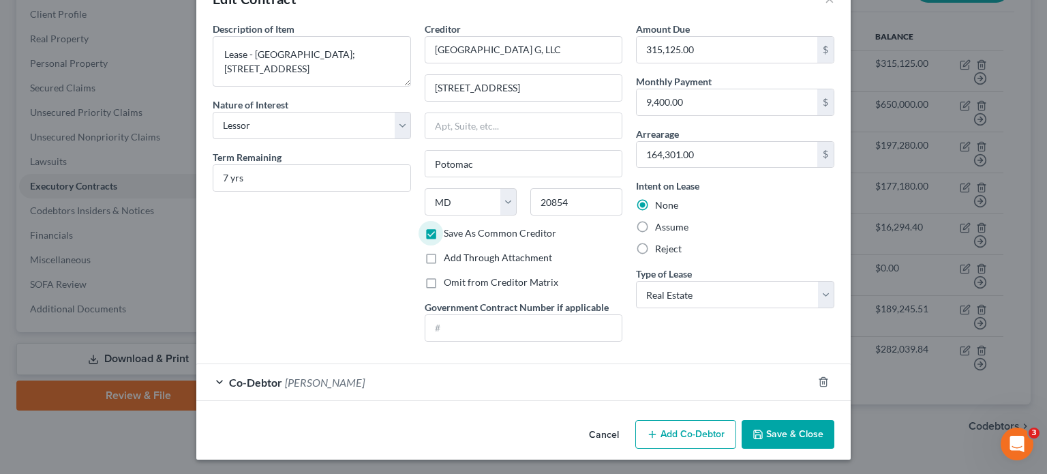
click at [779, 431] on button "Save & Close" at bounding box center [787, 434] width 93 height 29
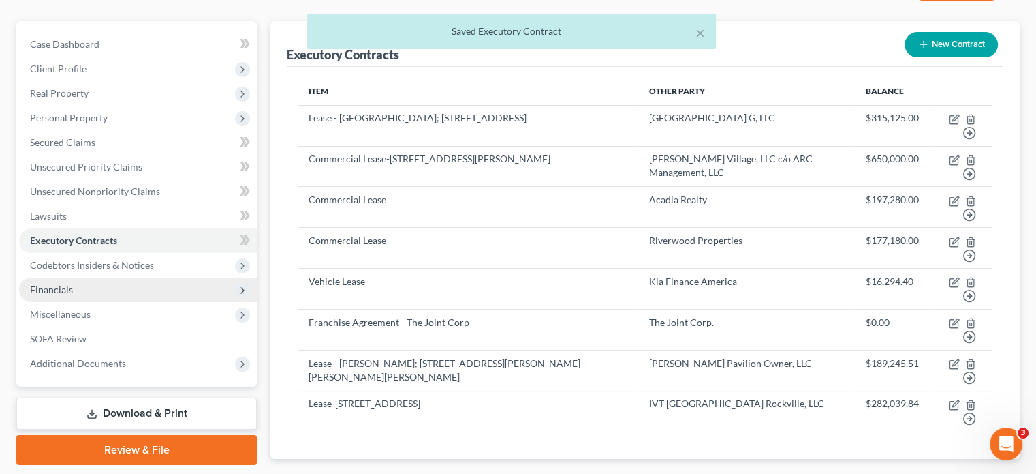
scroll to position [52, 0]
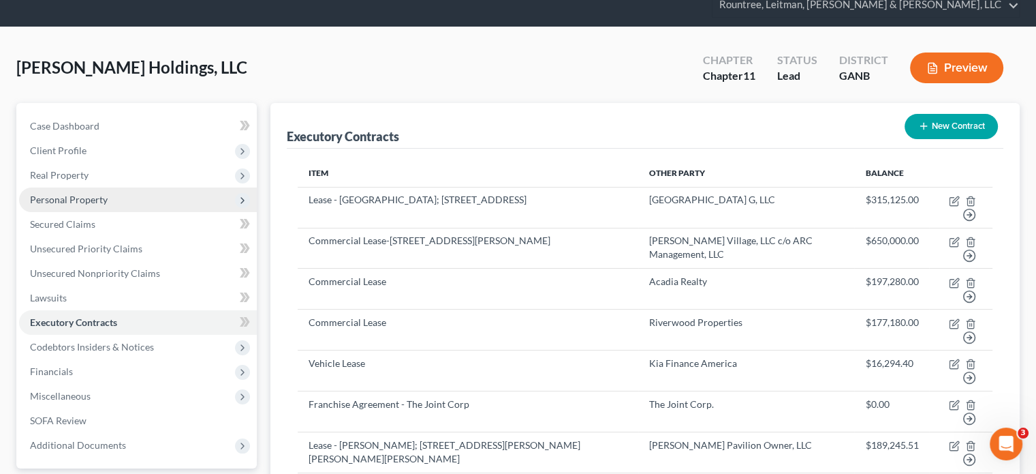
click at [84, 194] on span "Personal Property" at bounding box center [69, 200] width 78 height 12
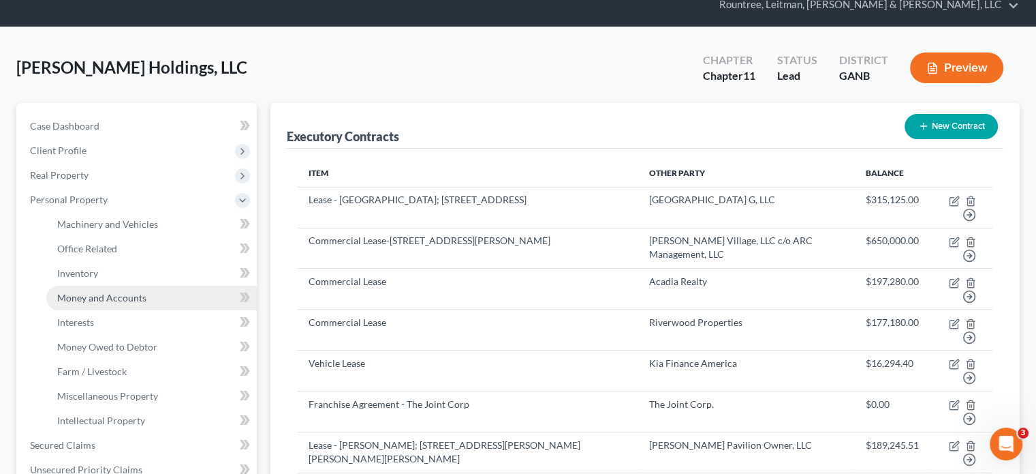
click at [84, 292] on span "Money and Accounts" at bounding box center [101, 298] width 89 height 12
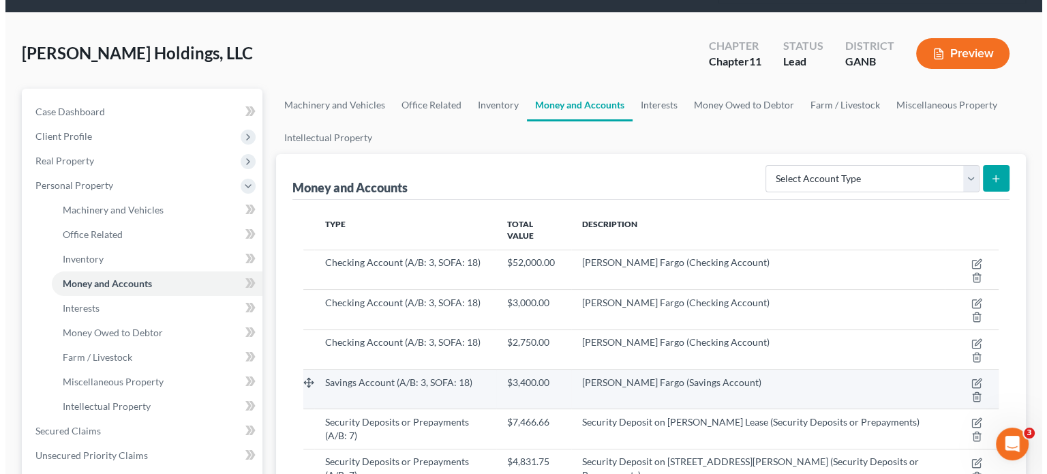
scroll to position [136, 0]
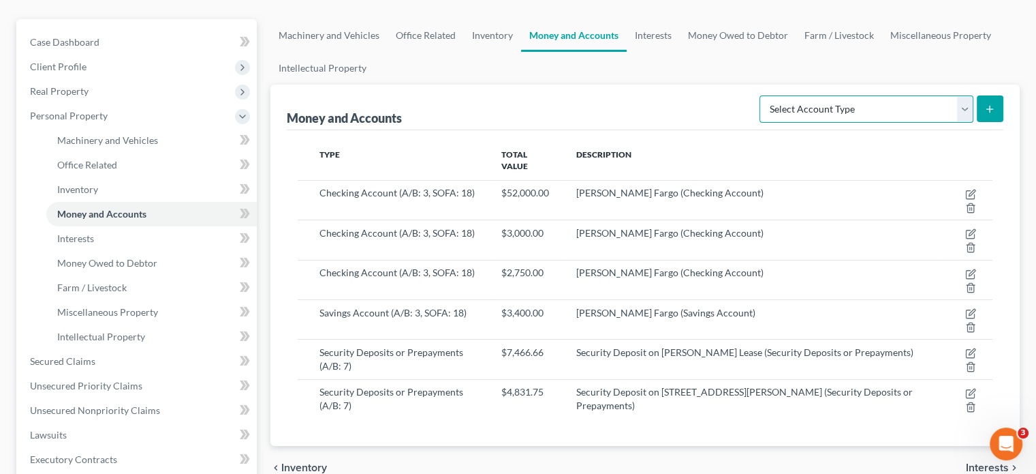
click at [965, 95] on select "Select Account Type Brokerage (A/B: 3, SOFA: 18) Cash on Hand (A/B: 2) Certific…" at bounding box center [867, 108] width 214 height 27
click at [762, 95] on select "Select Account Type Brokerage (A/B: 3, SOFA: 18) Cash on Hand (A/B: 2) Certific…" at bounding box center [867, 108] width 214 height 27
click at [988, 109] on line "submit" at bounding box center [990, 109] width 6 height 0
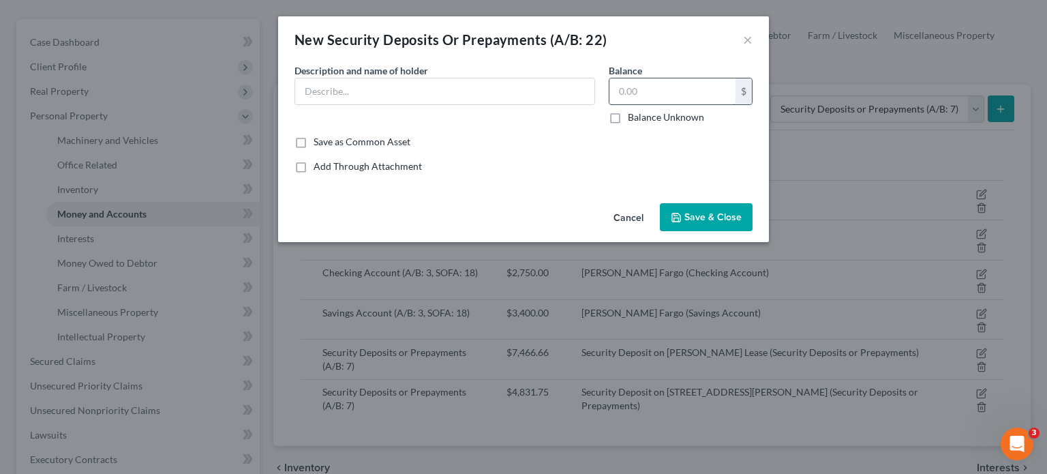
click at [646, 89] on input "text" at bounding box center [672, 91] width 126 height 26
paste input "282,039.84"
drag, startPoint x: 690, startPoint y: 96, endPoint x: 527, endPoint y: 88, distance: 163.0
click at [527, 88] on div "Common Asset Select Description * Description and name of holder * Balance 282,…" at bounding box center [523, 123] width 471 height 121
drag, startPoint x: 307, startPoint y: 87, endPoint x: 390, endPoint y: 80, distance: 82.7
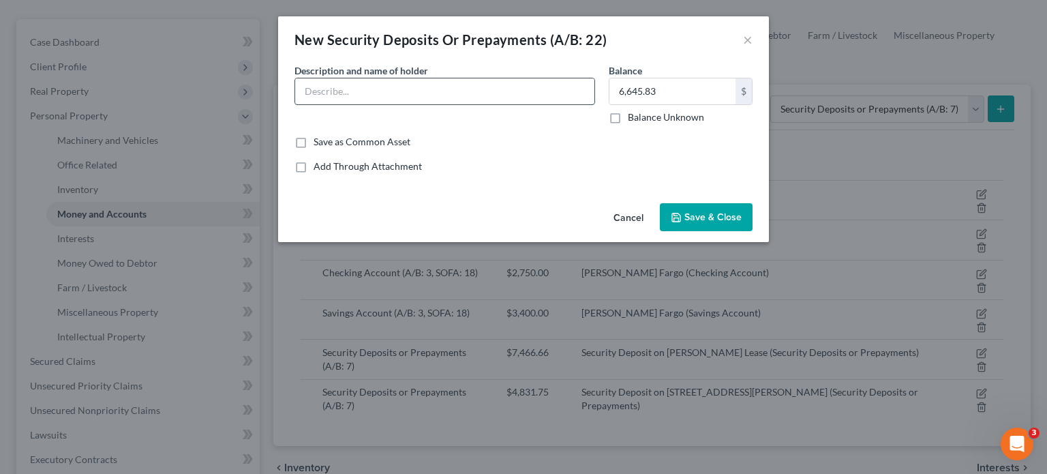
click at [307, 87] on input "text" at bounding box center [444, 91] width 299 height 26
click at [699, 208] on button "Save & Close" at bounding box center [706, 217] width 93 height 29
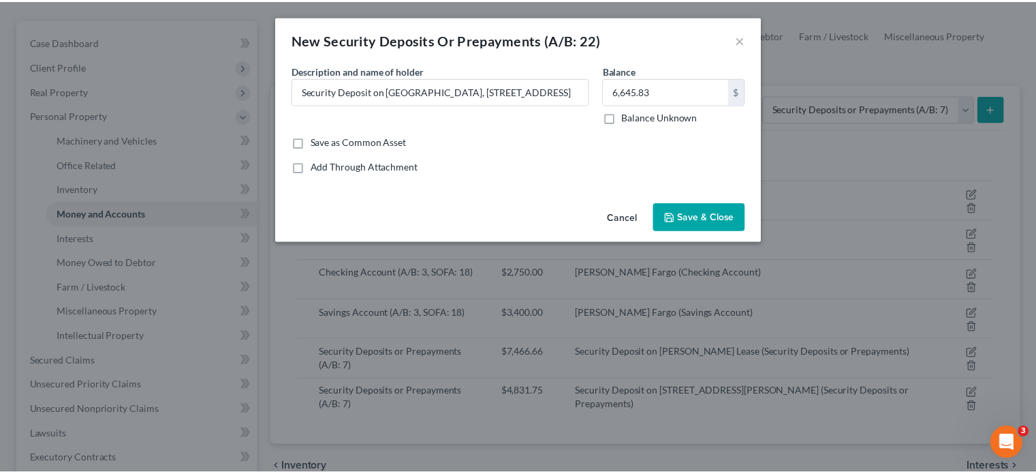
scroll to position [0, 0]
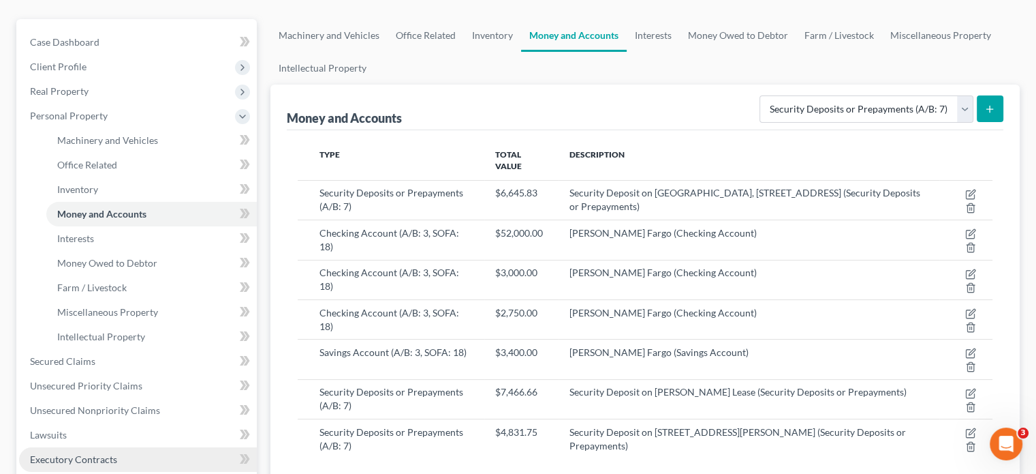
click at [99, 453] on span "Executory Contracts" at bounding box center [73, 459] width 87 height 12
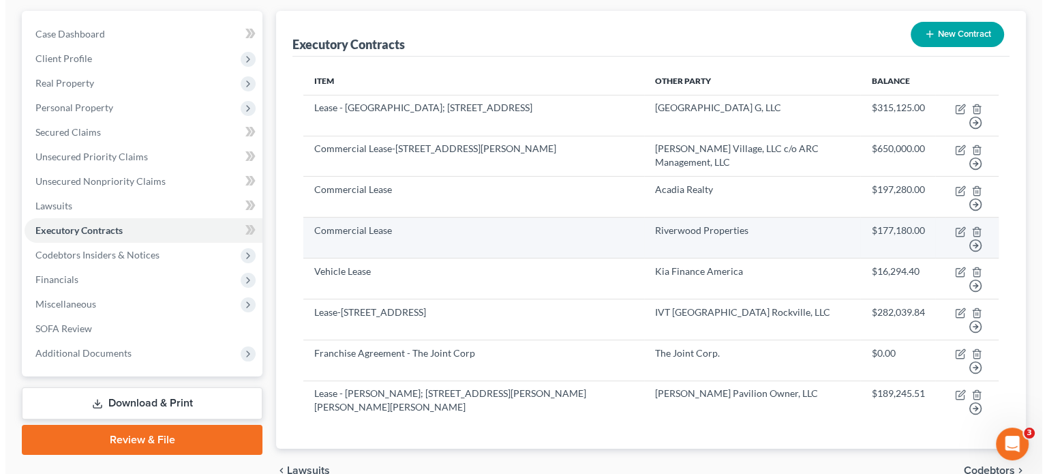
scroll to position [121, 0]
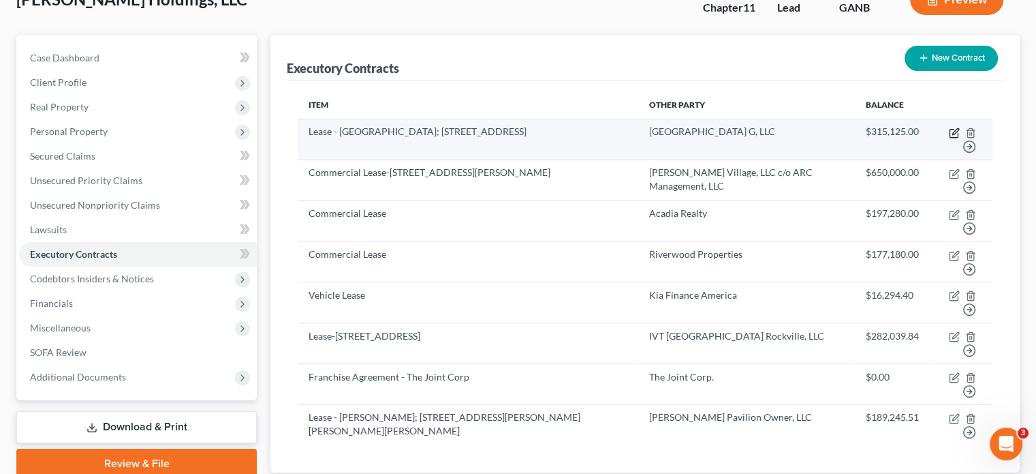
click at [955, 127] on icon "button" at bounding box center [954, 132] width 11 height 11
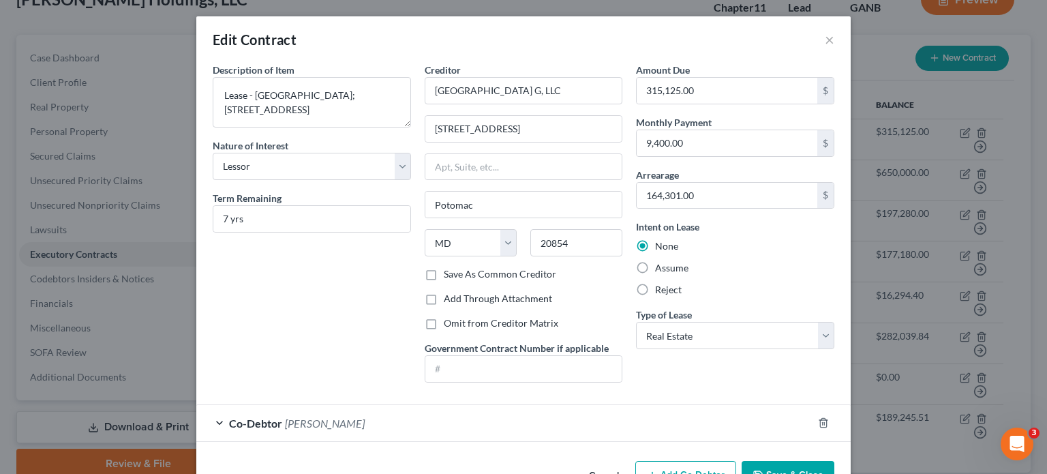
click at [463, 422] on div "Co-Debtor [PERSON_NAME]" at bounding box center [504, 423] width 616 height 36
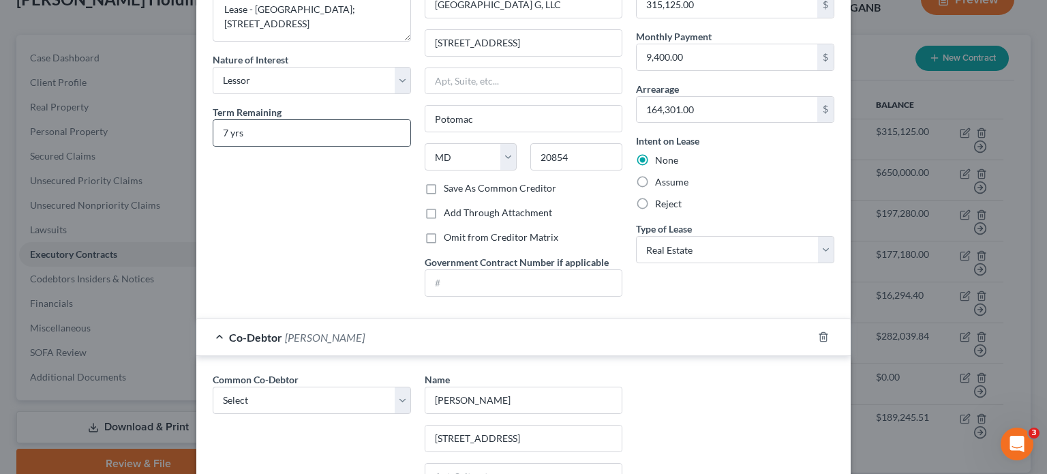
scroll to position [0, 0]
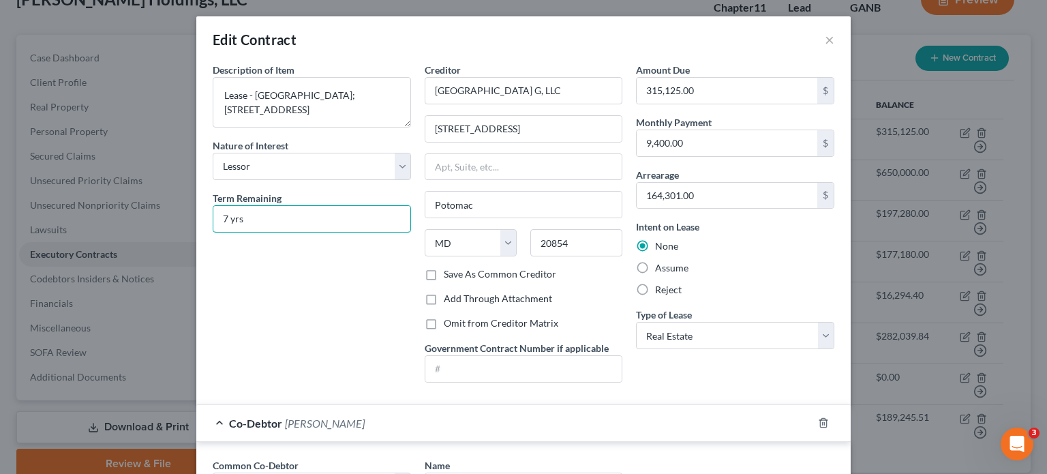
drag, startPoint x: 266, startPoint y: 218, endPoint x: 67, endPoint y: 216, distance: 199.6
click at [67, 216] on div "Edit Contract × Description of non-residential real property * Description of I…" at bounding box center [523, 237] width 1047 height 474
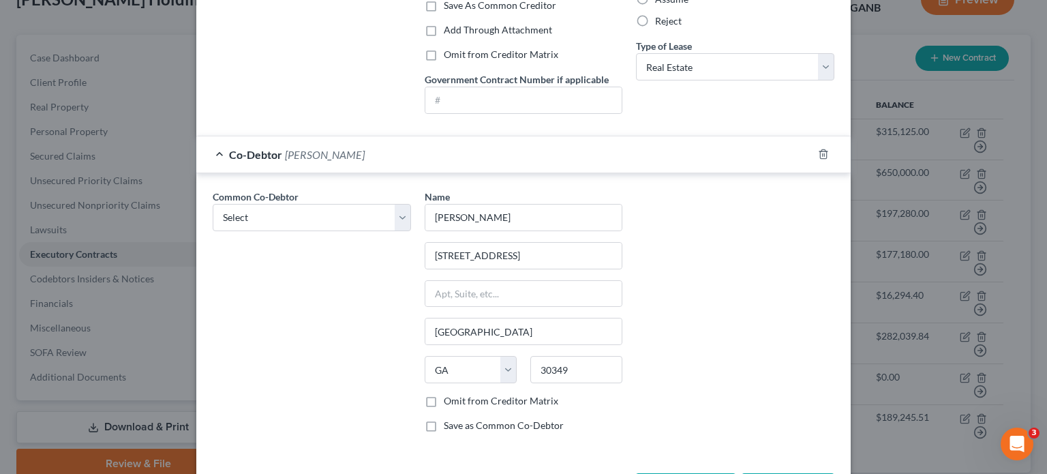
scroll to position [320, 0]
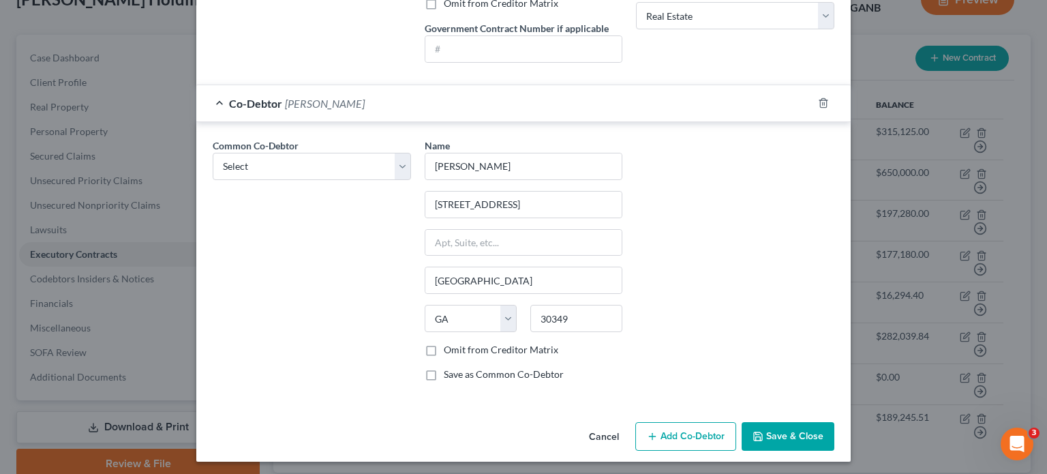
click at [790, 429] on button "Save & Close" at bounding box center [787, 436] width 93 height 29
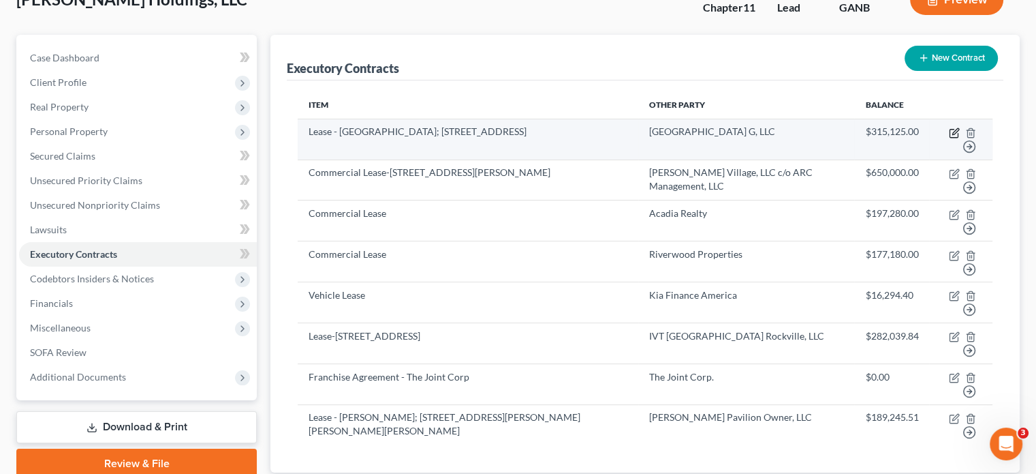
click at [957, 127] on icon "button" at bounding box center [954, 132] width 11 height 11
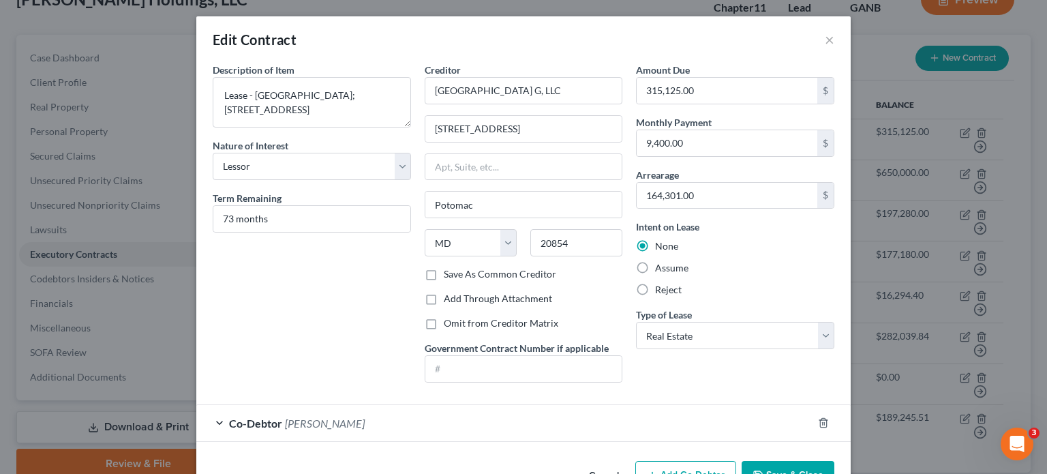
scroll to position [41, 0]
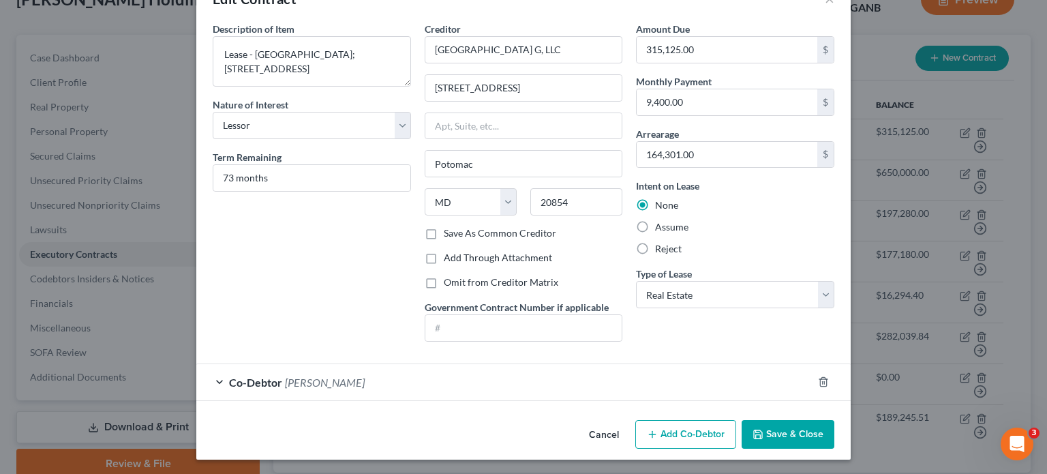
click at [788, 427] on button "Save & Close" at bounding box center [787, 434] width 93 height 29
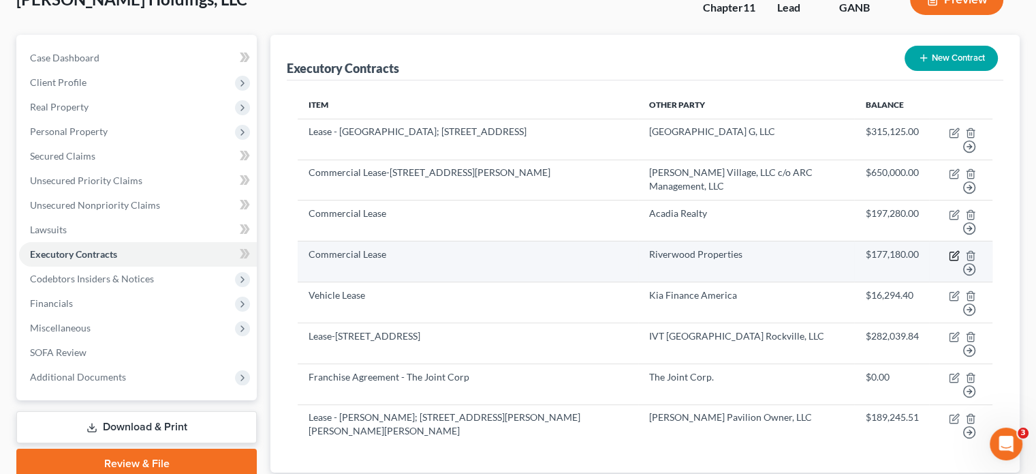
click at [951, 250] on icon "button" at bounding box center [954, 255] width 11 height 11
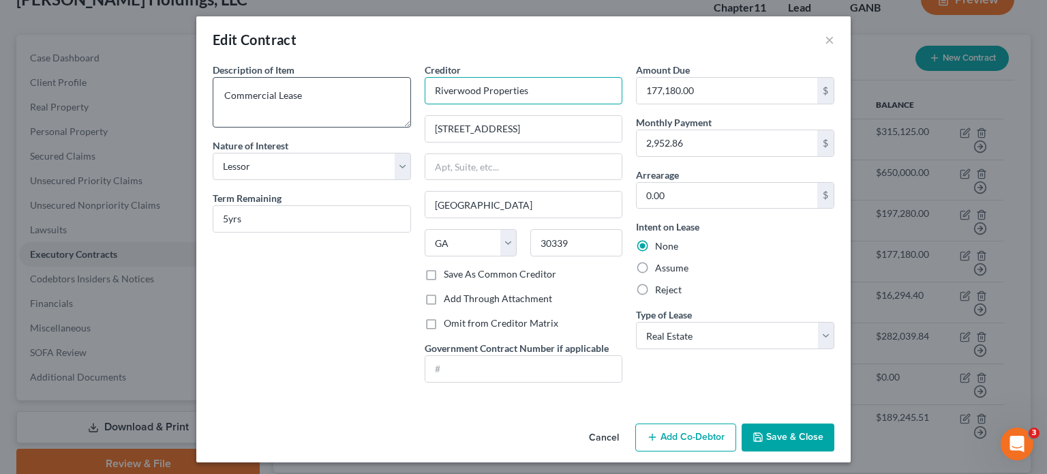
drag, startPoint x: 563, startPoint y: 91, endPoint x: 395, endPoint y: 87, distance: 169.0
click at [395, 87] on div "Description of non-residential real property * Description of Item * Commercial…" at bounding box center [523, 228] width 635 height 330
drag, startPoint x: 238, startPoint y: 78, endPoint x: -150, endPoint y: 42, distance: 390.1
click at [0, 42] on html "Home New Case Client Portal Directory Cases DebtorCC Rountree, [PERSON_NAME], […" at bounding box center [523, 223] width 1047 height 688
click at [537, 90] on input "Riverwood Properties" at bounding box center [523, 90] width 198 height 27
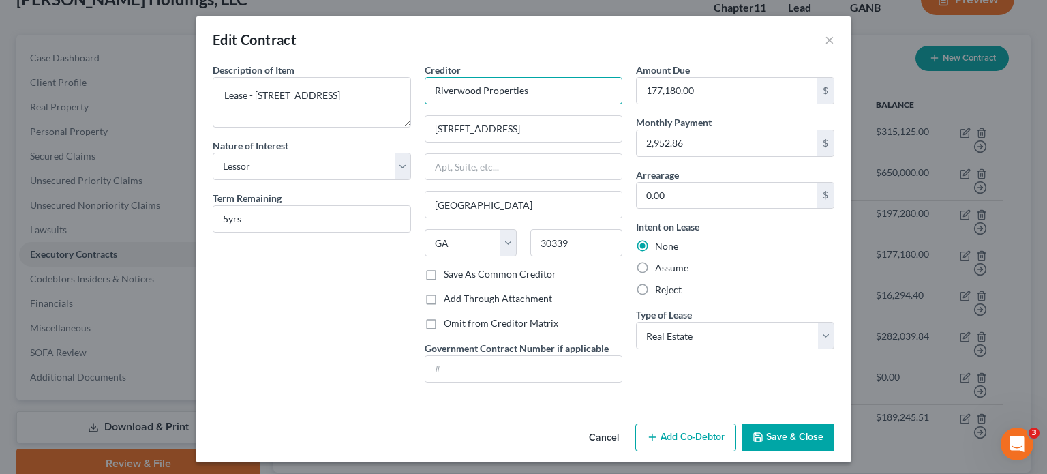
drag, startPoint x: 537, startPoint y: 90, endPoint x: 386, endPoint y: 74, distance: 151.4
click at [386, 74] on div "Description of non-residential real property * Description of Item * Lease - [S…" at bounding box center [523, 228] width 635 height 330
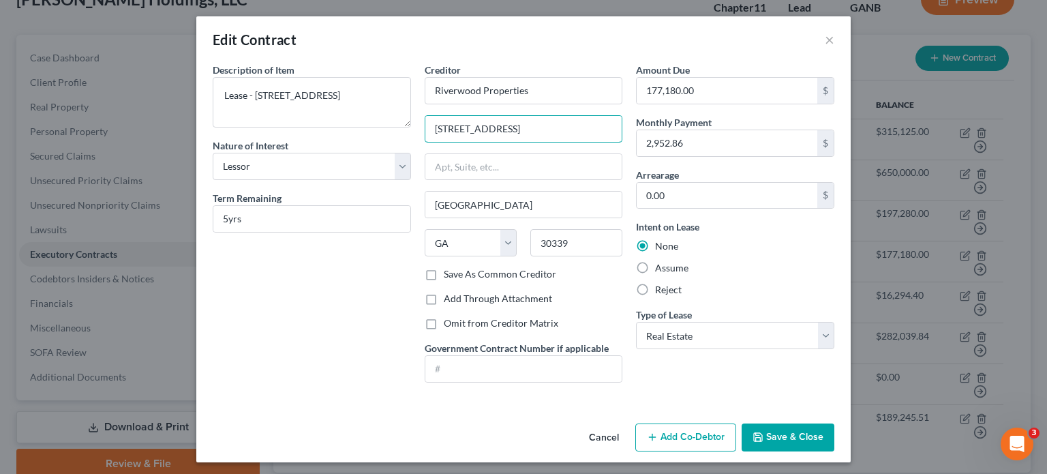
drag, startPoint x: 587, startPoint y: 126, endPoint x: 408, endPoint y: 117, distance: 178.8
click at [394, 117] on div "Description of non-residential real property * Description of Item * Lease - [S…" at bounding box center [523, 228] width 635 height 330
click at [454, 167] on input "text" at bounding box center [523, 167] width 197 height 26
paste input "[STREET_ADDRESS]"
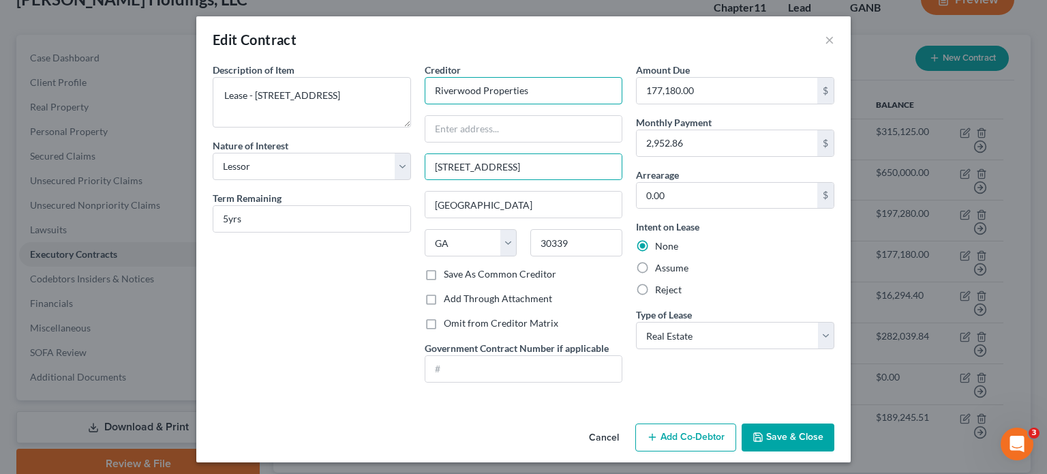
drag, startPoint x: 531, startPoint y: 91, endPoint x: 277, endPoint y: 73, distance: 254.8
click at [277, 73] on div "Description of non-residential real property * Description of Item * Lease - [S…" at bounding box center [523, 228] width 635 height 330
click at [471, 132] on input "text" at bounding box center [523, 129] width 197 height 26
paste input "Riverwood Properties"
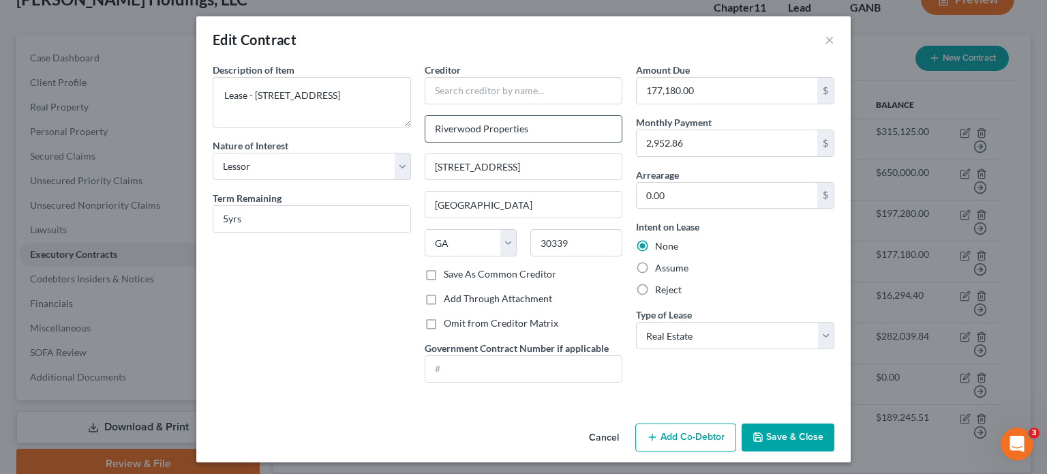
click at [428, 123] on input "Riverwood Properties" at bounding box center [523, 129] width 197 height 26
click at [483, 92] on input "text" at bounding box center [523, 90] width 198 height 27
drag, startPoint x: 425, startPoint y: 272, endPoint x: 641, endPoint y: 449, distance: 279.3
click at [444, 272] on label "Save As Common Creditor" at bounding box center [500, 274] width 112 height 14
click at [449, 272] on input "Save As Common Creditor" at bounding box center [453, 271] width 9 height 9
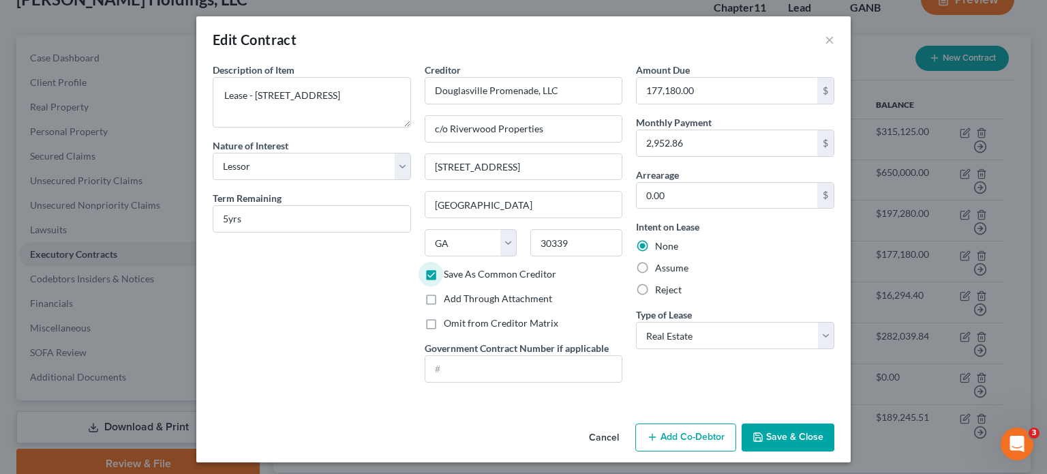
click at [672, 441] on button "Add Co-Debtor" at bounding box center [685, 437] width 101 height 29
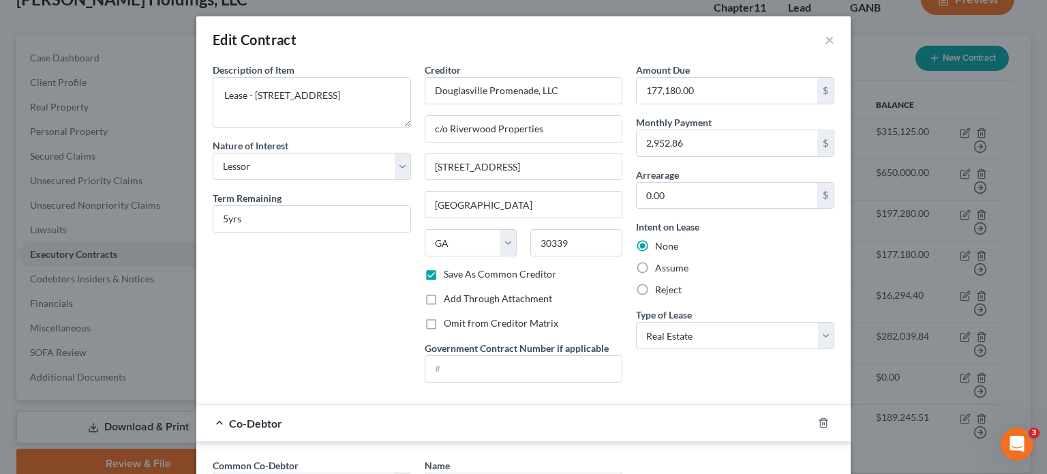
scroll to position [204, 0]
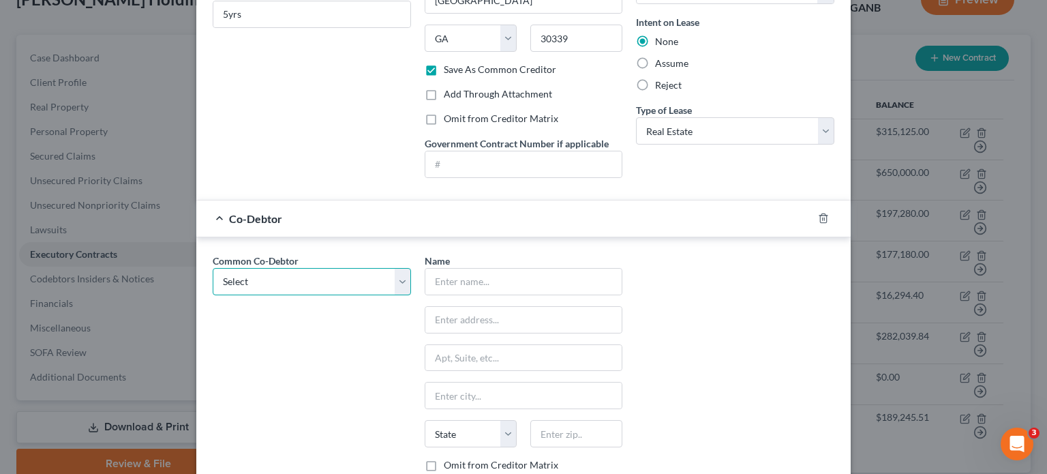
click at [400, 283] on select "Select [PERSON_NAME] [PERSON_NAME]" at bounding box center [312, 281] width 198 height 27
click at [213, 268] on select "Select [PERSON_NAME] [PERSON_NAME]" at bounding box center [312, 281] width 198 height 27
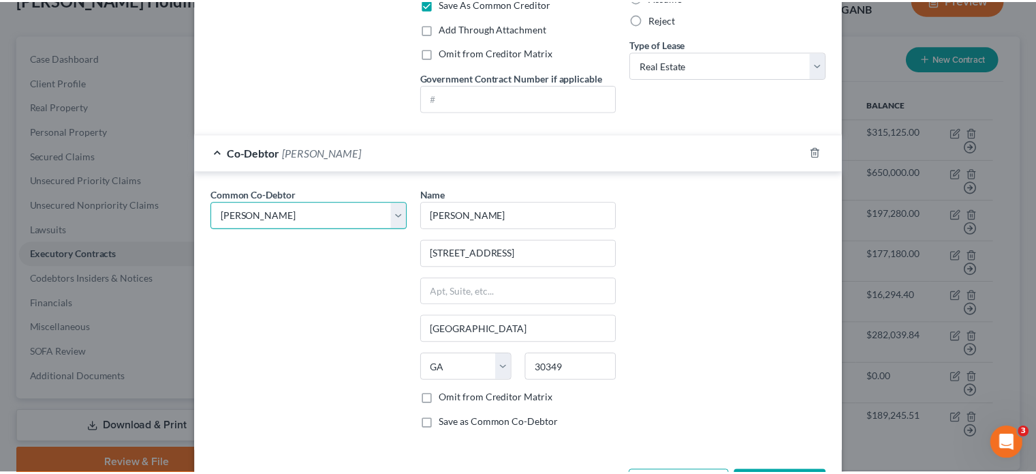
scroll to position [320, 0]
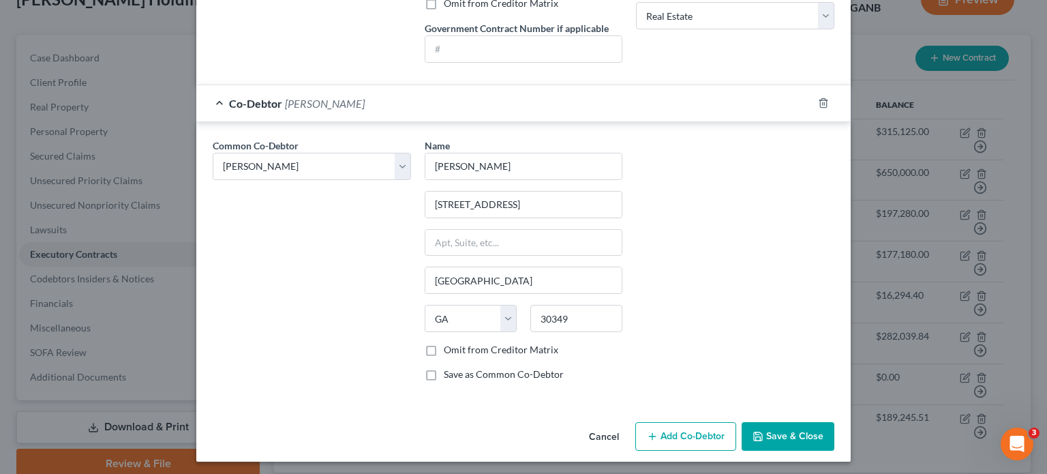
click at [805, 432] on button "Save & Close" at bounding box center [787, 436] width 93 height 29
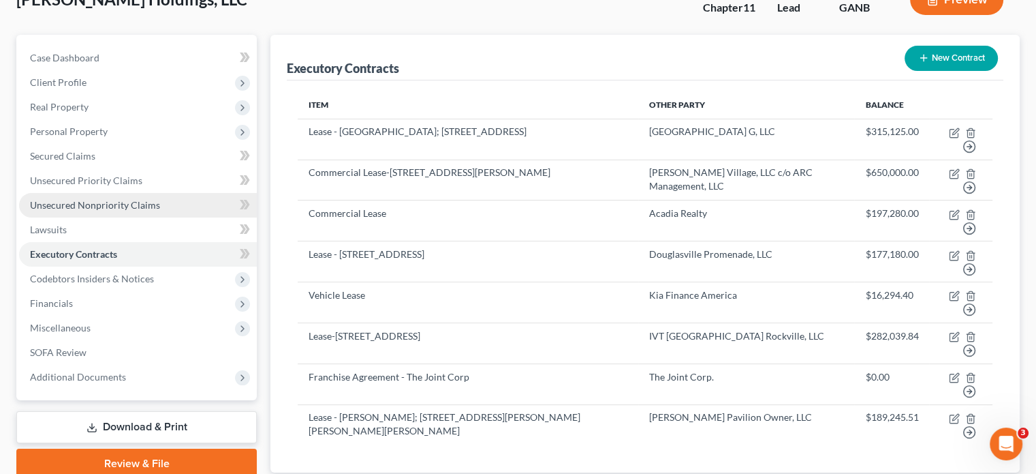
click at [79, 199] on span "Unsecured Nonpriority Claims" at bounding box center [95, 205] width 130 height 12
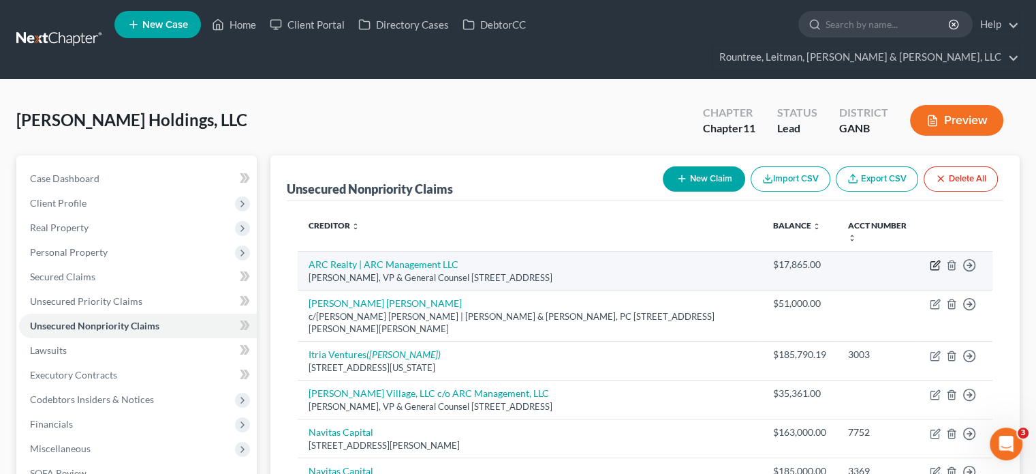
click at [938, 260] on icon "button" at bounding box center [935, 265] width 11 height 11
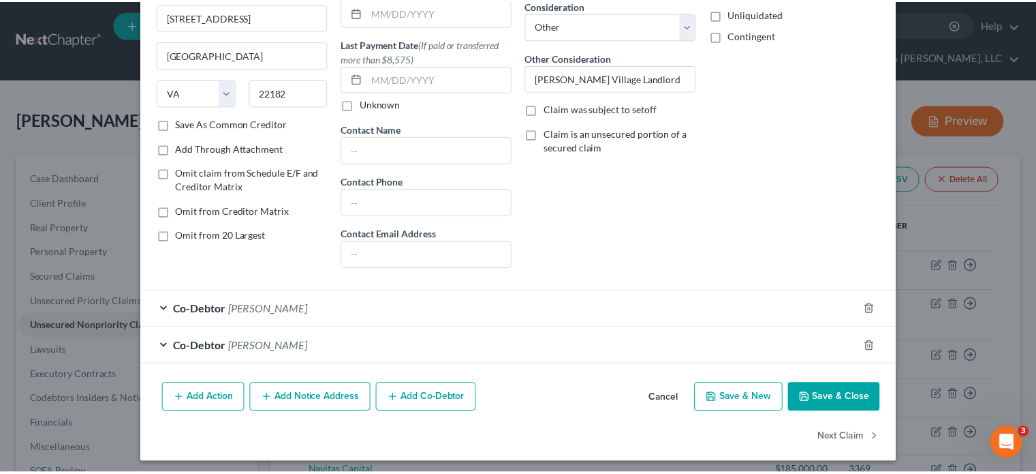
scroll to position [153, 0]
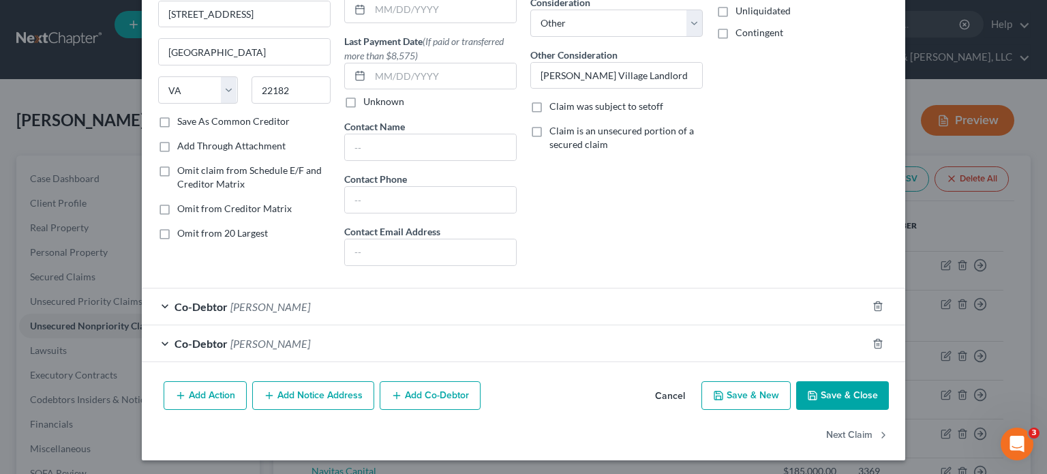
click at [863, 397] on button "Save & Close" at bounding box center [842, 395] width 93 height 29
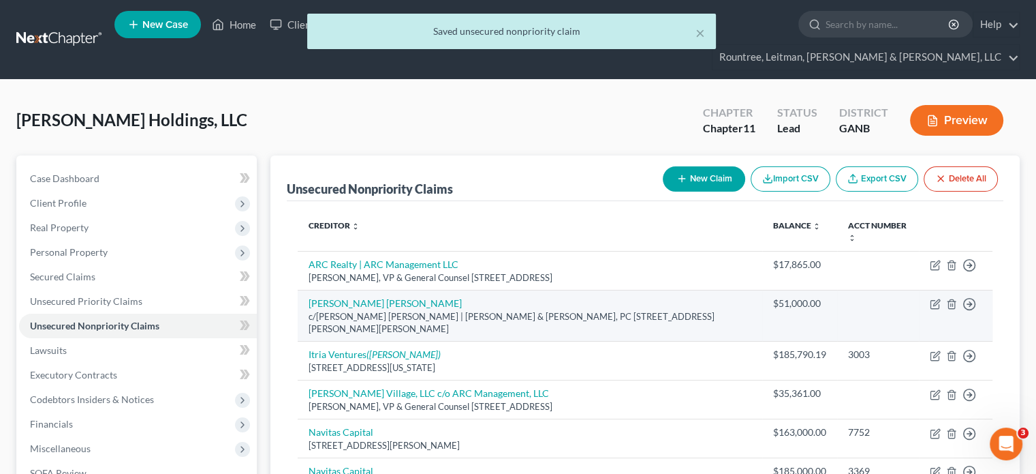
scroll to position [68, 0]
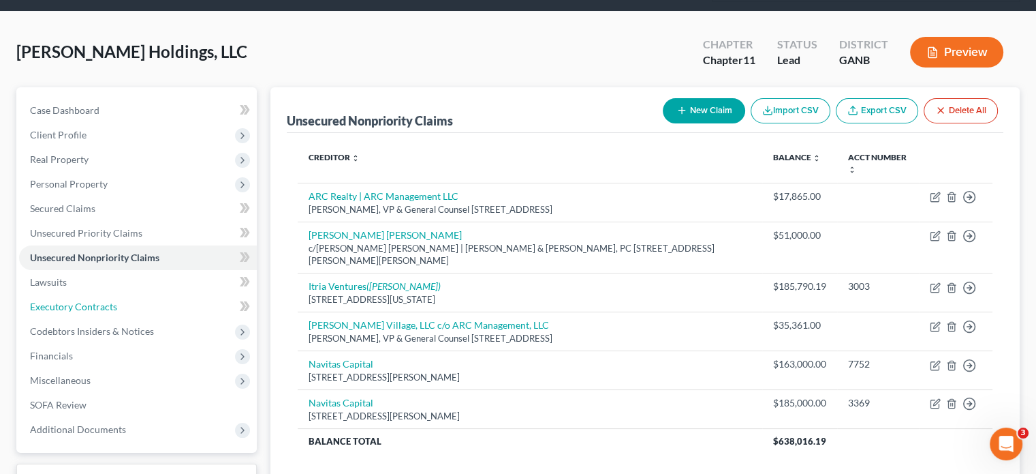
drag, startPoint x: 73, startPoint y: 276, endPoint x: 345, endPoint y: 320, distance: 276.1
click at [73, 300] on span "Executory Contracts" at bounding box center [73, 306] width 87 height 12
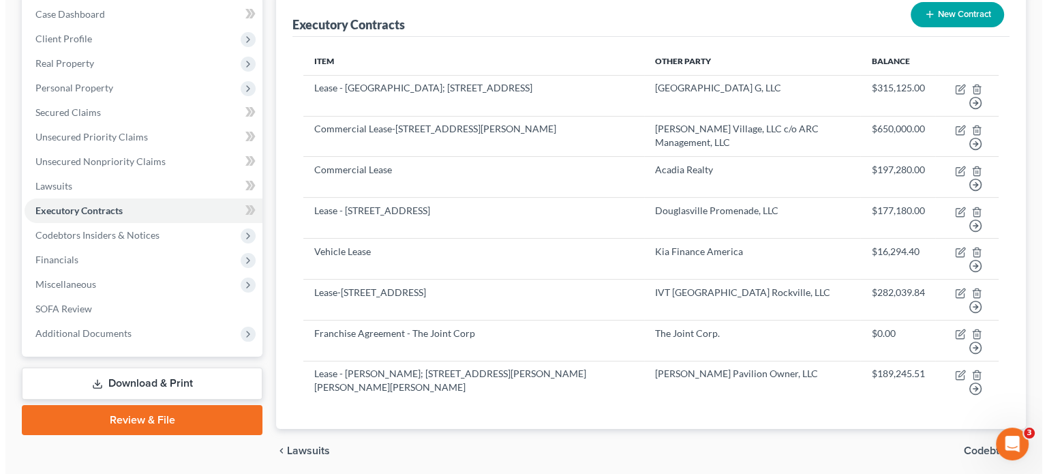
scroll to position [189, 0]
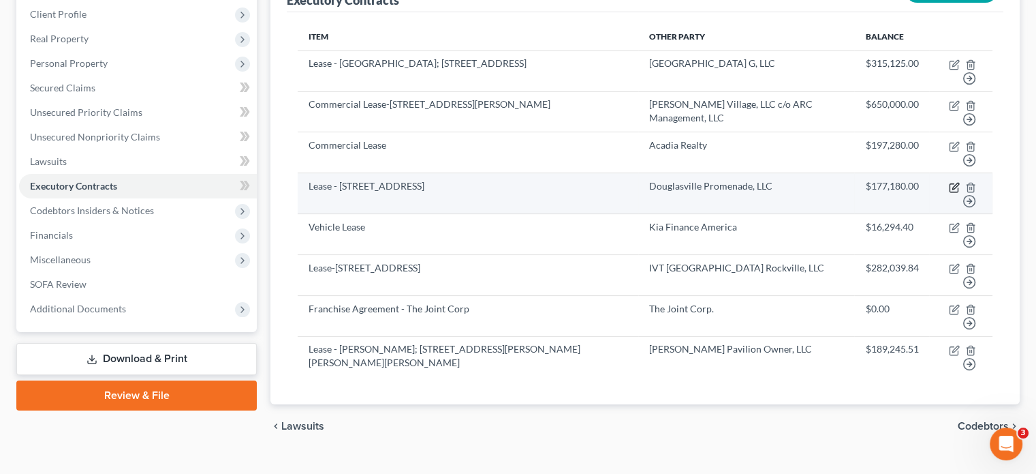
click at [955, 183] on icon "button" at bounding box center [956, 186] width 6 height 6
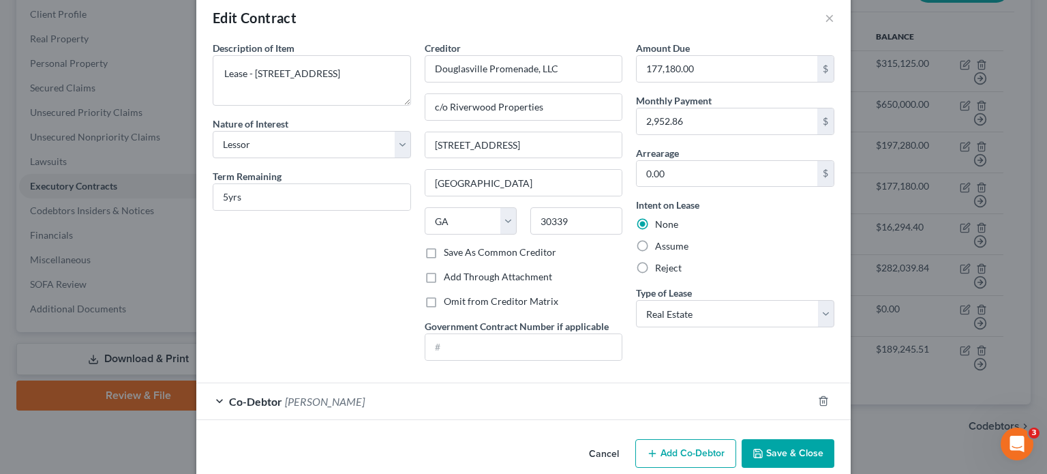
scroll to position [41, 0]
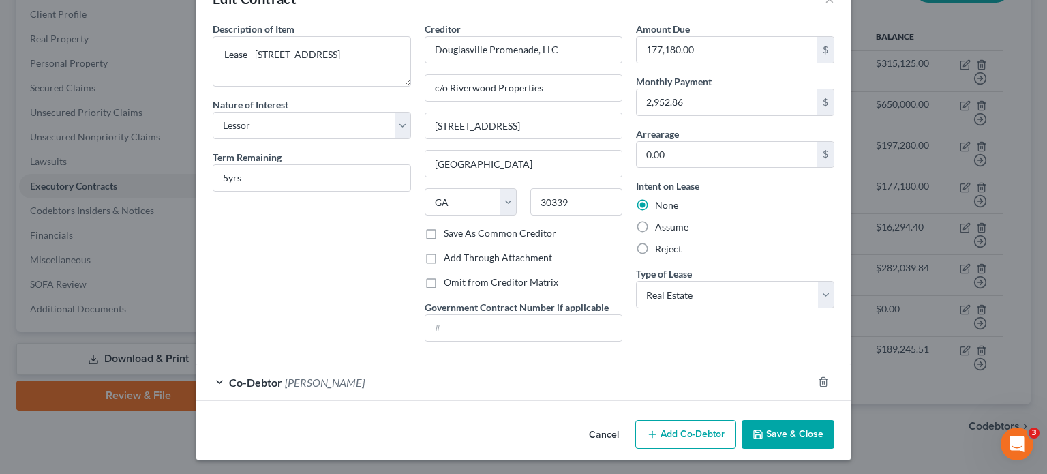
click at [694, 426] on button "Add Co-Debtor" at bounding box center [685, 434] width 101 height 29
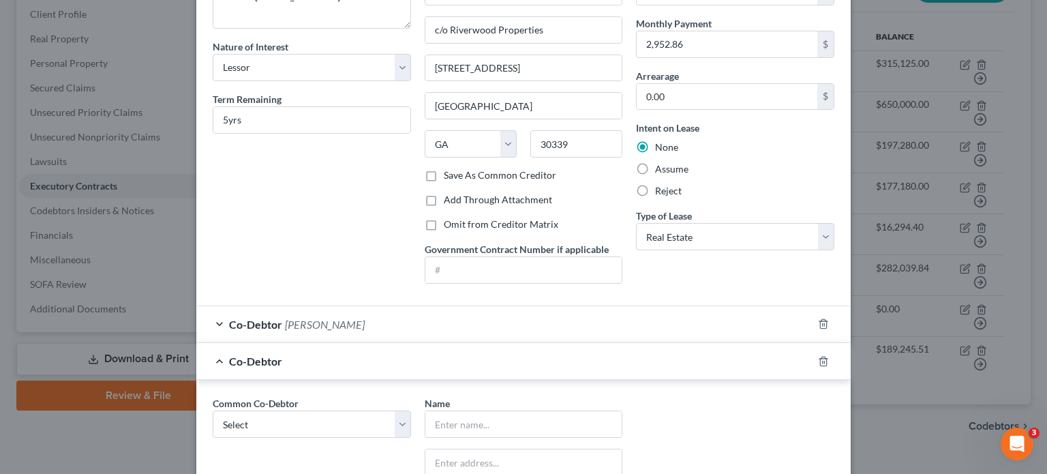
scroll to position [177, 0]
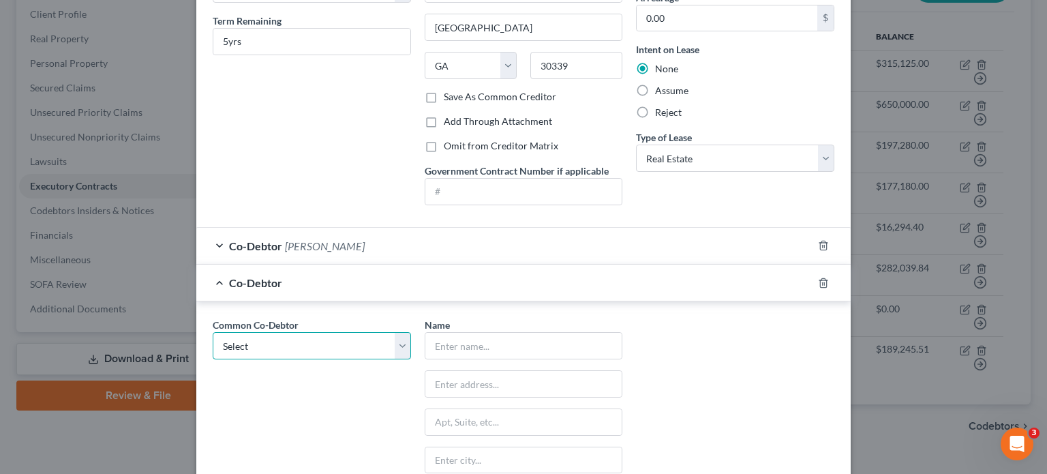
drag, startPoint x: 398, startPoint y: 340, endPoint x: 369, endPoint y: 352, distance: 31.5
click at [398, 340] on select "Select [PERSON_NAME] [PERSON_NAME]" at bounding box center [312, 345] width 198 height 27
click at [213, 332] on select "Select [PERSON_NAME] [PERSON_NAME]" at bounding box center [312, 345] width 198 height 27
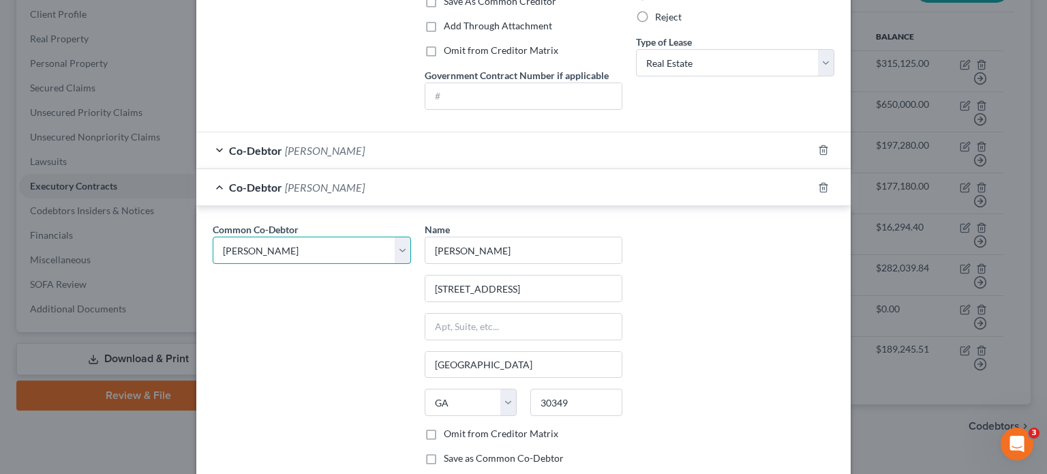
scroll to position [357, 0]
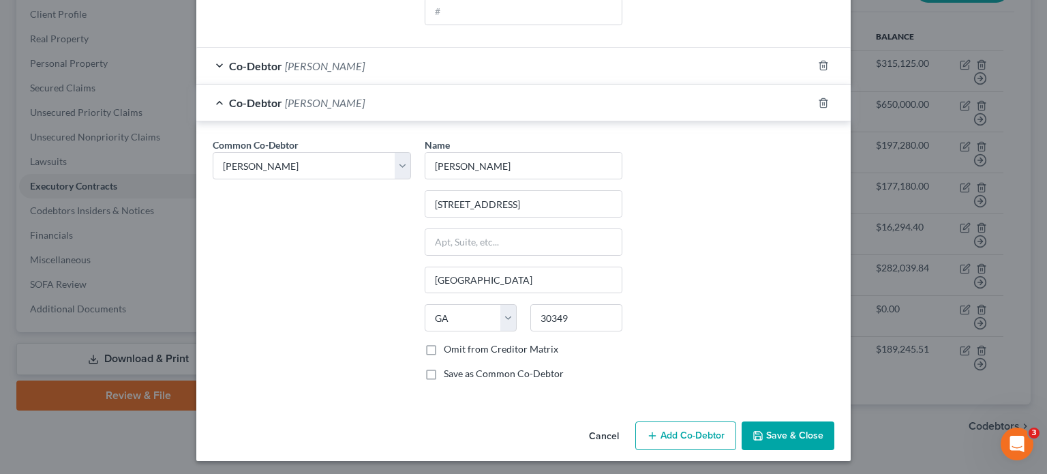
click at [792, 429] on button "Save & Close" at bounding box center [787, 435] width 93 height 29
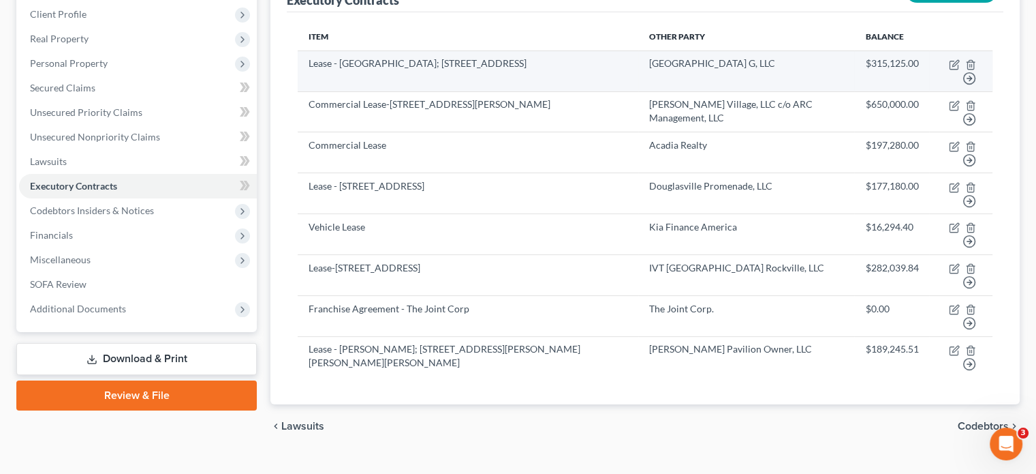
click at [739, 50] on td "[GEOGRAPHIC_DATA] G, LLC" at bounding box center [746, 70] width 216 height 41
click at [956, 59] on icon "button" at bounding box center [954, 64] width 11 height 11
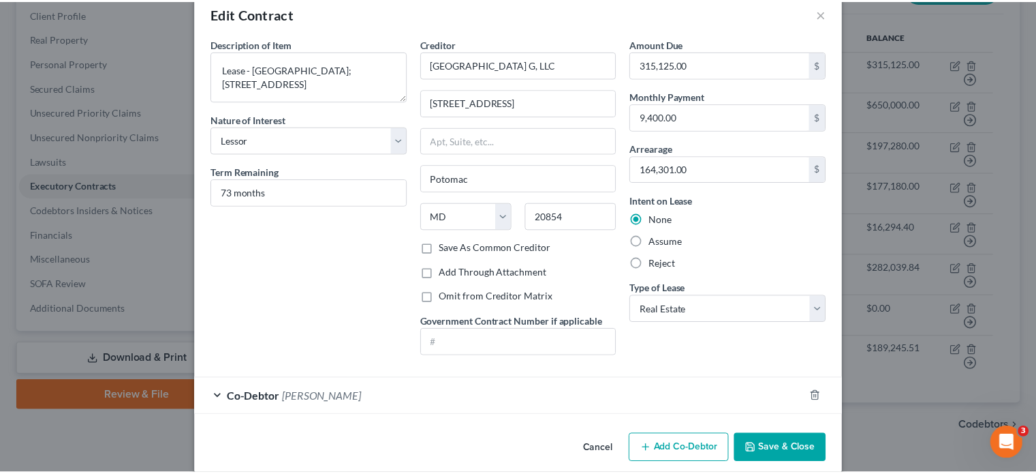
scroll to position [41, 0]
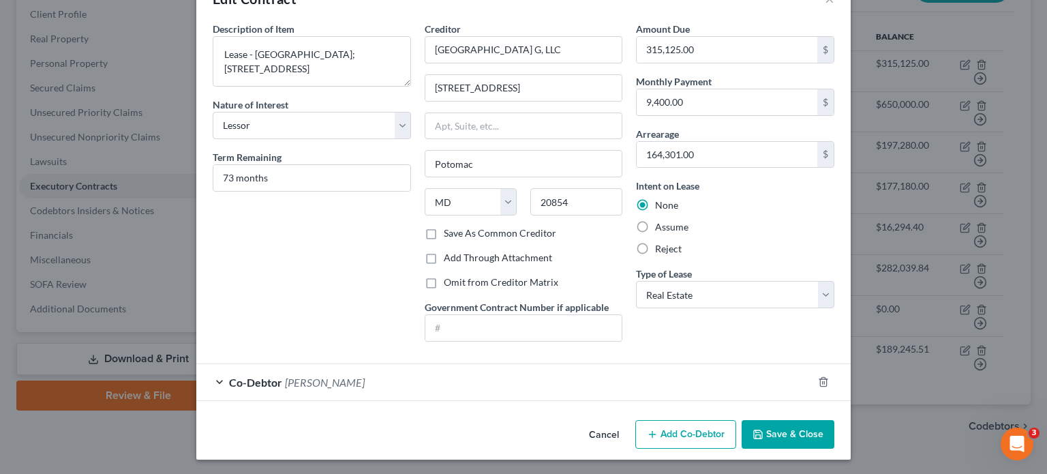
click at [792, 431] on button "Save & Close" at bounding box center [787, 434] width 93 height 29
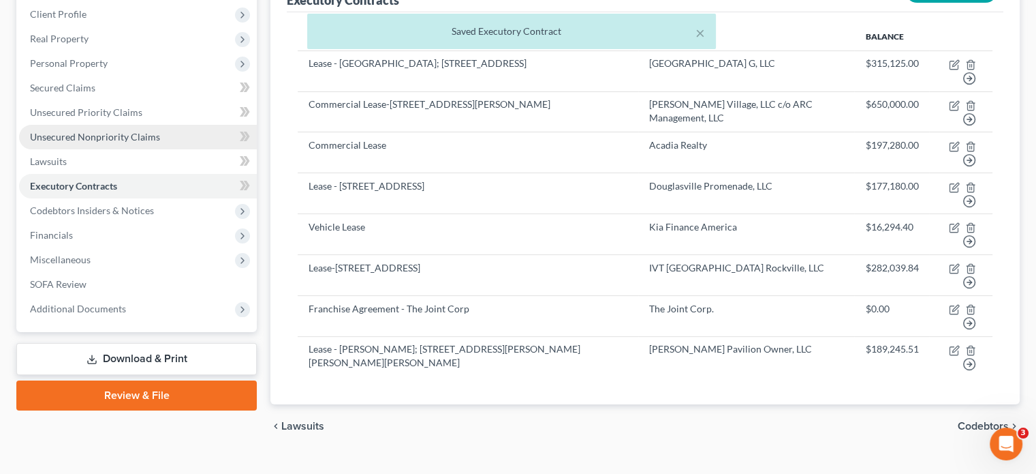
click at [74, 125] on link "Unsecured Nonpriority Claims" at bounding box center [138, 137] width 238 height 25
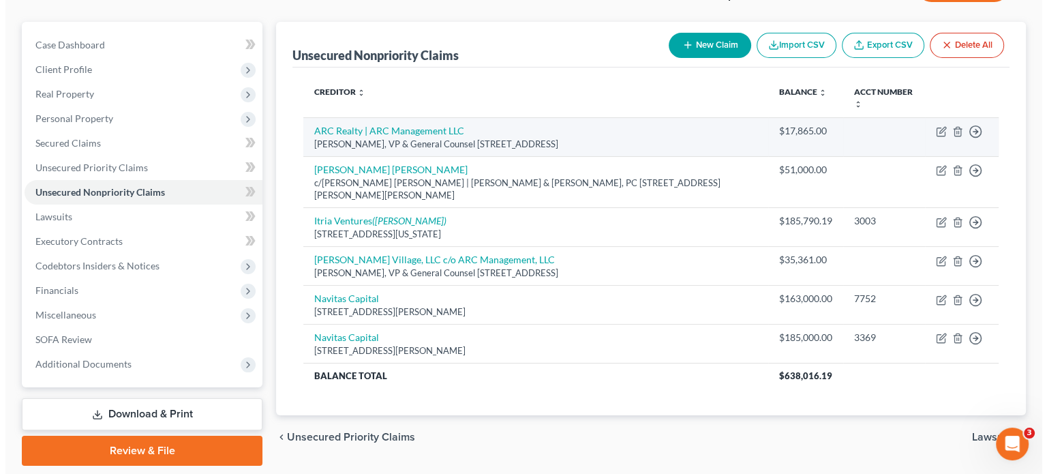
scroll to position [136, 0]
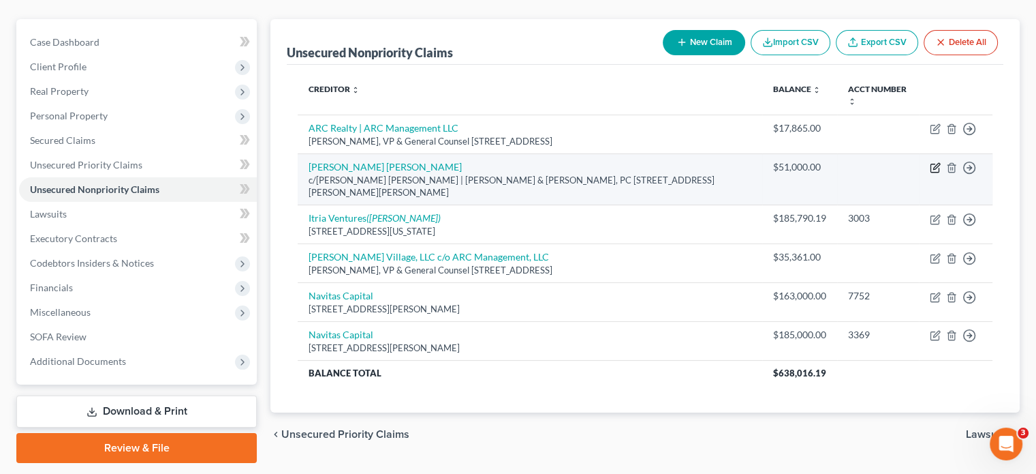
click at [934, 163] on icon "button" at bounding box center [936, 166] width 6 height 6
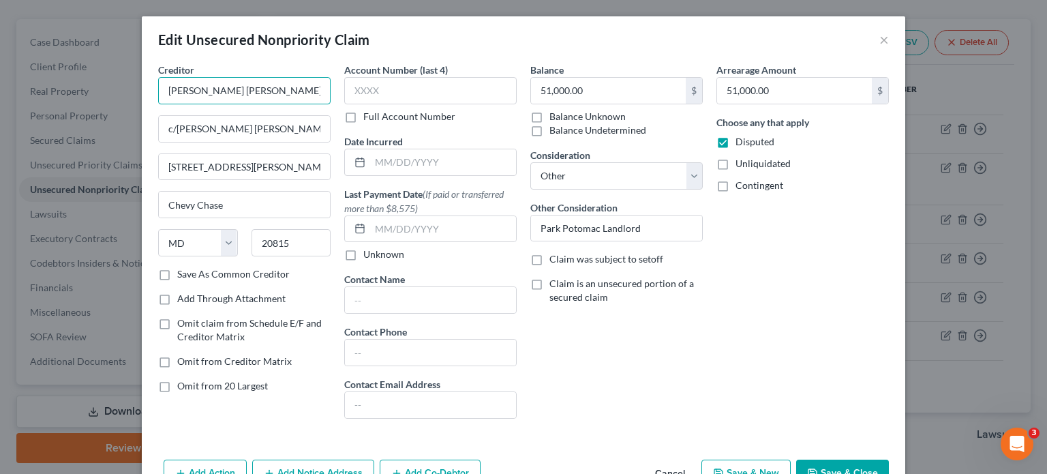
drag, startPoint x: 278, startPoint y: 95, endPoint x: 25, endPoint y: 104, distance: 253.0
click at [25, 104] on div "Edit Unsecured Nonpriority Claim × Creditor * [PERSON_NAME] [PERSON_NAME] c/[PE…" at bounding box center [523, 237] width 1047 height 474
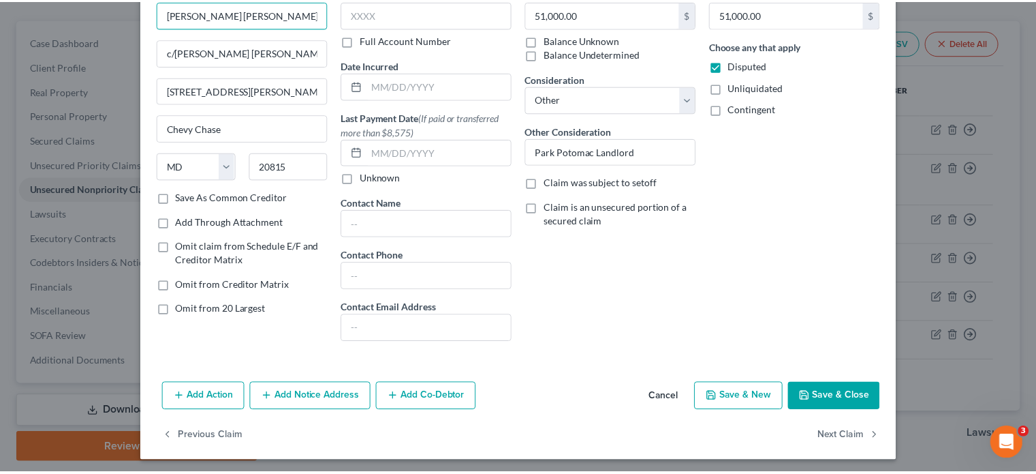
scroll to position [78, 0]
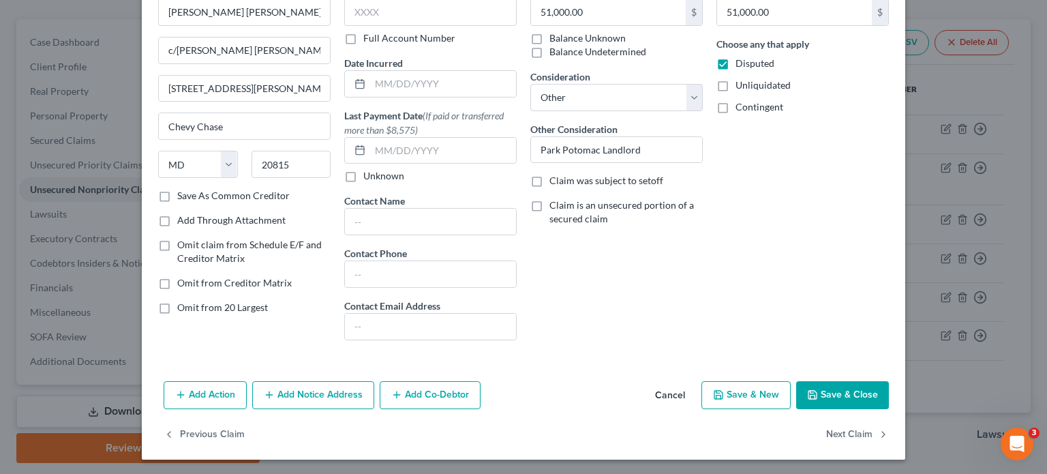
click at [670, 393] on button "Cancel" at bounding box center [670, 395] width 52 height 27
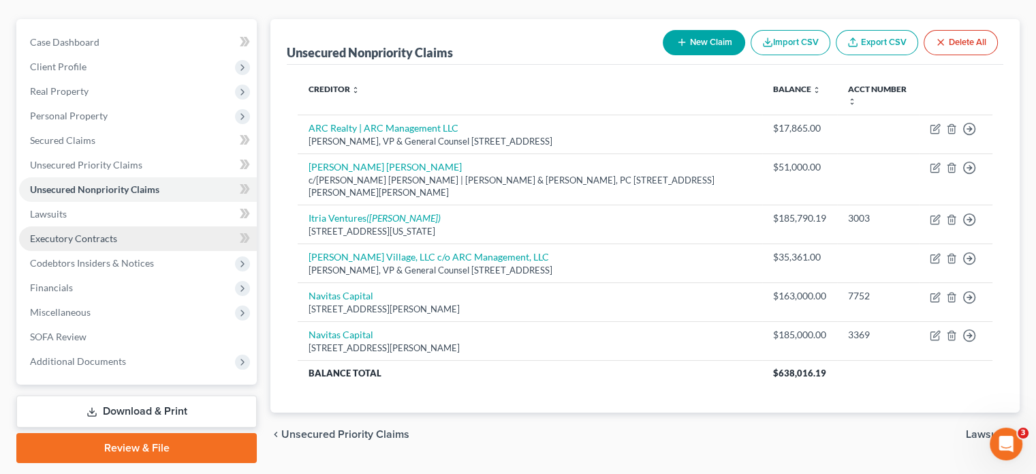
drag, startPoint x: 66, startPoint y: 215, endPoint x: 115, endPoint y: 204, distance: 50.1
click at [66, 232] on span "Executory Contracts" at bounding box center [73, 238] width 87 height 12
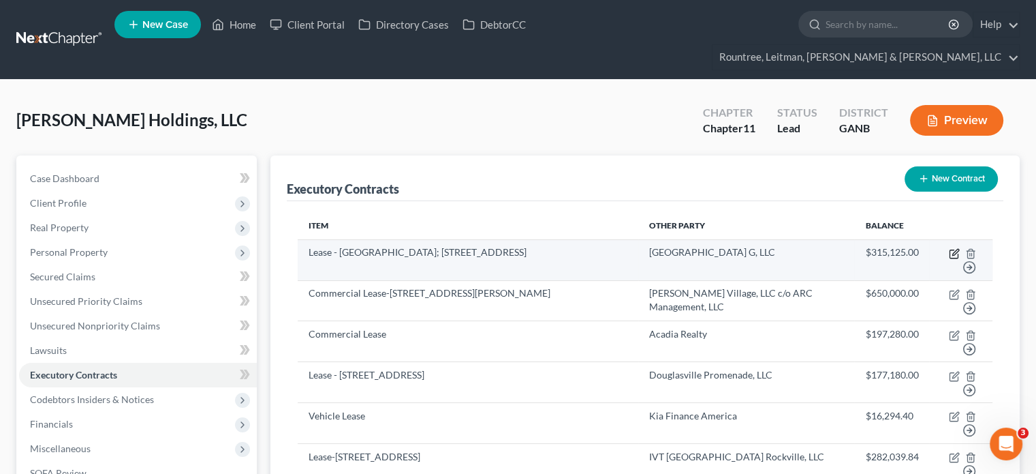
click at [956, 248] on icon "button" at bounding box center [954, 253] width 11 height 11
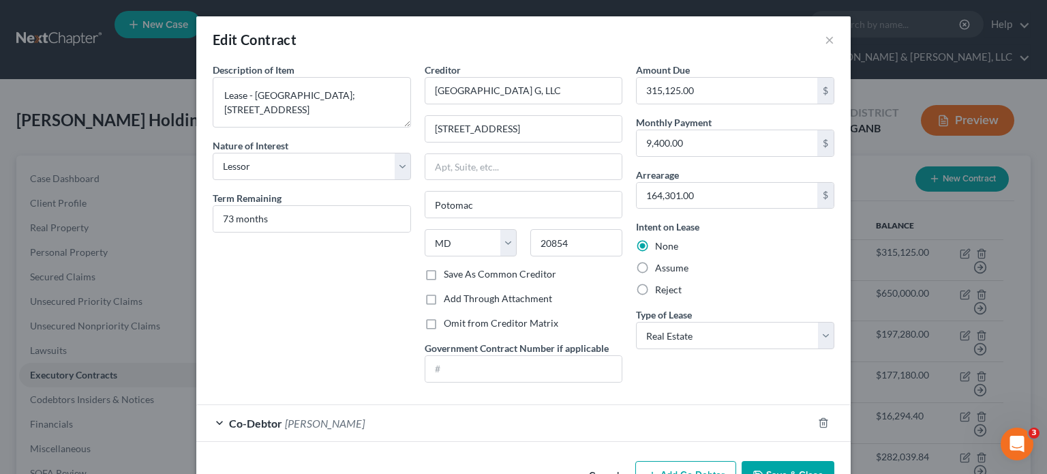
click at [444, 273] on label "Save As Common Creditor" at bounding box center [500, 274] width 112 height 14
click at [449, 273] on input "Save As Common Creditor" at bounding box center [453, 271] width 9 height 9
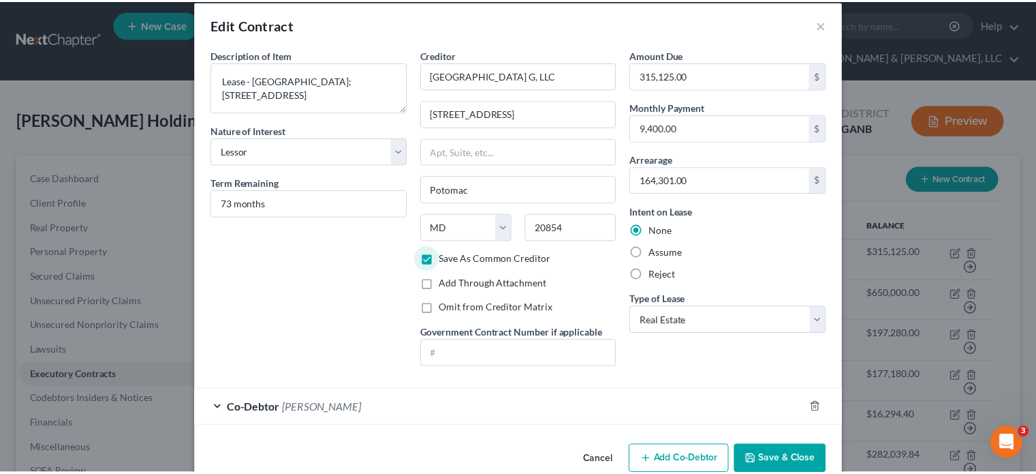
scroll to position [41, 0]
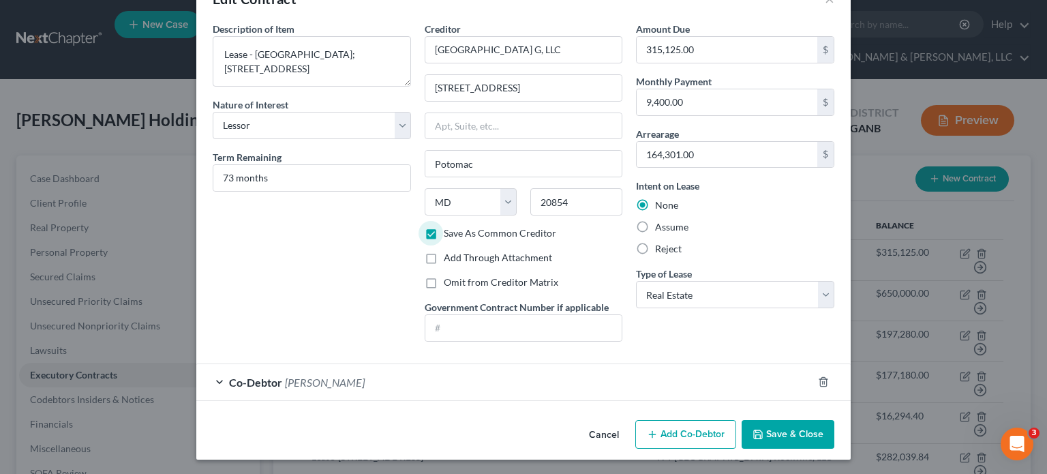
click at [775, 428] on button "Save & Close" at bounding box center [787, 434] width 93 height 29
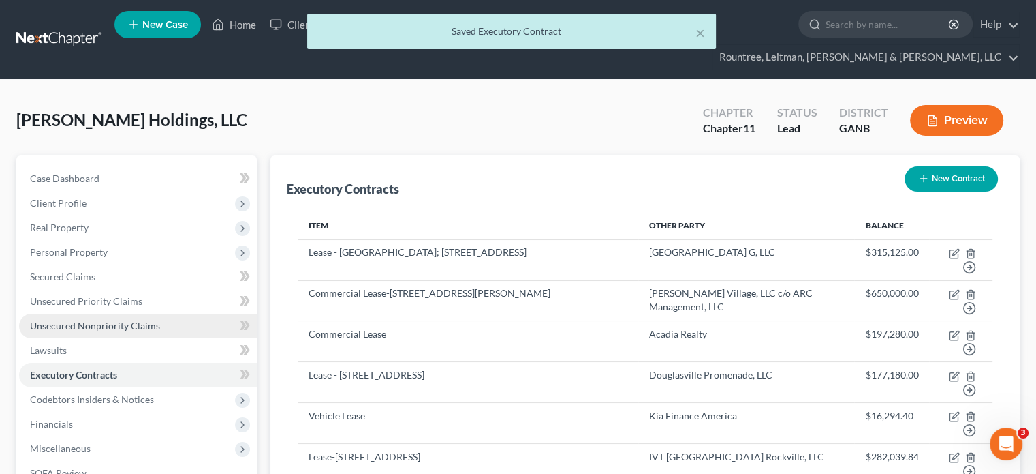
click at [85, 320] on span "Unsecured Nonpriority Claims" at bounding box center [95, 326] width 130 height 12
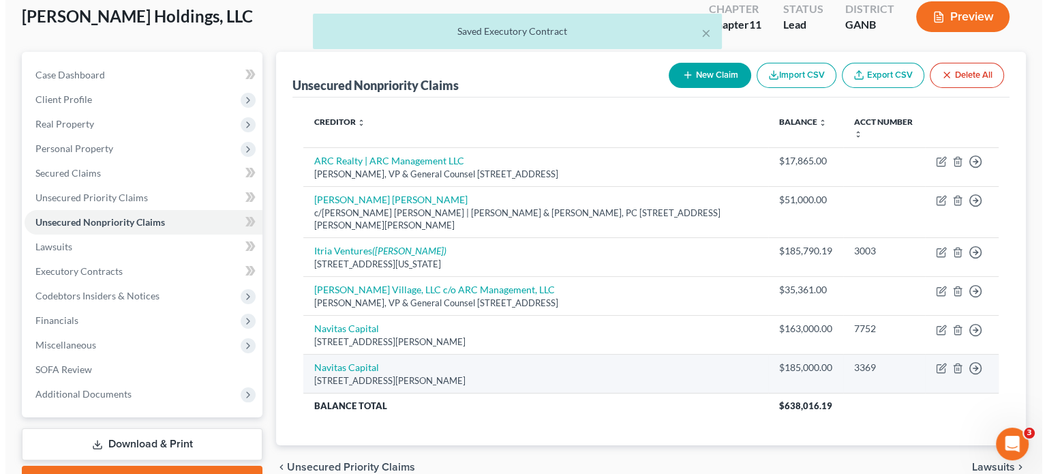
scroll to position [136, 0]
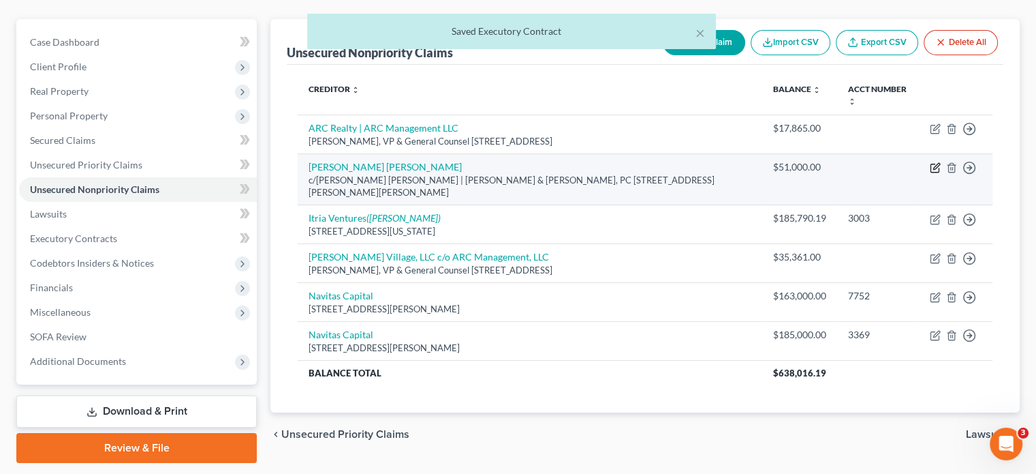
click at [937, 163] on icon "button" at bounding box center [936, 166] width 6 height 6
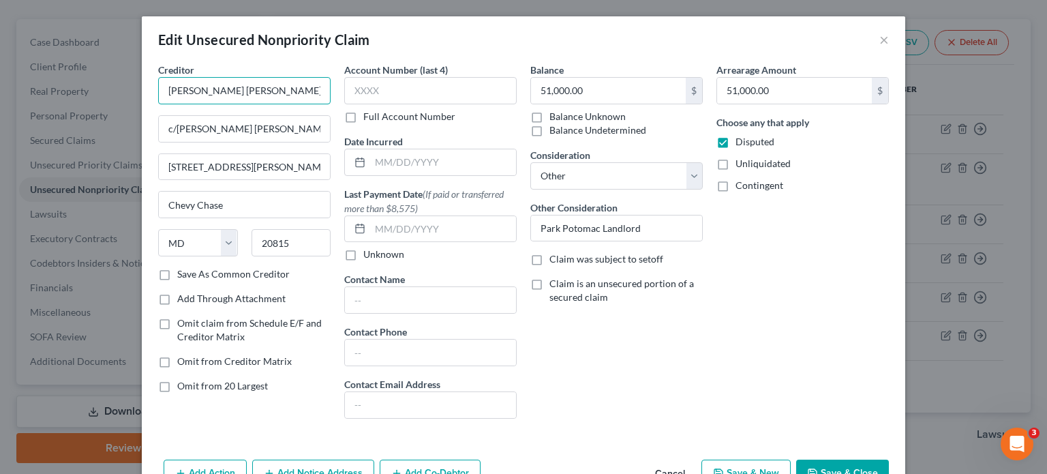
drag, startPoint x: 266, startPoint y: 87, endPoint x: -50, endPoint y: 74, distance: 316.4
click at [0, 74] on html "Home New Case Client Portal Directory Cases DebtorCC Rountree, [PERSON_NAME], […" at bounding box center [523, 189] width 1047 height 651
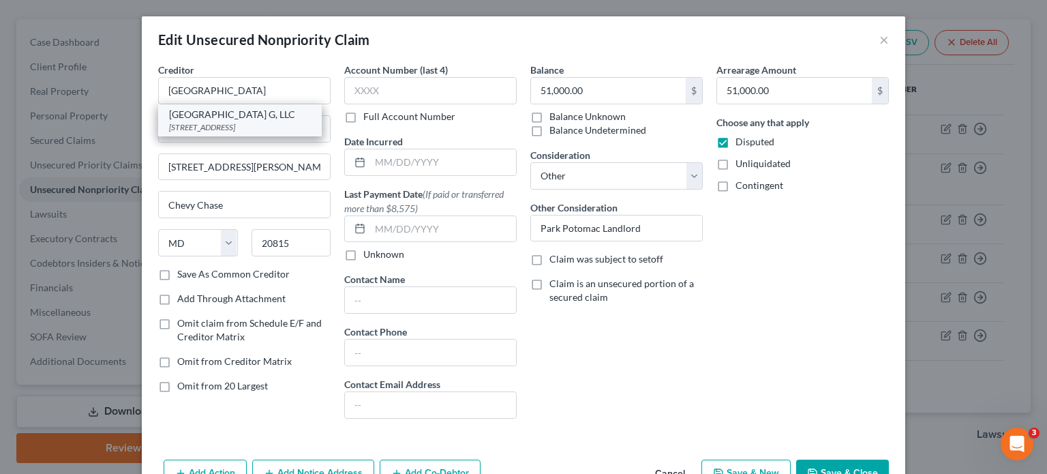
click at [213, 127] on div "[STREET_ADDRESS]" at bounding box center [240, 127] width 142 height 12
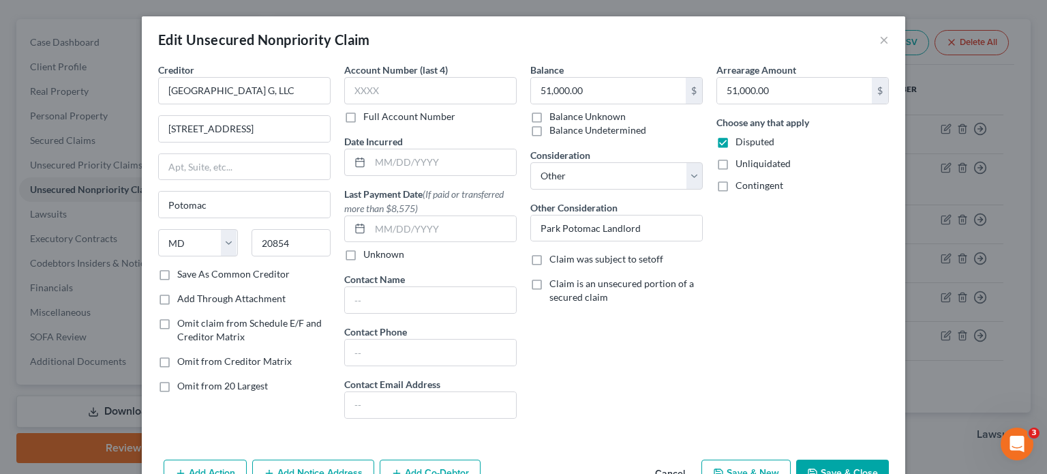
click at [177, 272] on label "Save As Common Creditor" at bounding box center [233, 274] width 112 height 14
click at [183, 272] on input "Save As Common Creditor" at bounding box center [187, 271] width 9 height 9
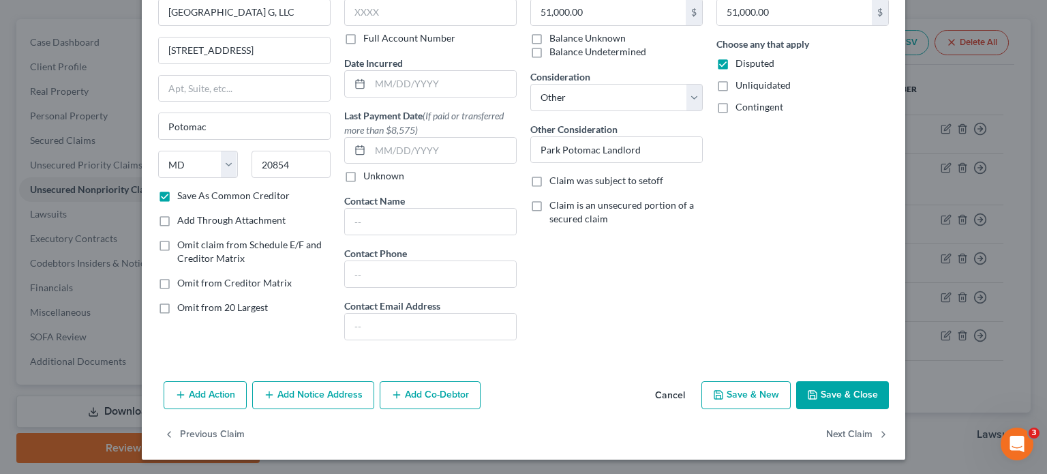
click at [436, 392] on button "Add Co-Debtor" at bounding box center [430, 395] width 101 height 29
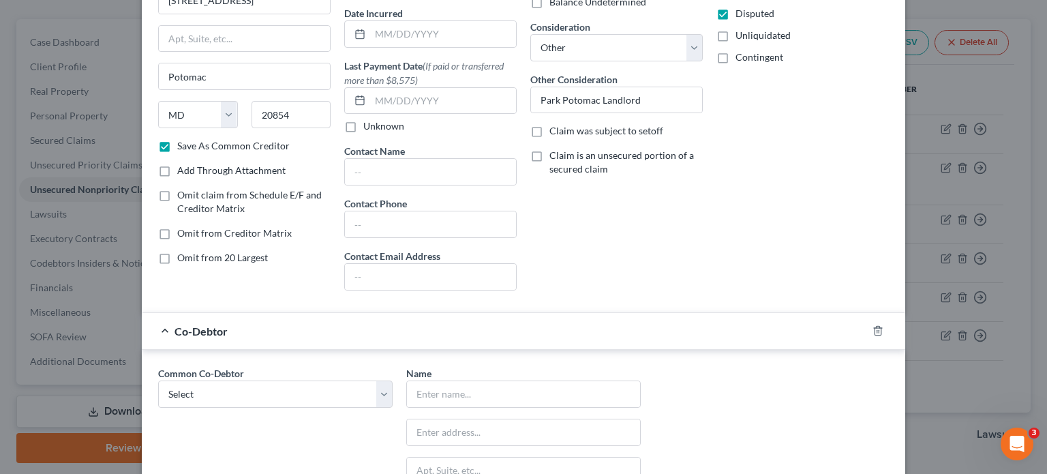
scroll to position [215, 0]
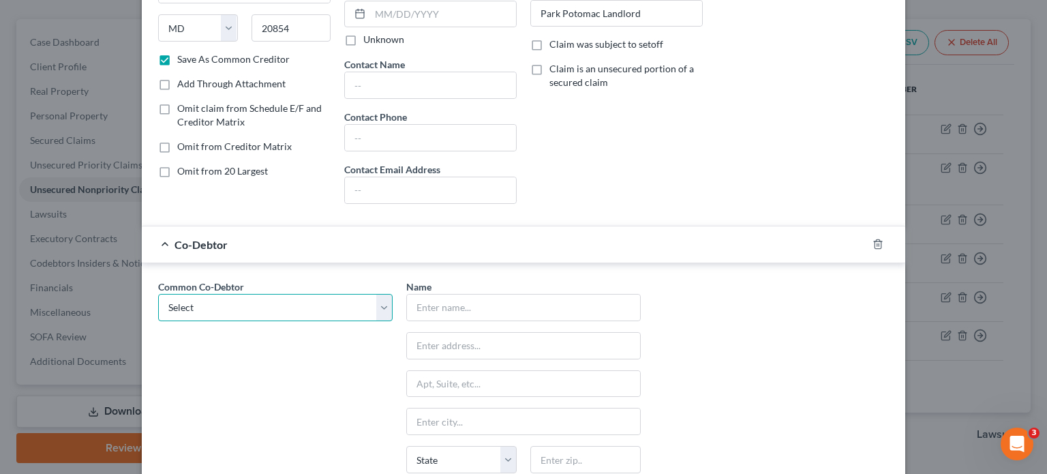
drag, startPoint x: 376, startPoint y: 307, endPoint x: 362, endPoint y: 315, distance: 16.2
click at [376, 307] on select "Select [PERSON_NAME] [PERSON_NAME]" at bounding box center [275, 307] width 234 height 27
click at [158, 294] on select "Select [PERSON_NAME] [PERSON_NAME]" at bounding box center [275, 307] width 234 height 27
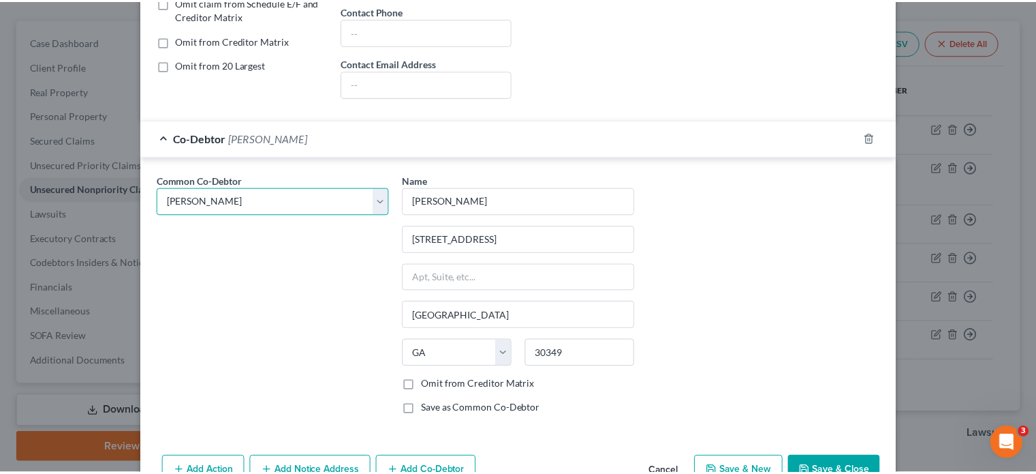
scroll to position [395, 0]
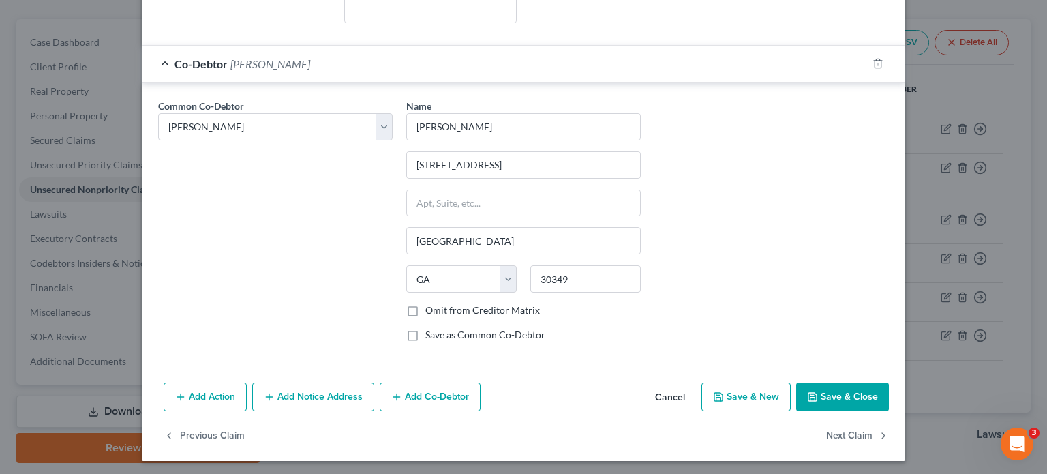
click at [847, 396] on button "Save & Close" at bounding box center [842, 396] width 93 height 29
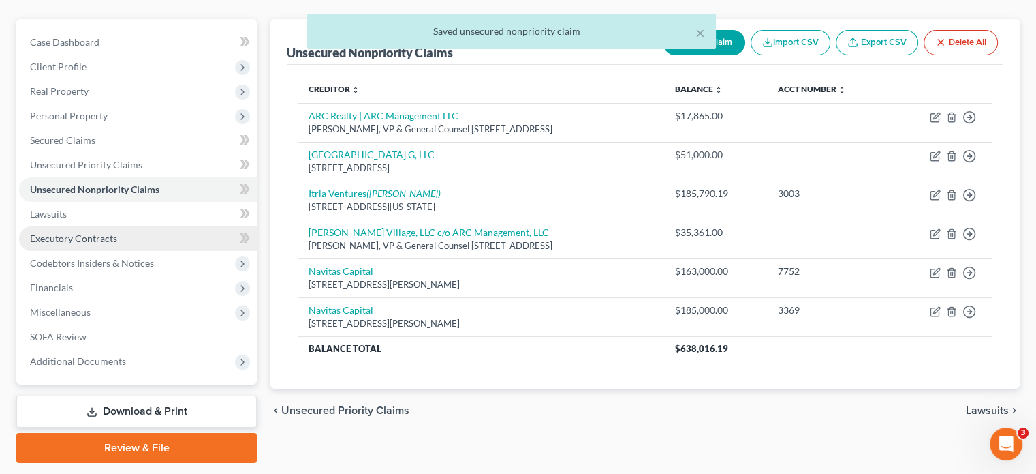
click at [121, 226] on link "Executory Contracts" at bounding box center [138, 238] width 238 height 25
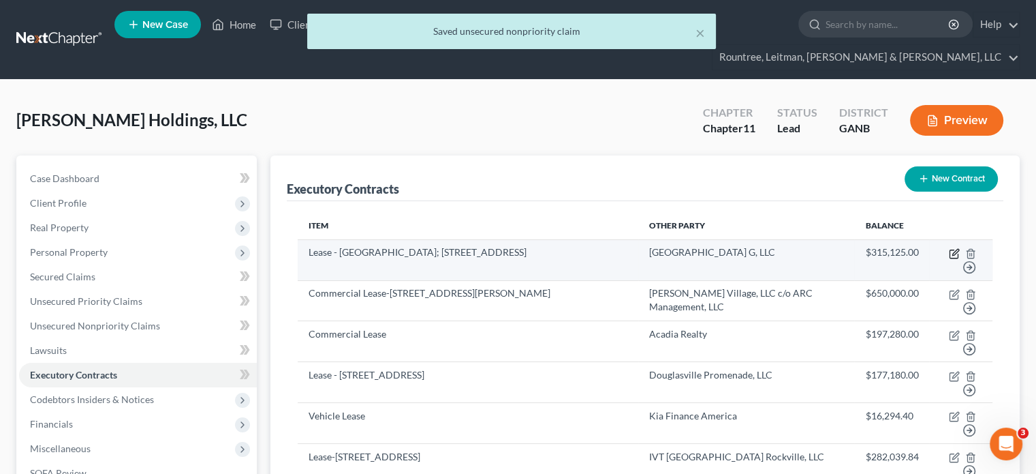
click at [955, 249] on icon "button" at bounding box center [956, 252] width 6 height 6
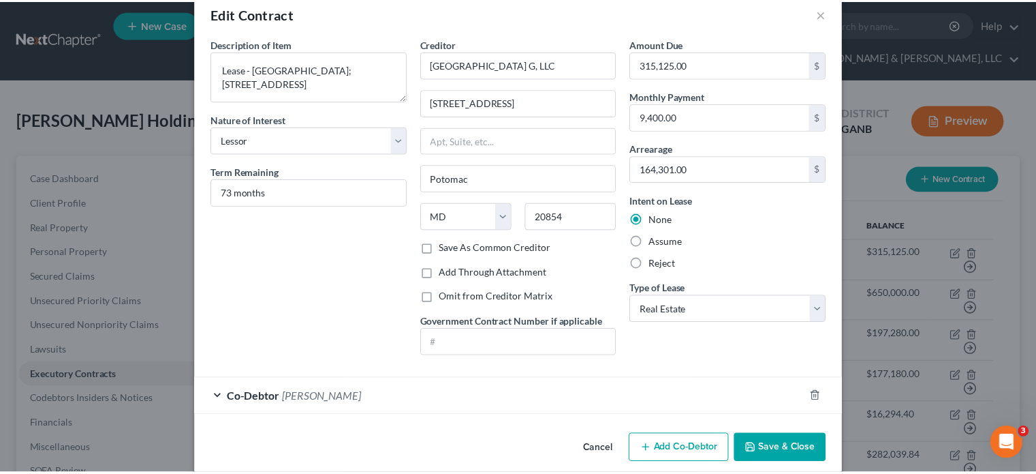
scroll to position [41, 0]
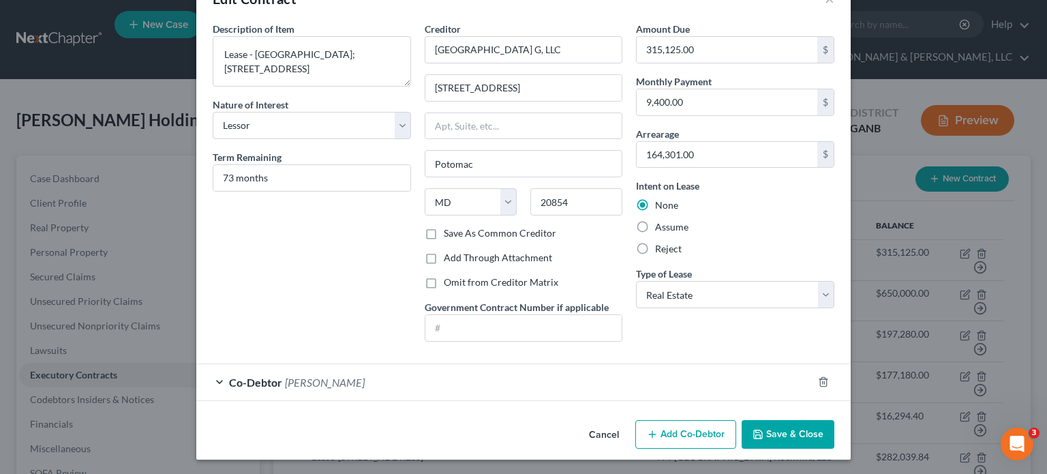
click at [812, 433] on button "Save & Close" at bounding box center [787, 434] width 93 height 29
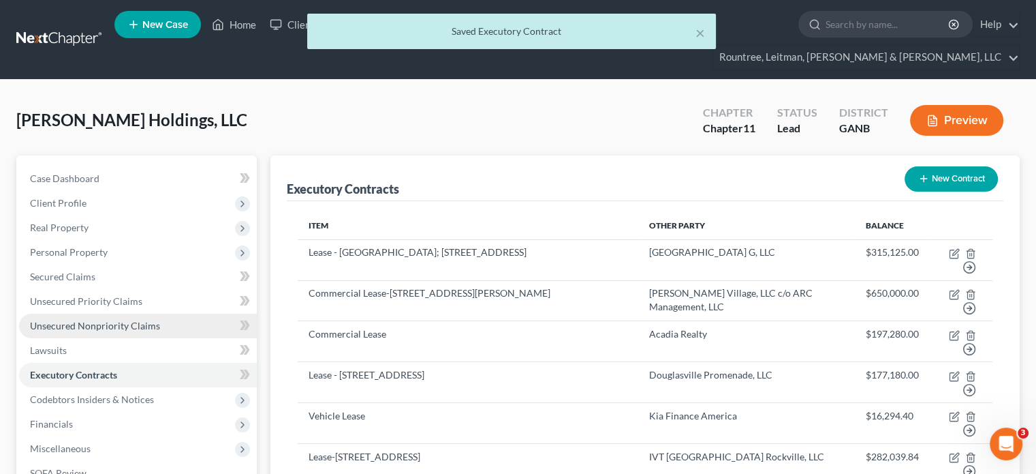
click at [61, 320] on span "Unsecured Nonpriority Claims" at bounding box center [95, 326] width 130 height 12
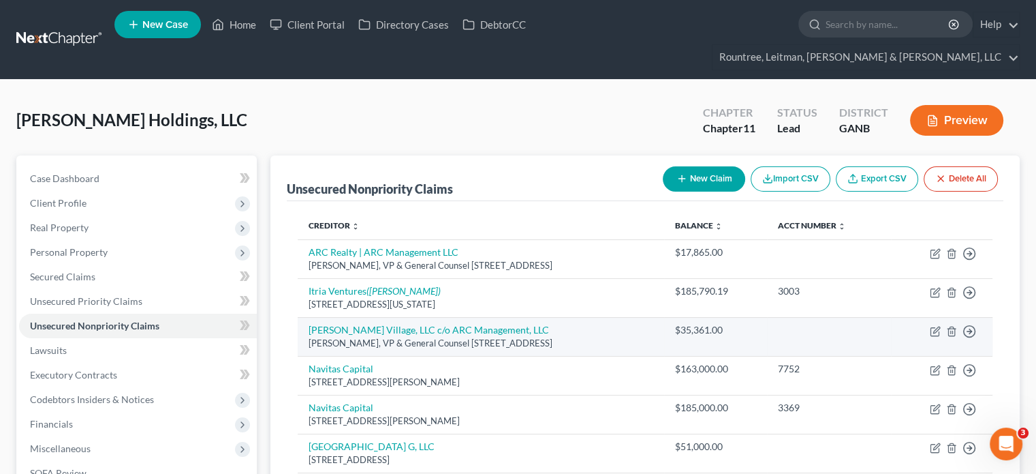
scroll to position [151, 0]
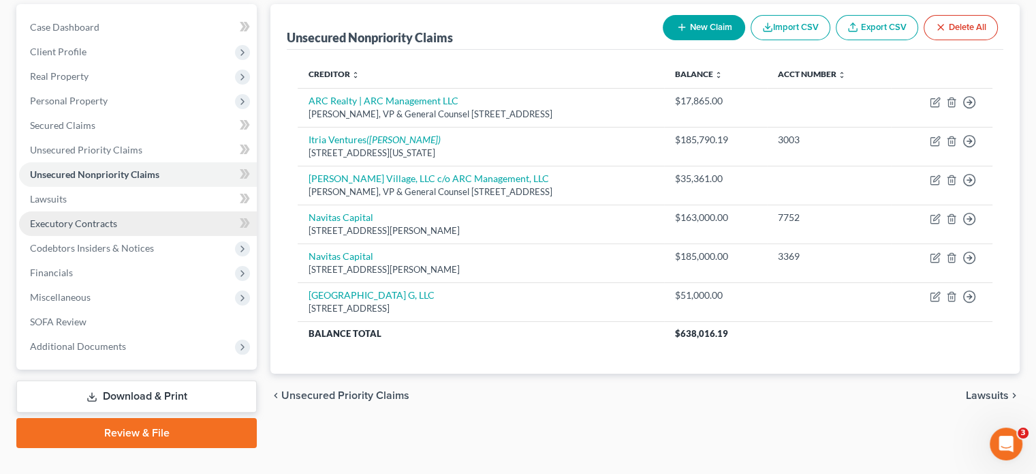
click at [95, 217] on span "Executory Contracts" at bounding box center [73, 223] width 87 height 12
